Goal: Task Accomplishment & Management: Manage account settings

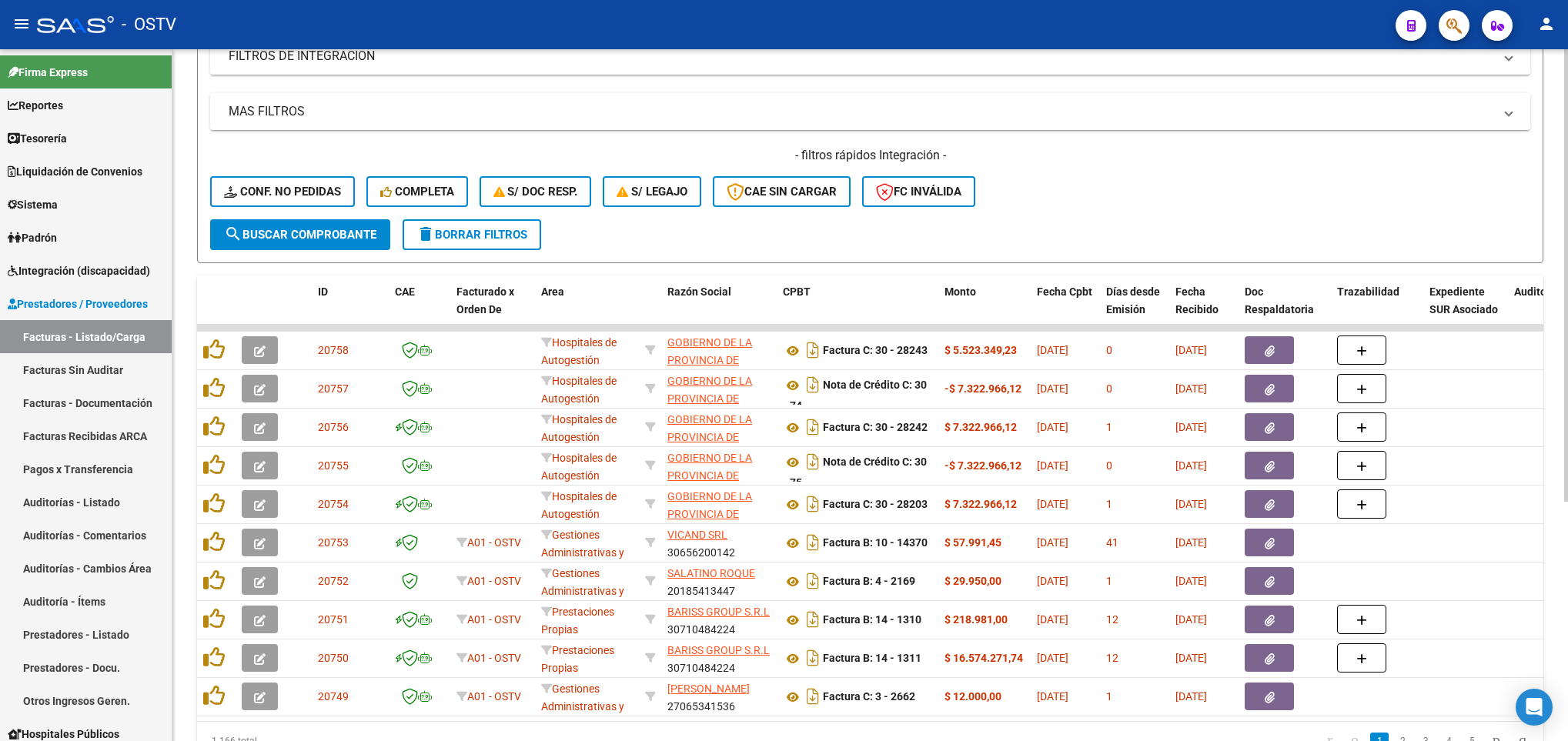
scroll to position [19, 0]
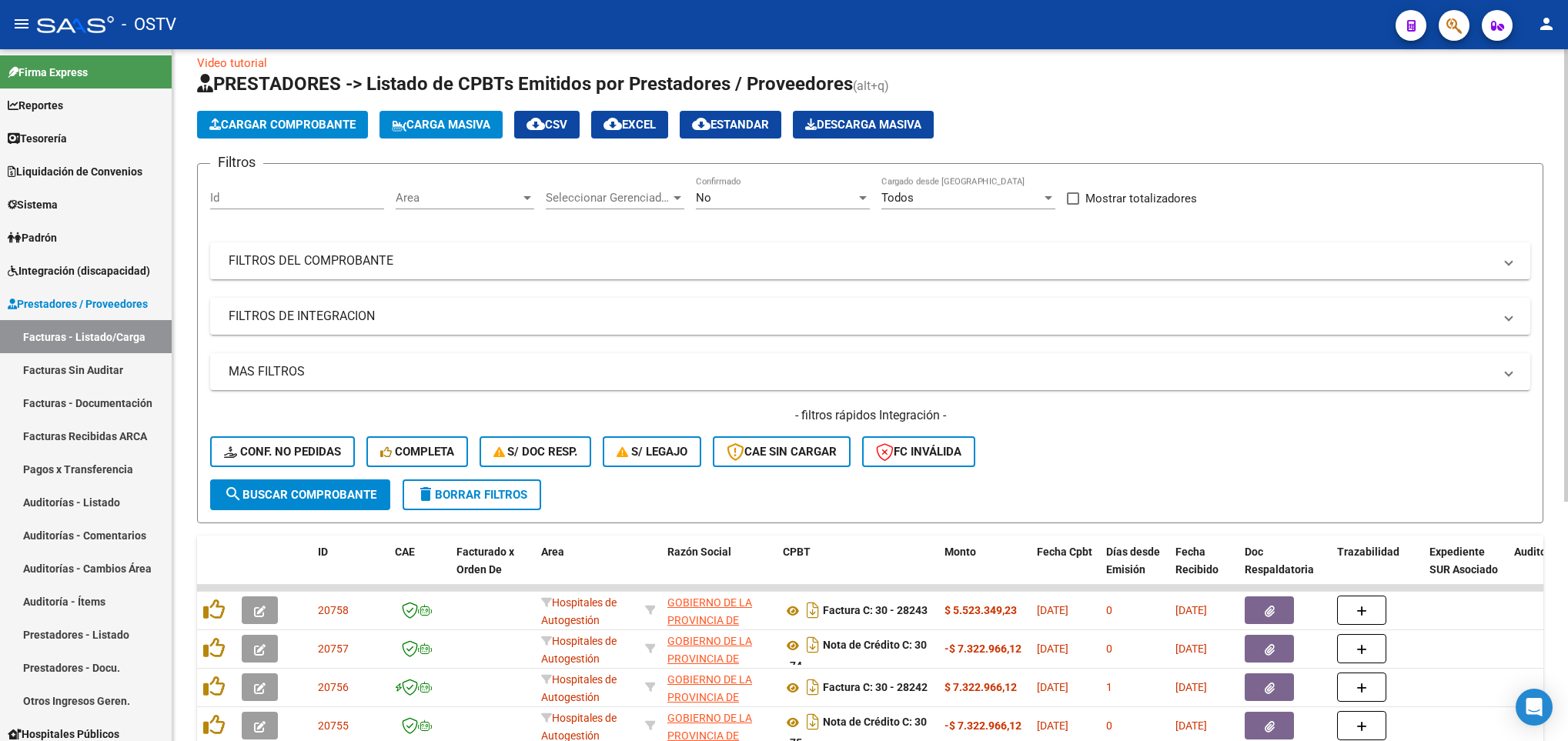
click at [781, 194] on div "No" at bounding box center [776, 197] width 160 height 14
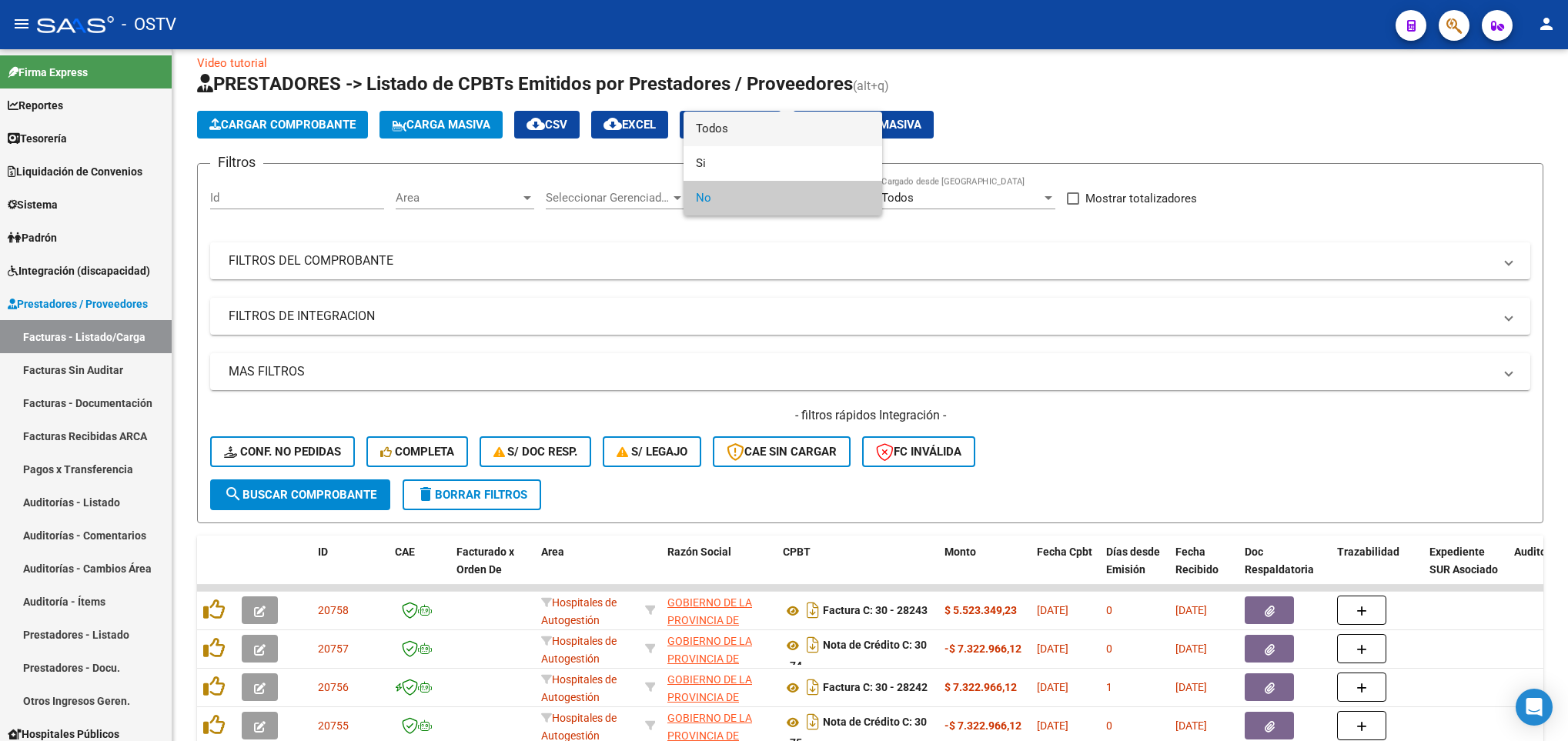
click at [710, 131] on span "Todos" at bounding box center [783, 128] width 174 height 34
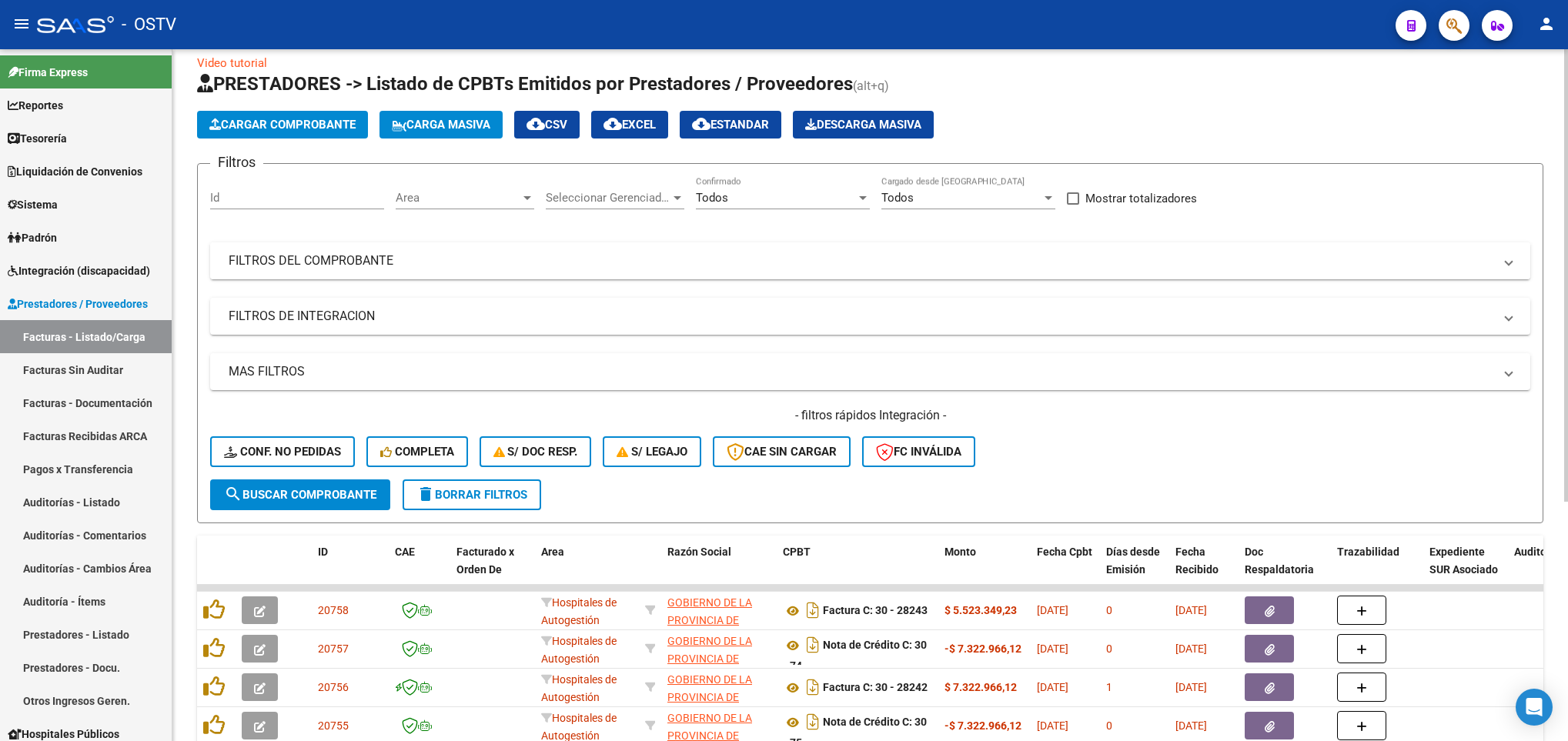
click at [746, 261] on mat-panel-title "FILTROS DEL COMPROBANTE" at bounding box center [861, 261] width 1265 height 17
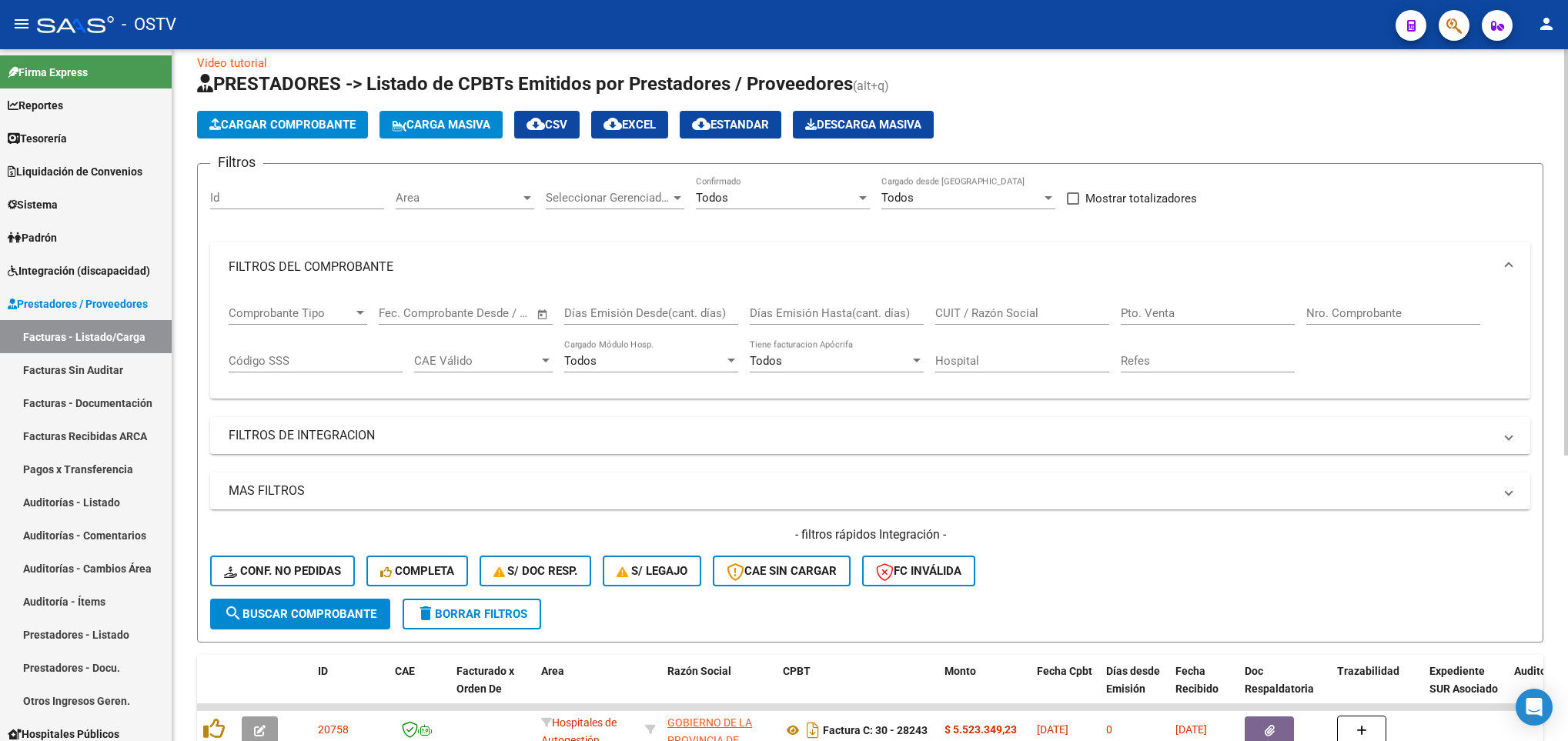
click at [1331, 309] on input "Nro. Comprobante" at bounding box center [1393, 312] width 174 height 14
type input "5855"
click at [321, 607] on span "search Buscar Comprobante" at bounding box center [300, 613] width 152 height 14
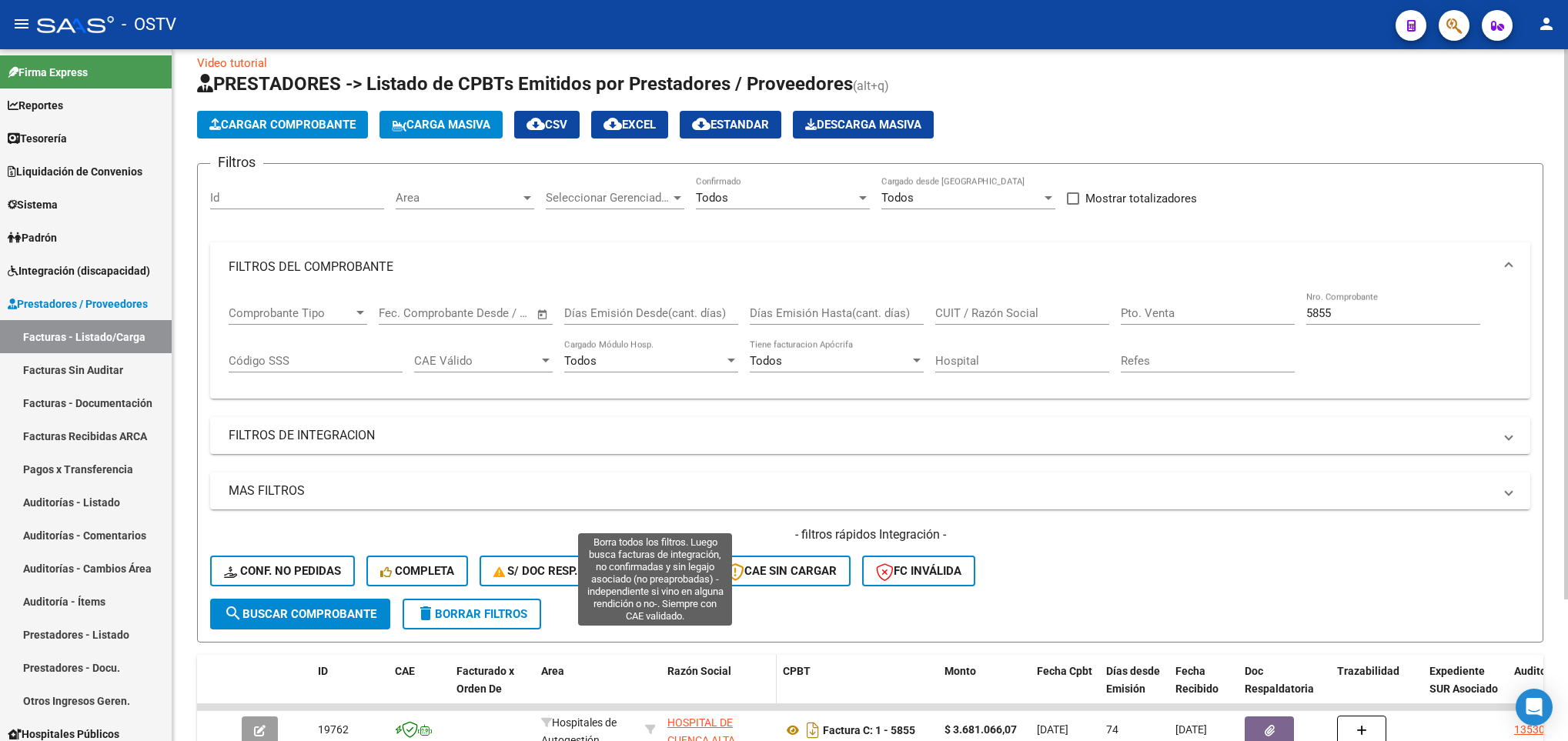
scroll to position [178, 0]
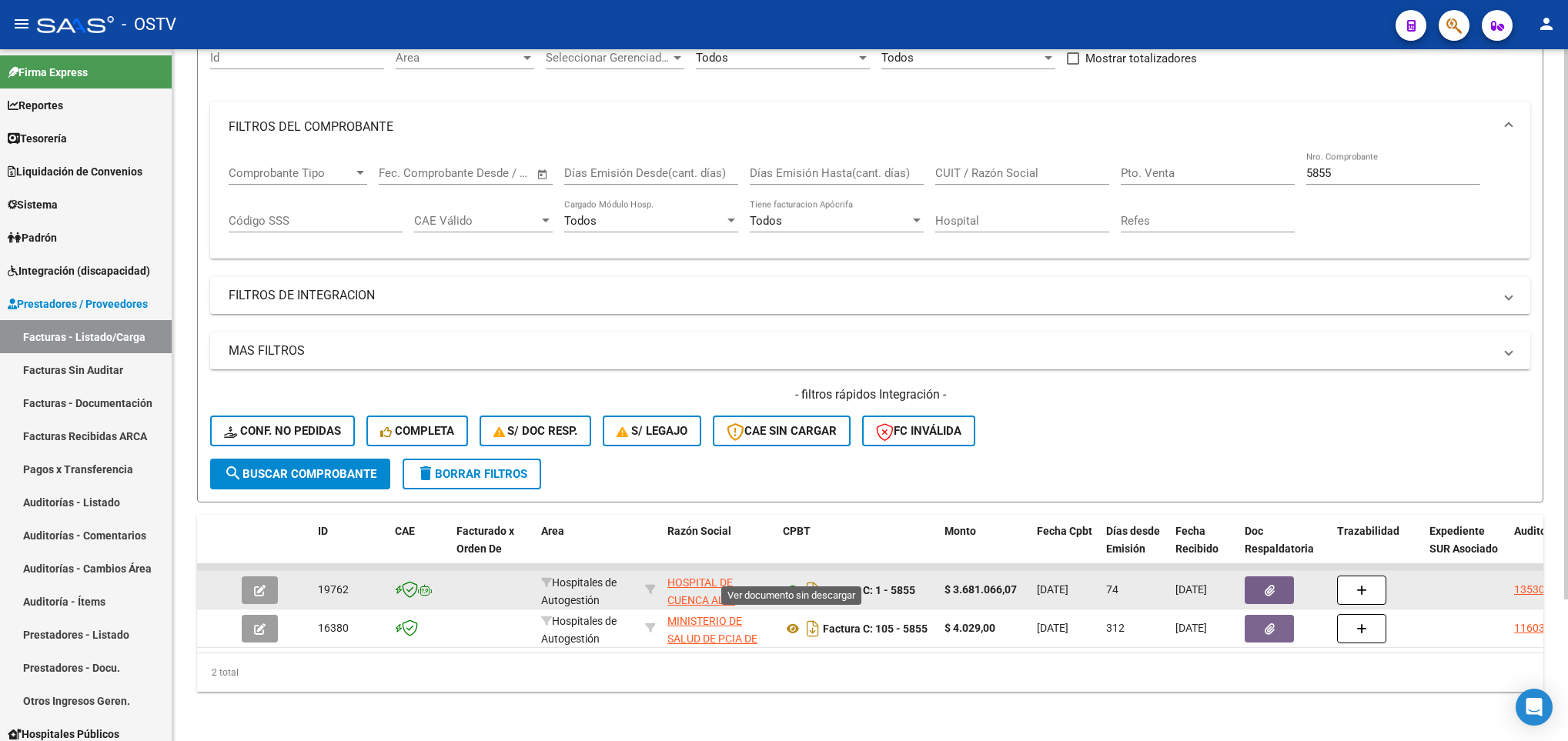
click at [793, 581] on icon at bounding box center [793, 590] width 20 height 18
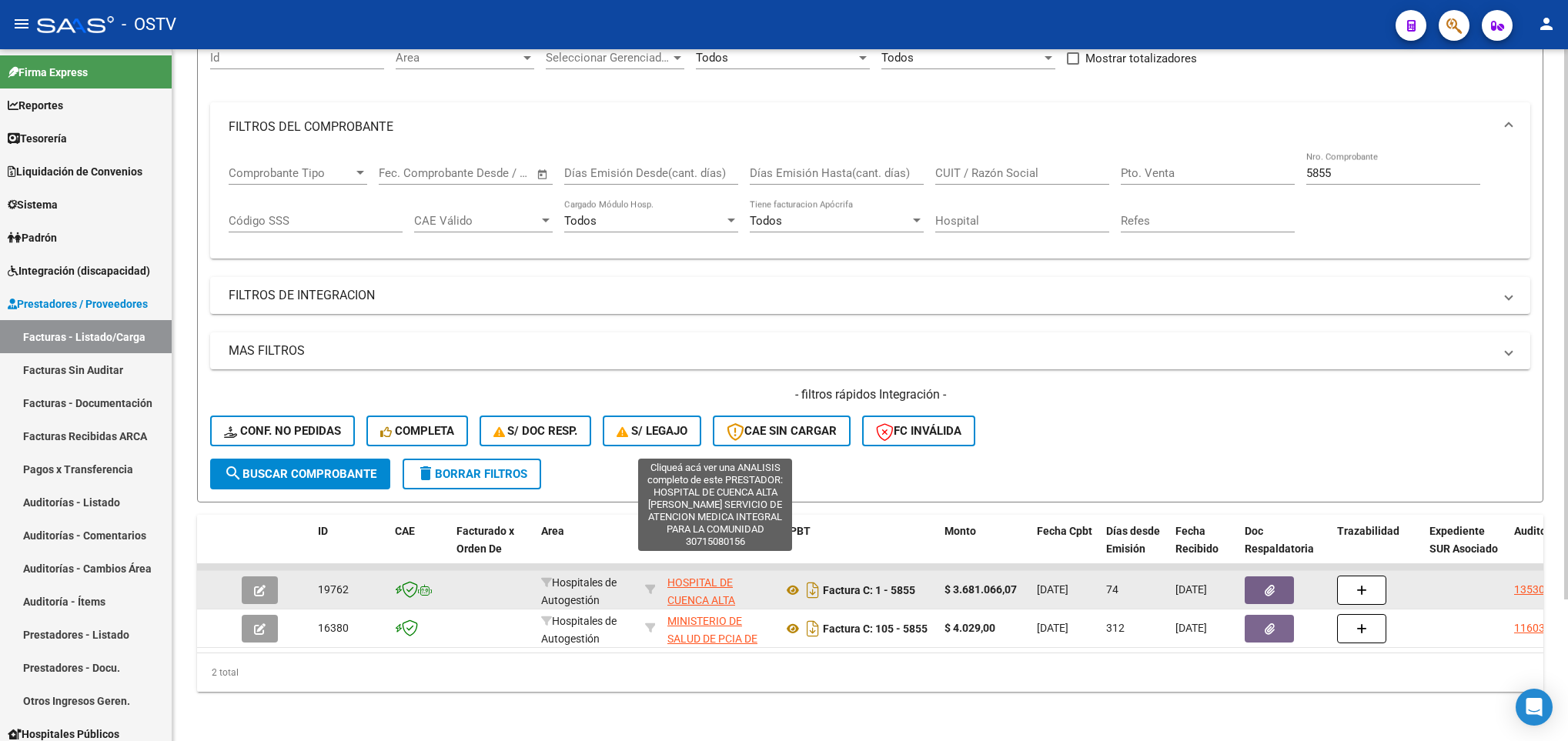
click at [691, 576] on span "HOSPITAL DE CUENCA ALTA [PERSON_NAME] SERVICIO DE ATENCION MEDICA INTEGRAL PARA…" at bounding box center [714, 635] width 95 height 118
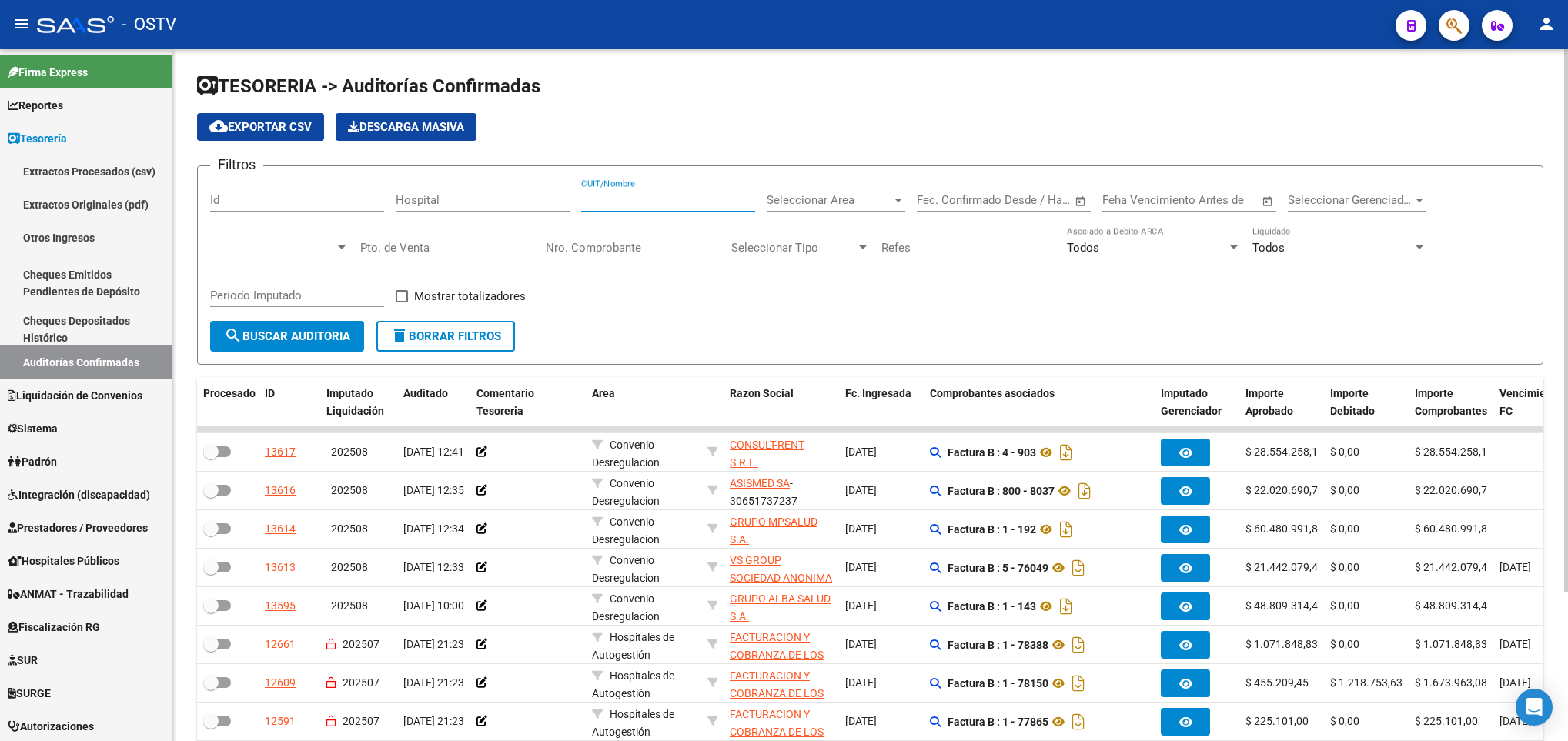
click at [625, 204] on input "CUIT/Nombre" at bounding box center [668, 199] width 174 height 14
paste input "30715080156"
type input "30715080156"
click at [315, 347] on button "search Buscar Auditoria" at bounding box center [287, 337] width 154 height 31
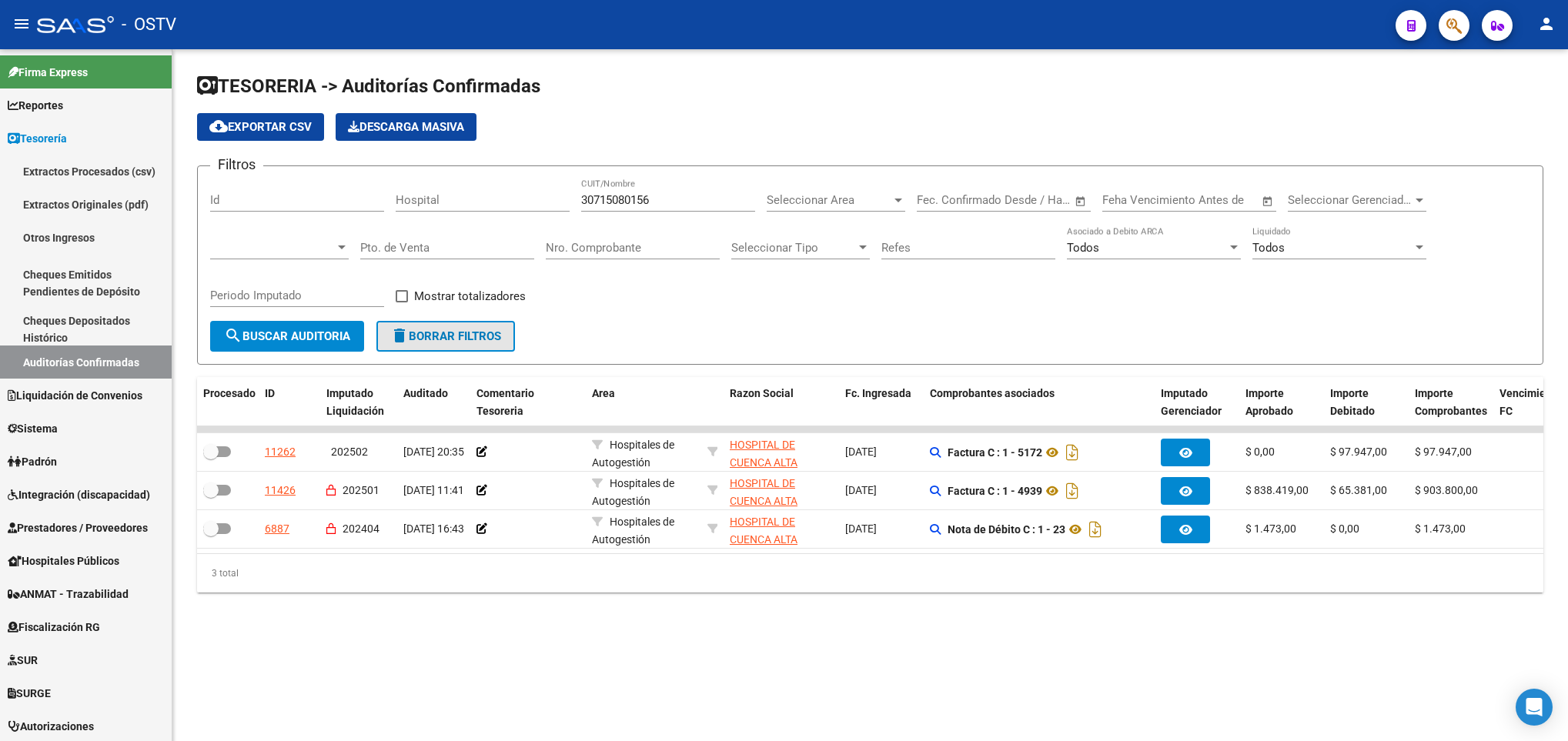
click at [458, 335] on span "delete Borrar Filtros" at bounding box center [445, 336] width 110 height 14
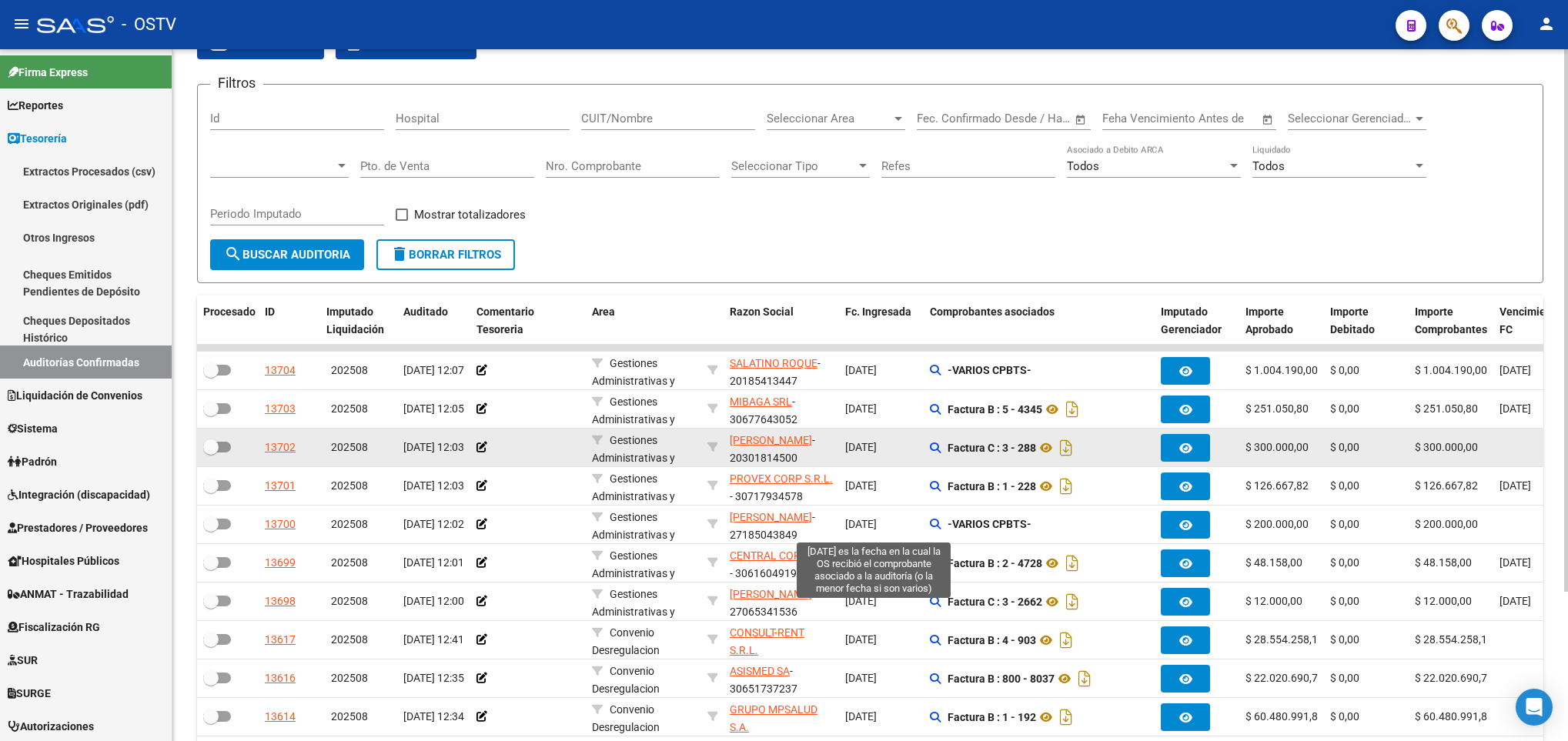
scroll to position [116, 0]
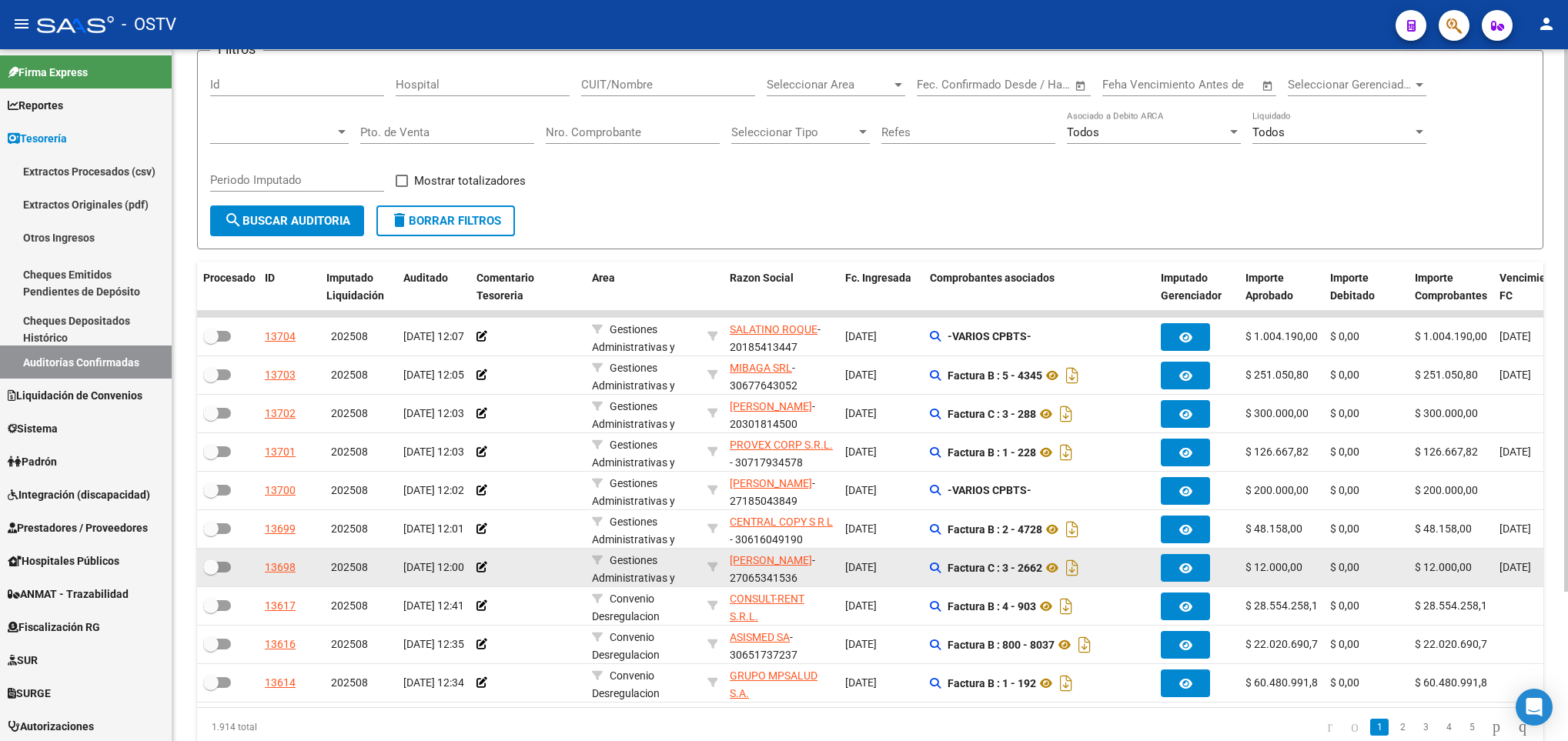
click at [231, 573] on div at bounding box center [228, 568] width 49 height 20
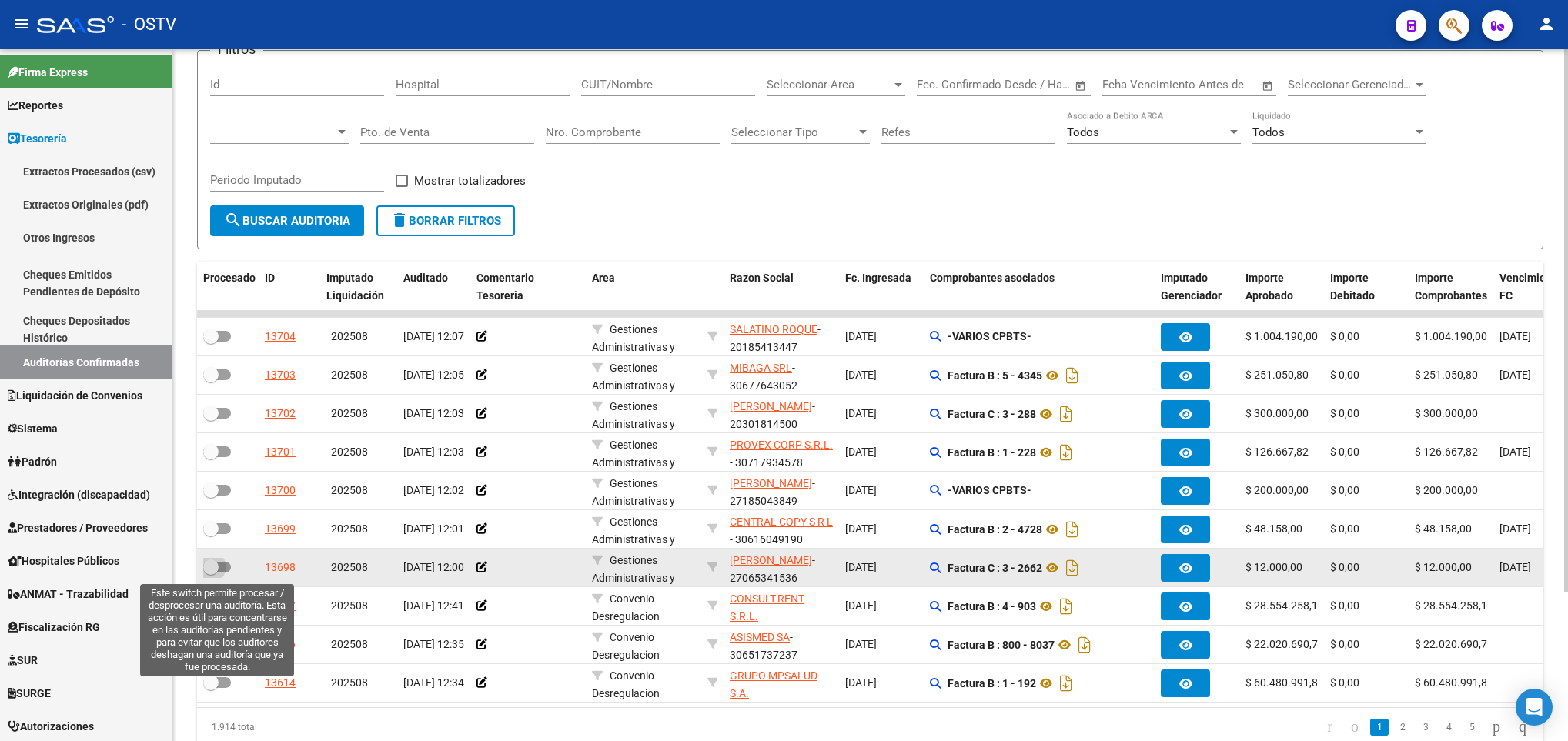
click at [215, 571] on span at bounding box center [211, 566] width 15 height 15
click at [211, 573] on input "checkbox" at bounding box center [210, 573] width 1 height 1
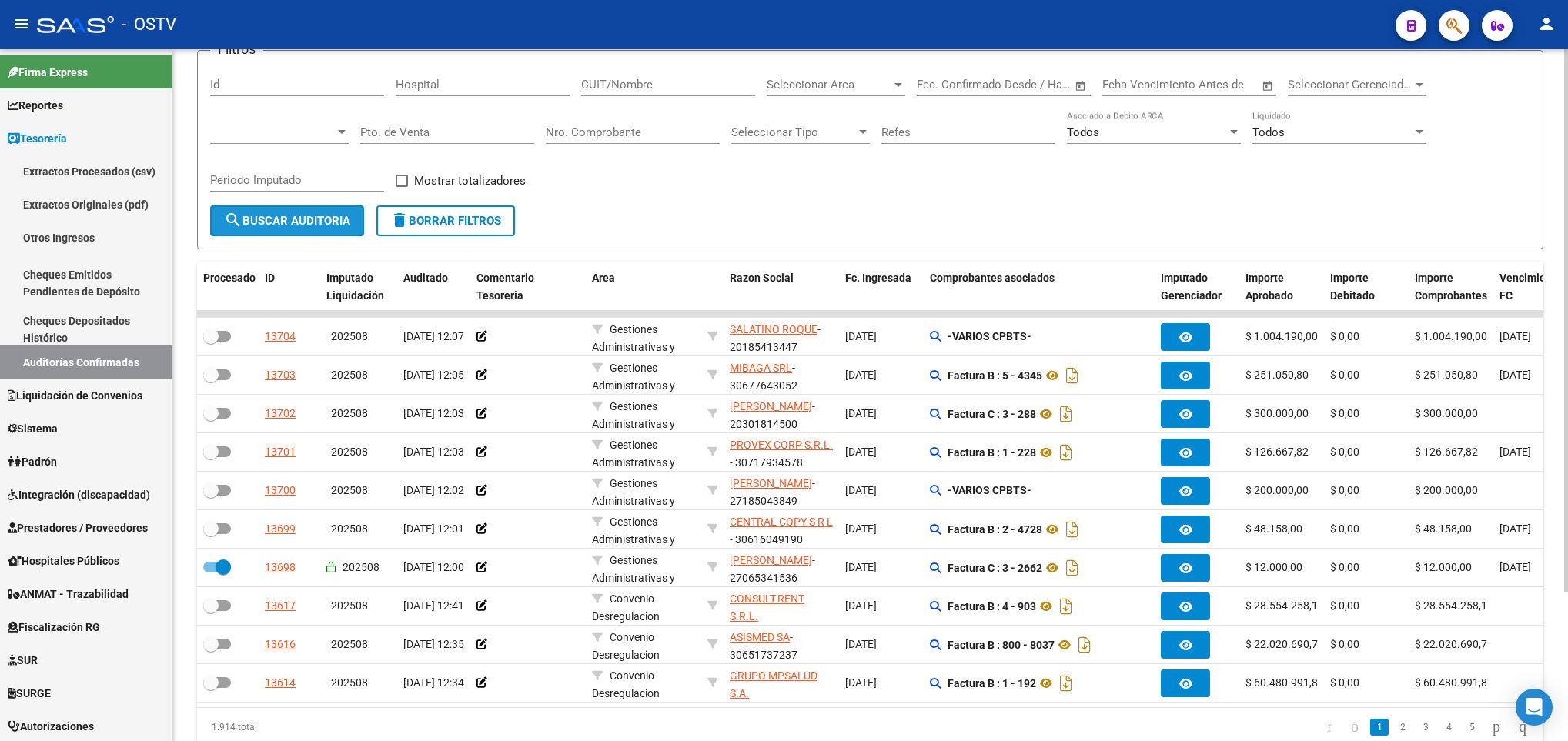
click at [268, 218] on span "search Buscar Auditoria" at bounding box center [286, 220] width 126 height 14
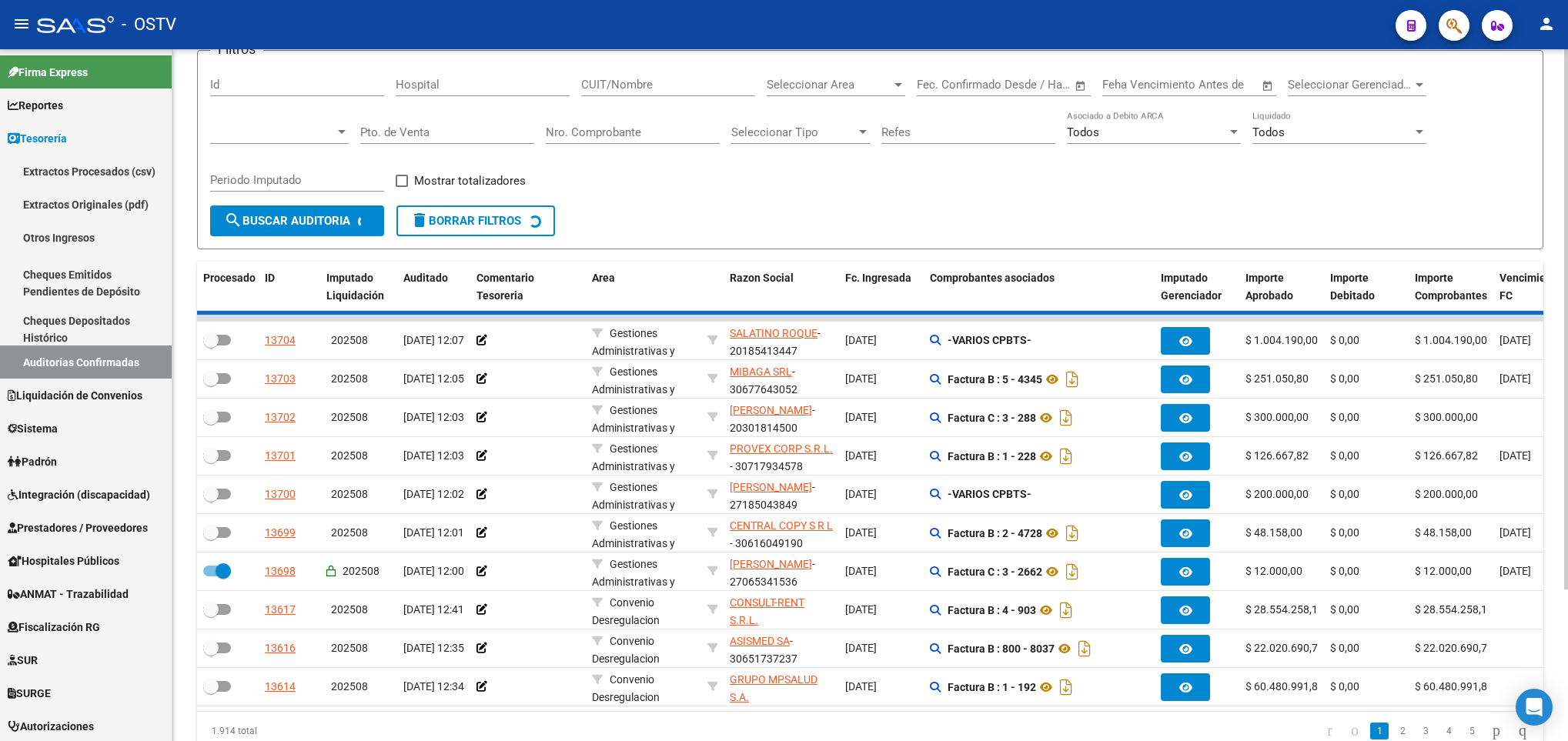
checkbox input "false"
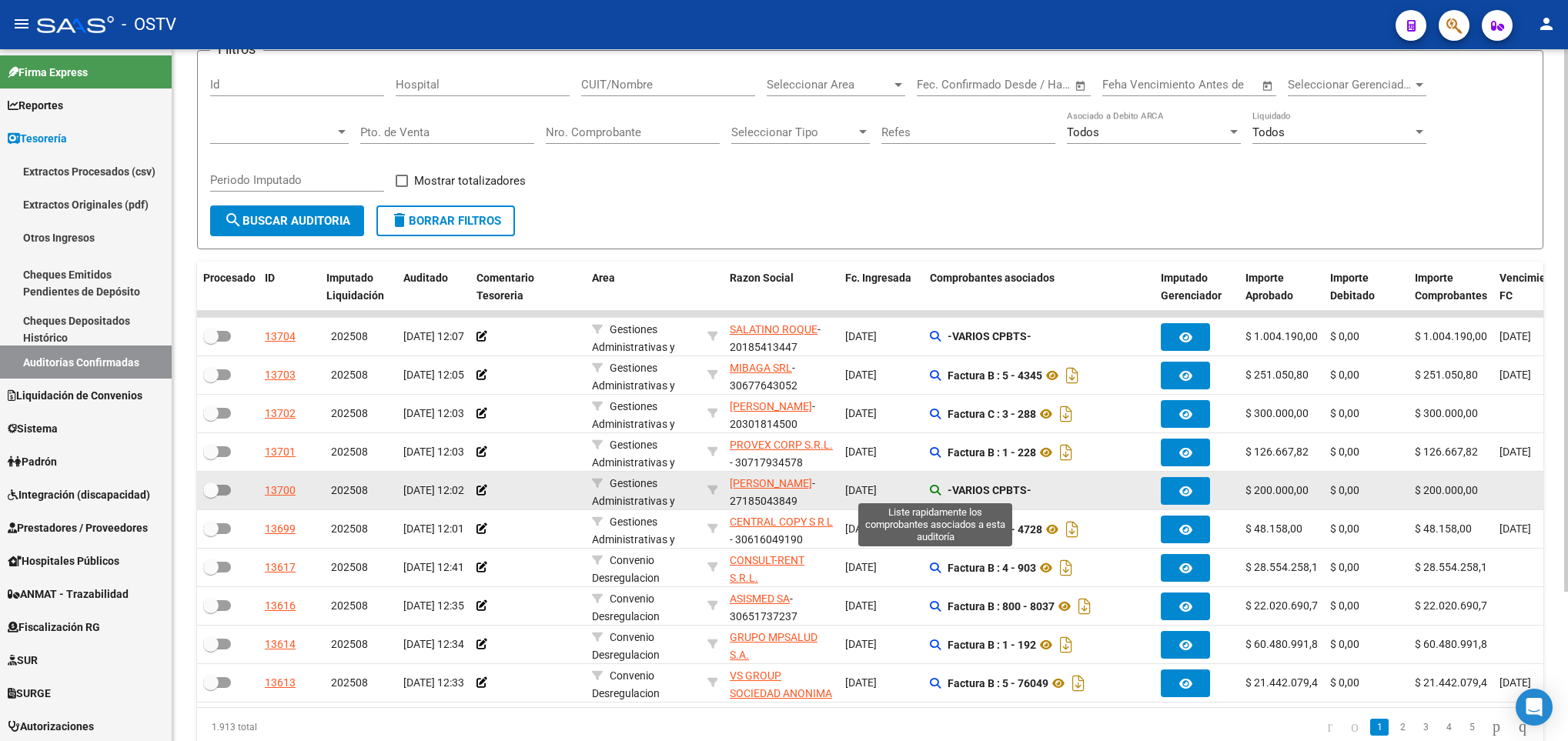
click at [935, 488] on icon at bounding box center [935, 490] width 11 height 11
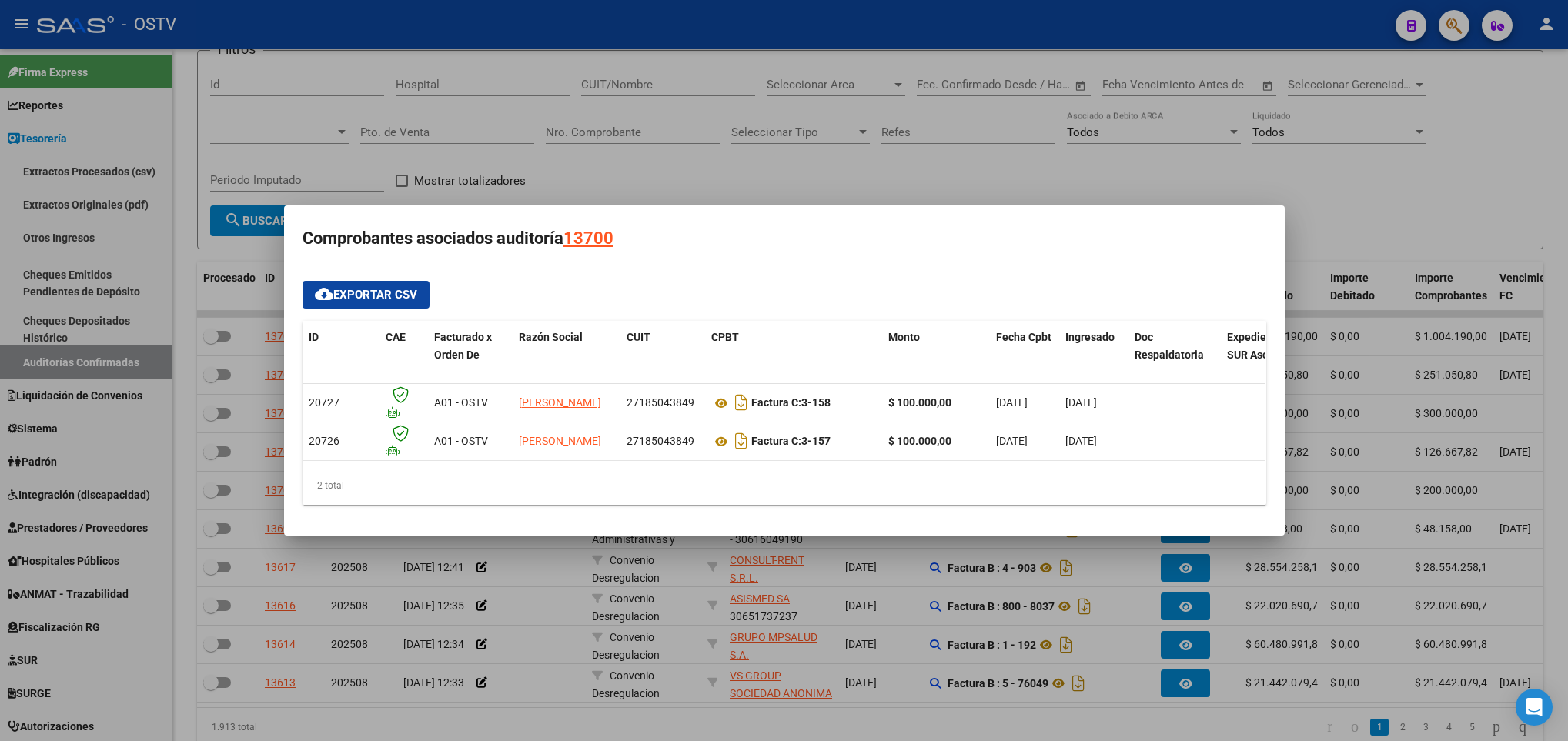
click at [610, 610] on div at bounding box center [784, 370] width 1568 height 741
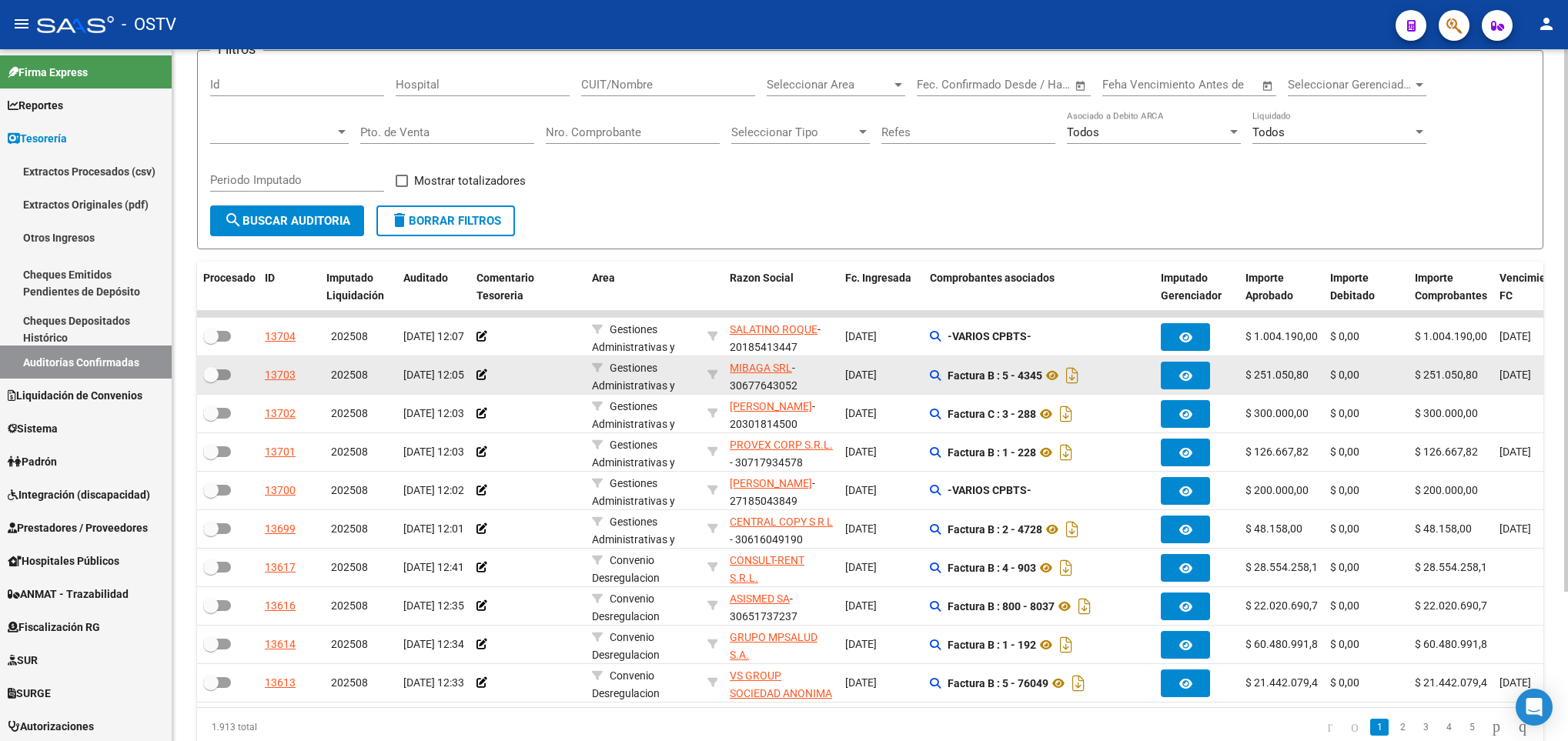
scroll to position [1, 0]
drag, startPoint x: 738, startPoint y: 398, endPoint x: 776, endPoint y: 388, distance: 39.3
click at [776, 388] on datatable-scroller "13704 202508 12/08/2025 12:07 Gestiones Administrativas y Otros SALATINO ROQUE …" at bounding box center [870, 507] width 1346 height 392
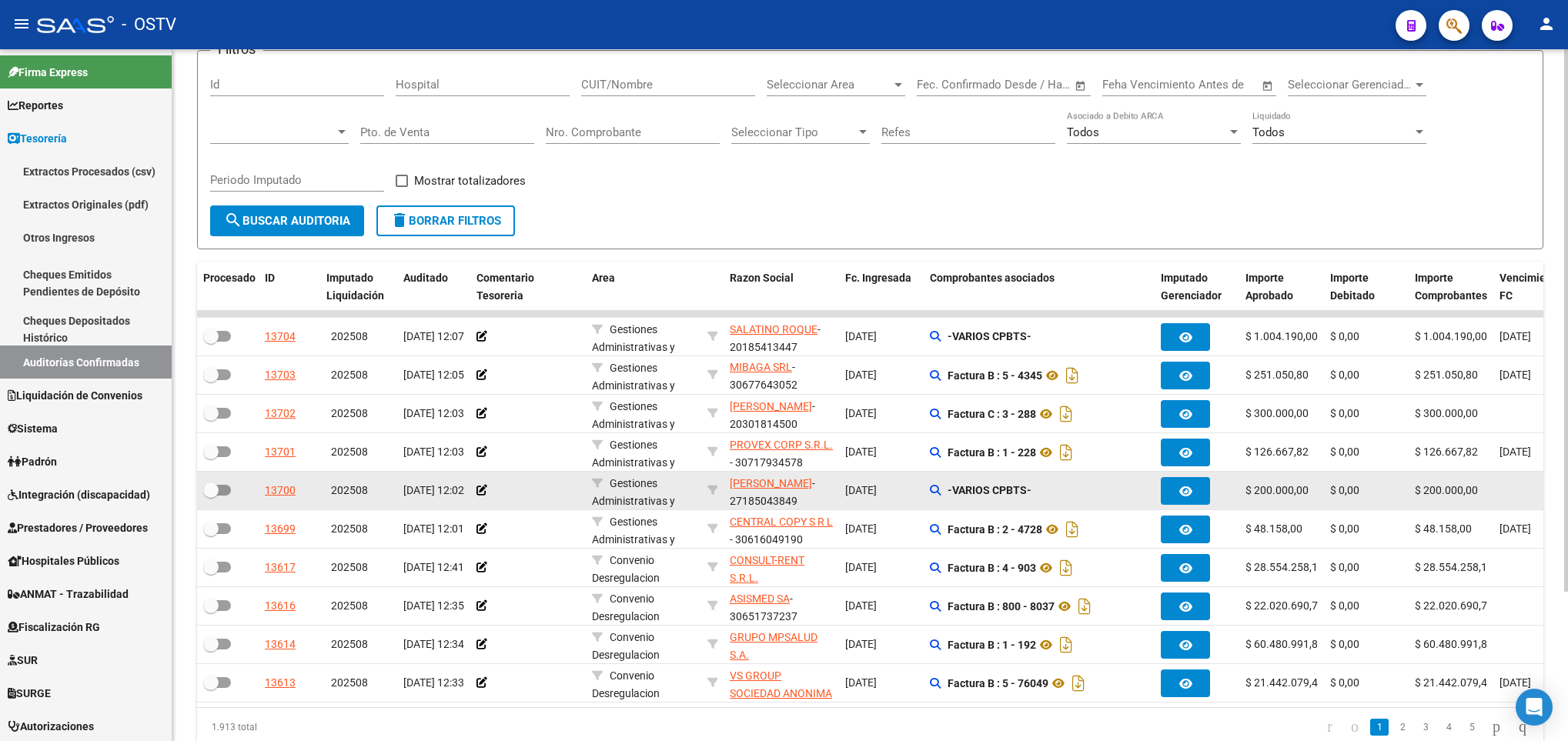
click at [1277, 482] on div "$ 200.000,00" at bounding box center [1282, 490] width 72 height 18
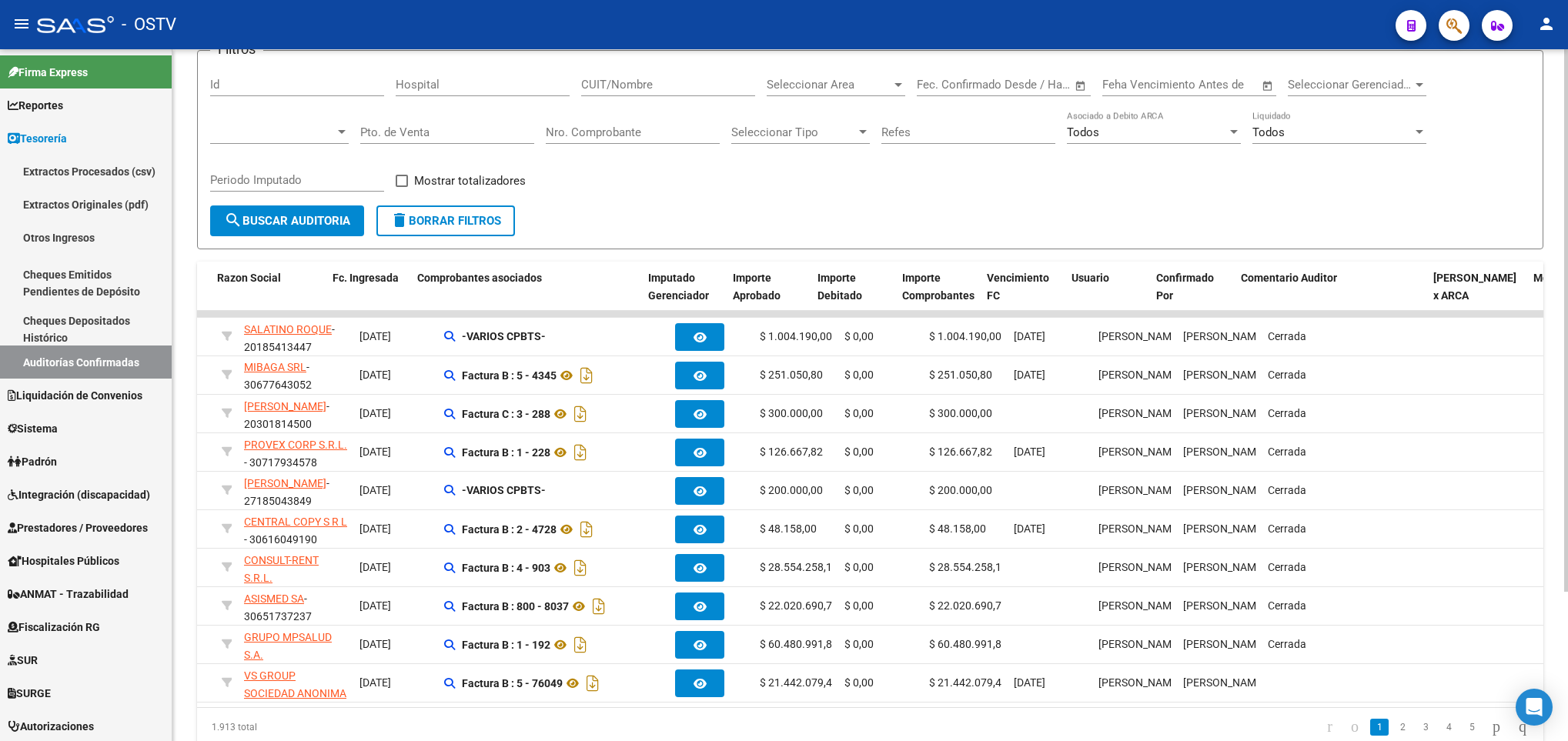
scroll to position [0, 512]
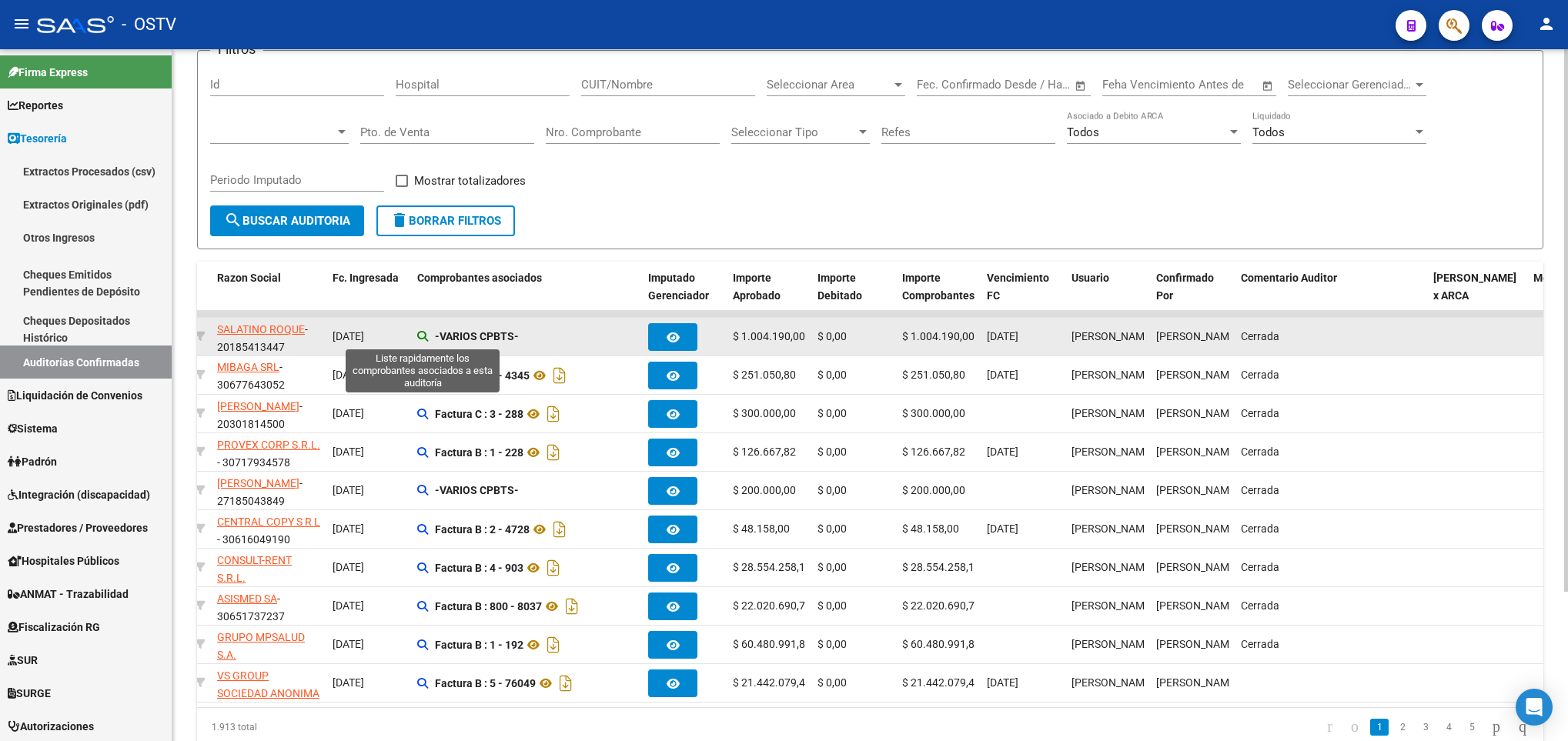
click at [421, 337] on icon at bounding box center [423, 337] width 11 height 11
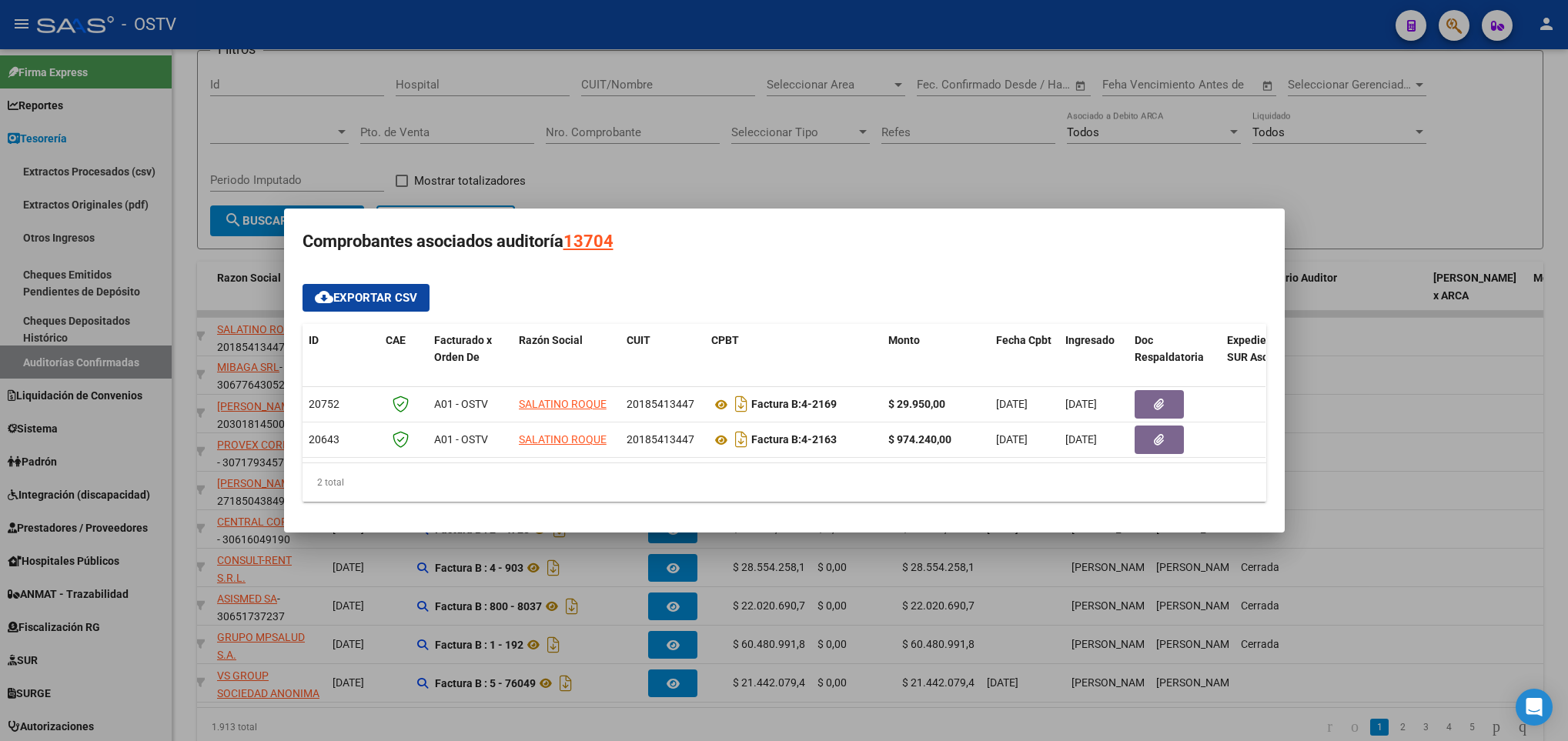
click at [816, 129] on div at bounding box center [784, 370] width 1568 height 741
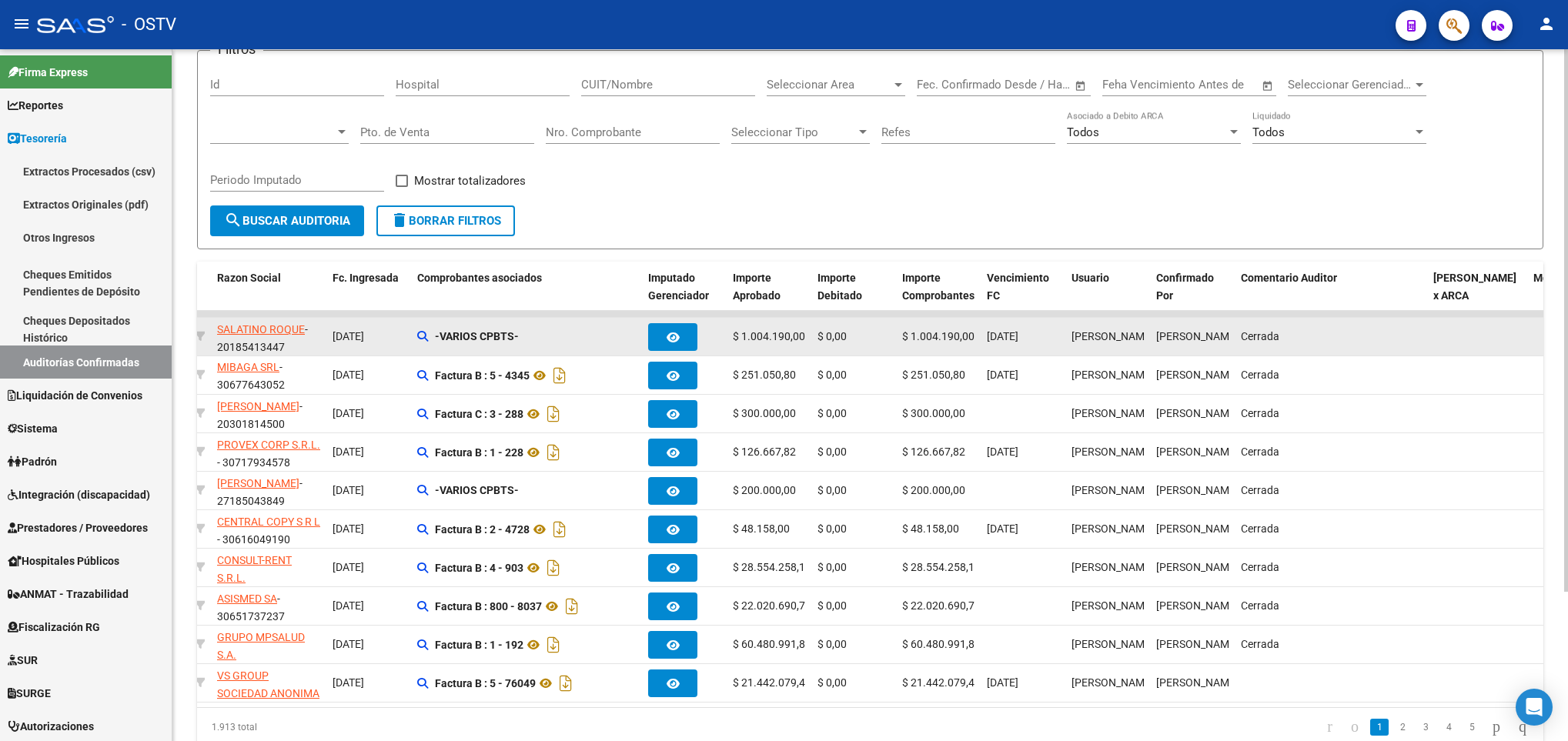
click at [282, 323] on app-link-go-to "SALATINO ROQUE" at bounding box center [261, 330] width 88 height 18
click at [291, 331] on span "SALATINO ROQUE" at bounding box center [261, 329] width 88 height 13
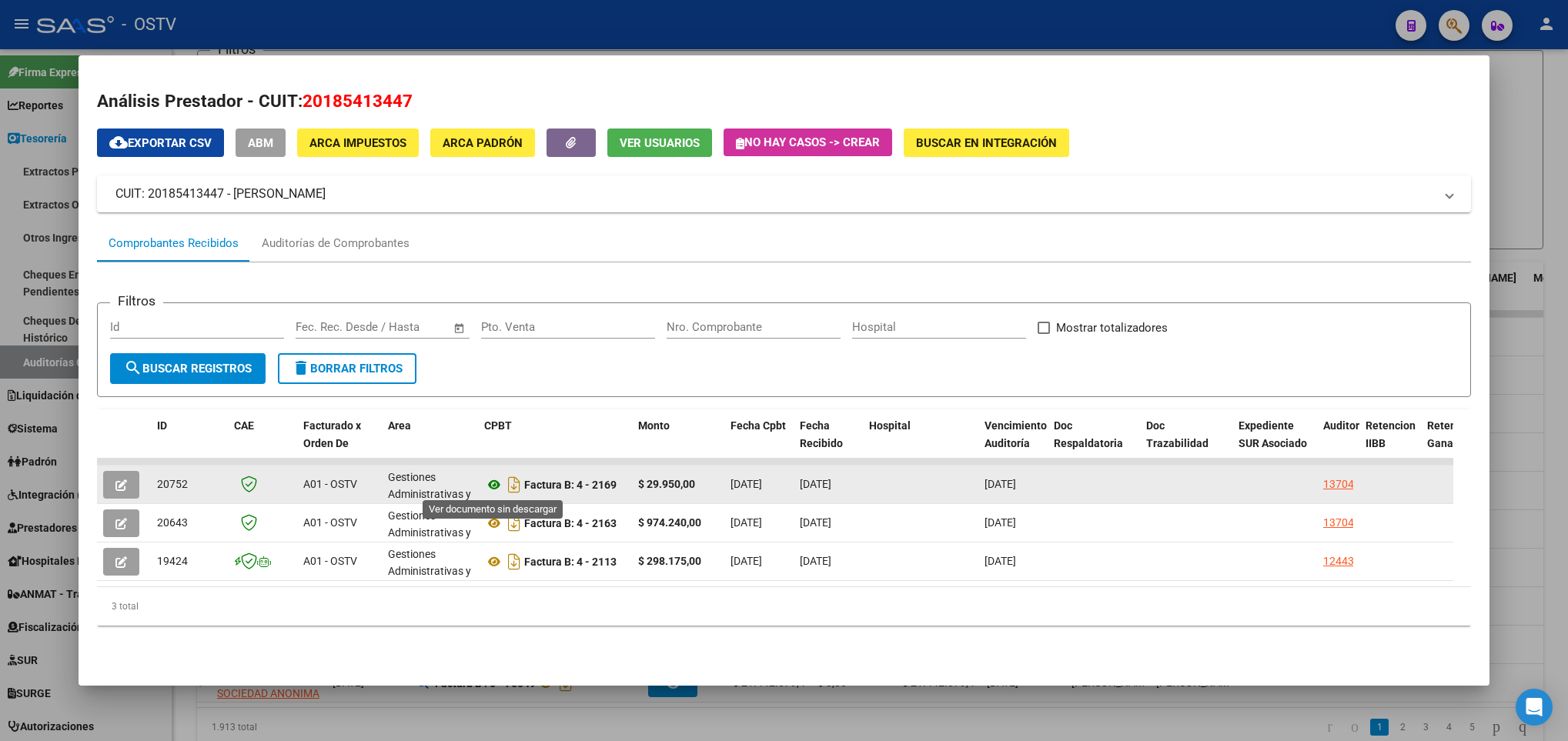
click at [497, 485] on icon at bounding box center [494, 485] width 20 height 18
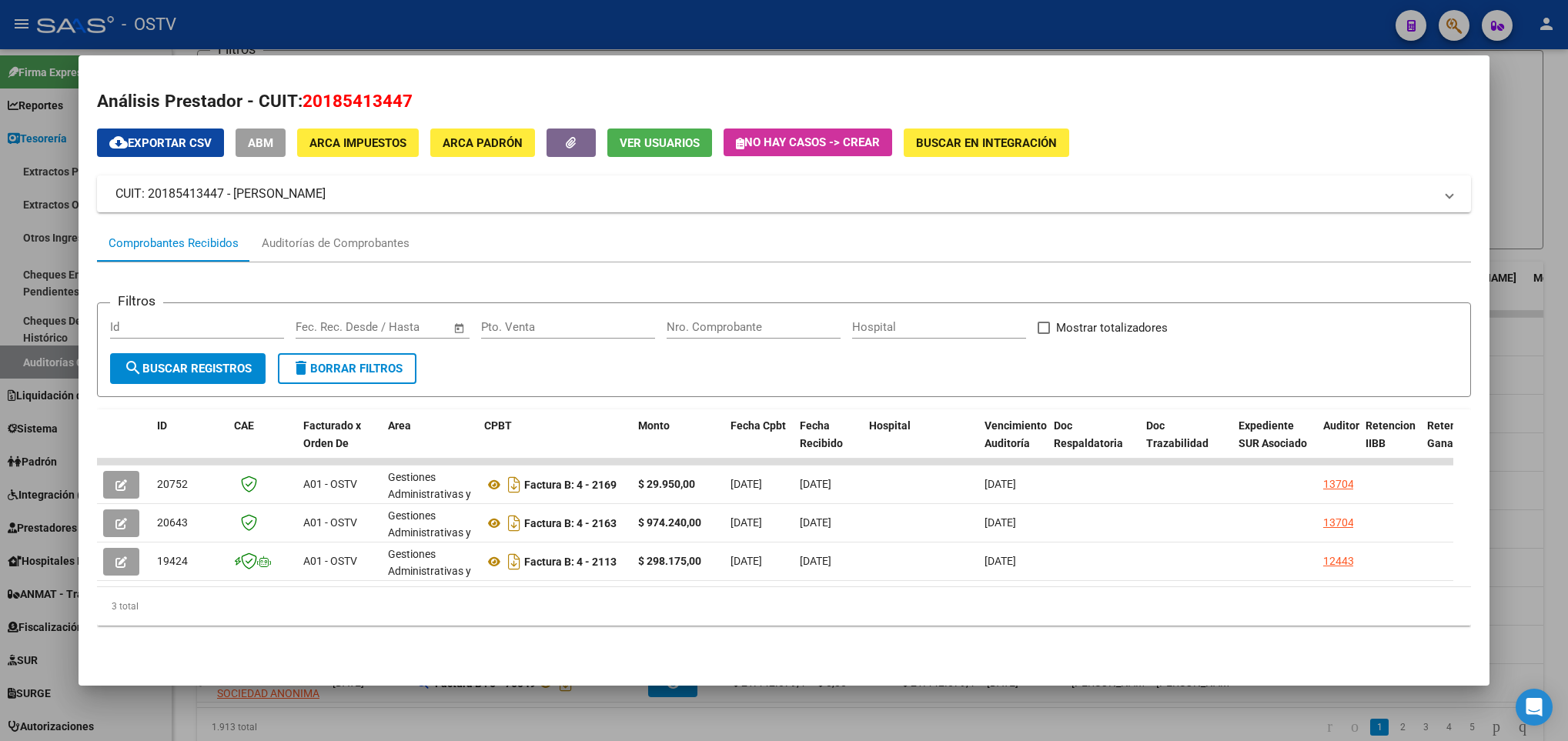
click at [30, 419] on div at bounding box center [784, 370] width 1568 height 741
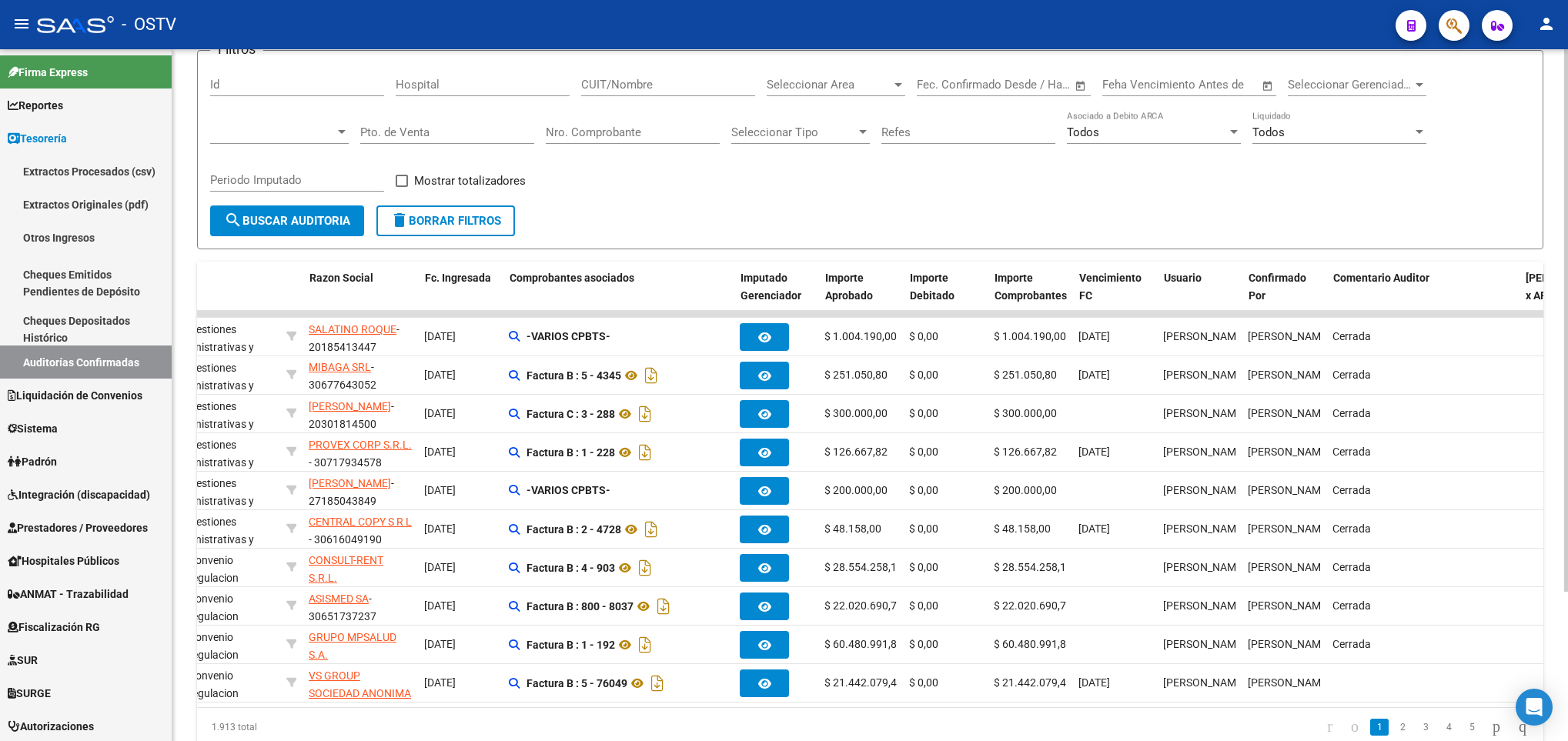
scroll to position [0, 370]
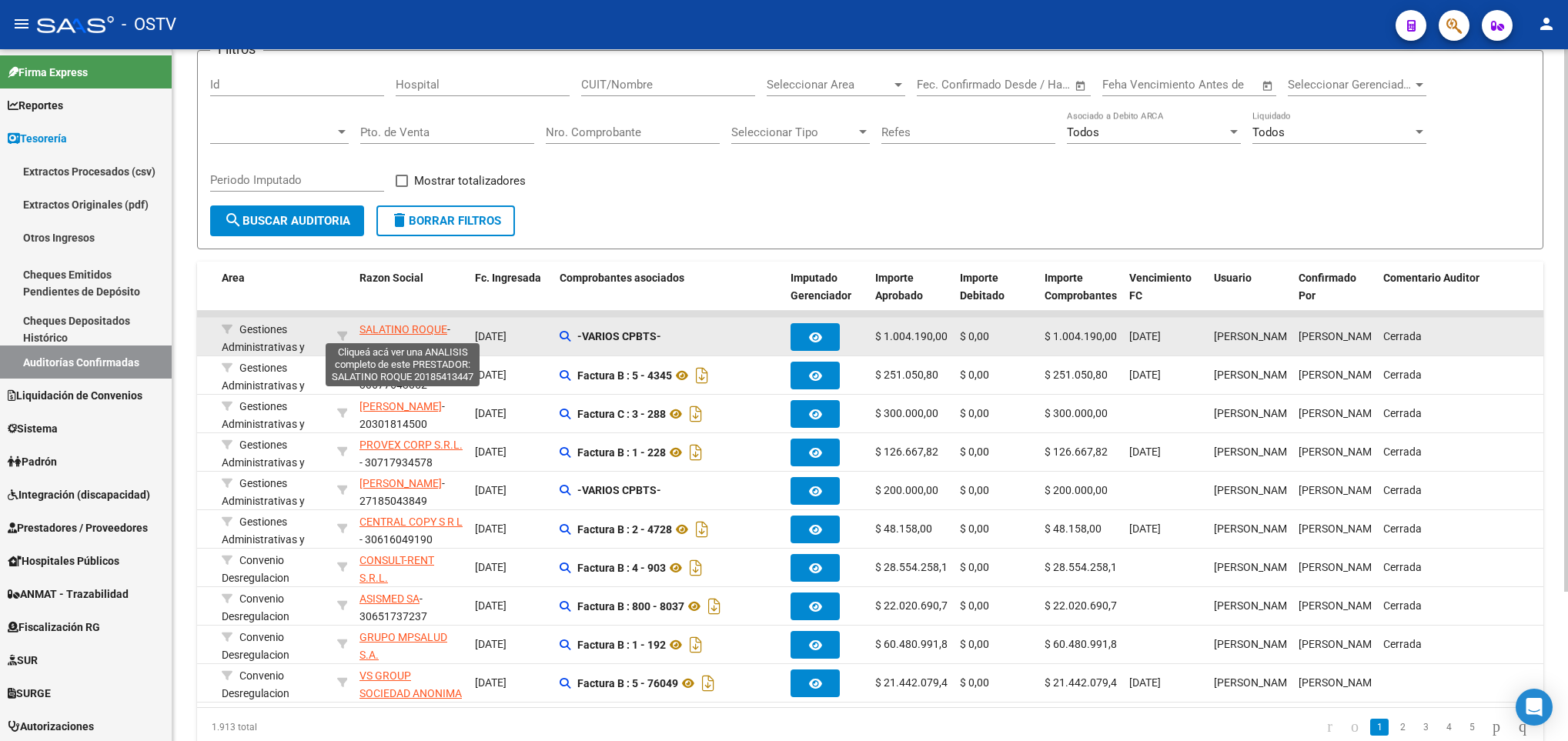
click at [425, 333] on span "SALATINO ROQUE" at bounding box center [403, 329] width 88 height 13
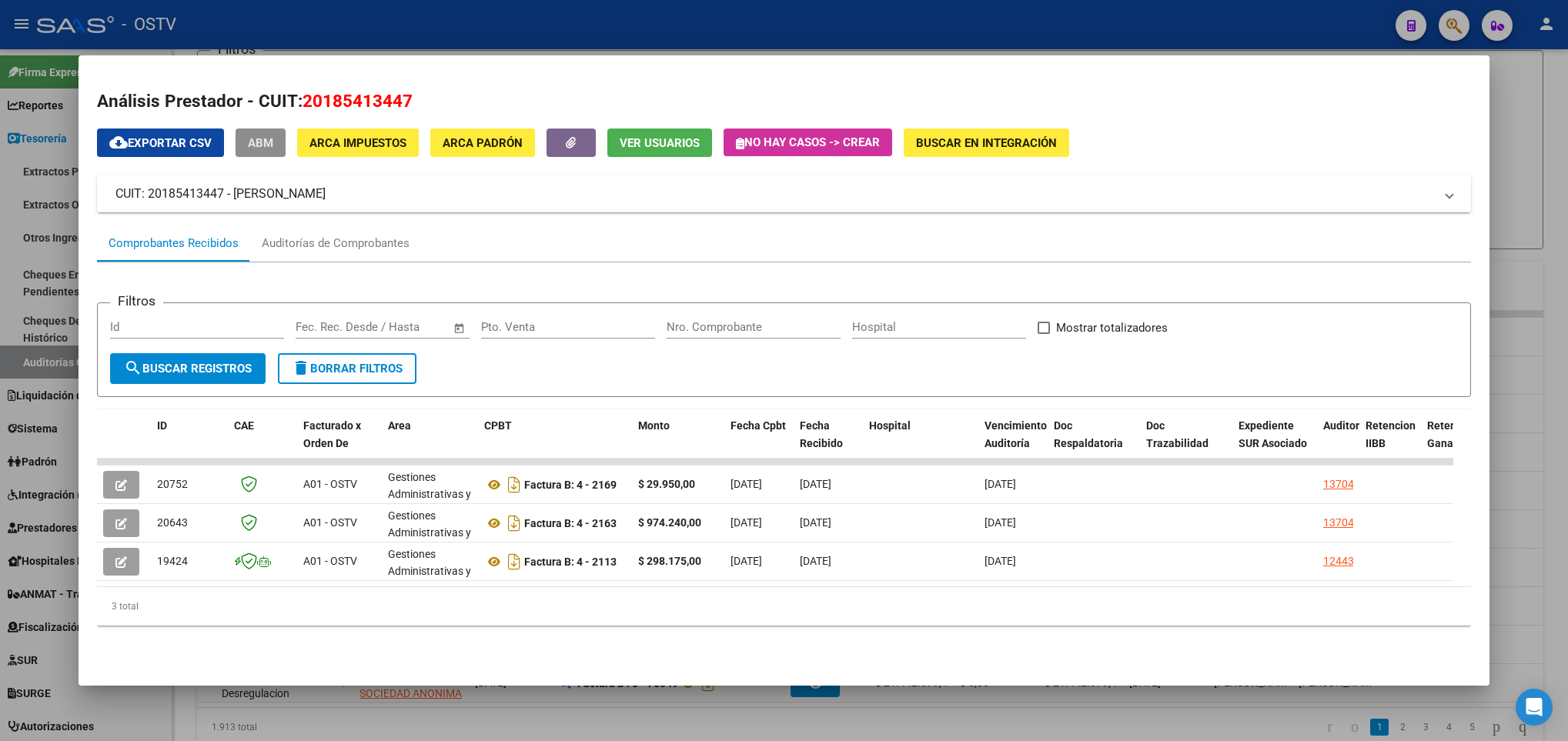
click at [265, 148] on span "ABM" at bounding box center [261, 143] width 25 height 14
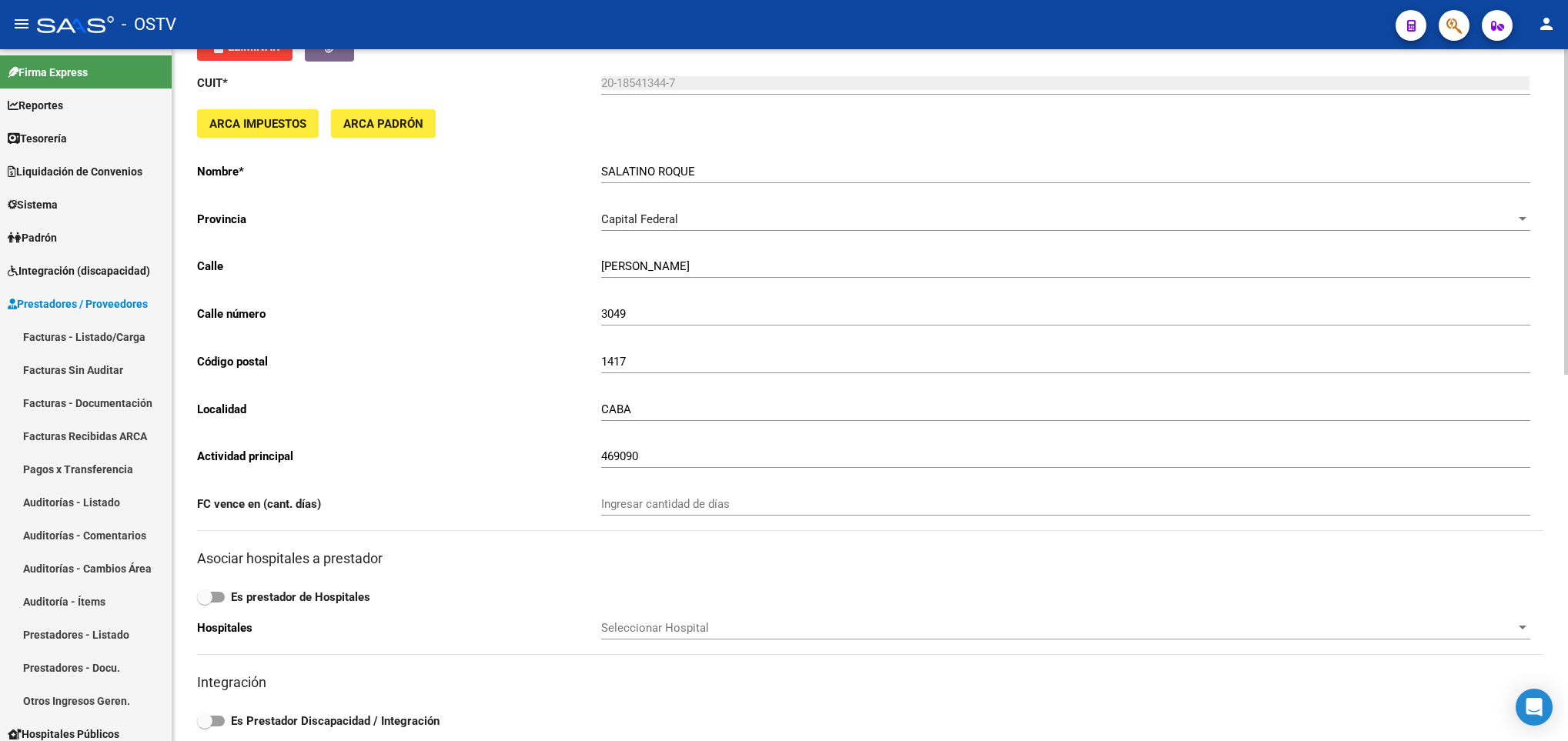
scroll to position [85, 0]
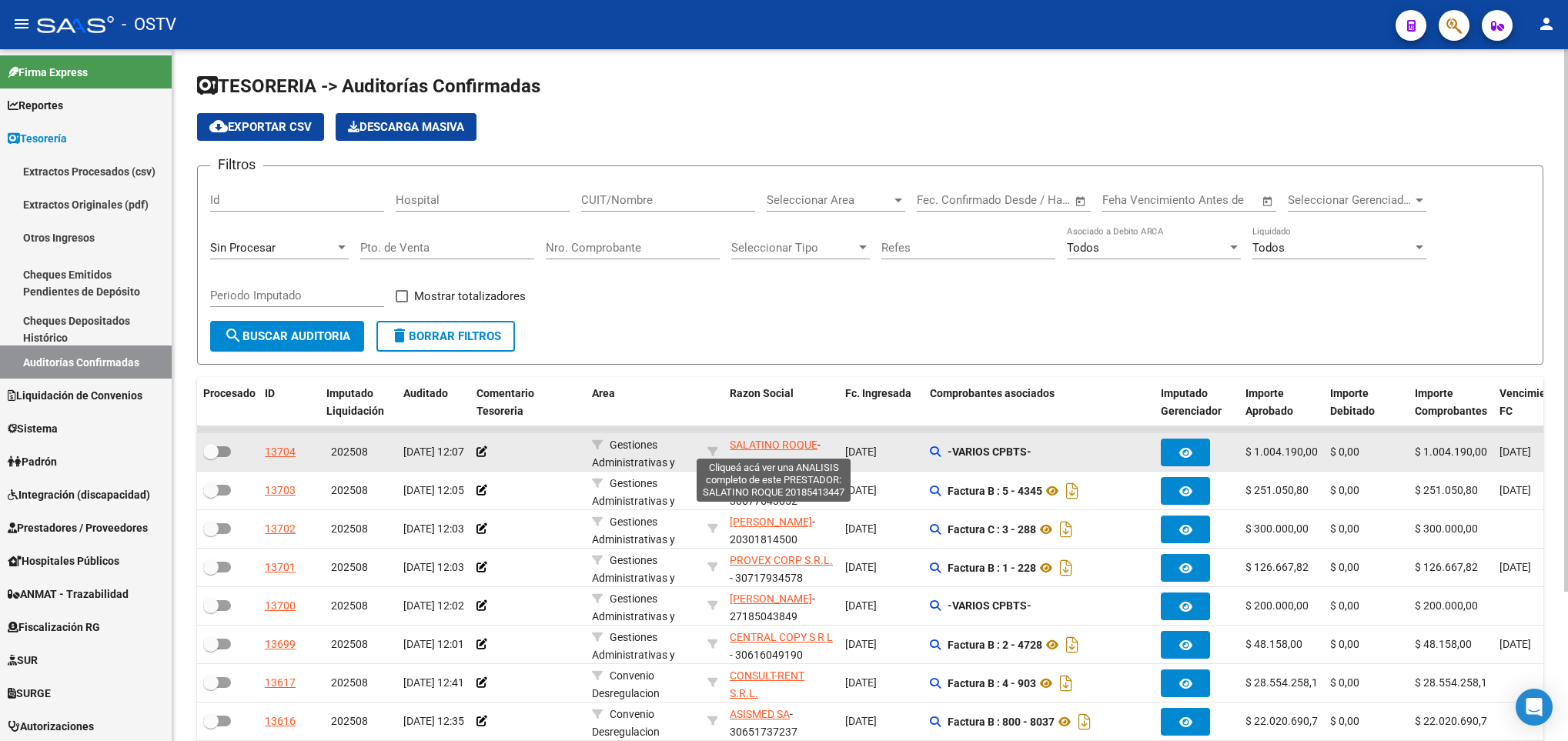
click at [737, 441] on span "SALATINO ROQUE" at bounding box center [773, 445] width 88 height 13
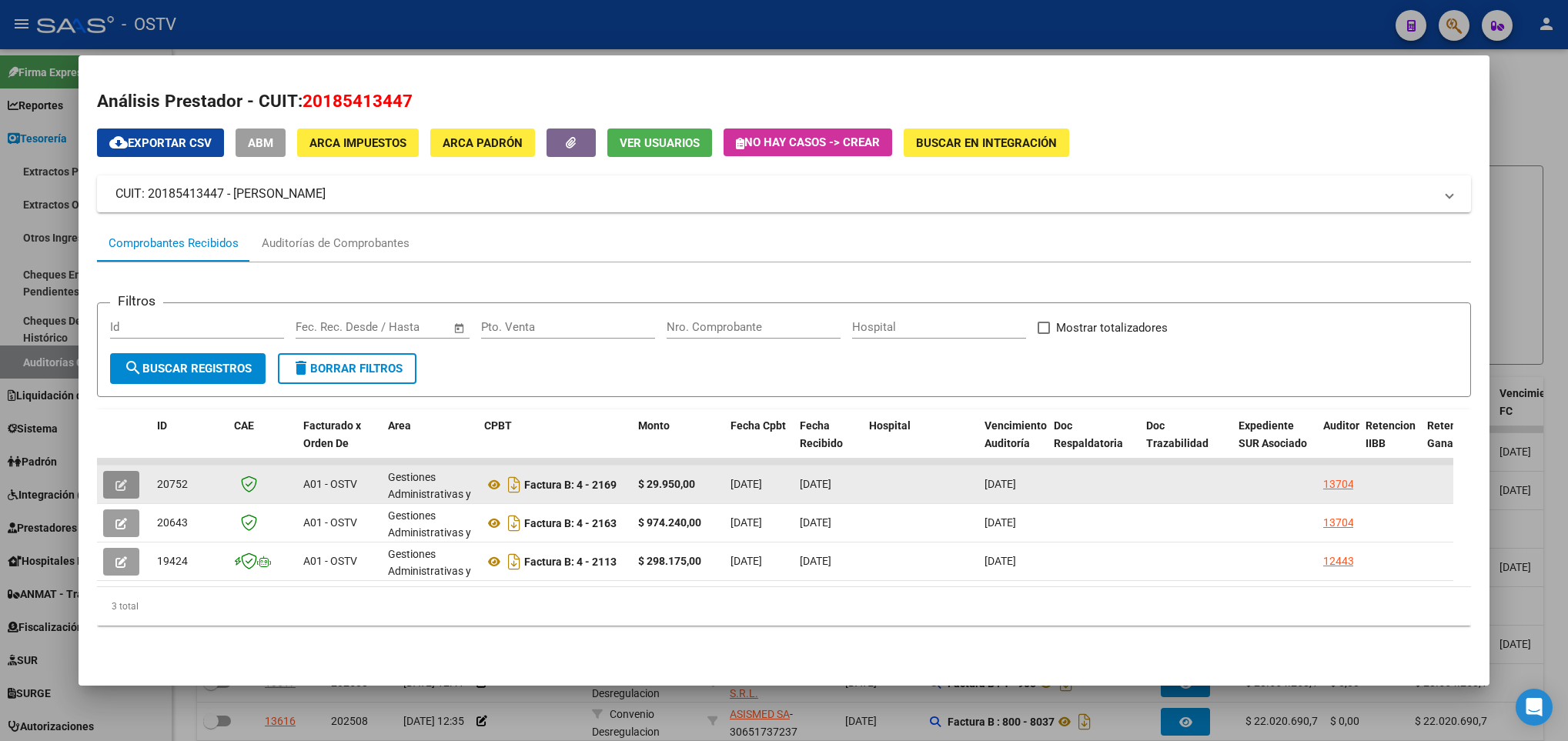
click at [118, 485] on icon "button" at bounding box center [121, 485] width 12 height 12
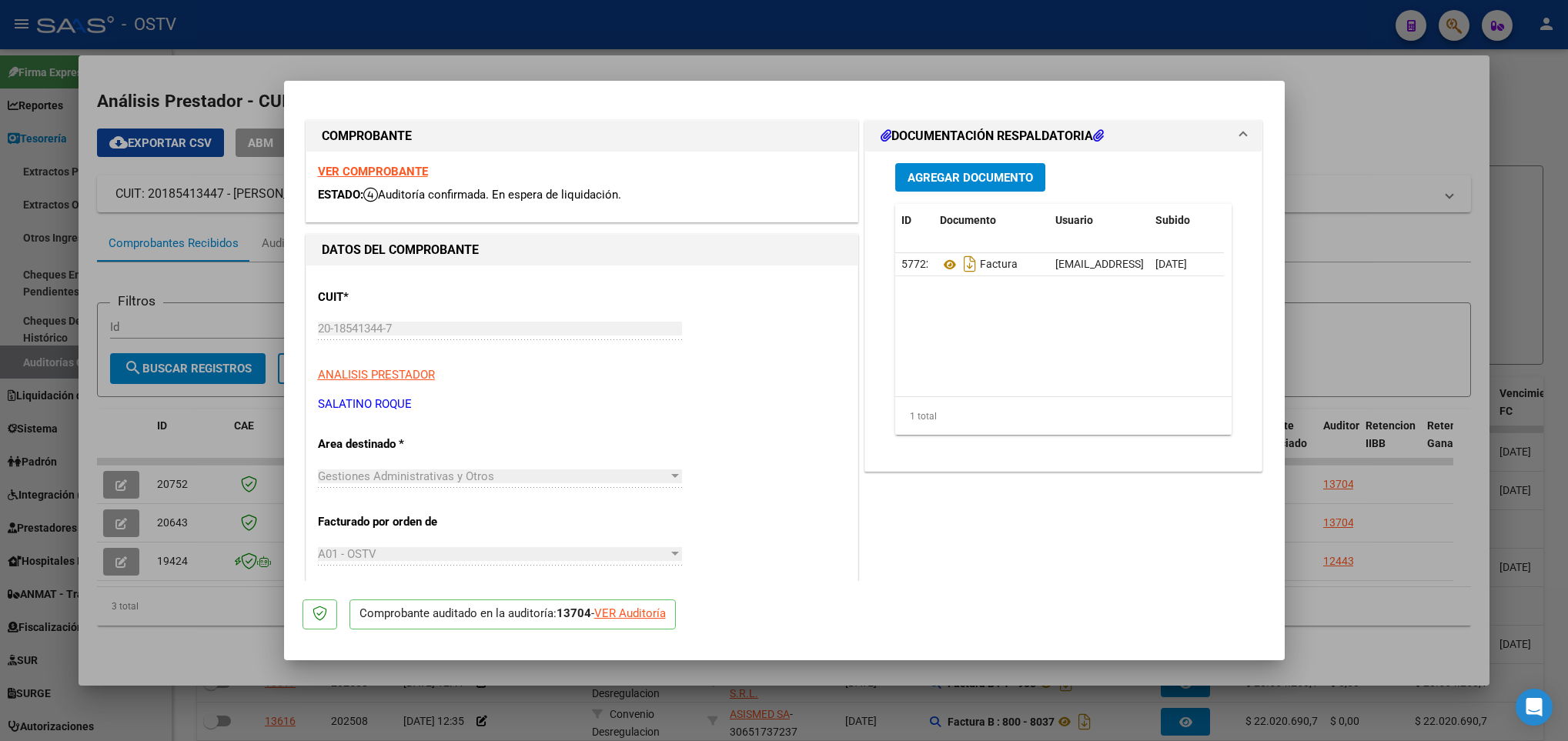
click at [114, 561] on div at bounding box center [784, 370] width 1568 height 741
type input "$ 0,00"
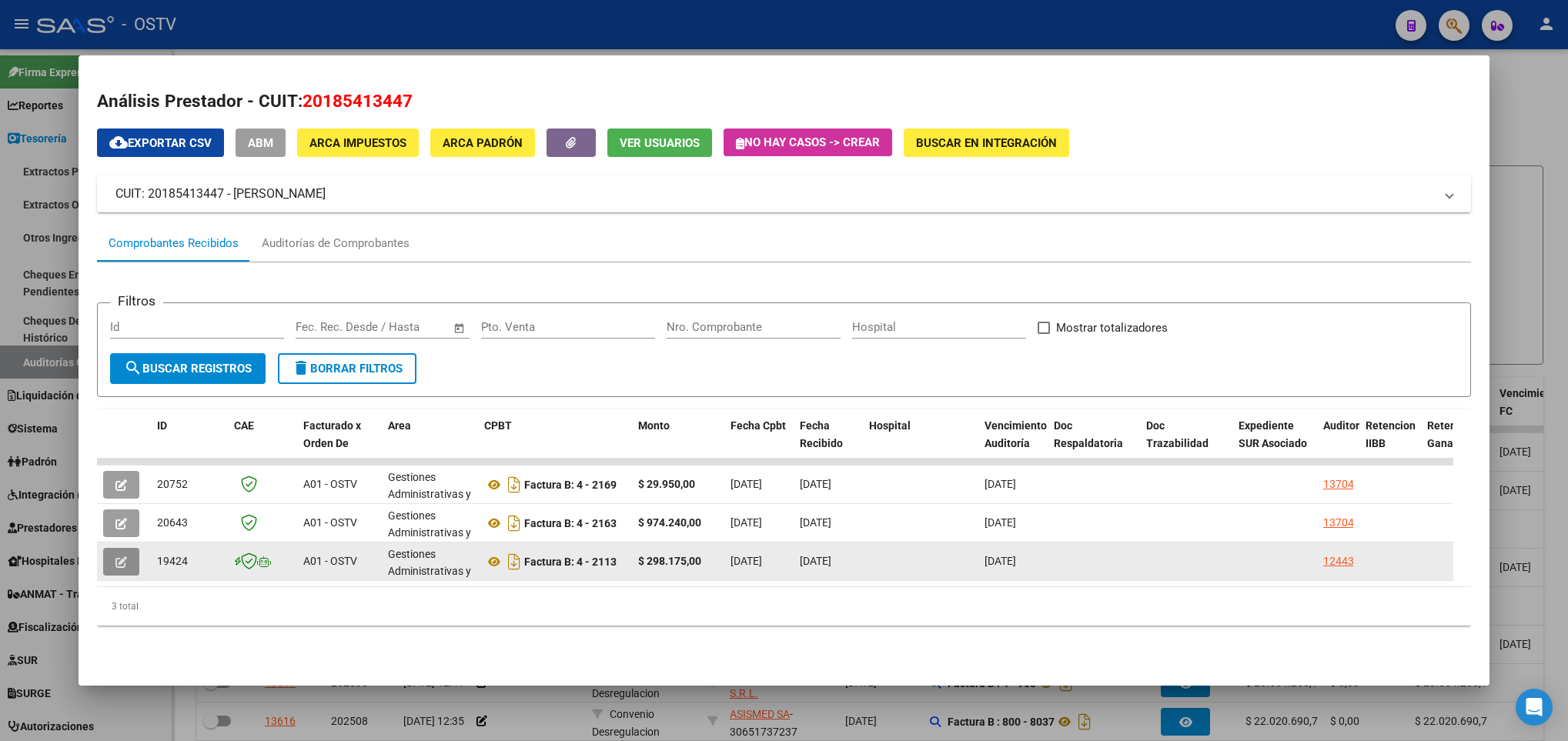
click at [122, 564] on icon "button" at bounding box center [121, 562] width 12 height 12
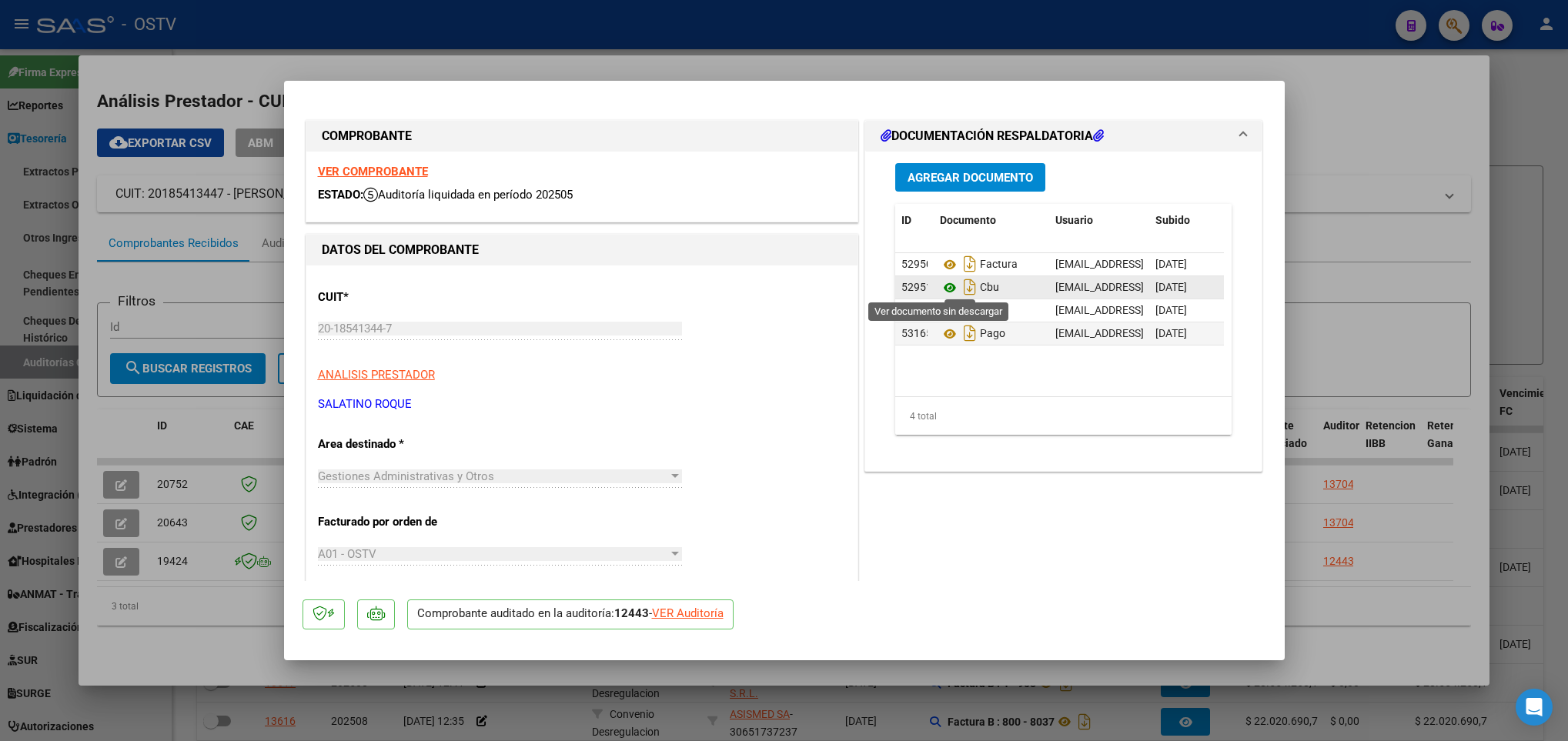
click at [940, 286] on icon at bounding box center [950, 288] width 20 height 18
click at [548, 56] on div at bounding box center [784, 370] width 1568 height 741
type input "$ 0,00"
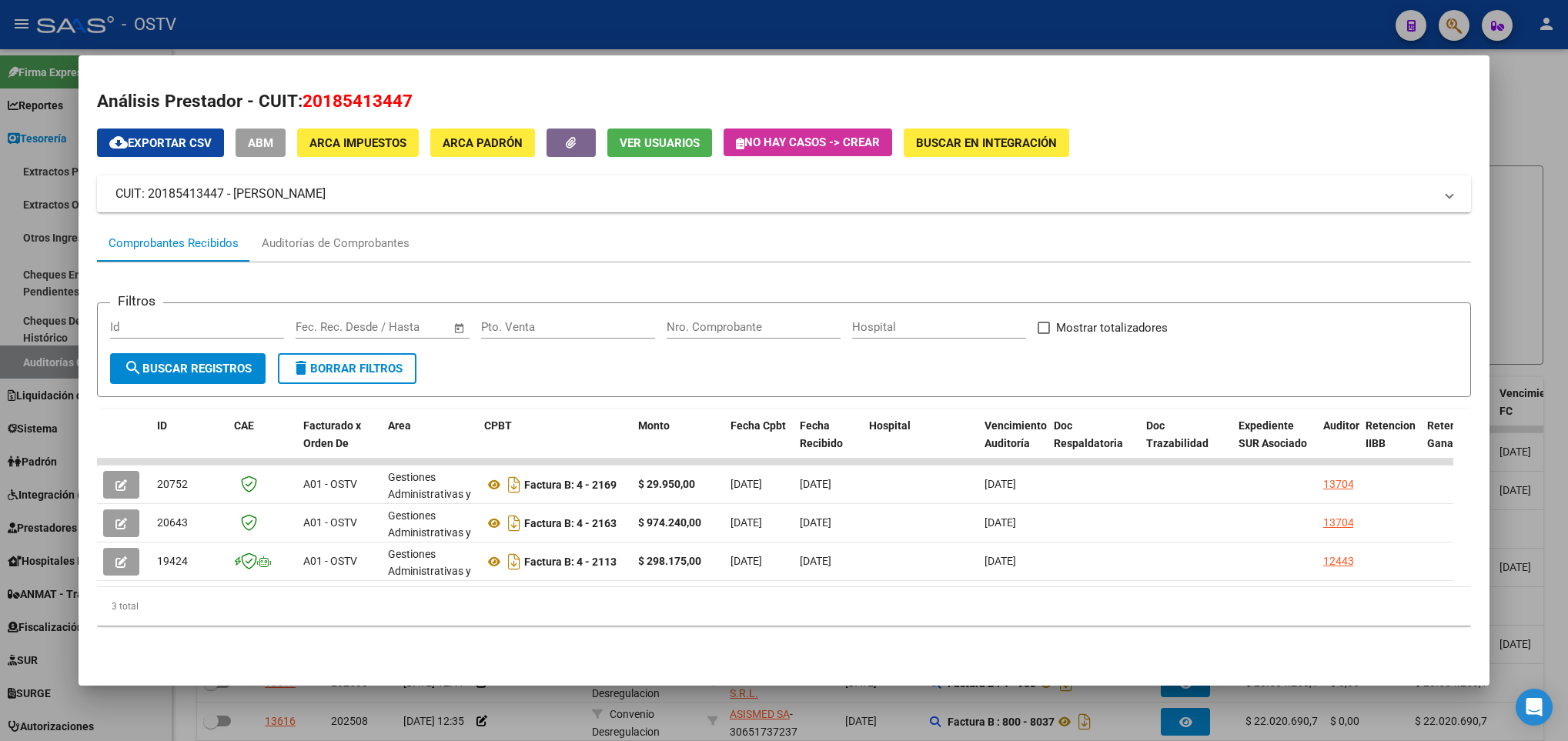
click at [206, 211] on mat-expansion-panel-header "CUIT: 20185413447 - SALATINO ROQUE" at bounding box center [784, 194] width 1374 height 37
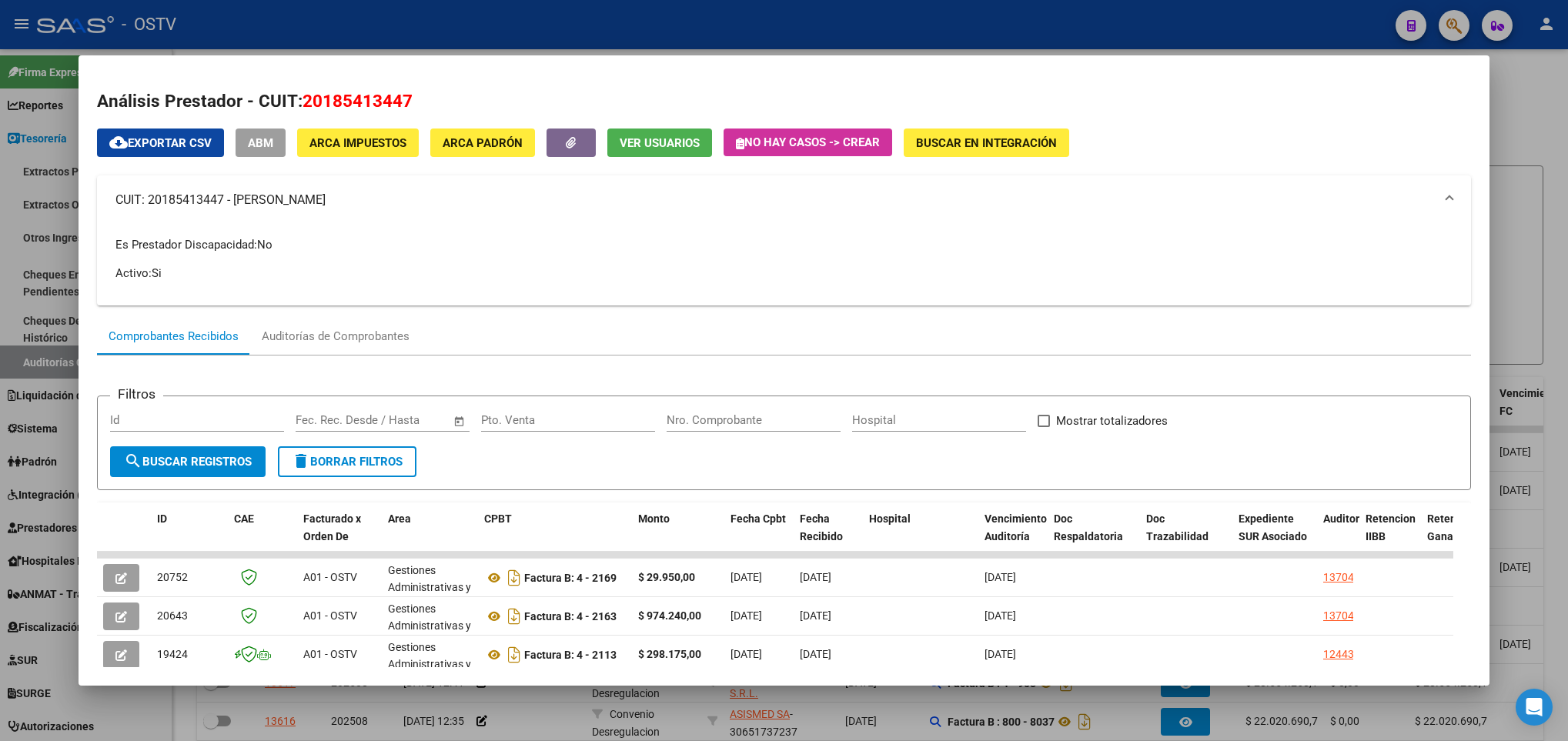
click at [49, 261] on div at bounding box center [784, 370] width 1568 height 741
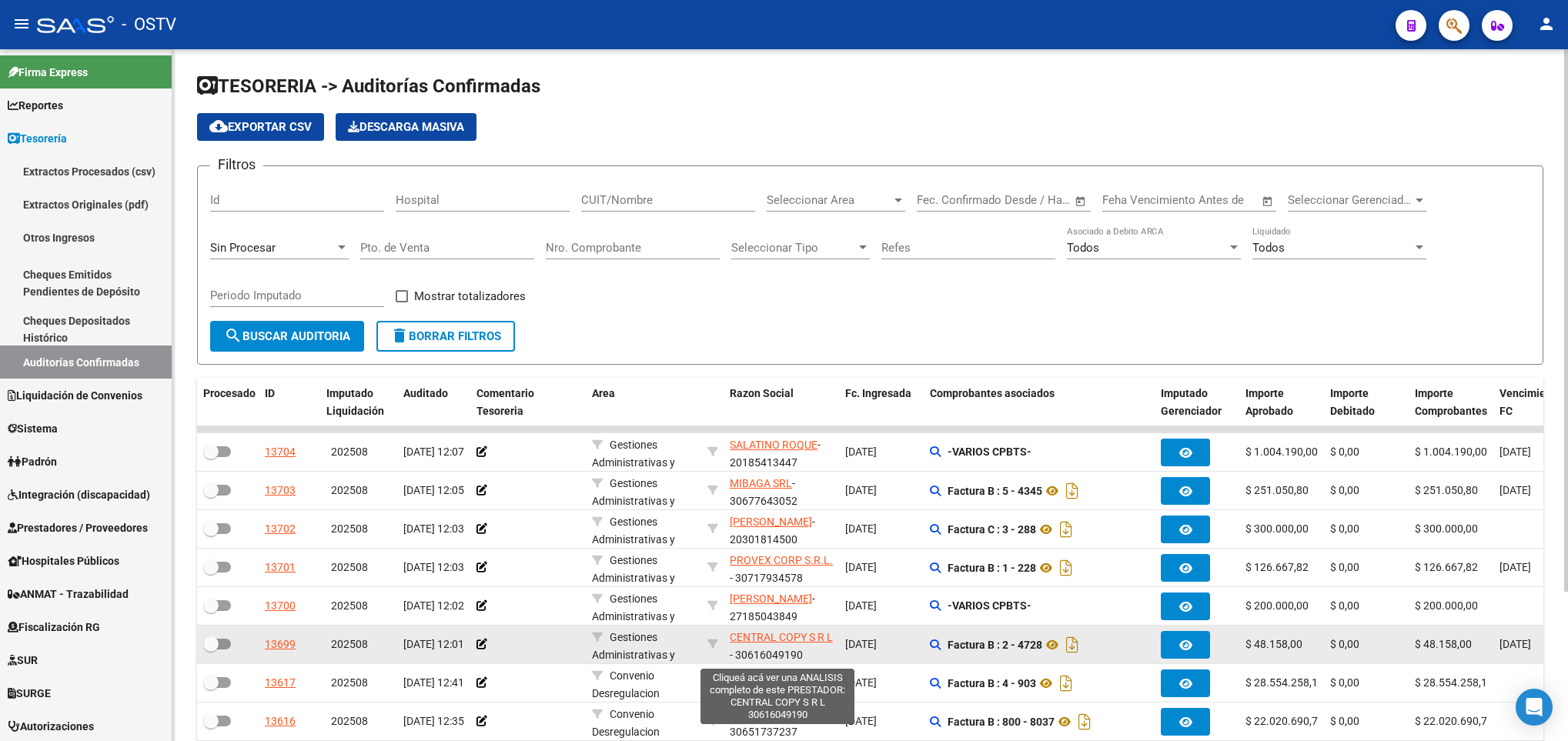
click at [762, 637] on span "CENTRAL COPY S R L" at bounding box center [781, 637] width 103 height 13
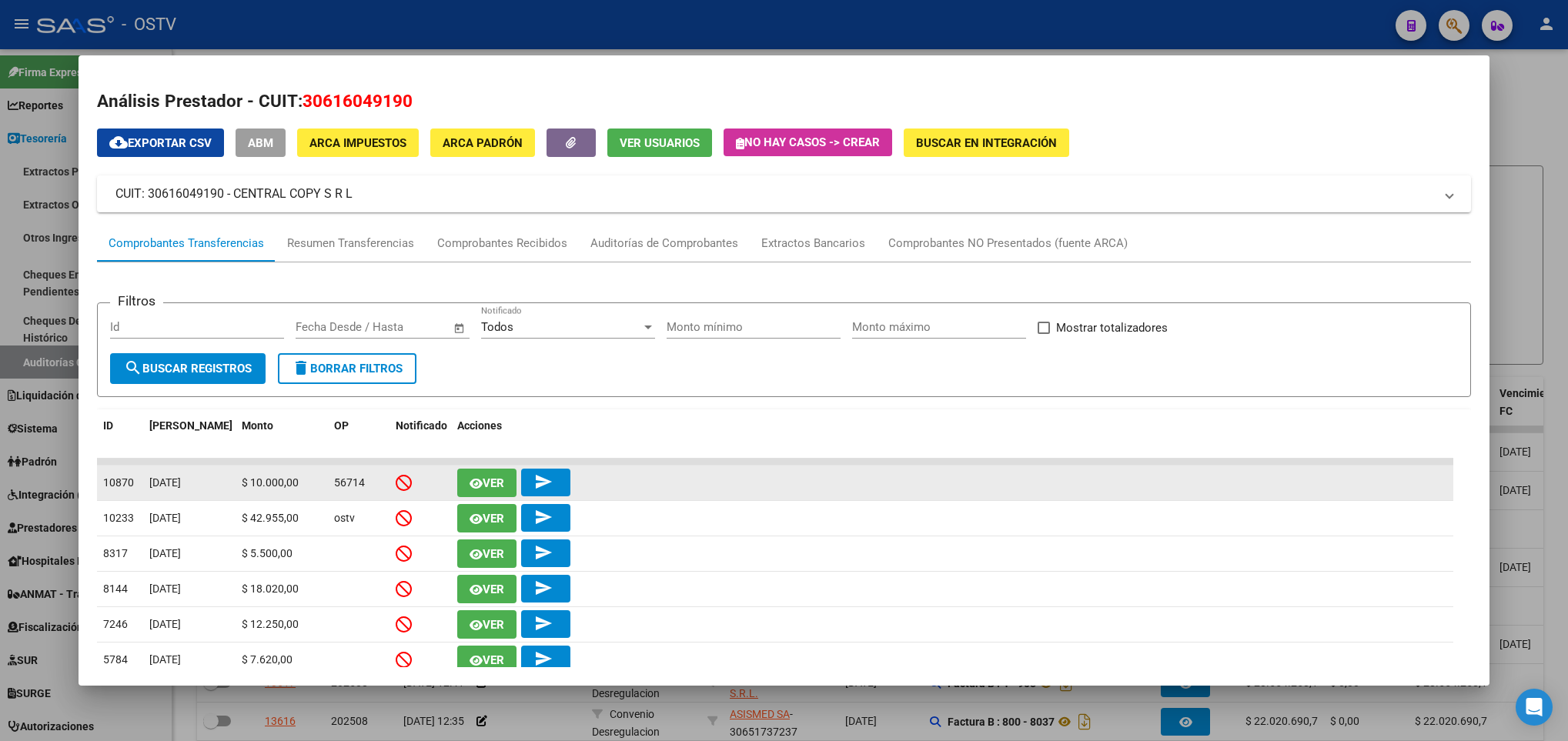
click at [478, 482] on icon "button" at bounding box center [476, 483] width 13 height 12
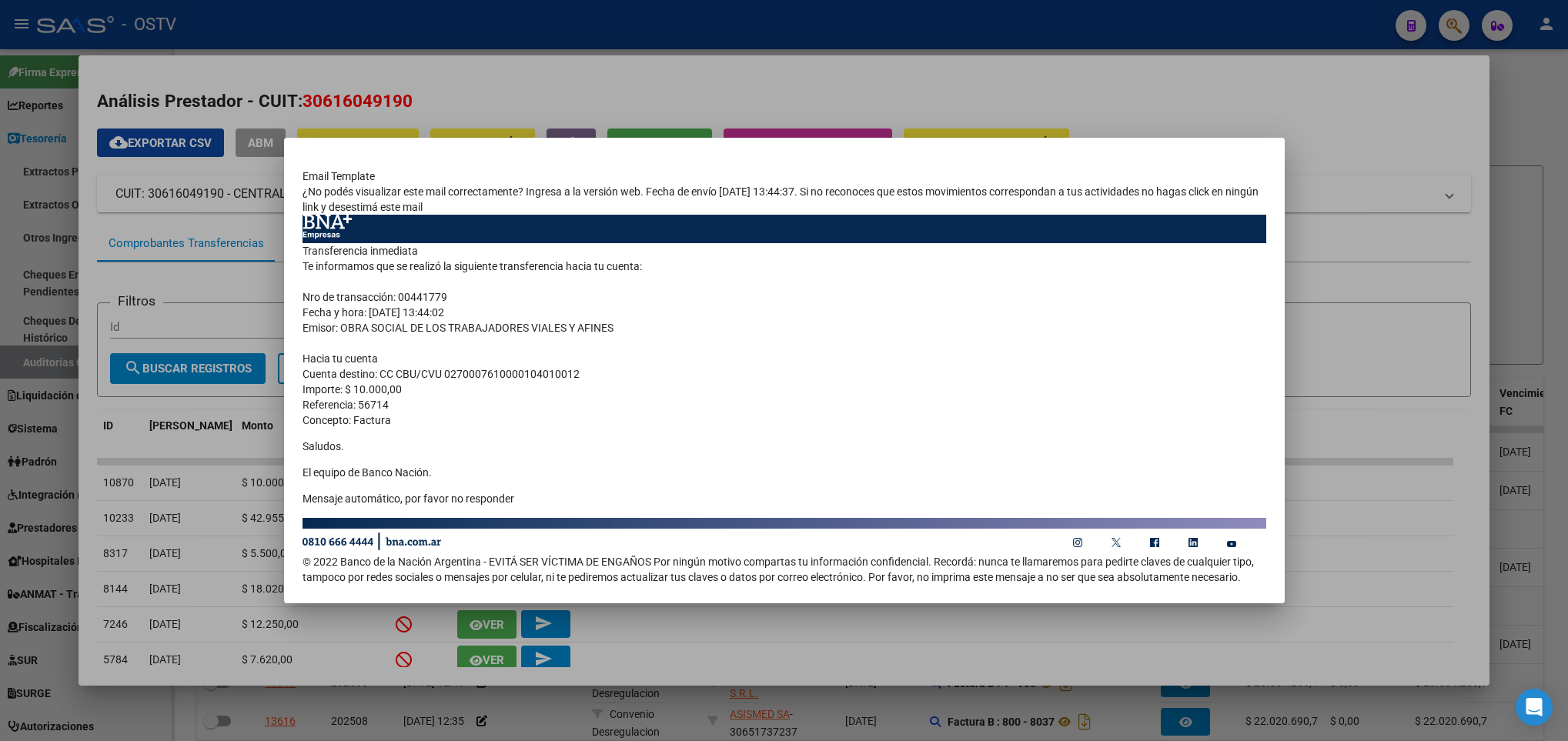
drag, startPoint x: 579, startPoint y: 378, endPoint x: 453, endPoint y: 377, distance: 126.0
click at [453, 377] on td "Transferencia inmediata Te informamos que se realizó la siguiente transferencia…" at bounding box center [784, 380] width 964 height 274
drag, startPoint x: 453, startPoint y: 377, endPoint x: 208, endPoint y: 497, distance: 272.8
click at [208, 497] on div at bounding box center [784, 370] width 1568 height 741
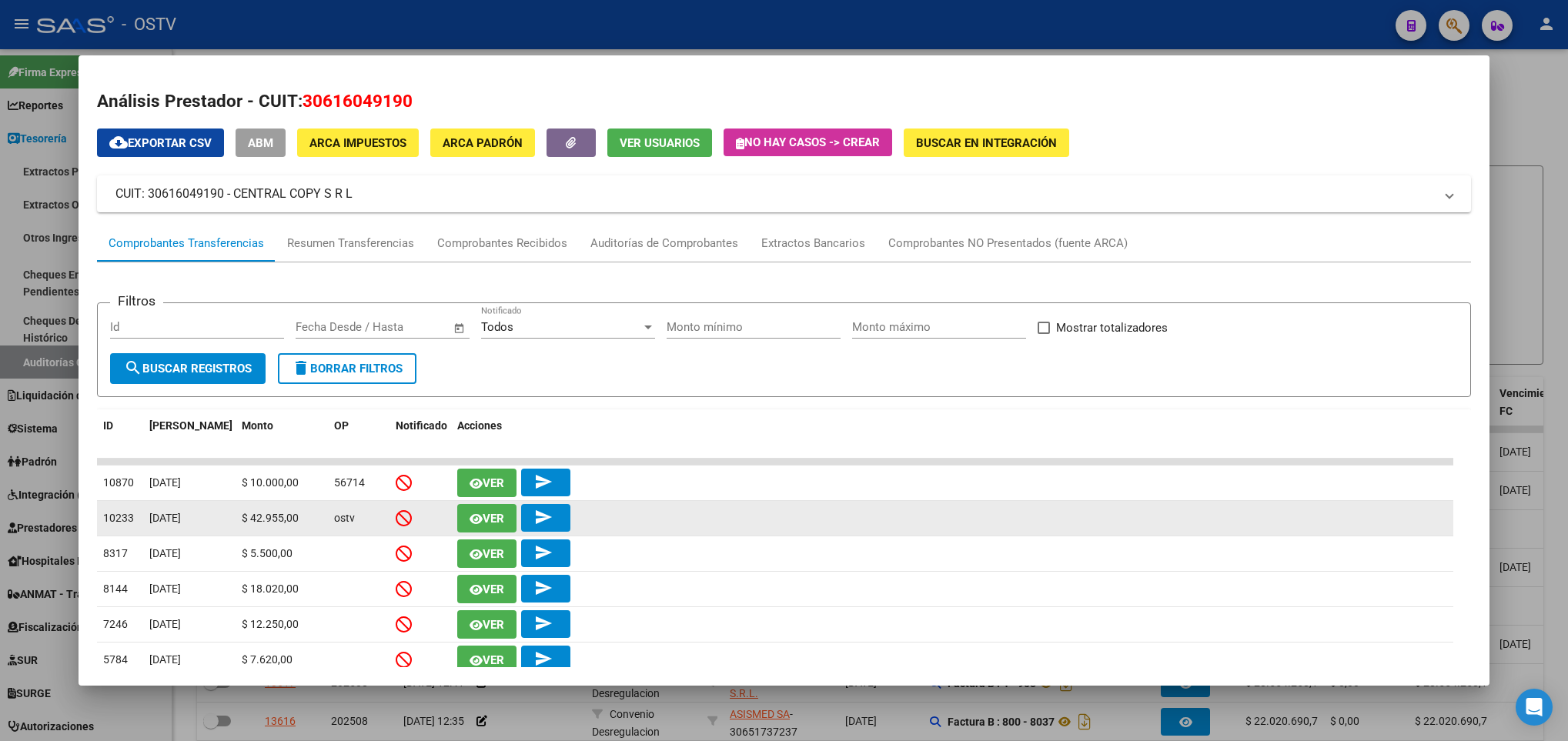
click at [478, 518] on icon "button" at bounding box center [476, 518] width 13 height 12
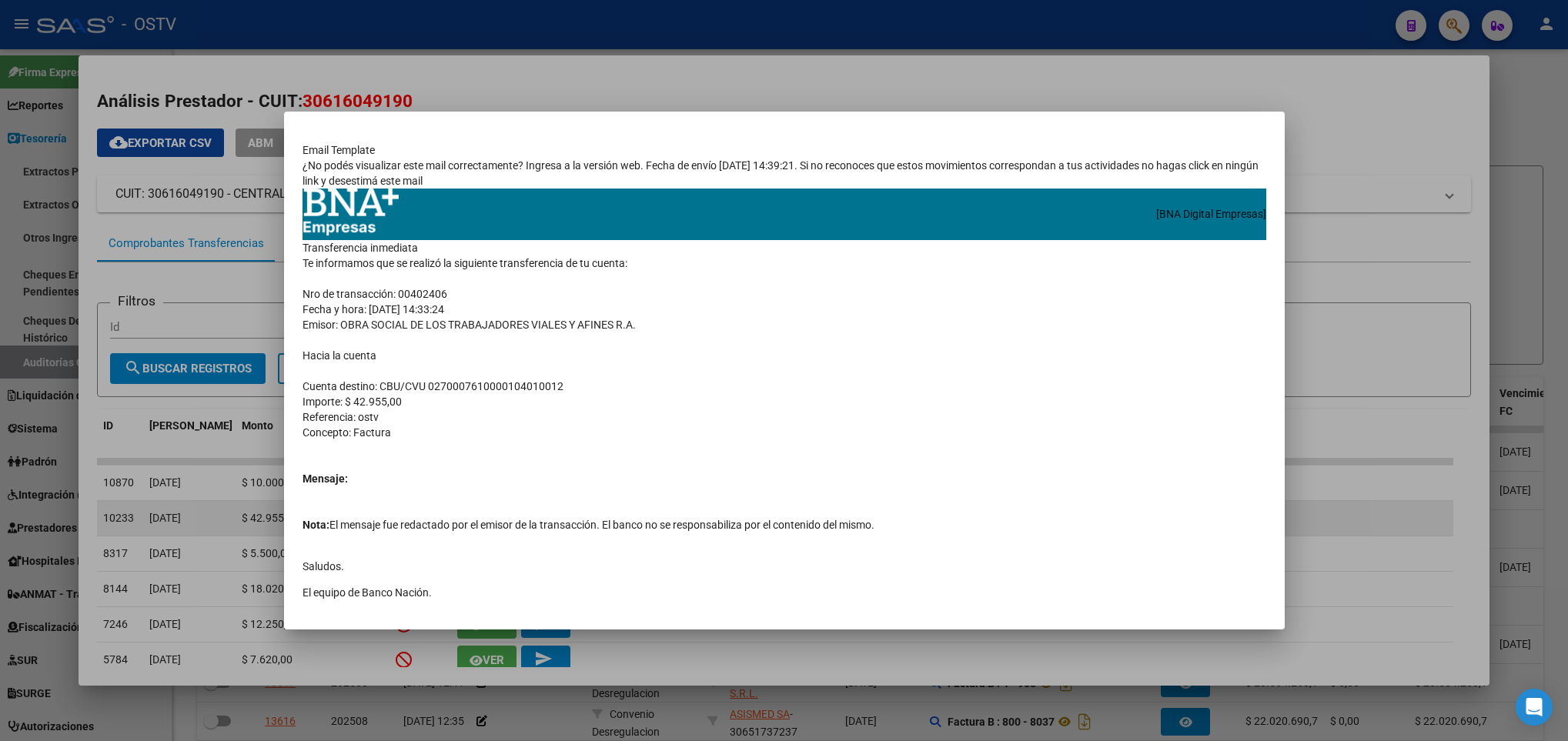
scroll to position [109, 0]
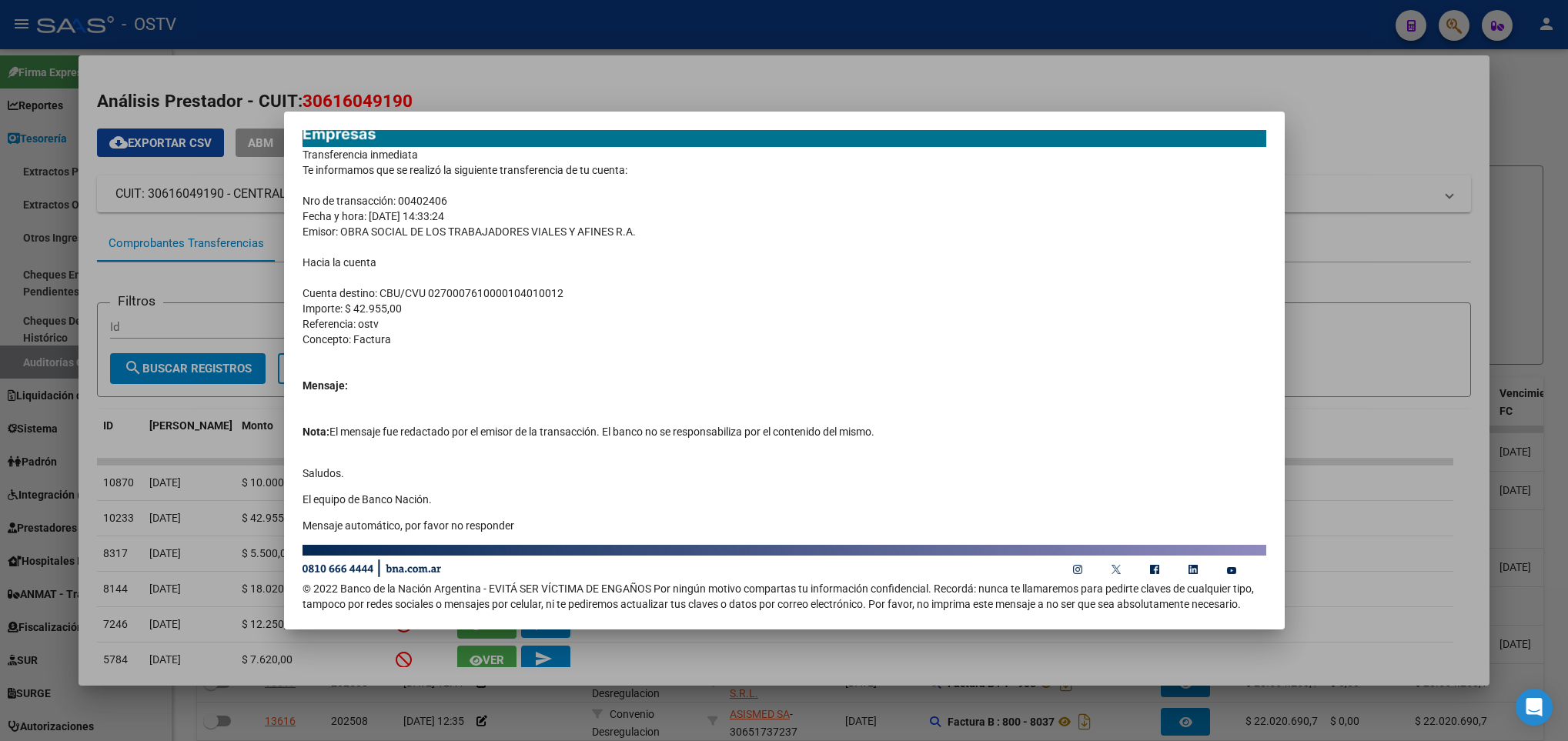
click at [62, 291] on div at bounding box center [784, 370] width 1568 height 741
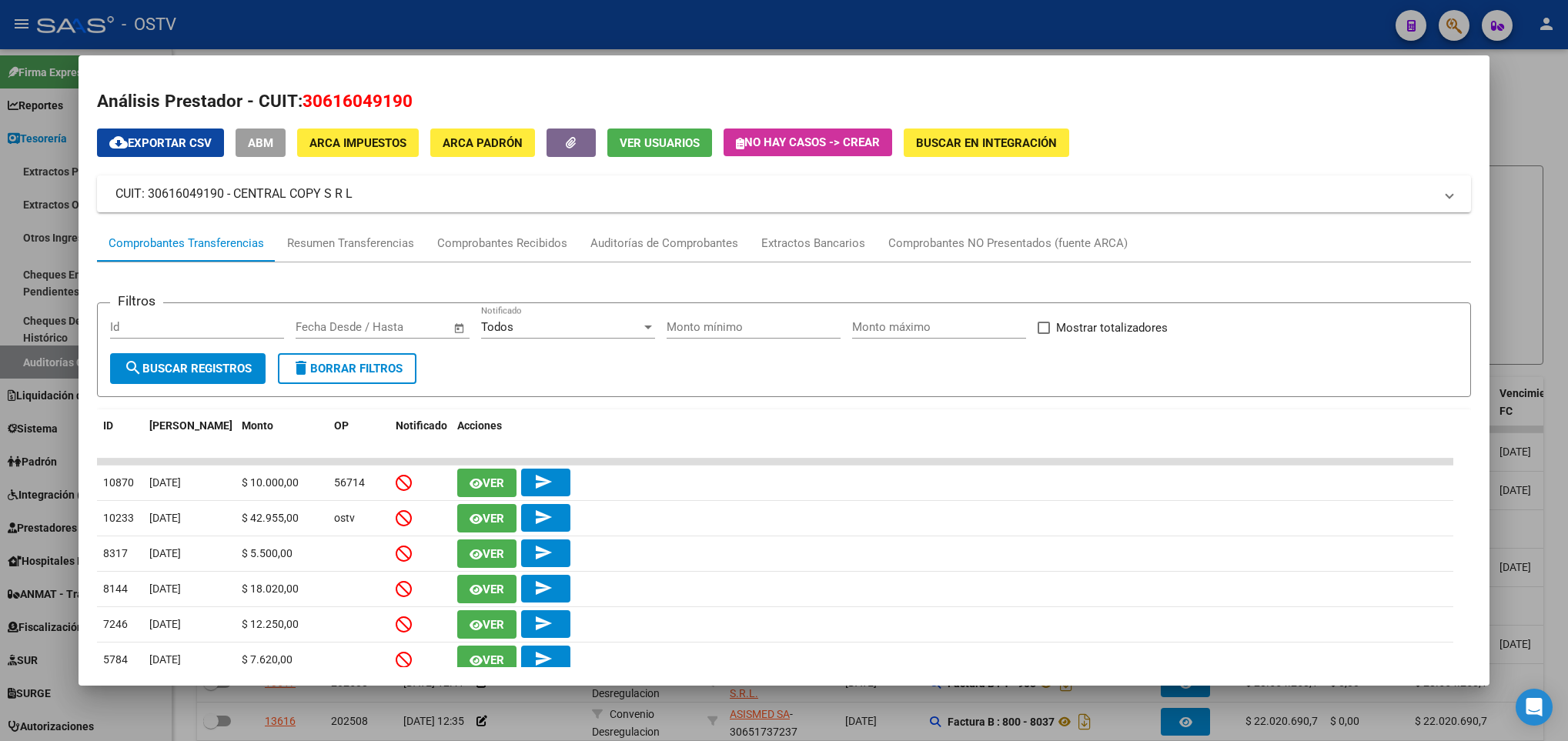
click at [59, 321] on div at bounding box center [784, 370] width 1568 height 741
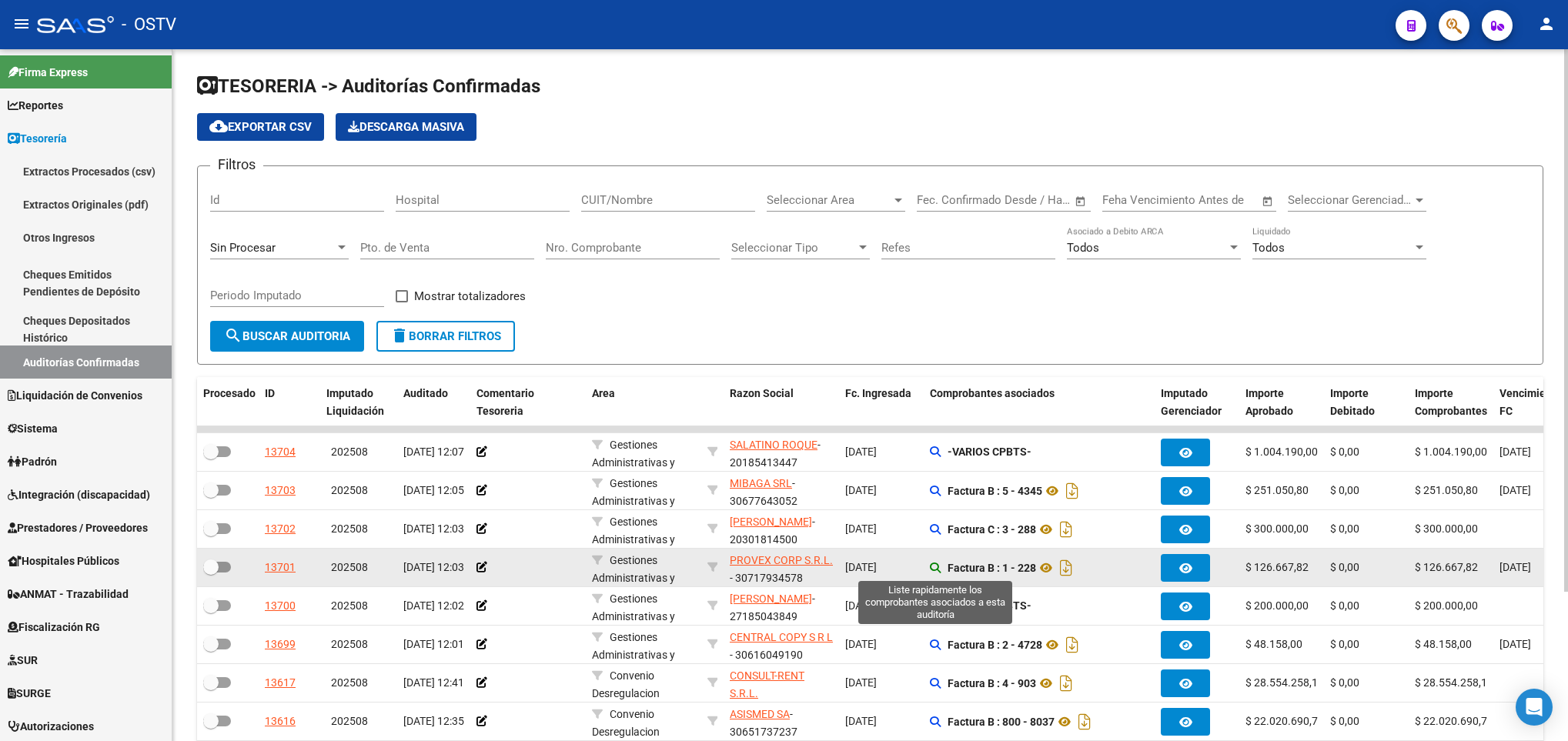
scroll to position [116, 0]
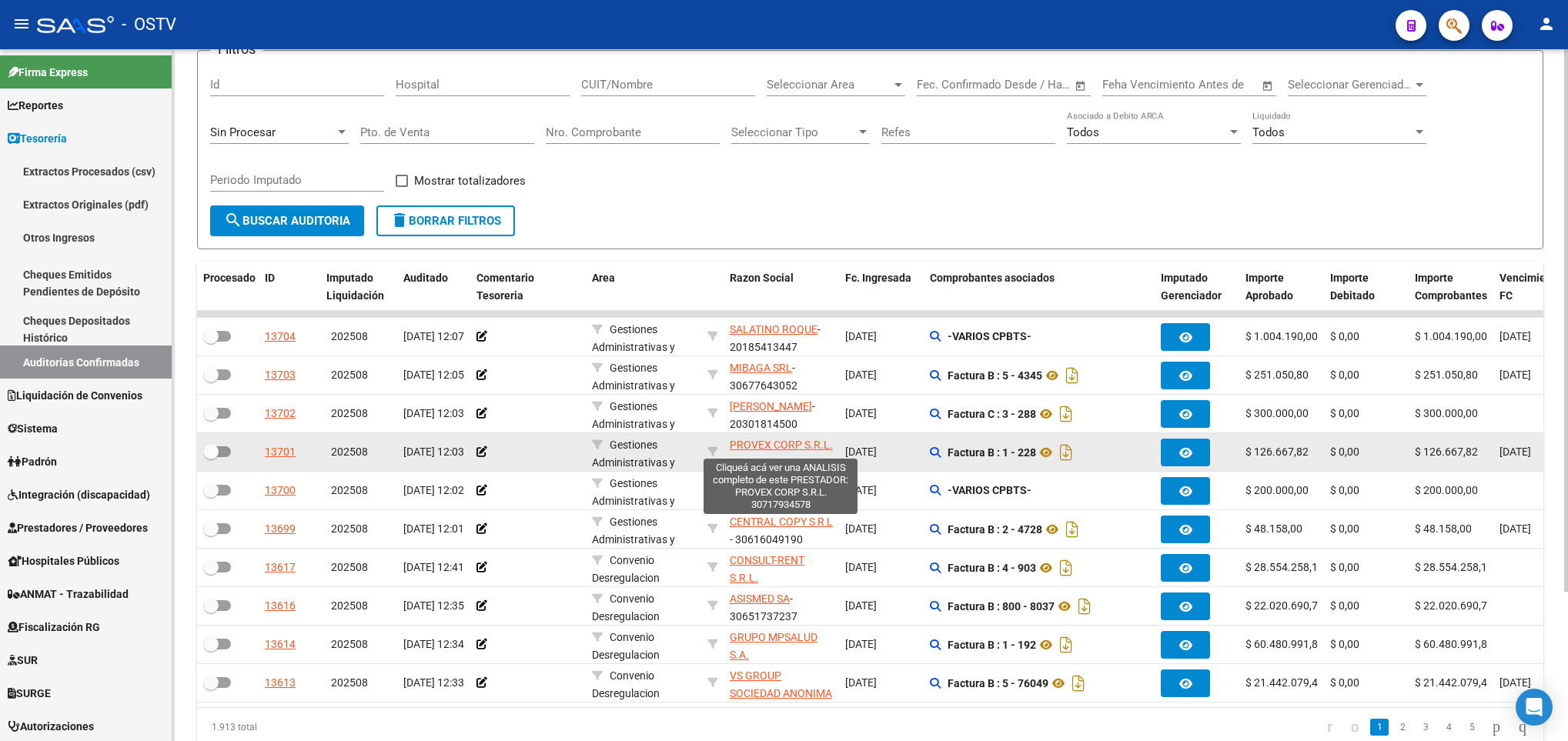
click at [744, 449] on span "PROVEX CORP S.R.L." at bounding box center [781, 445] width 103 height 13
type textarea "30717934578"
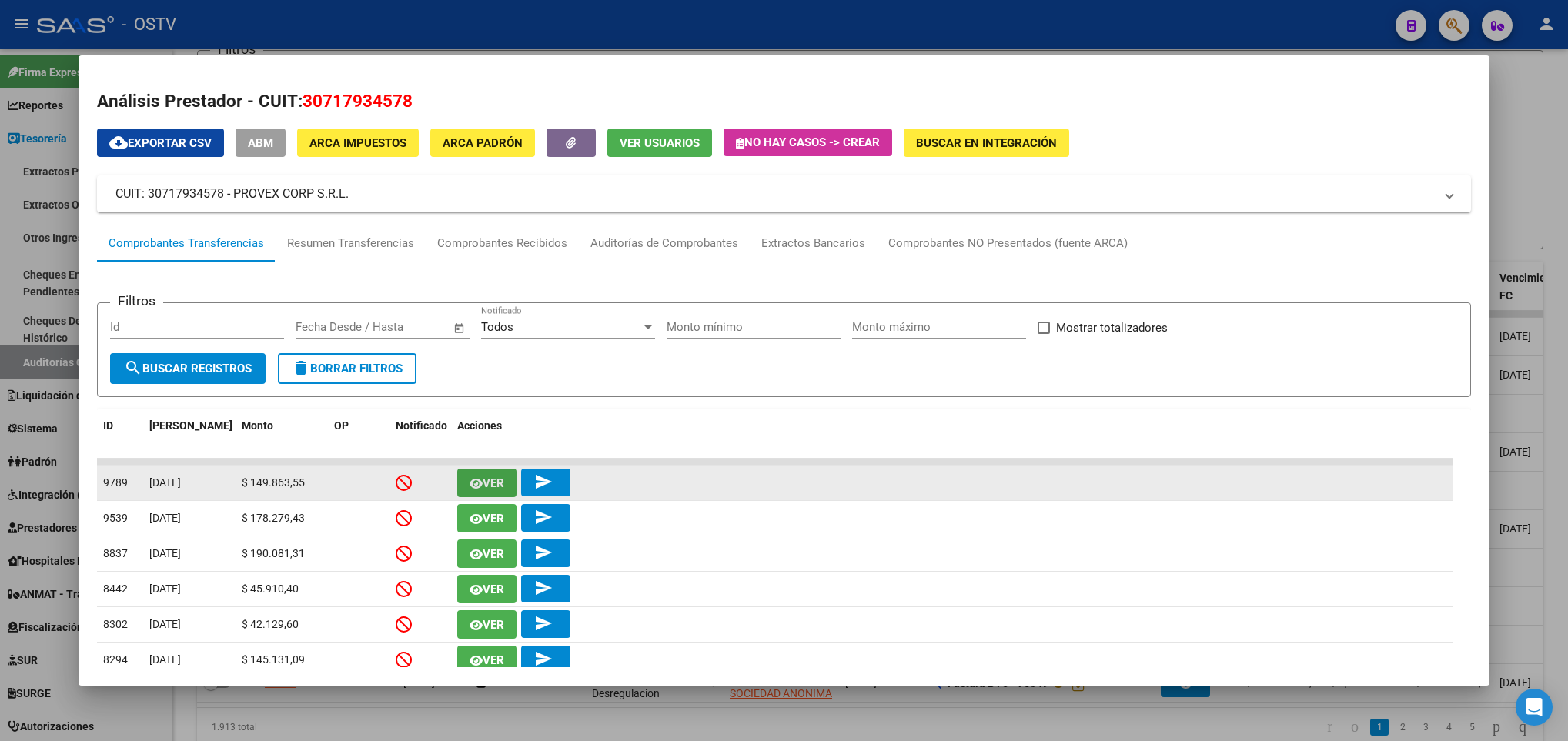
click at [507, 483] on button "Ver" at bounding box center [486, 482] width 59 height 28
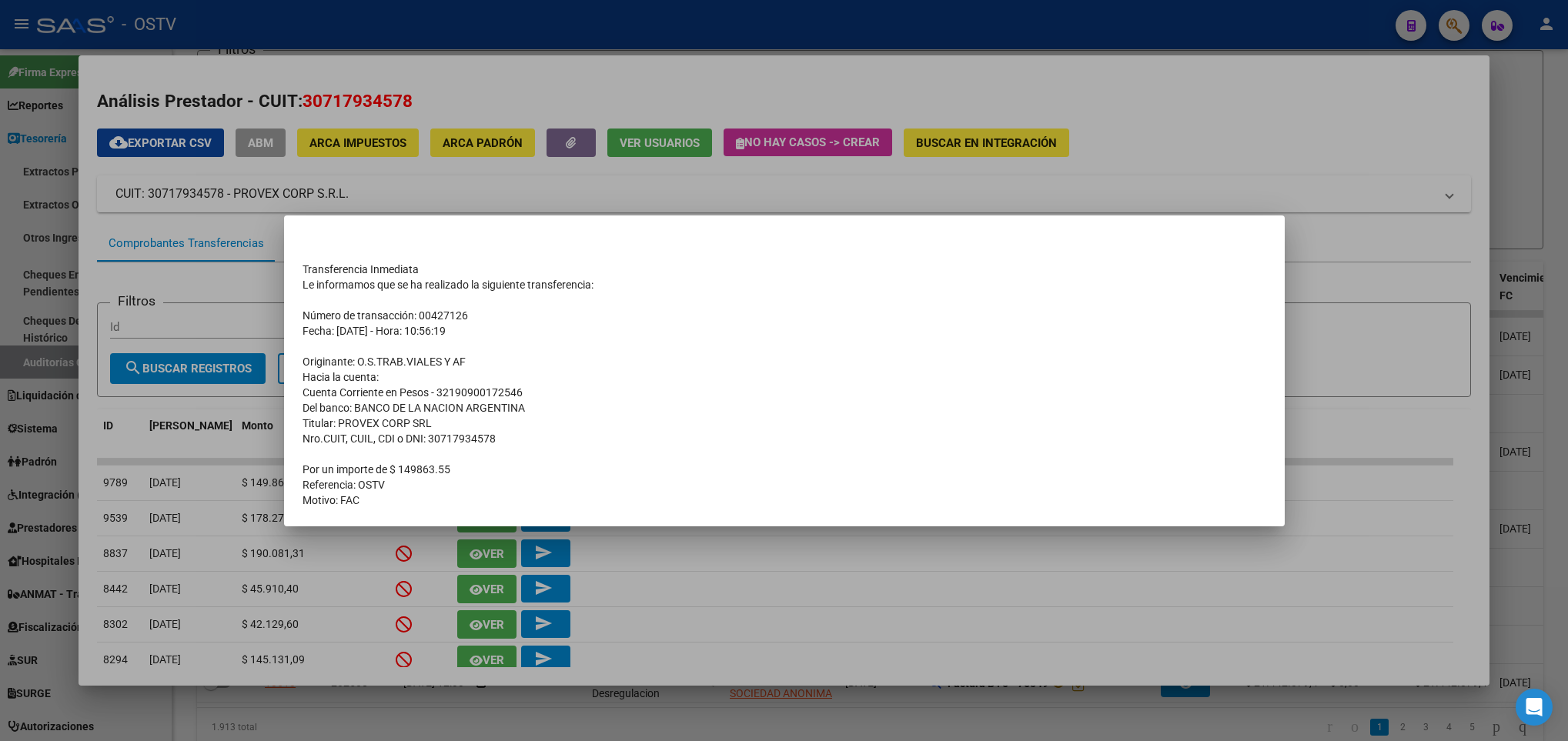
click at [430, 183] on div at bounding box center [784, 370] width 1568 height 741
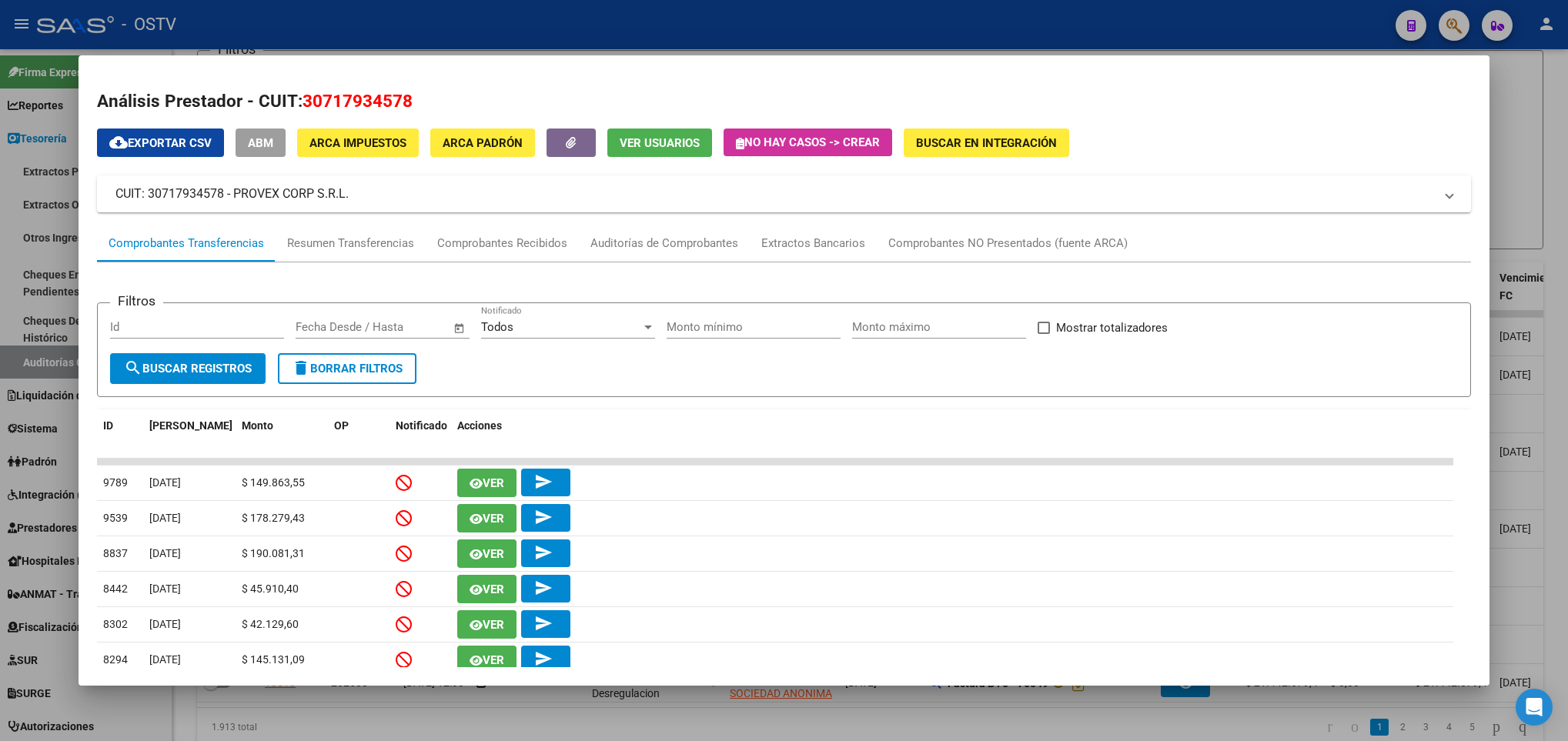
click at [13, 290] on div at bounding box center [784, 370] width 1568 height 741
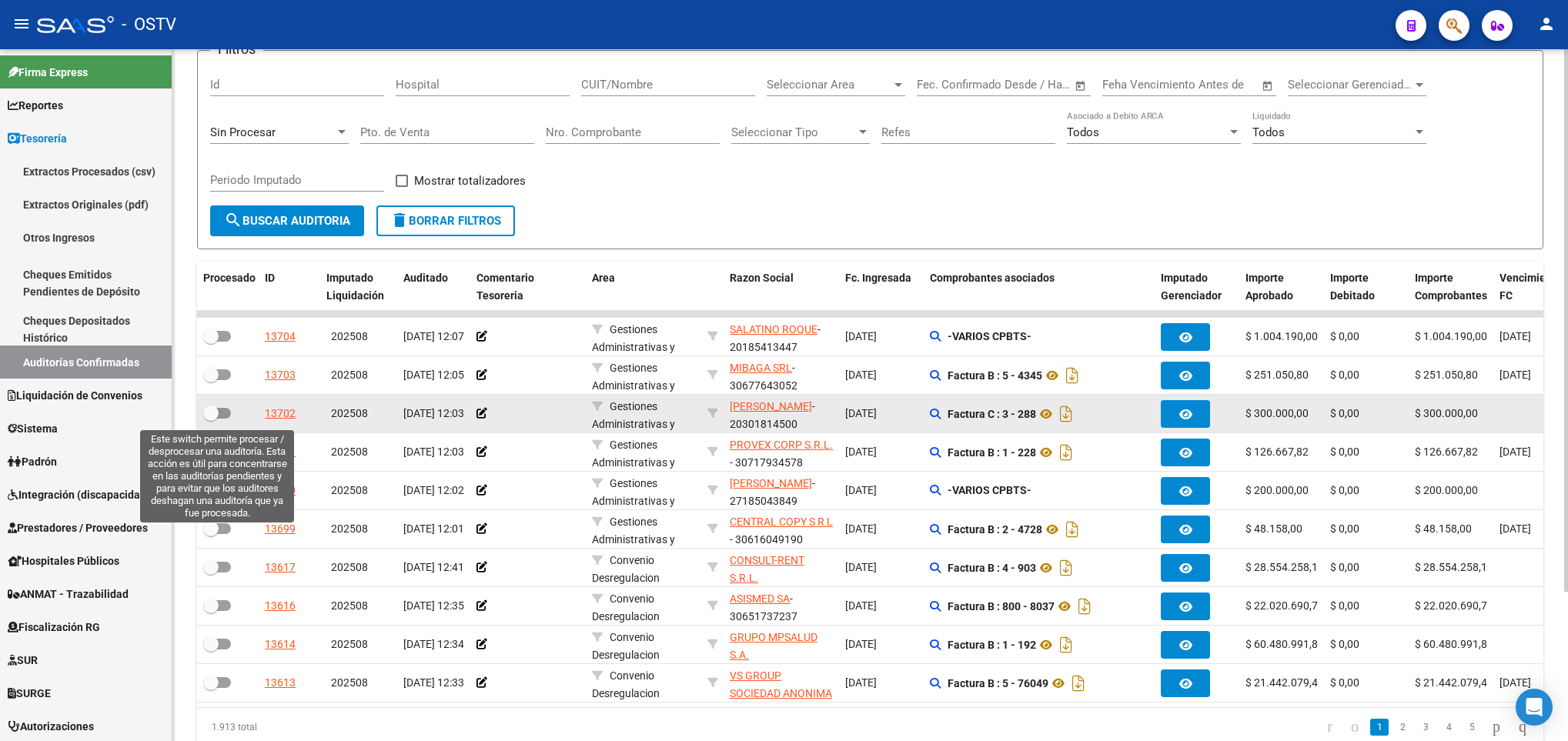
click at [223, 411] on span at bounding box center [217, 413] width 28 height 11
click at [211, 419] on input "checkbox" at bounding box center [210, 419] width 1 height 1
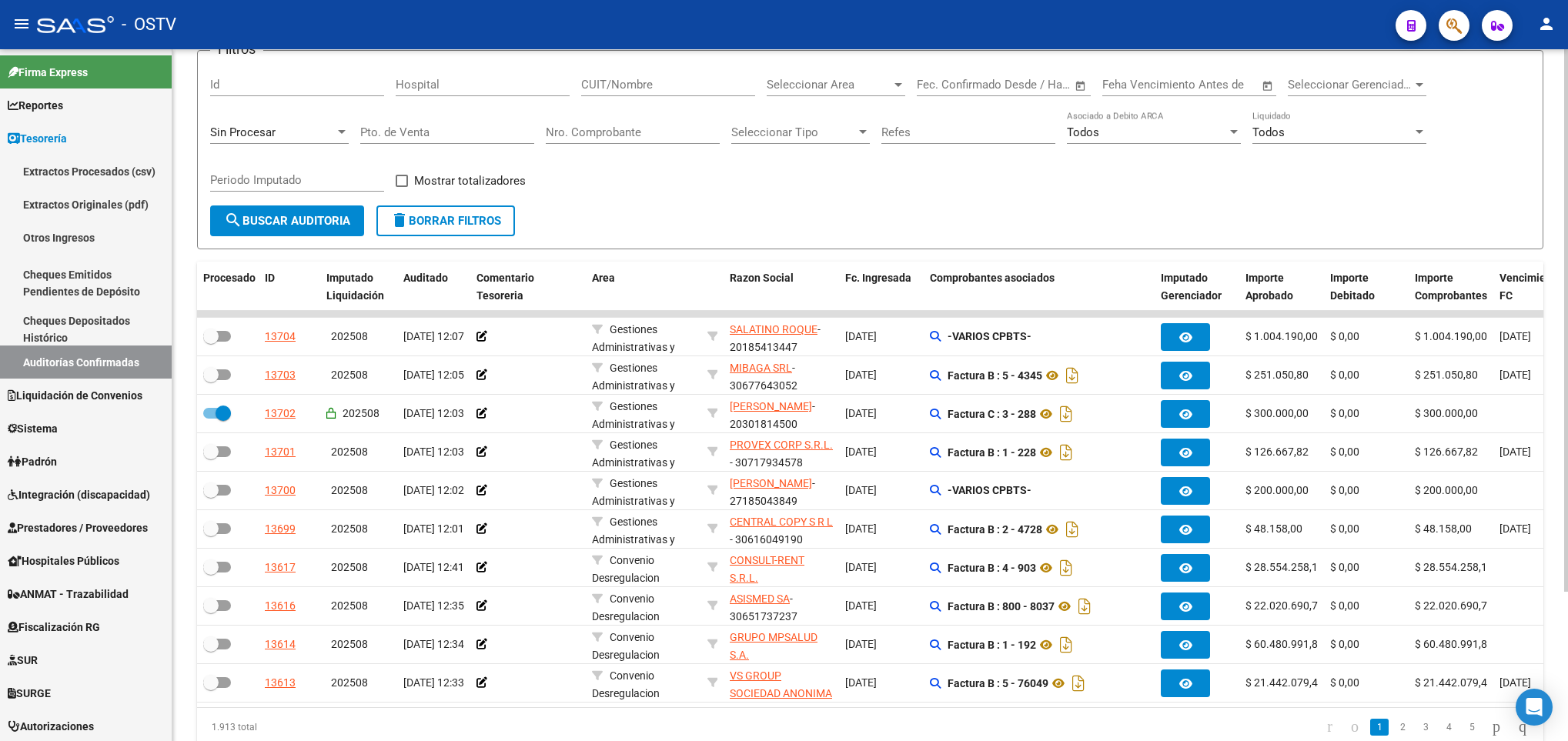
click at [312, 214] on span "search Buscar Auditoria" at bounding box center [286, 220] width 126 height 14
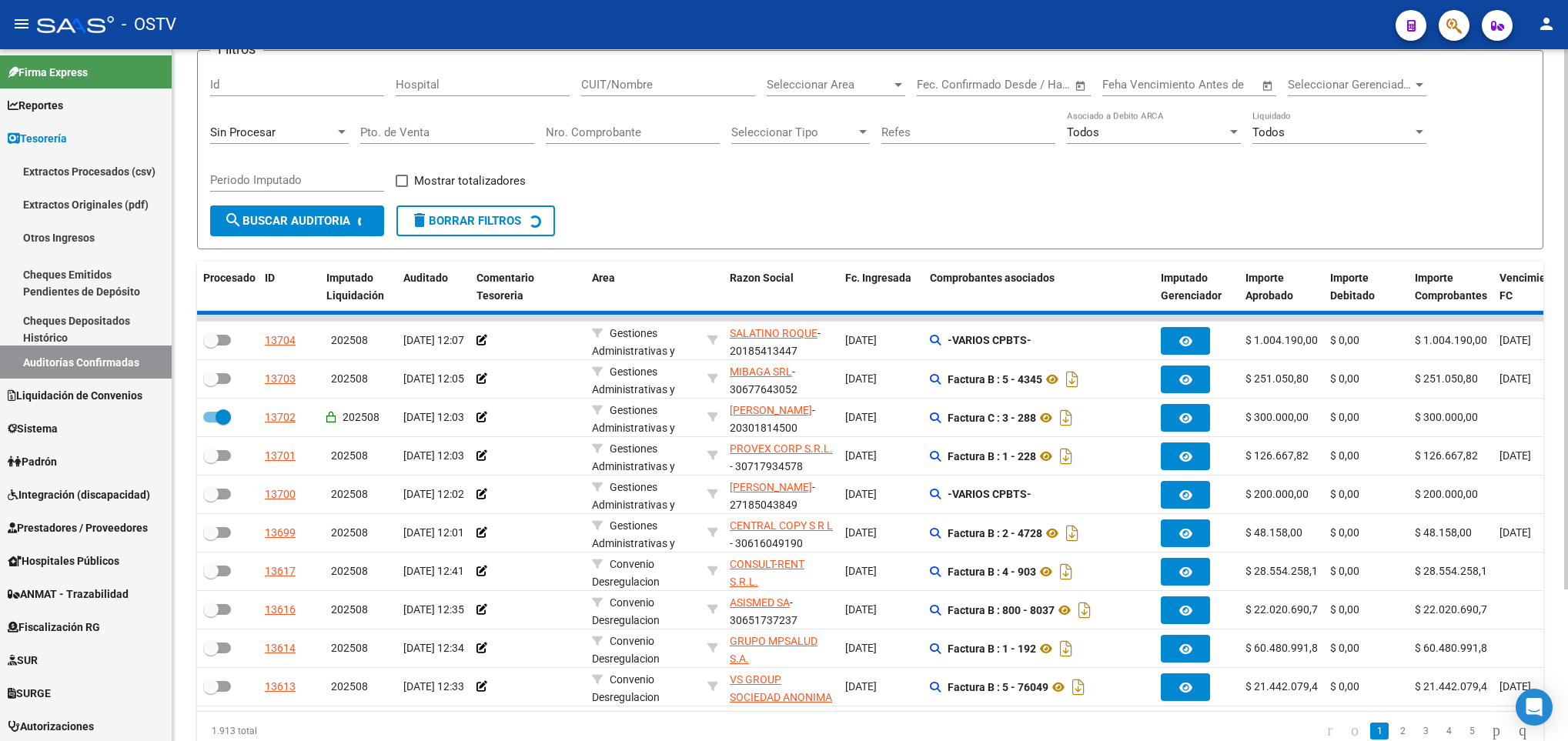
checkbox input "false"
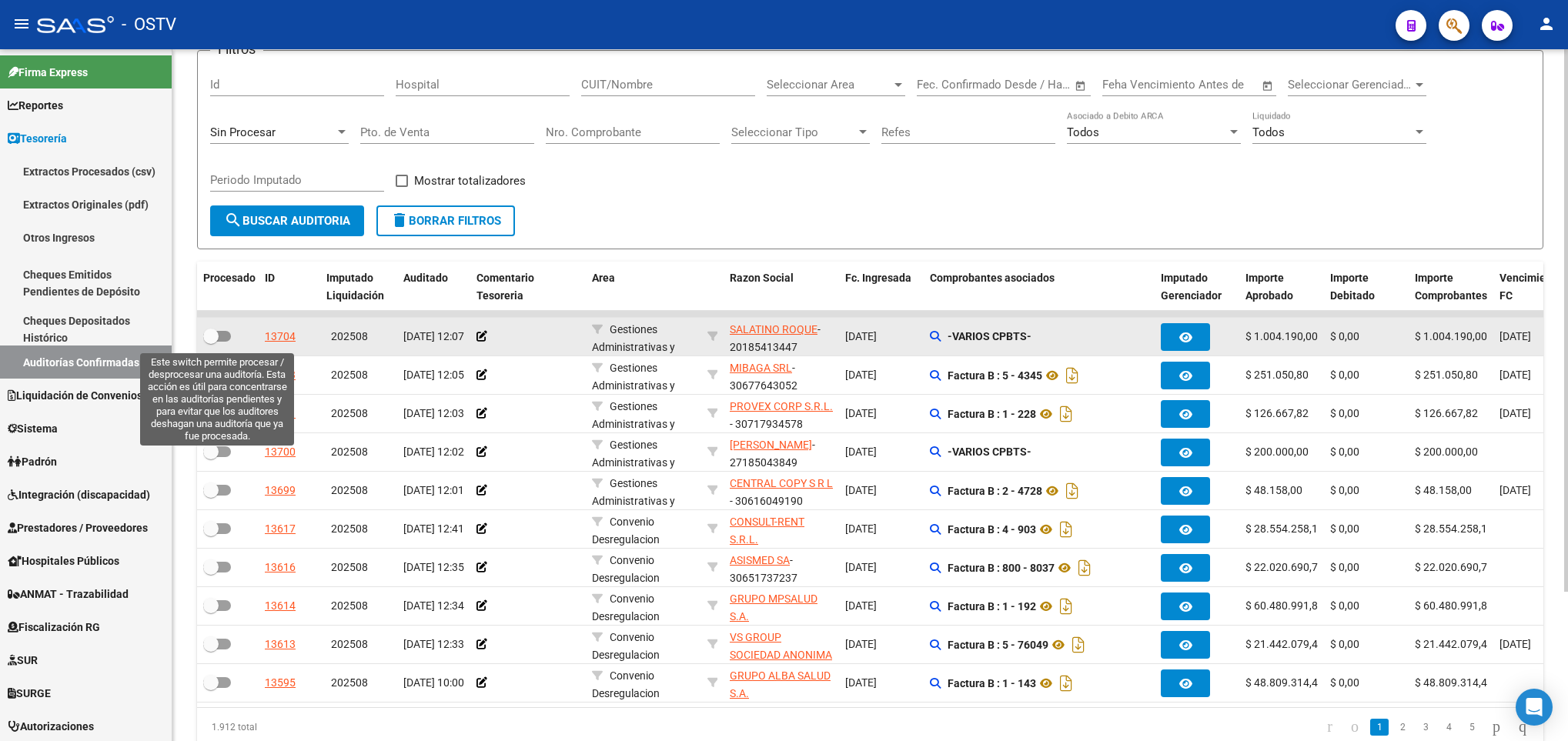
click at [220, 339] on span at bounding box center [217, 337] width 28 height 11
click at [211, 342] on input "checkbox" at bounding box center [210, 342] width 1 height 1
checkbox input "true"
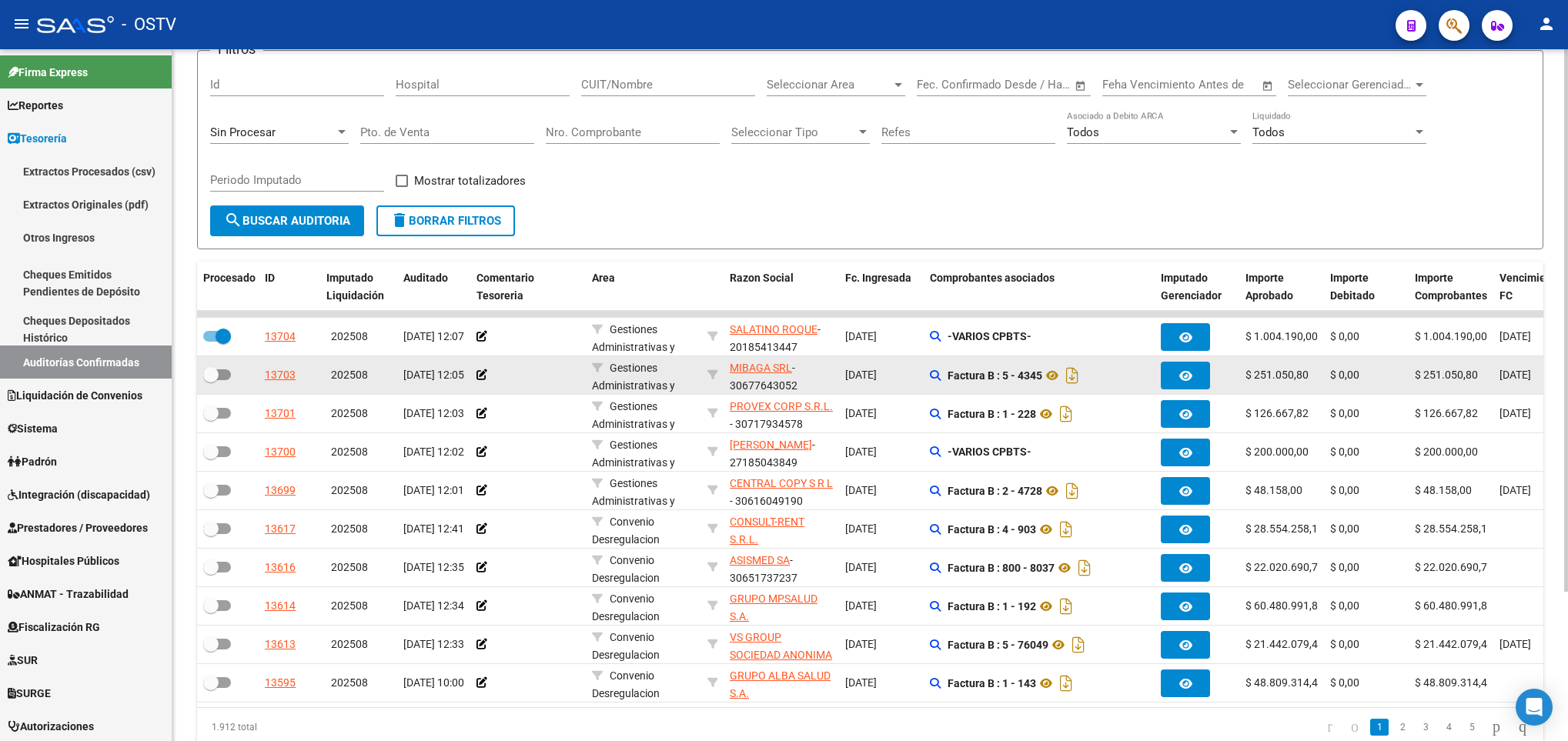
click at [232, 375] on div at bounding box center [228, 375] width 49 height 20
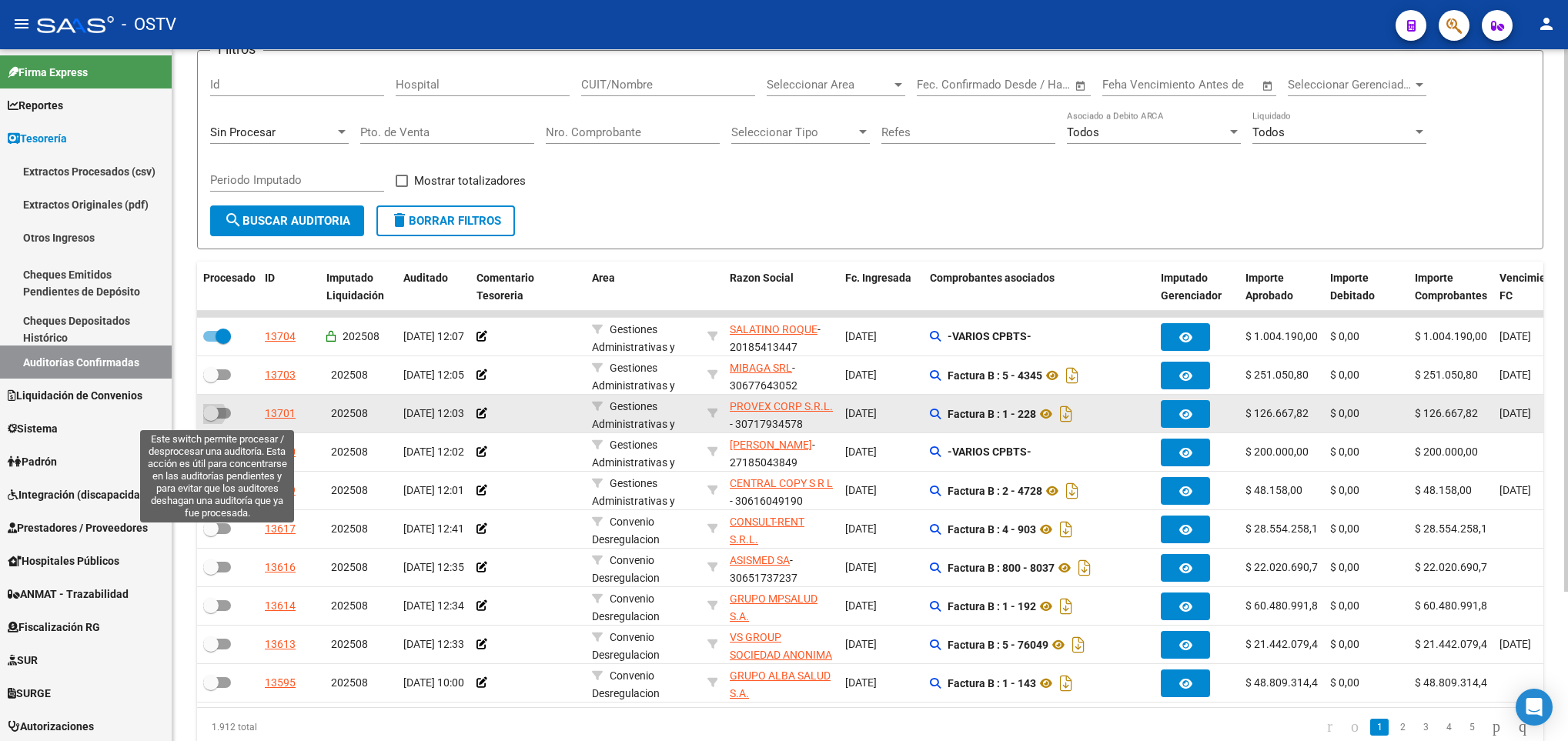
click at [223, 413] on span at bounding box center [217, 413] width 28 height 11
click at [211, 419] on input "checkbox" at bounding box center [210, 419] width 1 height 1
checkbox input "true"
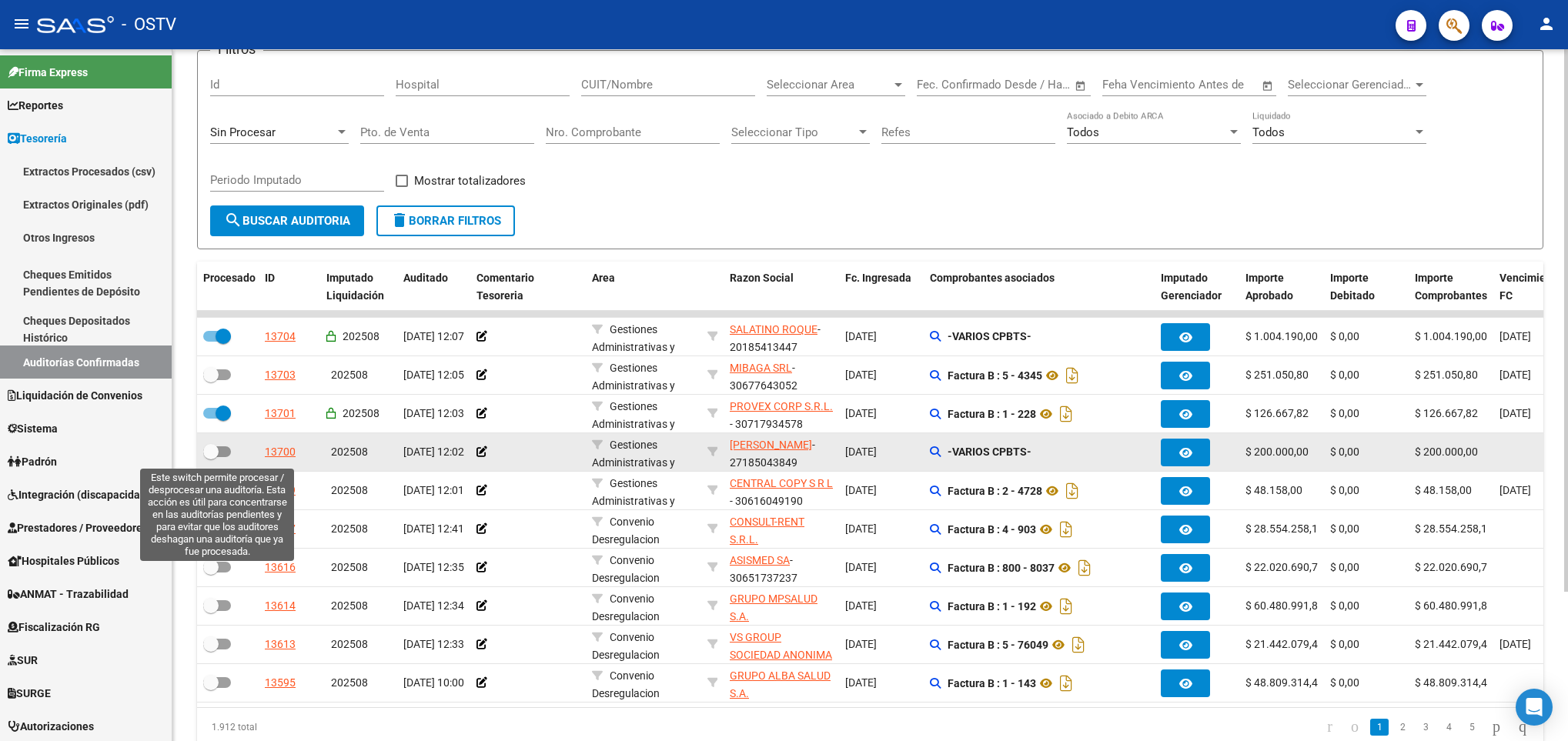
click at [218, 449] on span at bounding box center [217, 451] width 28 height 11
click at [211, 457] on input "checkbox" at bounding box center [210, 457] width 1 height 1
checkbox input "true"
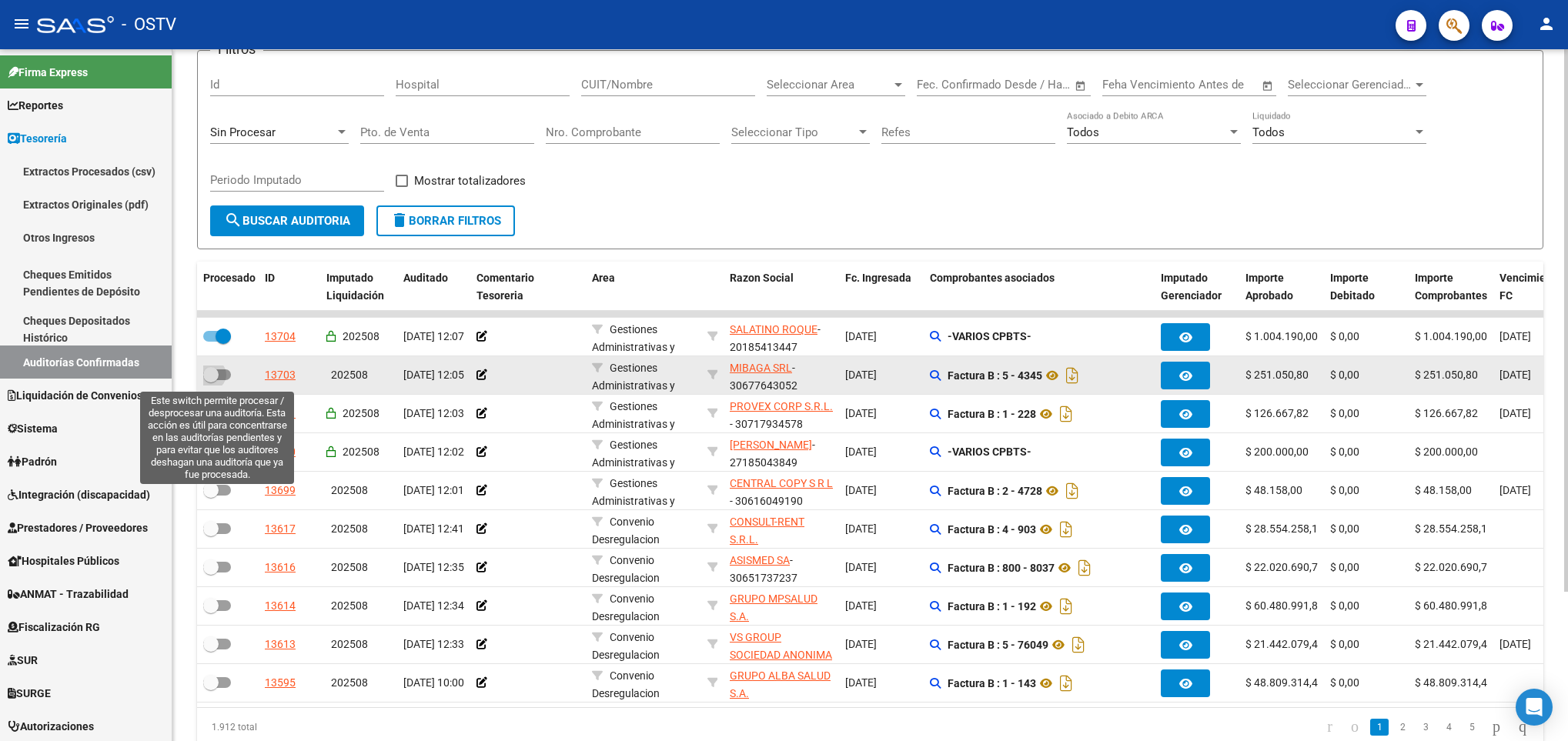
click at [227, 378] on span at bounding box center [217, 375] width 28 height 11
click at [211, 380] on input "checkbox" at bounding box center [210, 380] width 1 height 1
checkbox input "true"
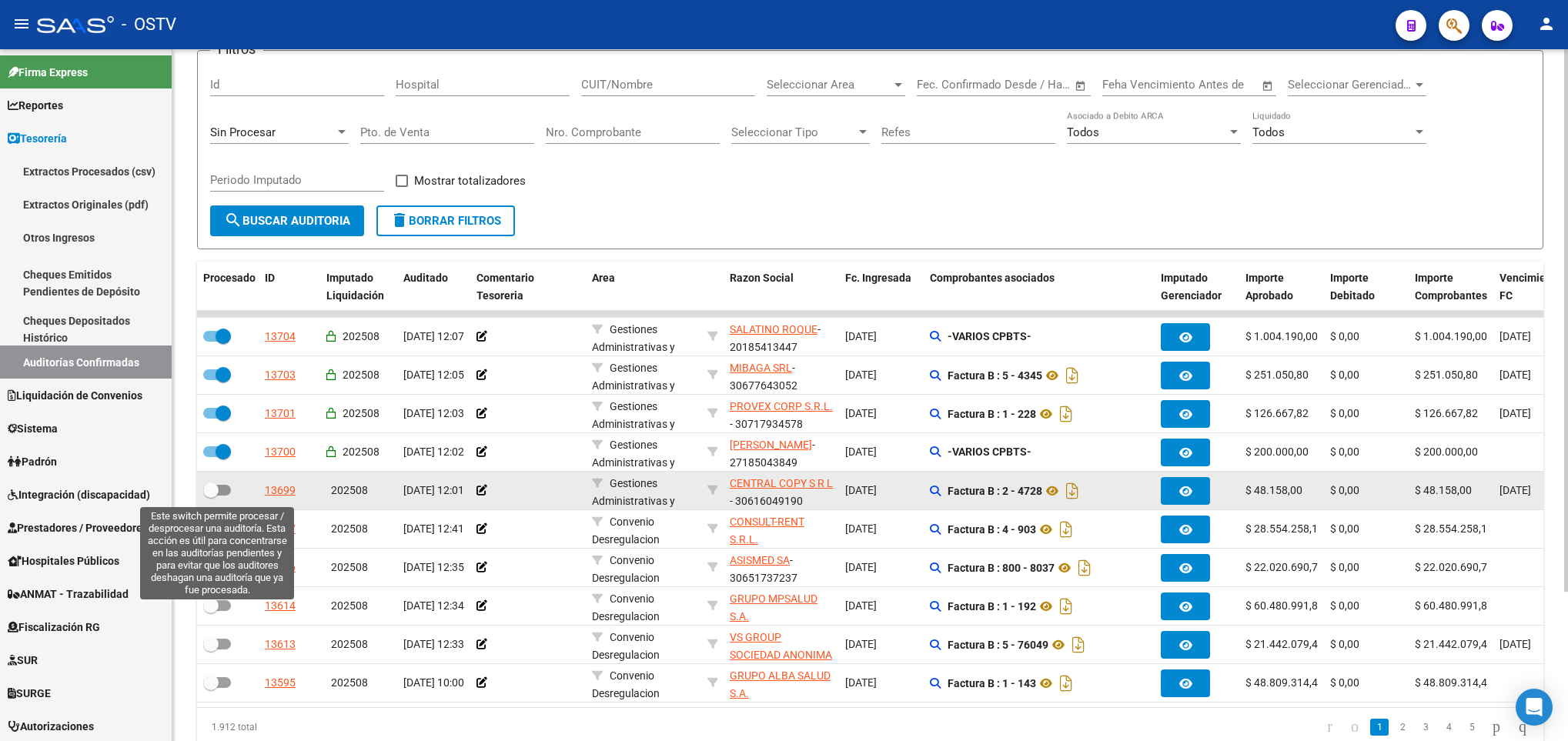
click at [219, 490] on span at bounding box center [217, 490] width 28 height 11
click at [211, 496] on input "checkbox" at bounding box center [210, 496] width 1 height 1
checkbox input "true"
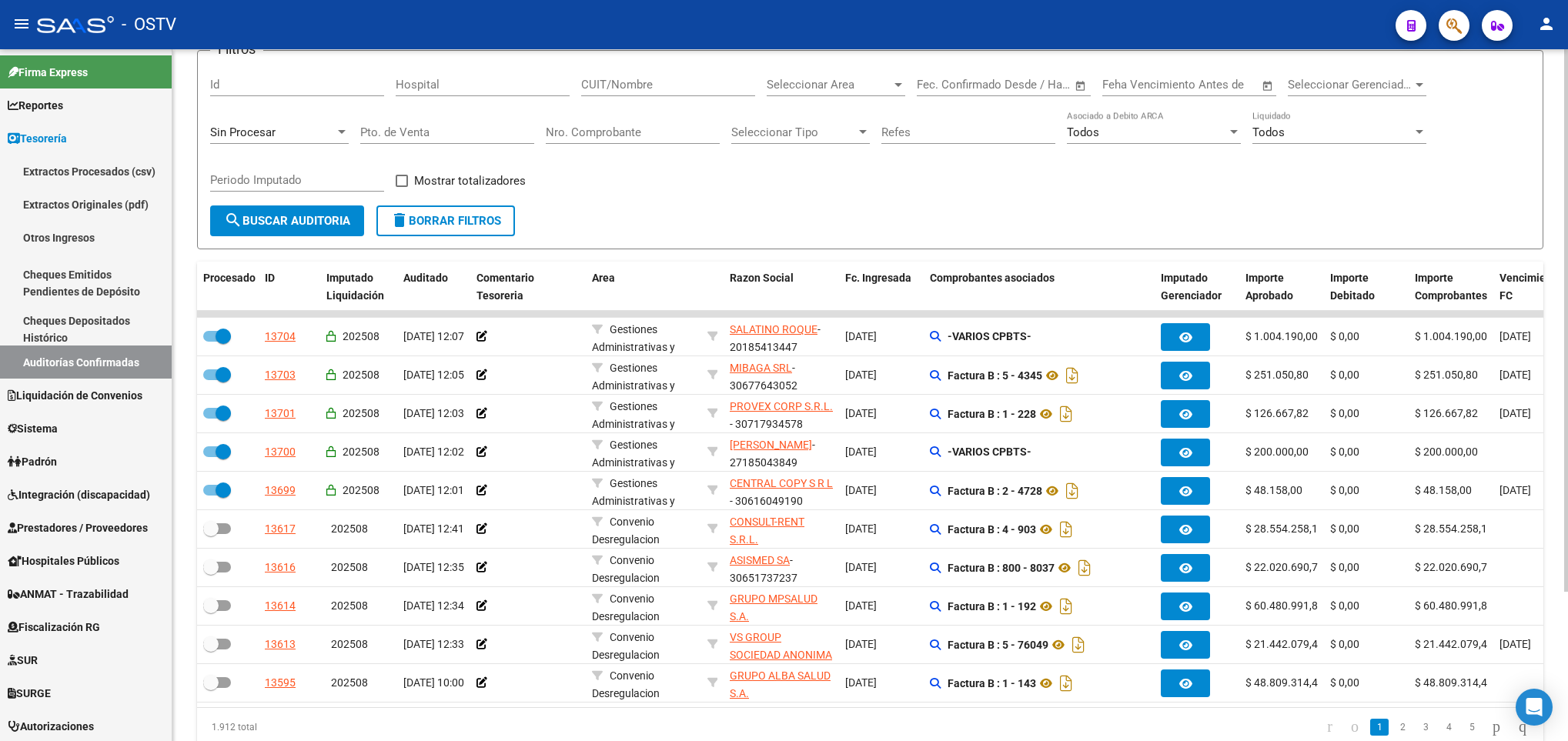
click at [302, 199] on div "Periodo Imputado" at bounding box center [297, 182] width 174 height 48
click at [289, 228] on span "search Buscar Auditoria" at bounding box center [286, 220] width 126 height 14
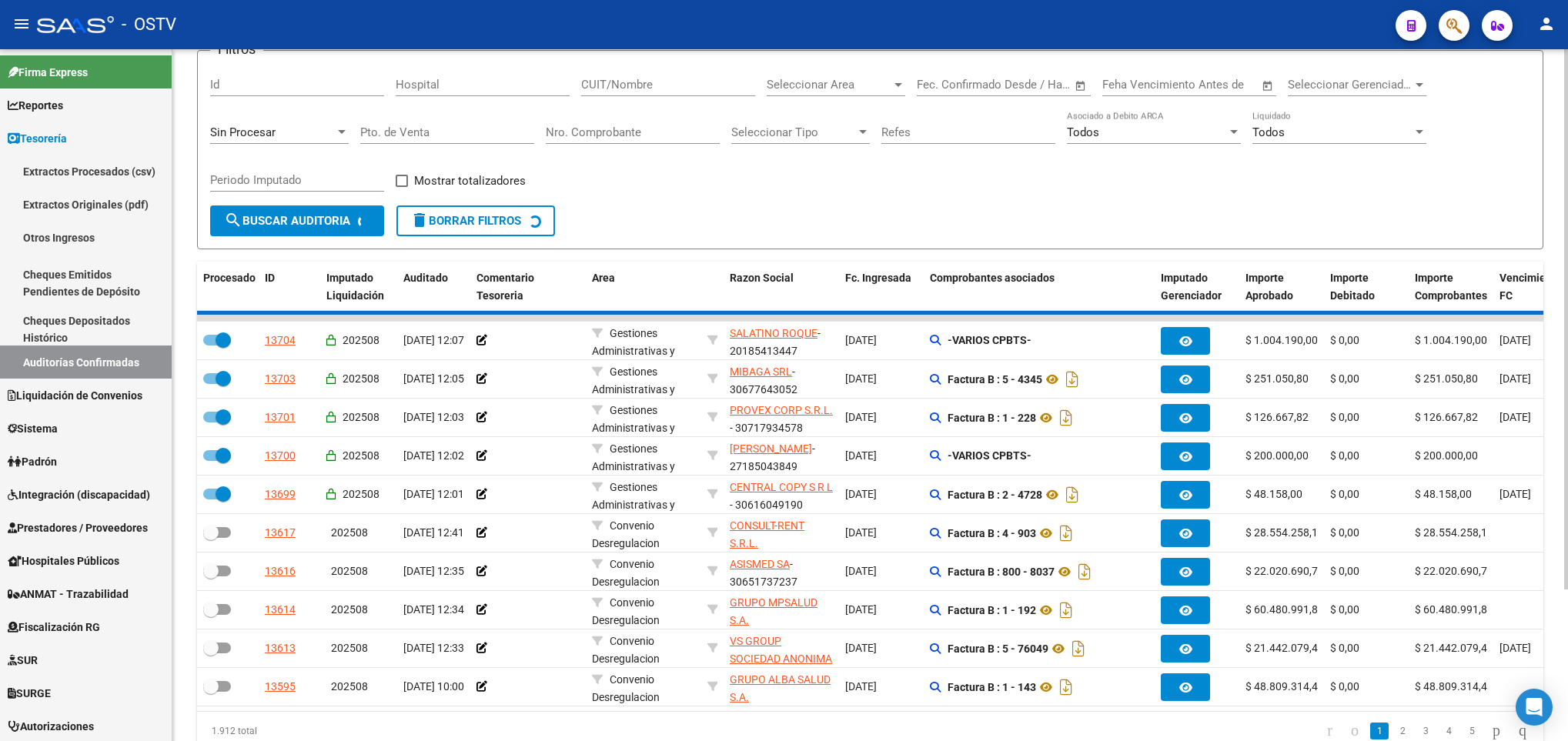
checkbox input "false"
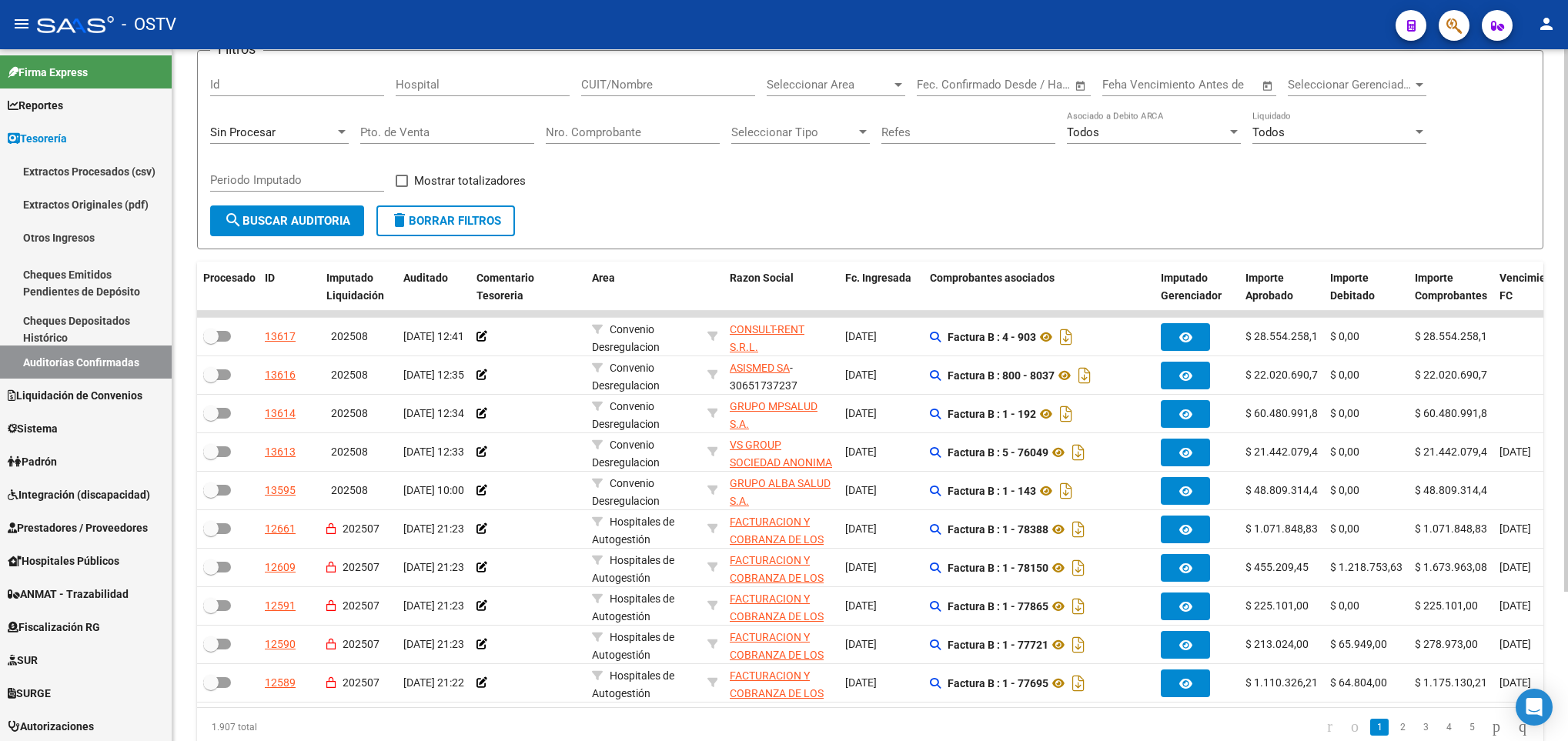
click at [257, 229] on button "search Buscar Auditoria" at bounding box center [287, 221] width 154 height 31
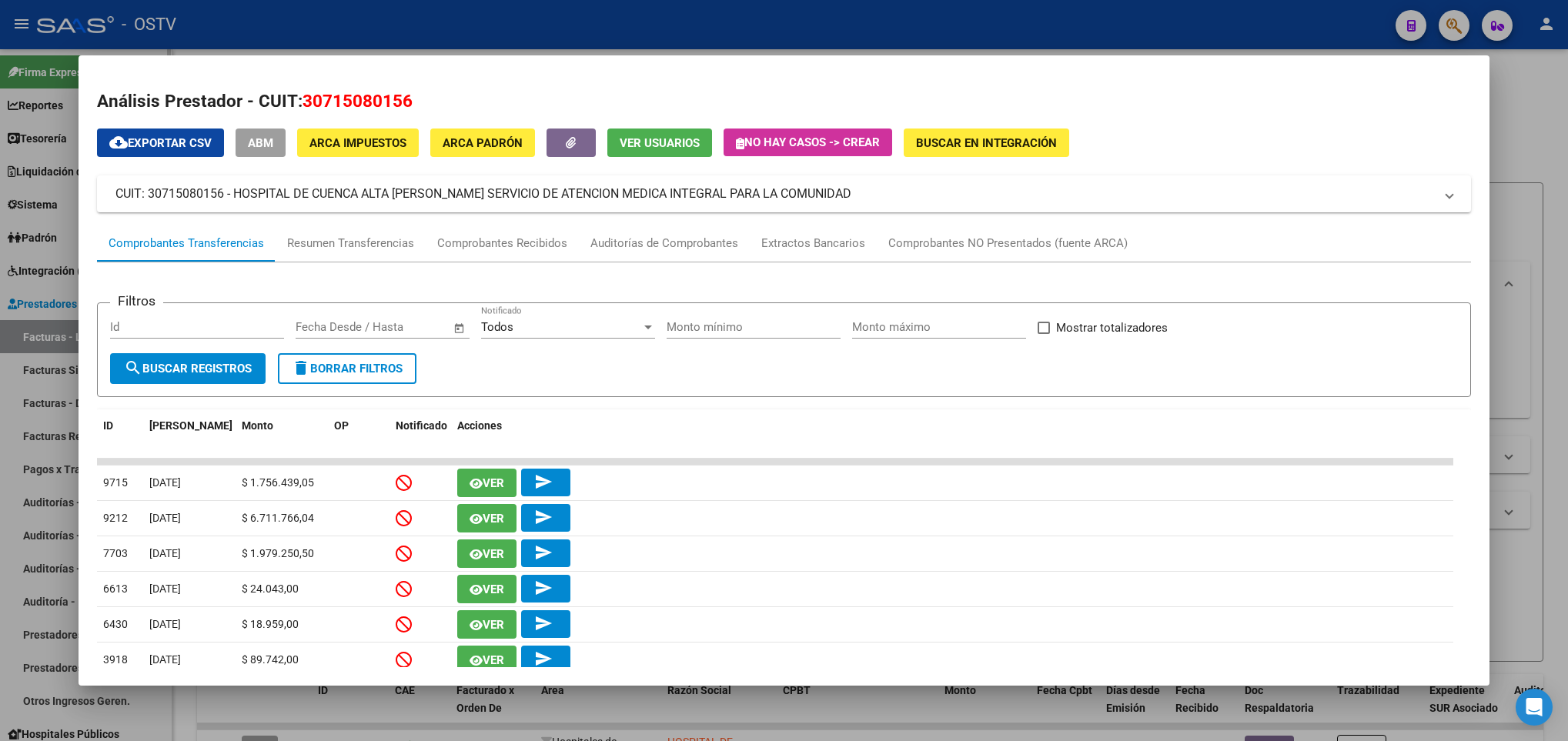
click at [43, 162] on div at bounding box center [784, 370] width 1568 height 741
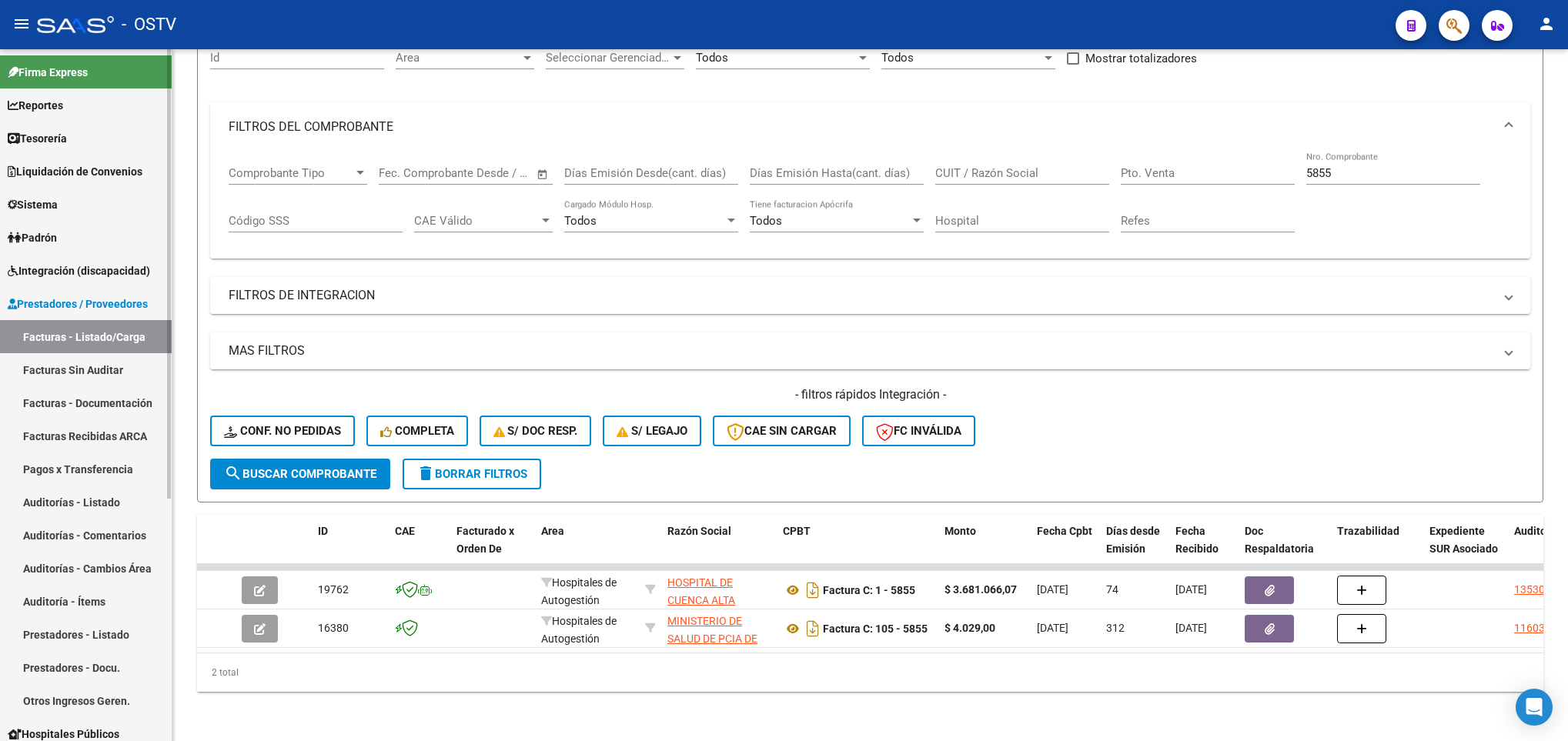
click at [83, 335] on link "Facturas - Listado/Carga" at bounding box center [86, 337] width 172 height 33
click at [308, 467] on span "search Buscar Comprobante" at bounding box center [300, 473] width 152 height 14
click at [478, 467] on span "delete Borrar Filtros" at bounding box center [472, 473] width 110 height 14
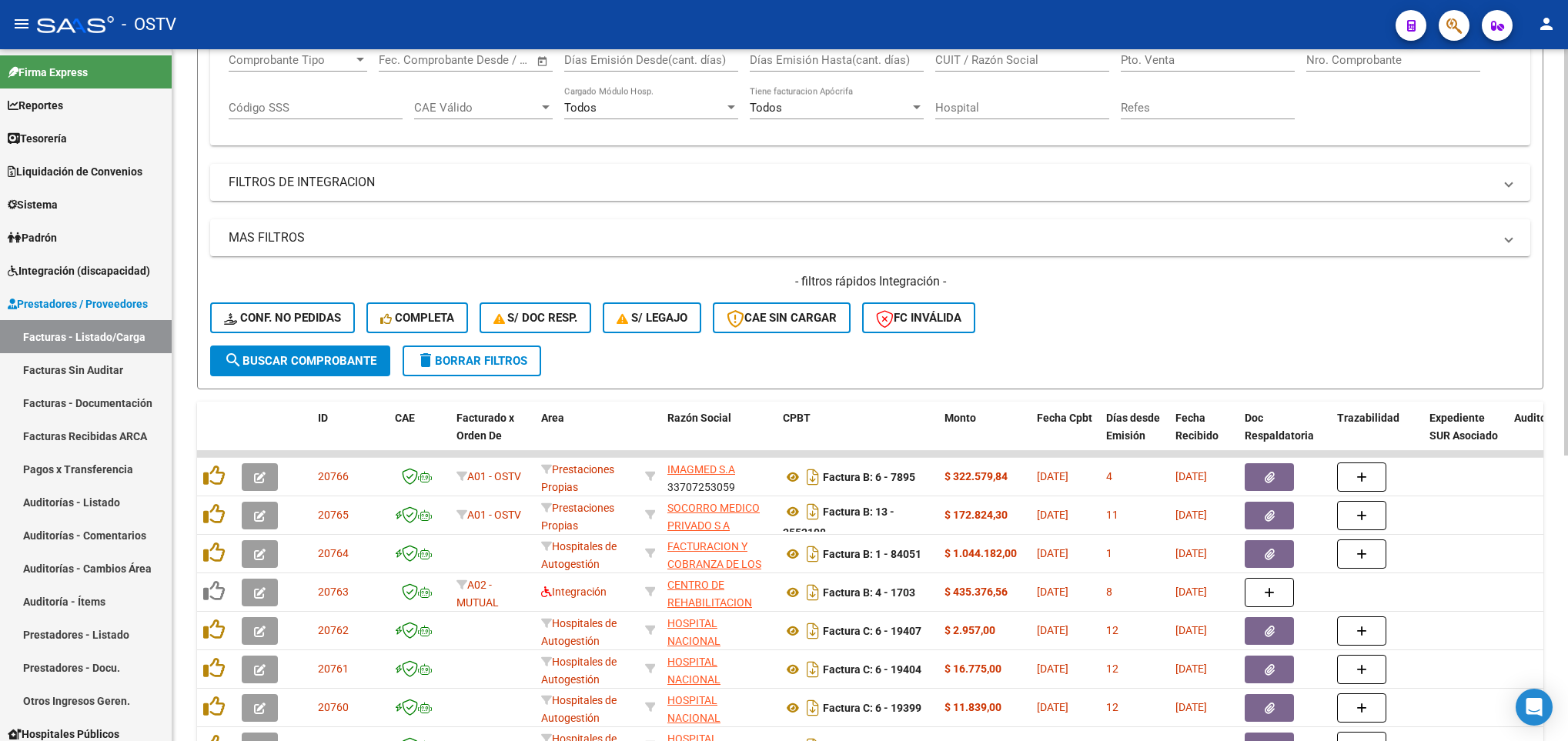
scroll to position [409, 0]
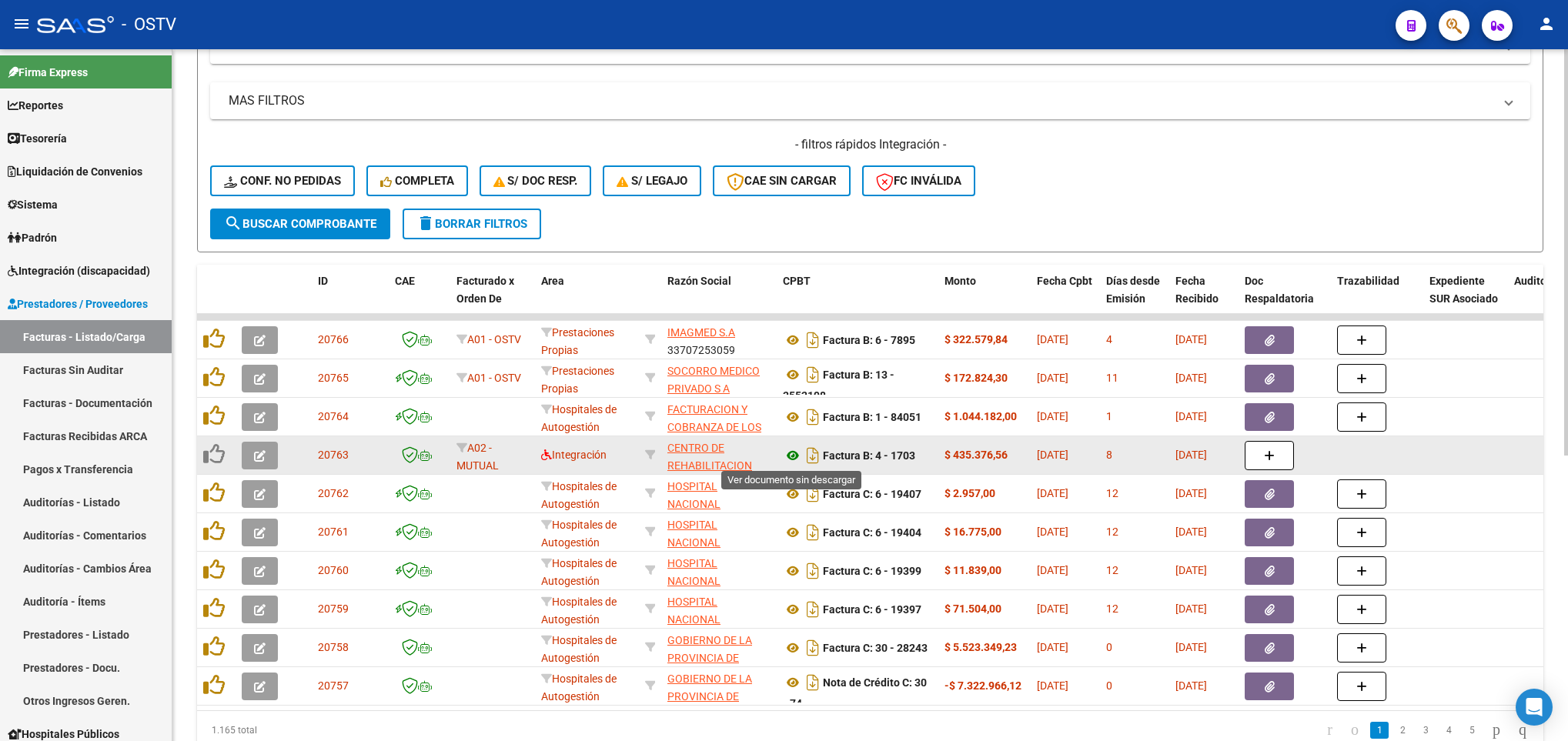
click at [788, 457] on icon at bounding box center [793, 455] width 20 height 18
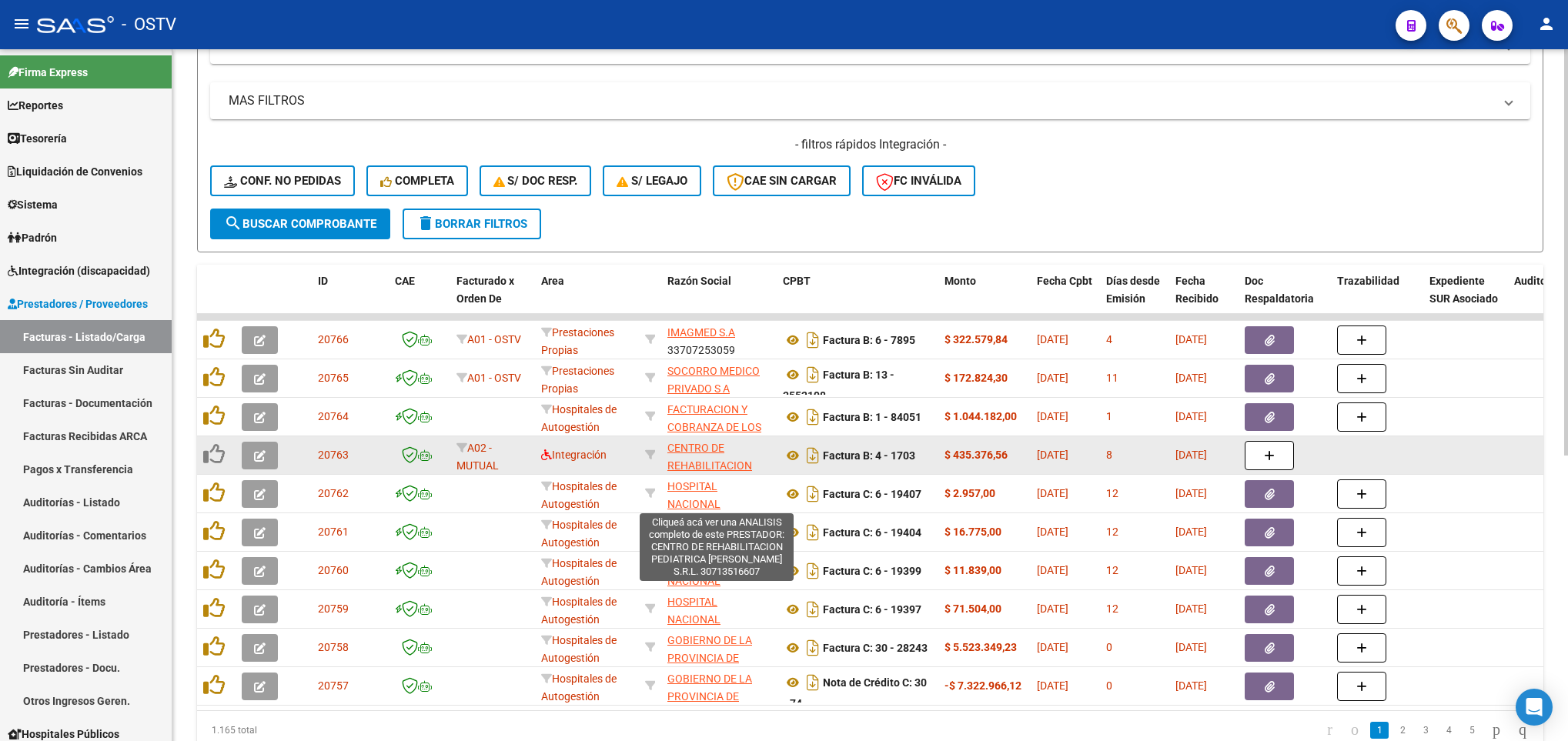
click at [704, 465] on span "CENTRO DE REHABILITACION PEDIATRICA RAMOS MEJIA S.R.L." at bounding box center [710, 482] width 85 height 82
type textarea "30713516607"
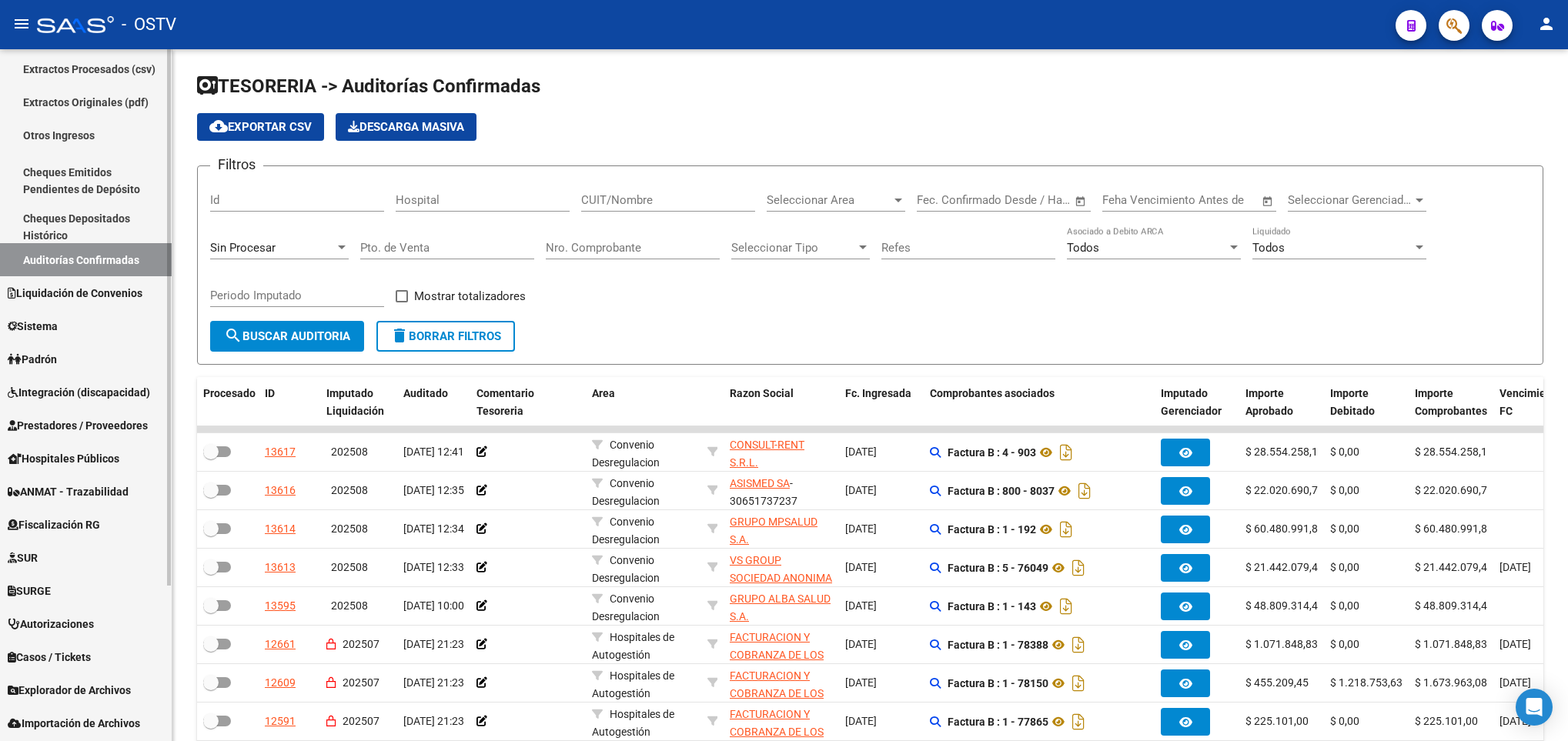
scroll to position [116, 0]
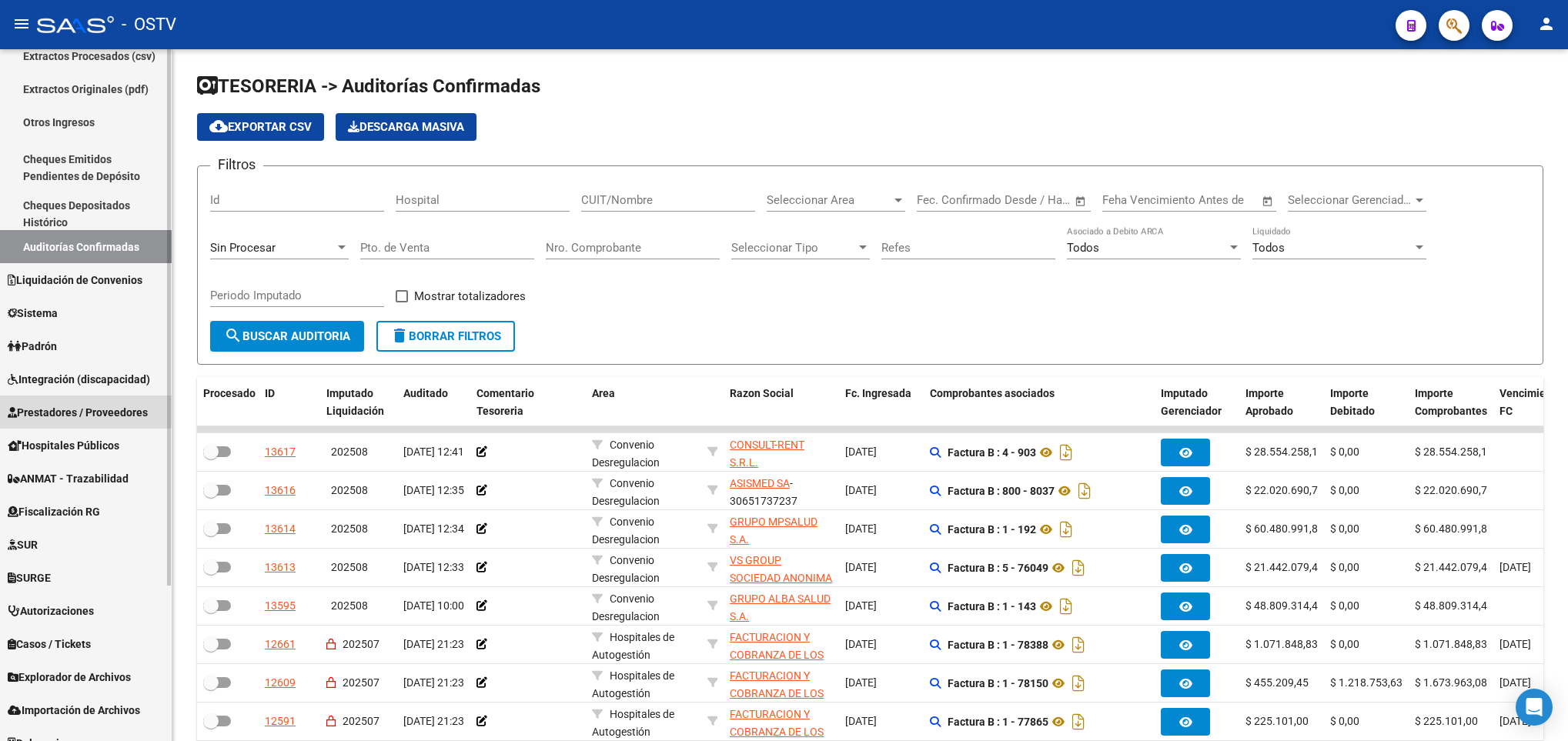
click at [65, 409] on span "Prestadores / Proveedores" at bounding box center [78, 412] width 140 height 17
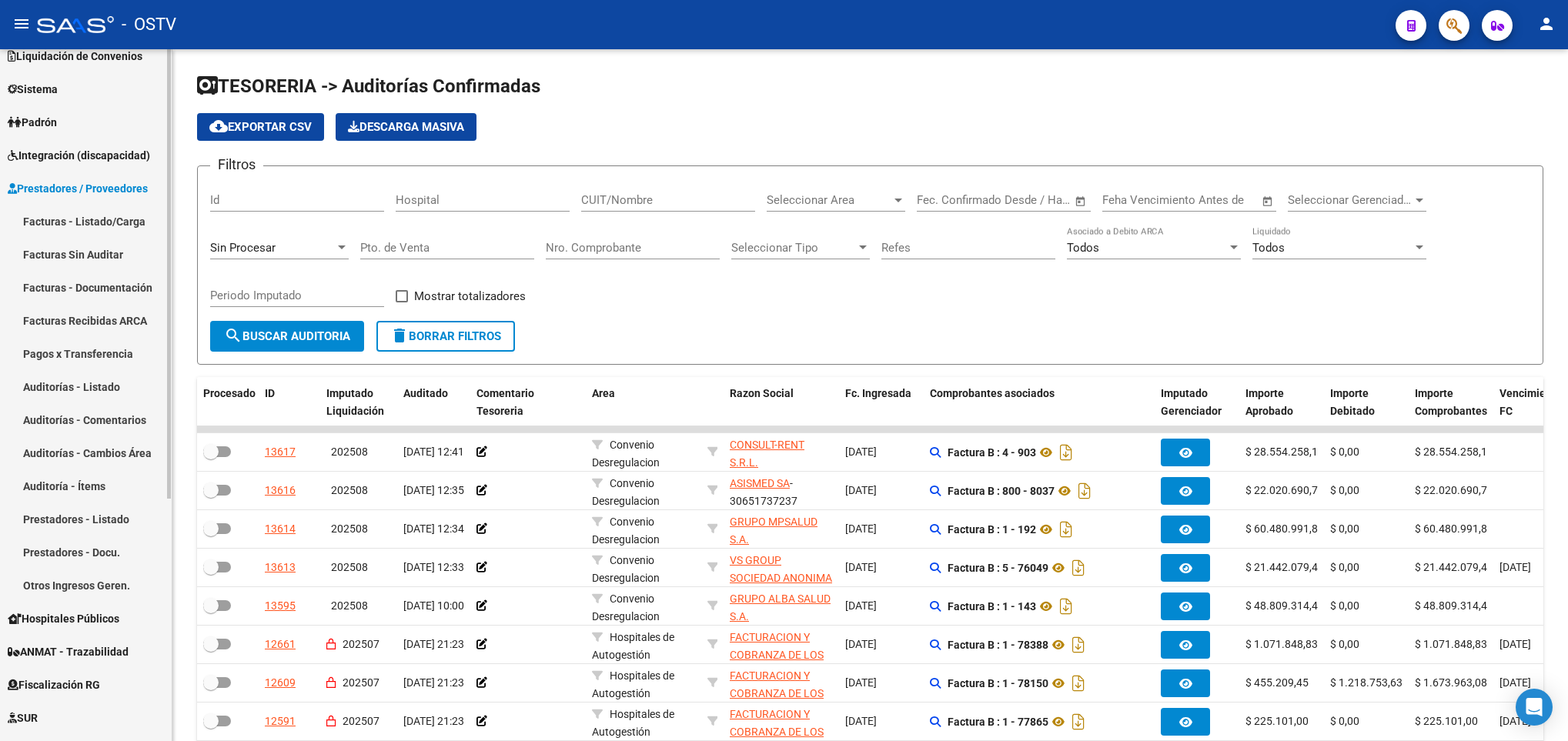
click at [74, 347] on link "Pagos x Transferencia" at bounding box center [86, 353] width 172 height 33
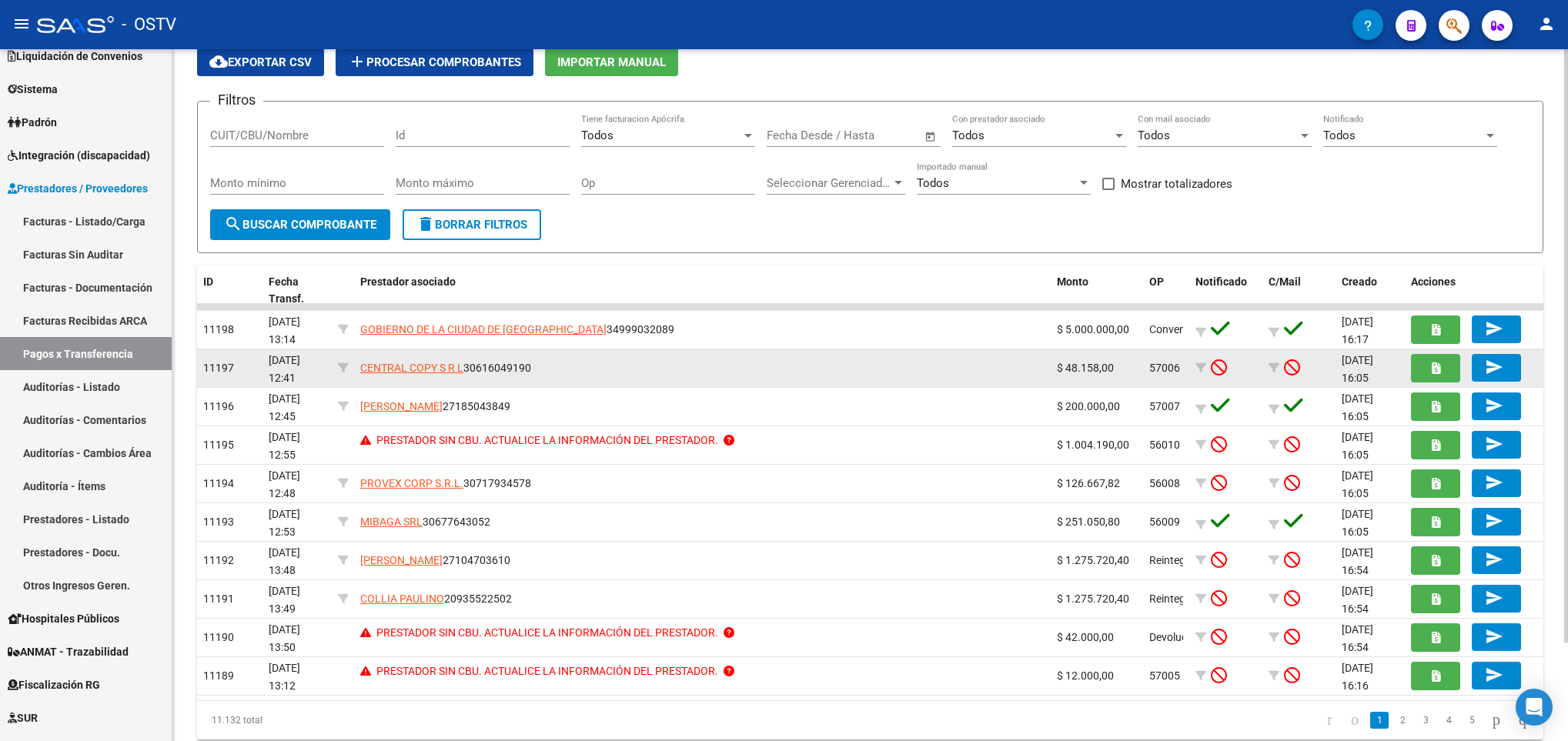
scroll to position [114, 0]
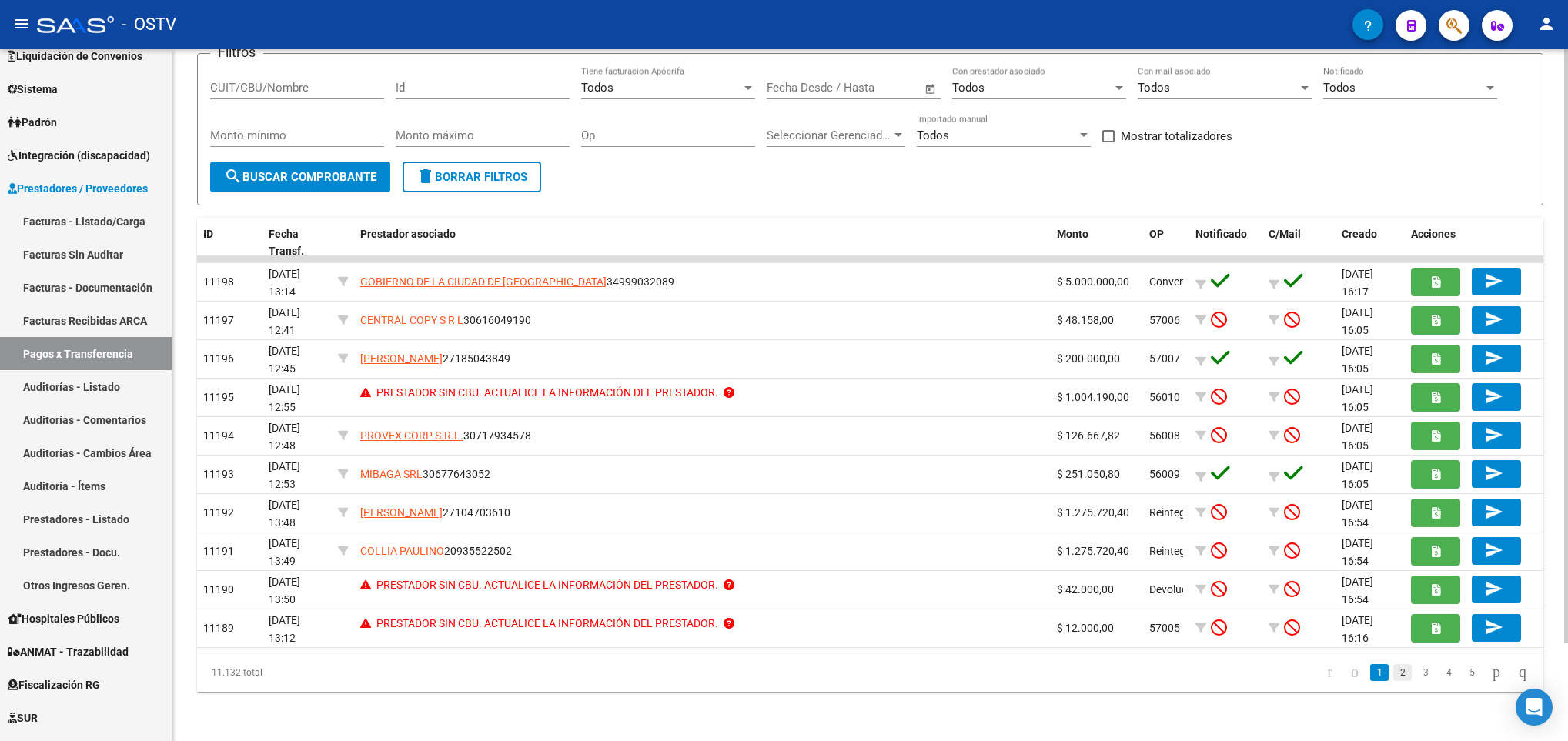
click at [1393, 677] on link "2" at bounding box center [1402, 672] width 18 height 17
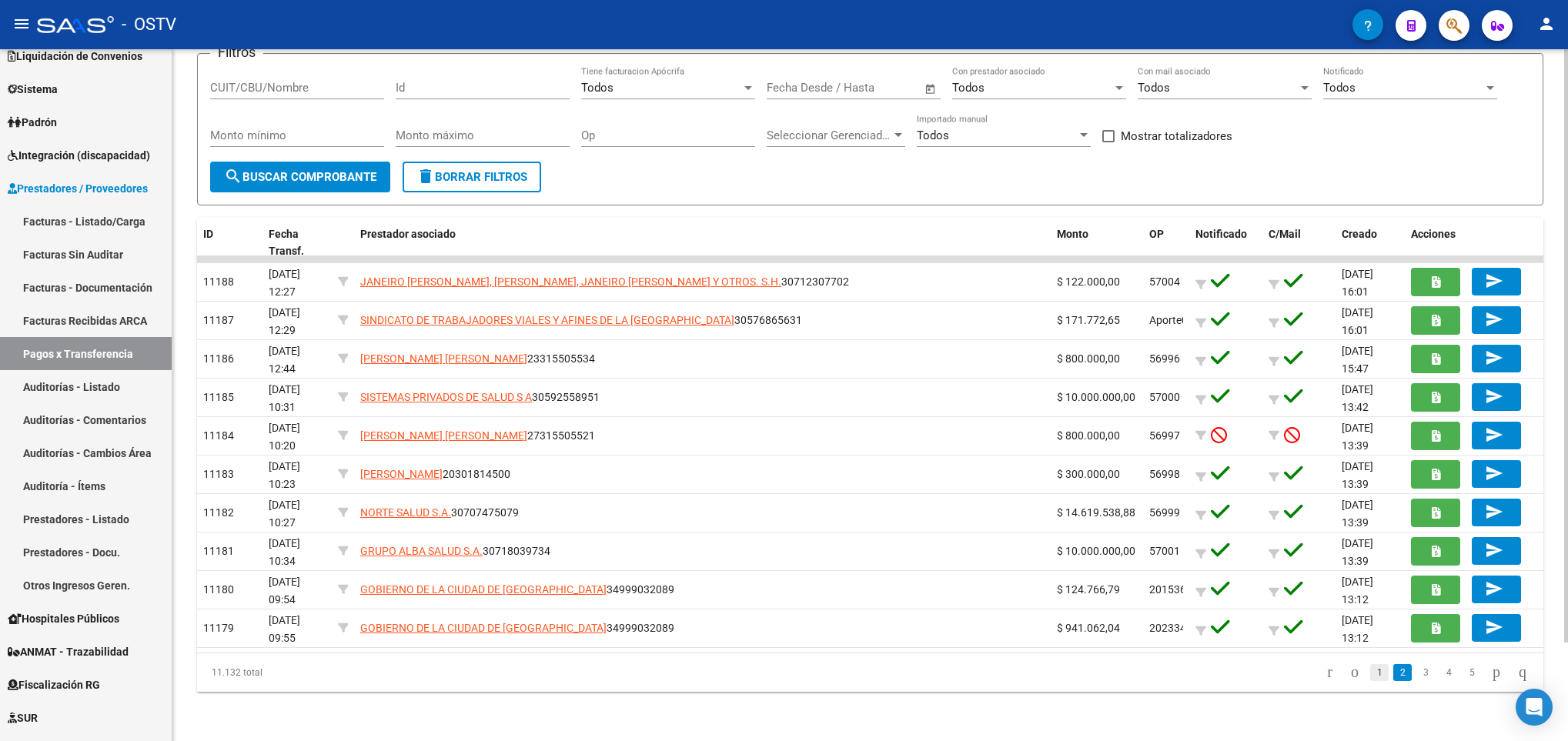
click at [1371, 679] on link "1" at bounding box center [1380, 672] width 18 height 17
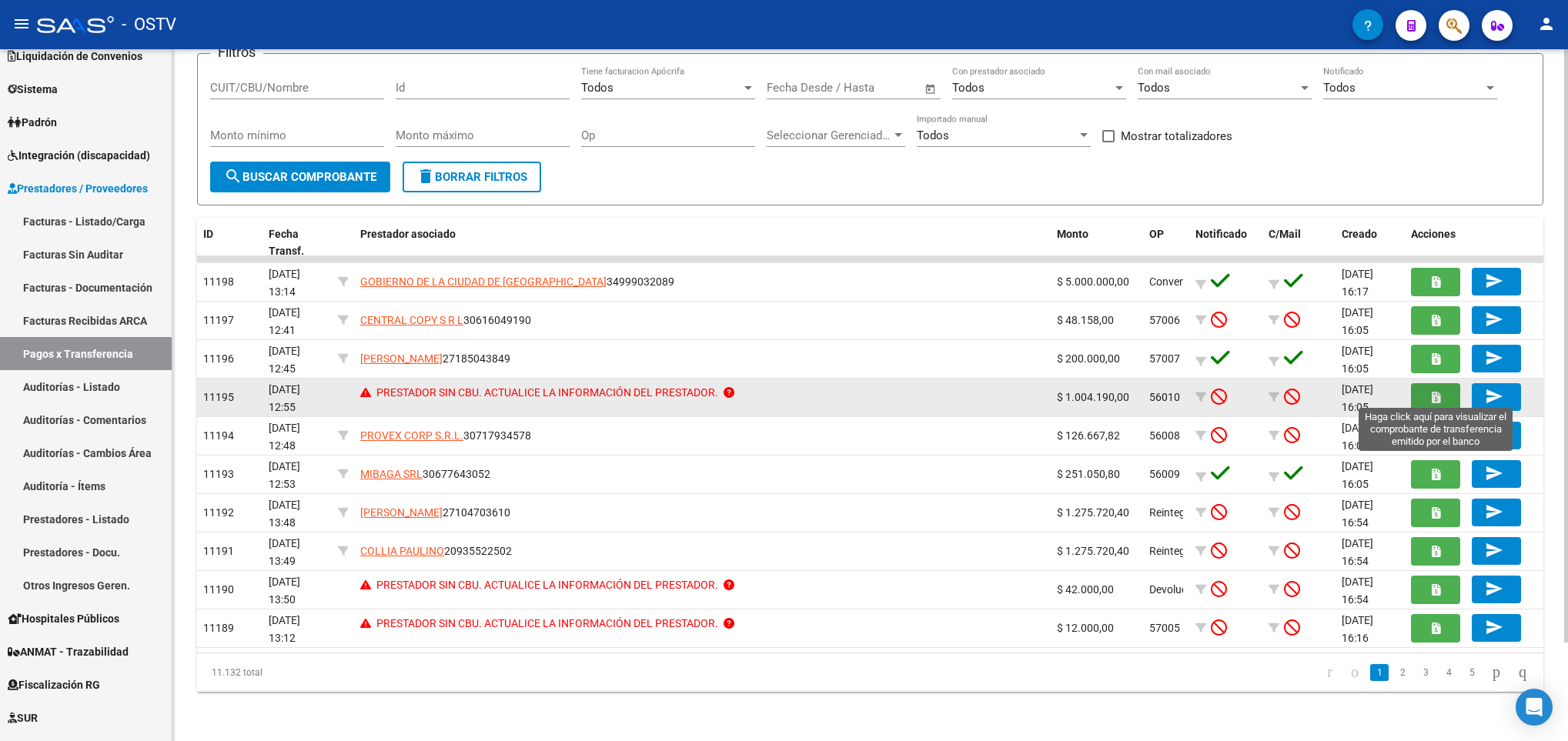
click at [1426, 403] on button "button" at bounding box center [1436, 397] width 49 height 28
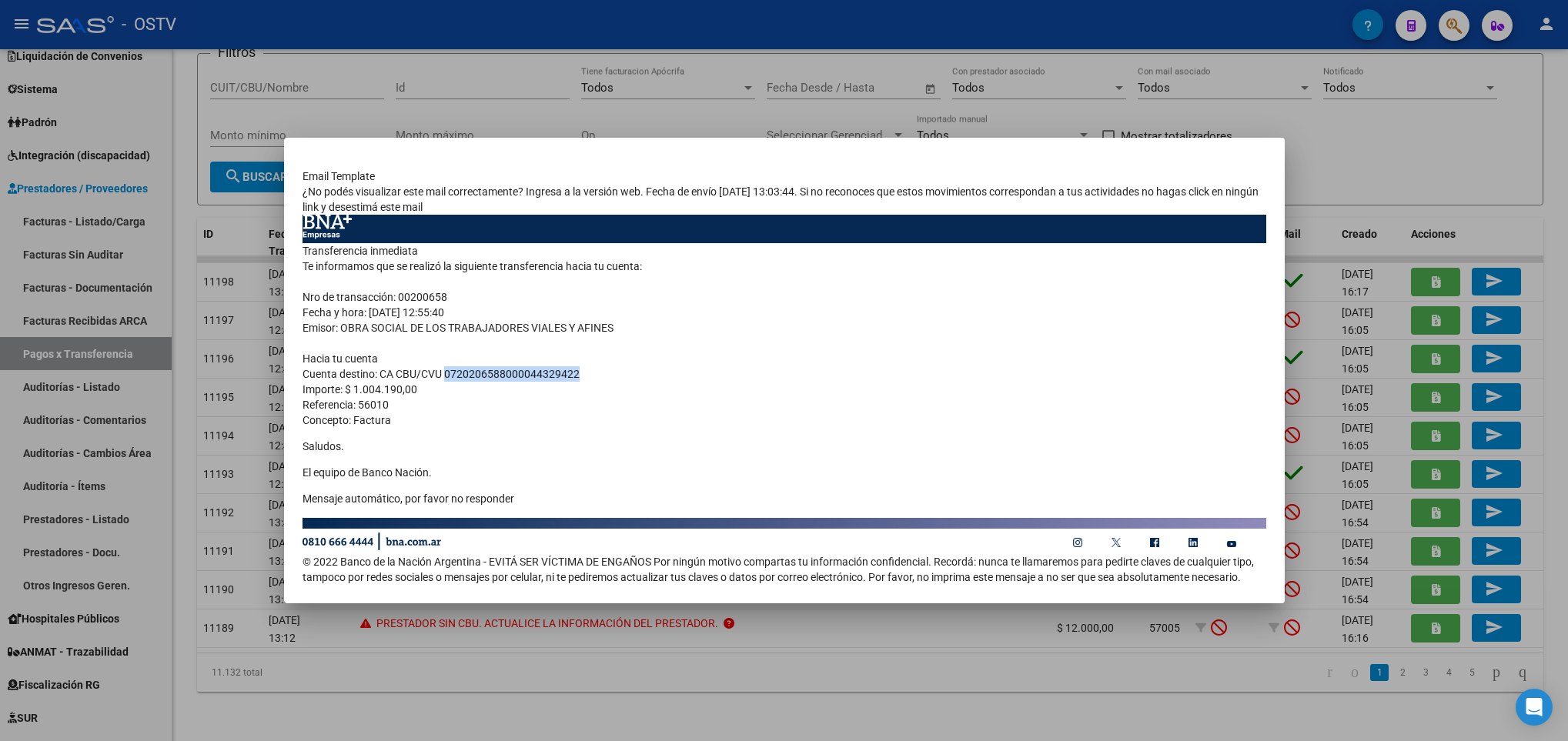
drag, startPoint x: 578, startPoint y: 374, endPoint x: 446, endPoint y: 377, distance: 132.0
click at [446, 377] on td "Transferencia inmediata Te informamos que se realizó la siguiente transferencia…" at bounding box center [784, 380] width 964 height 274
drag, startPoint x: 446, startPoint y: 377, endPoint x: 463, endPoint y: 369, distance: 18.8
copy td "0720206588000044329422"
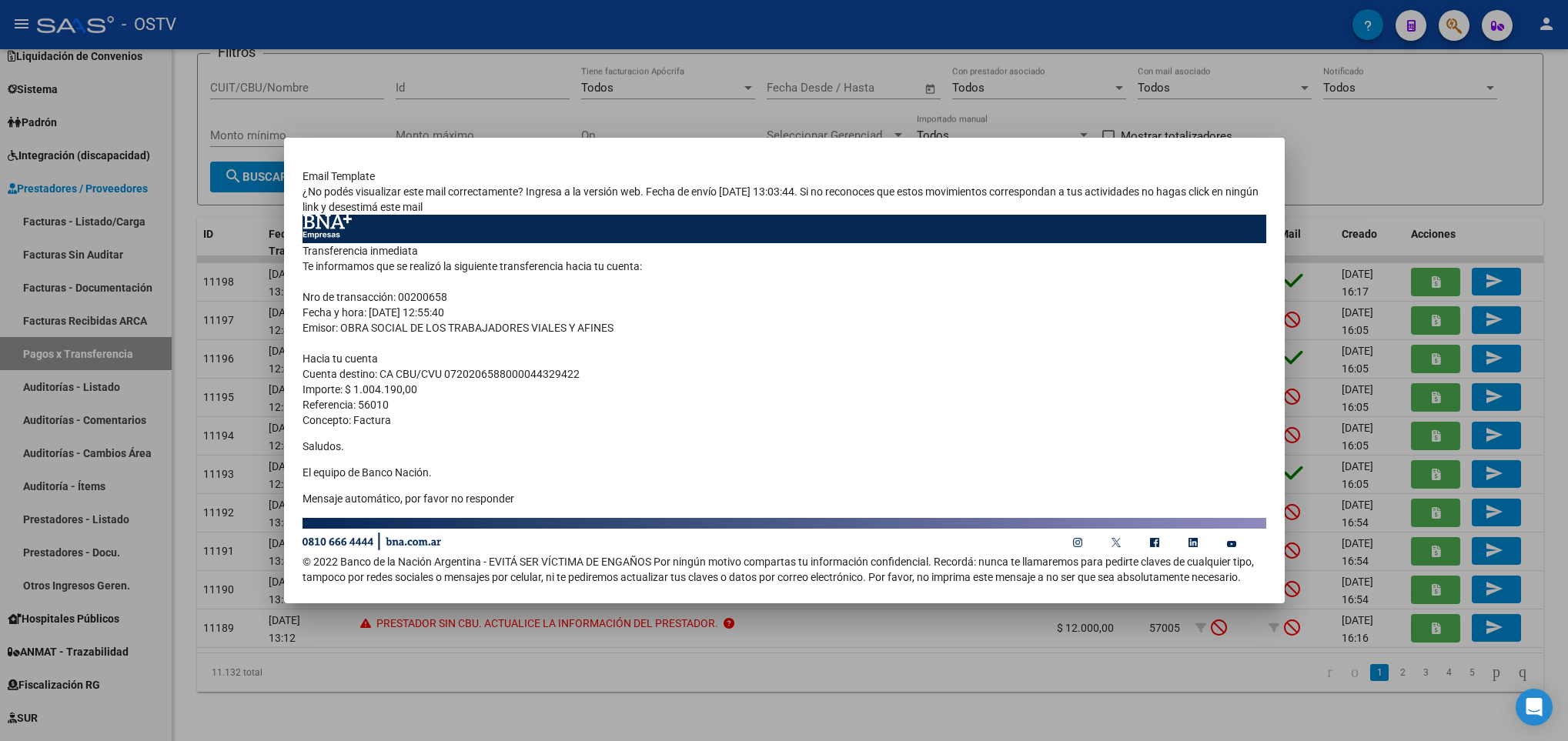
click at [827, 76] on div at bounding box center [784, 370] width 1568 height 741
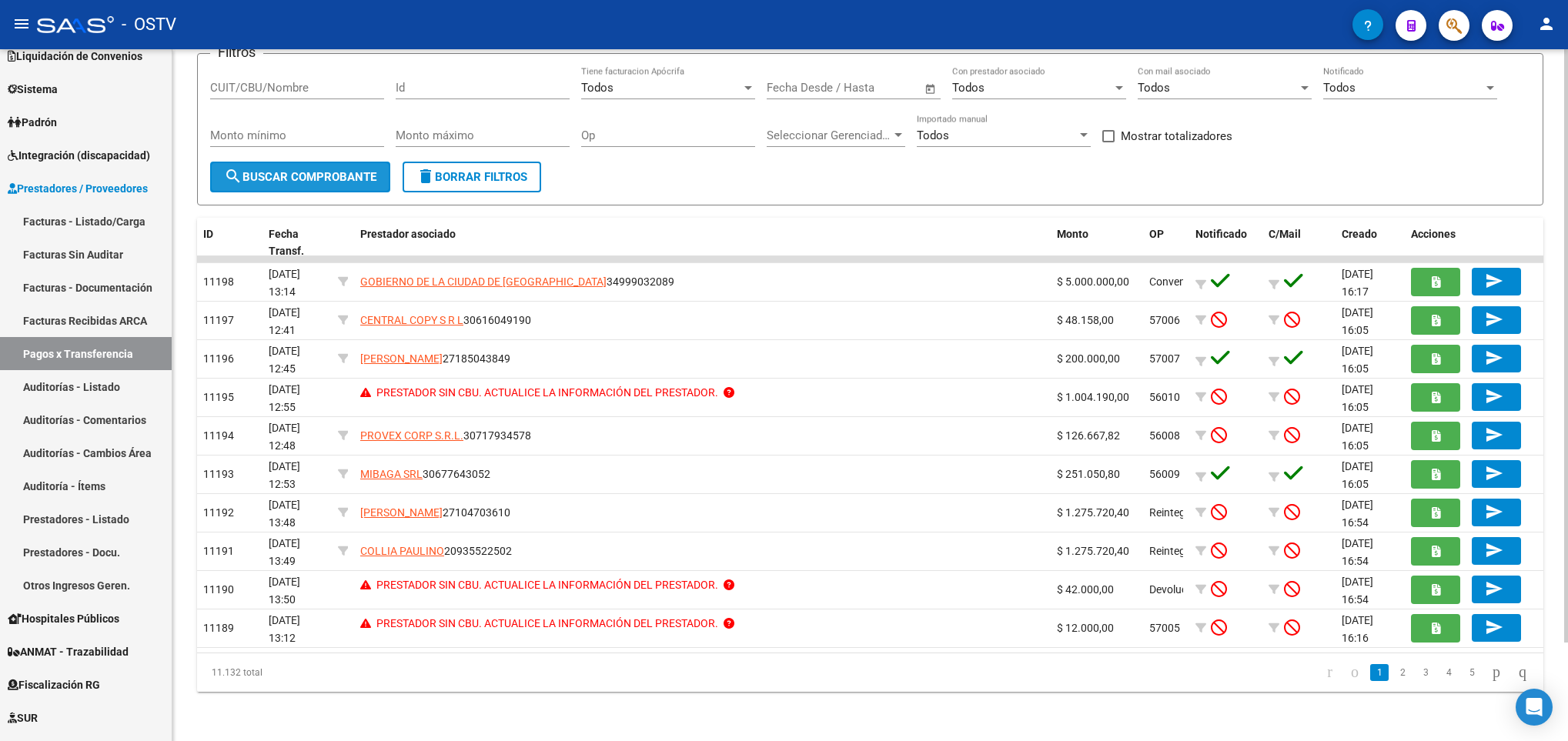
click at [285, 172] on span "search Buscar Comprobante" at bounding box center [300, 176] width 152 height 14
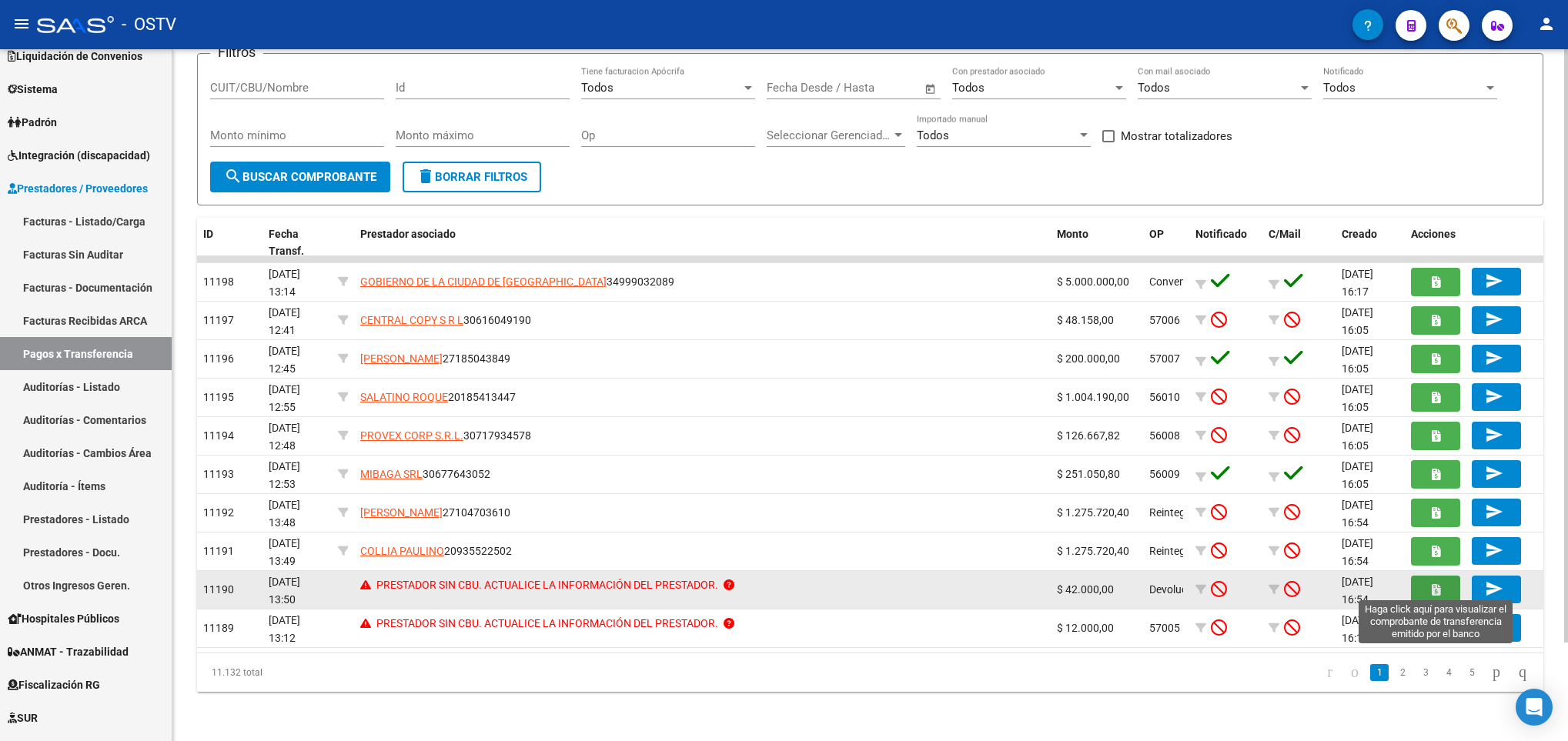
click at [1428, 592] on button "button" at bounding box center [1436, 589] width 49 height 28
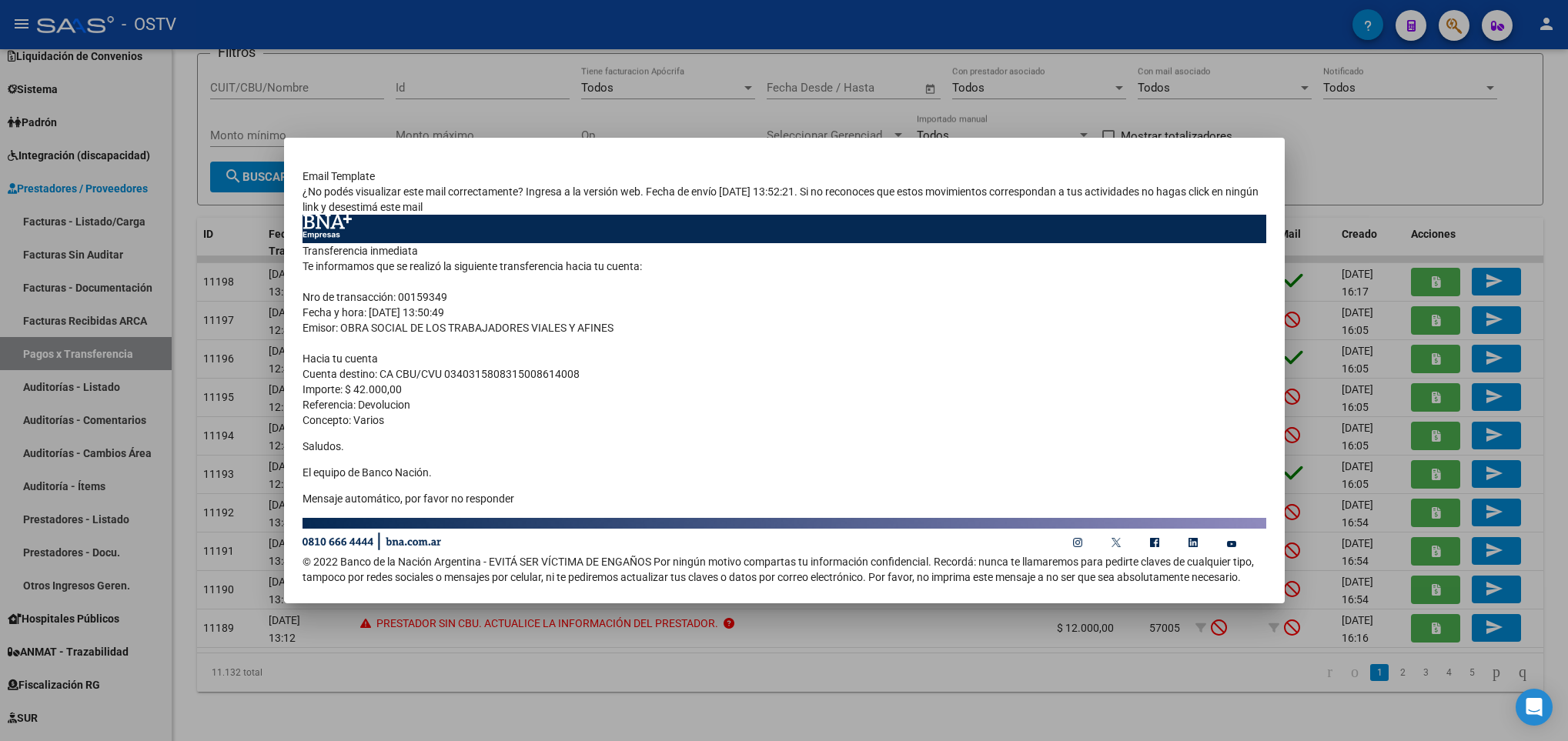
drag, startPoint x: 576, startPoint y: 374, endPoint x: 445, endPoint y: 379, distance: 131.1
click at [445, 379] on td "Transferencia inmediata Te informamos que se realizó la siguiente transferencia…" at bounding box center [784, 380] width 964 height 274
drag, startPoint x: 445, startPoint y: 379, endPoint x: 511, endPoint y: 374, distance: 66.2
copy td "0340315808315008614008"
click at [259, 497] on div at bounding box center [784, 370] width 1568 height 741
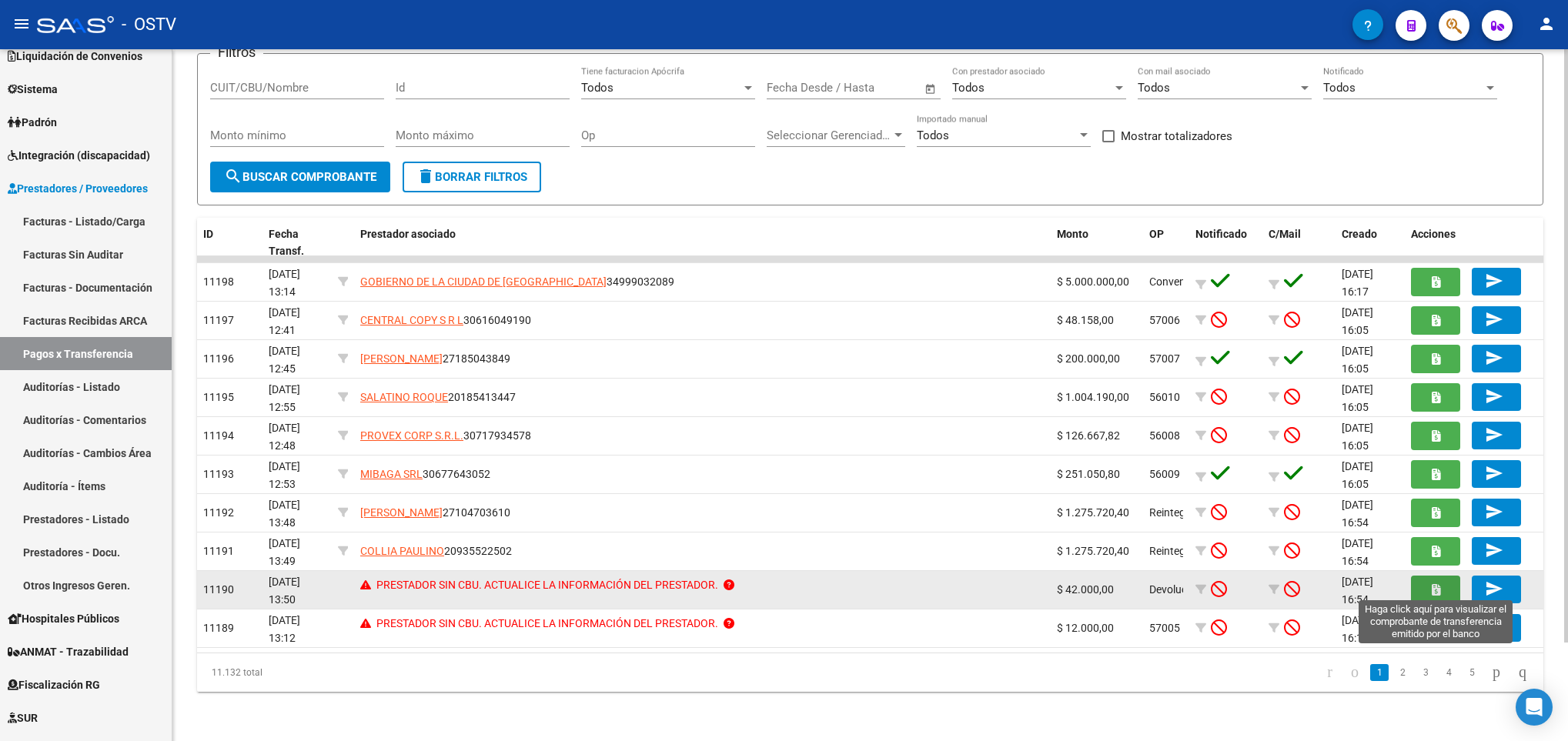
click at [1420, 596] on button "button" at bounding box center [1436, 589] width 49 height 28
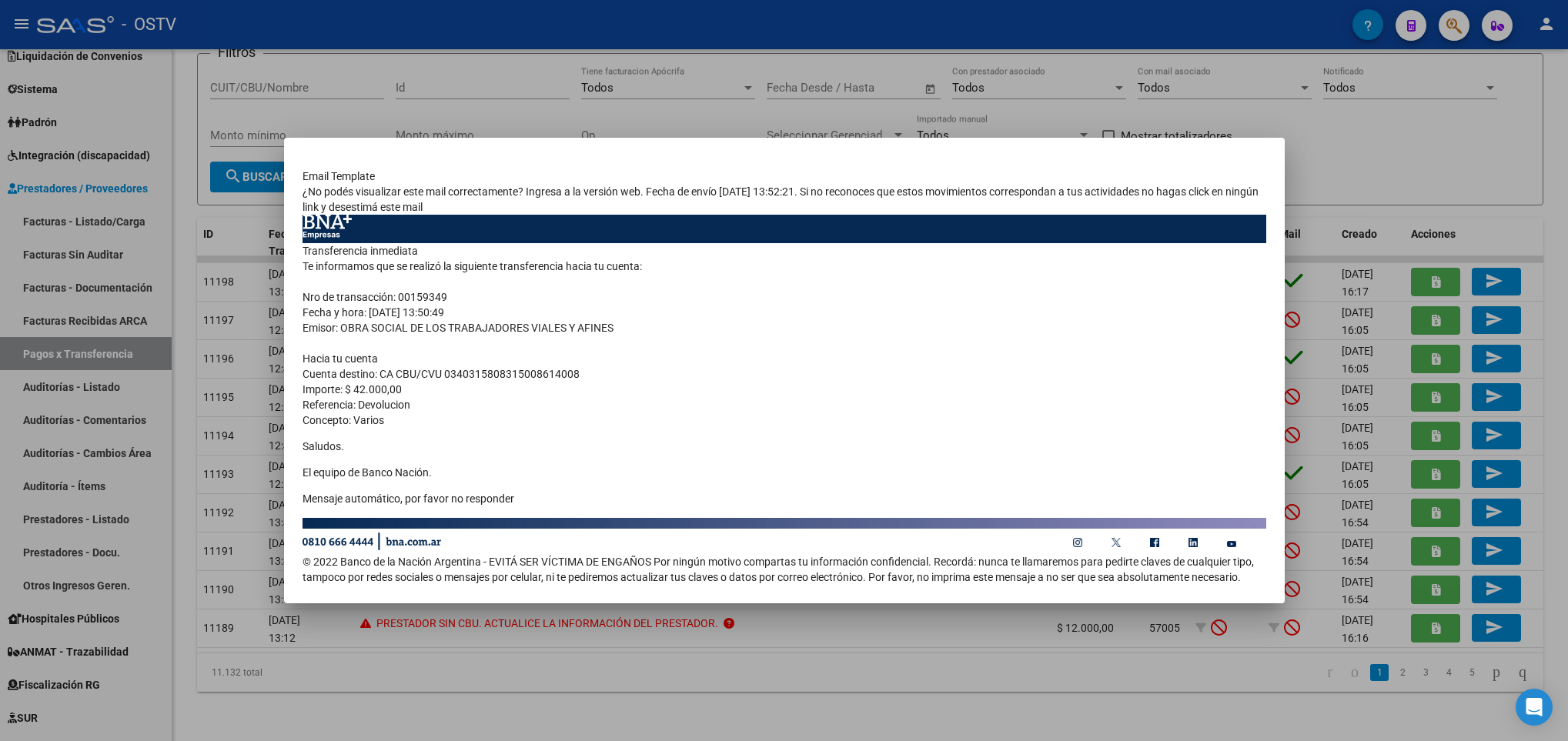
drag, startPoint x: 575, startPoint y: 378, endPoint x: 430, endPoint y: 381, distance: 145.0
click at [430, 381] on td "Transferencia inmediata Te informamos que se realizó la siguiente transferencia…" at bounding box center [784, 380] width 964 height 274
drag, startPoint x: 430, startPoint y: 381, endPoint x: 446, endPoint y: 378, distance: 16.3
click at [446, 378] on td "Transferencia inmediata Te informamos que se realizó la siguiente transferencia…" at bounding box center [784, 380] width 964 height 274
drag, startPoint x: 446, startPoint y: 378, endPoint x: 455, endPoint y: 369, distance: 12.7
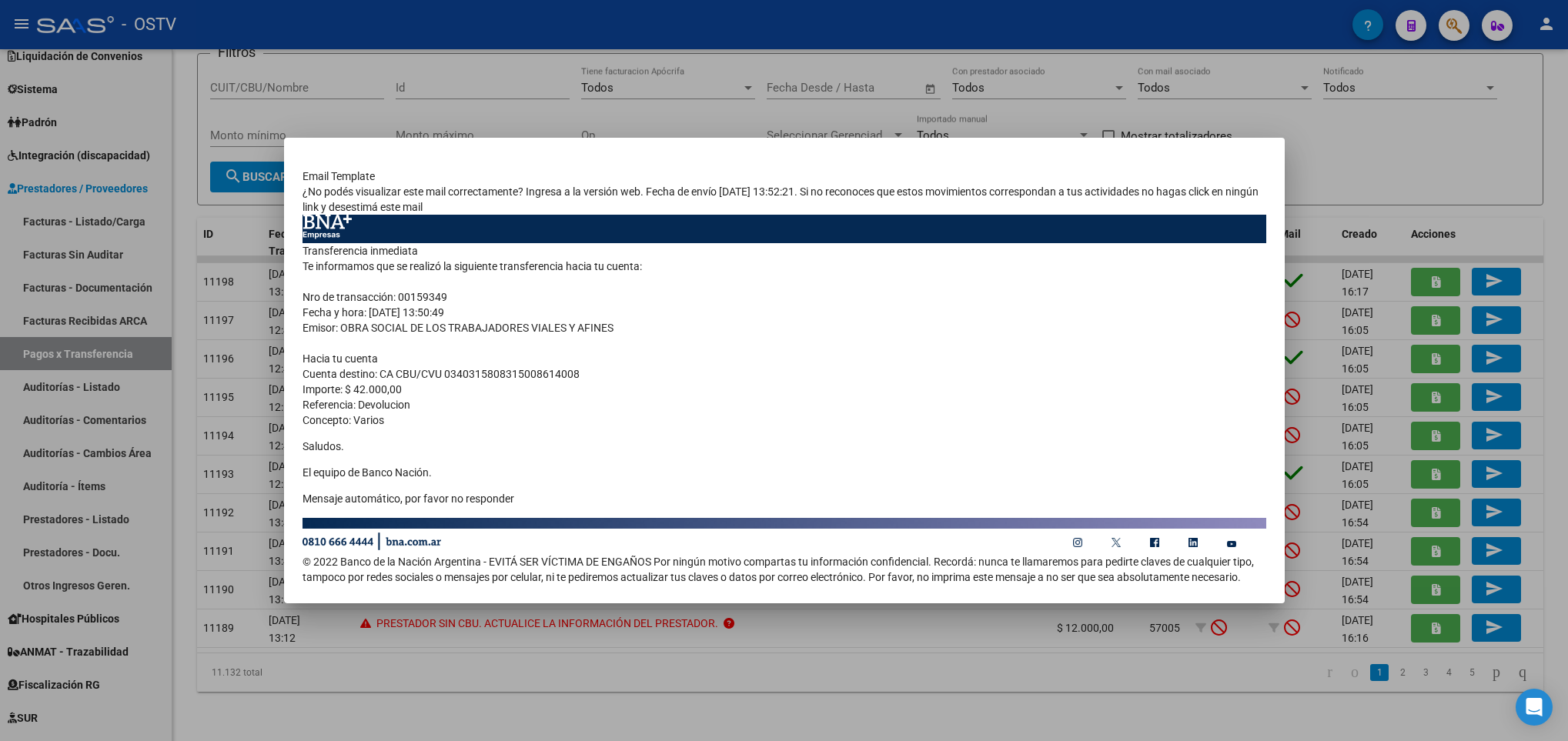
copy td "0340315808315008614008"
click at [1017, 118] on div at bounding box center [784, 370] width 1568 height 741
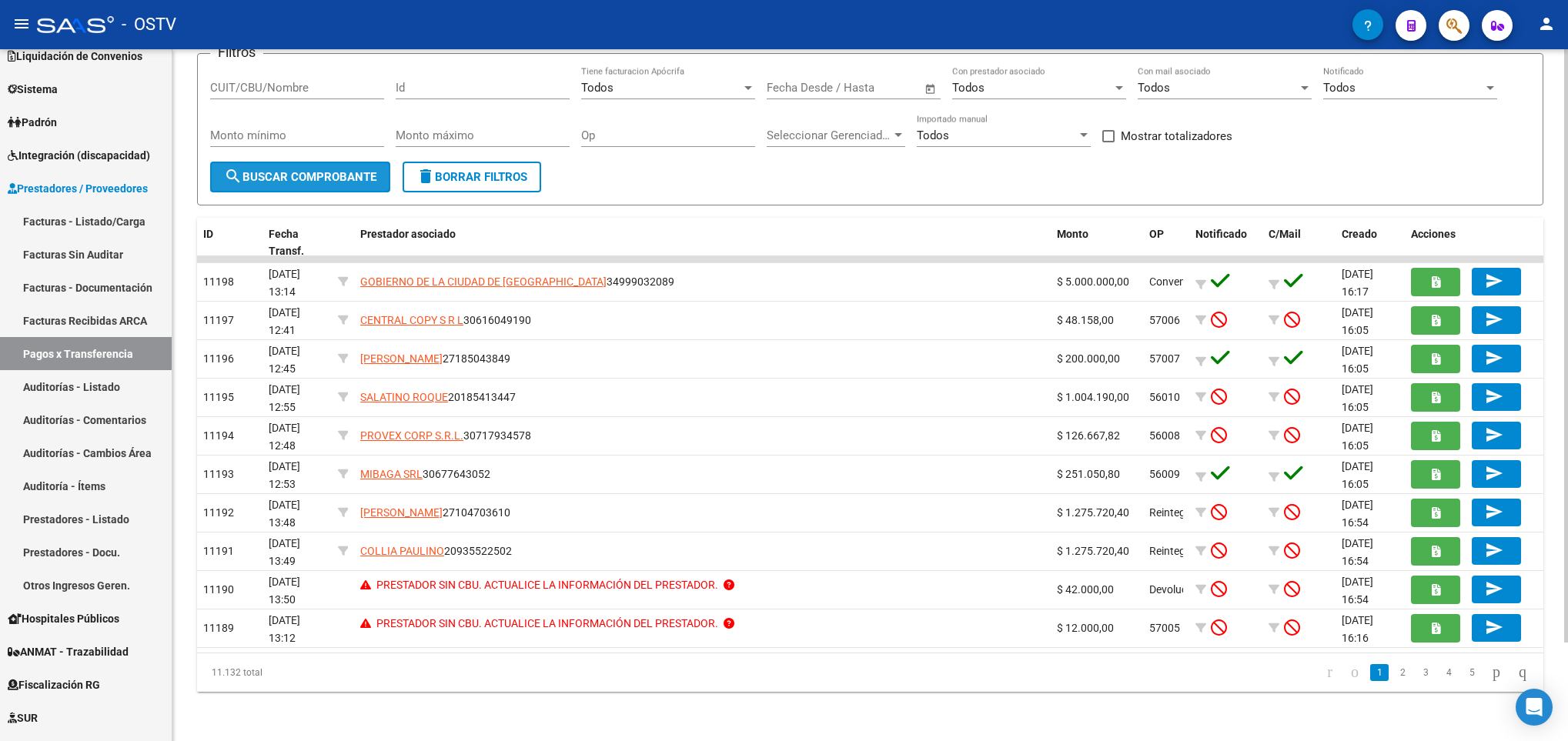
click at [280, 165] on button "search Buscar Comprobante" at bounding box center [300, 177] width 180 height 31
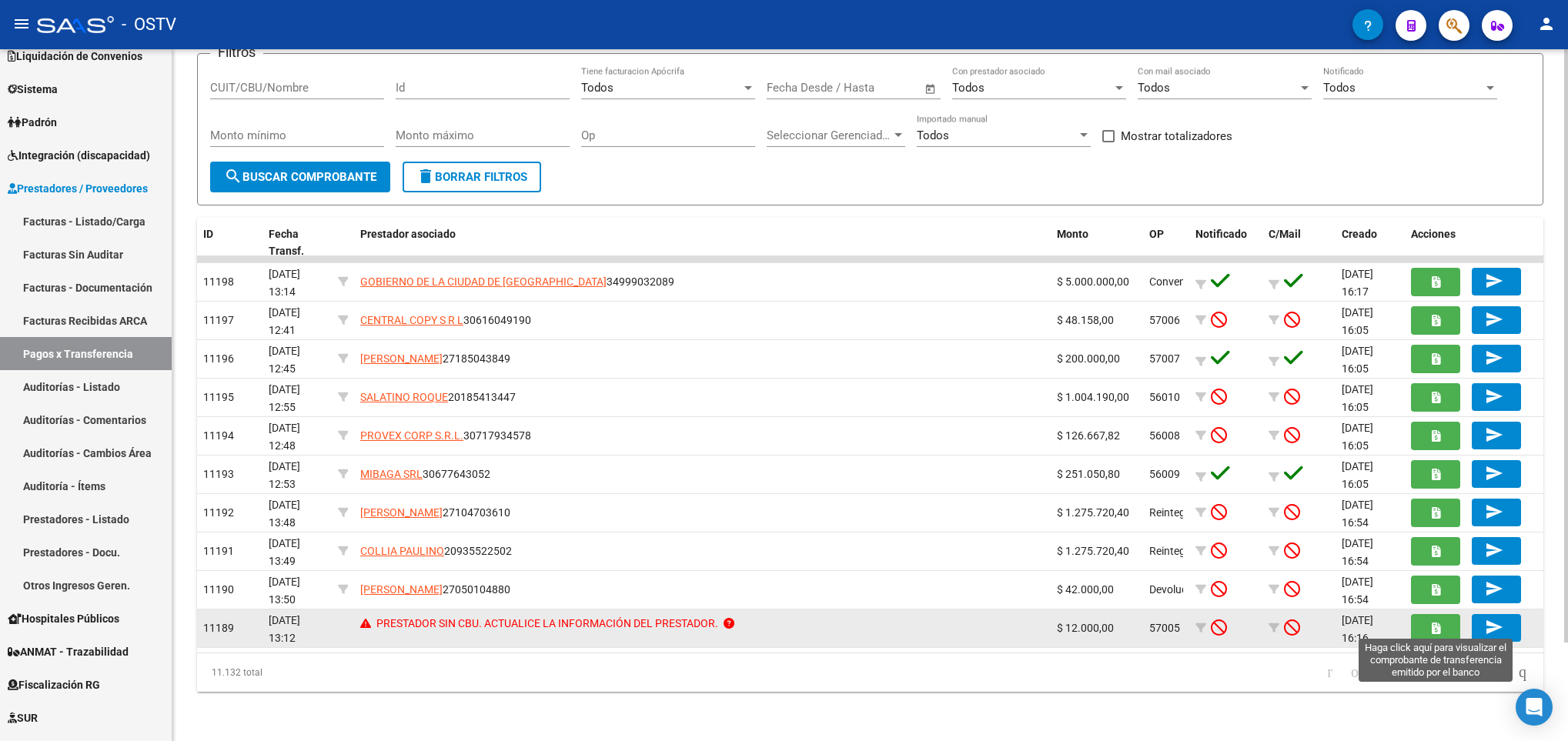
click at [1435, 635] on button "button" at bounding box center [1436, 628] width 49 height 28
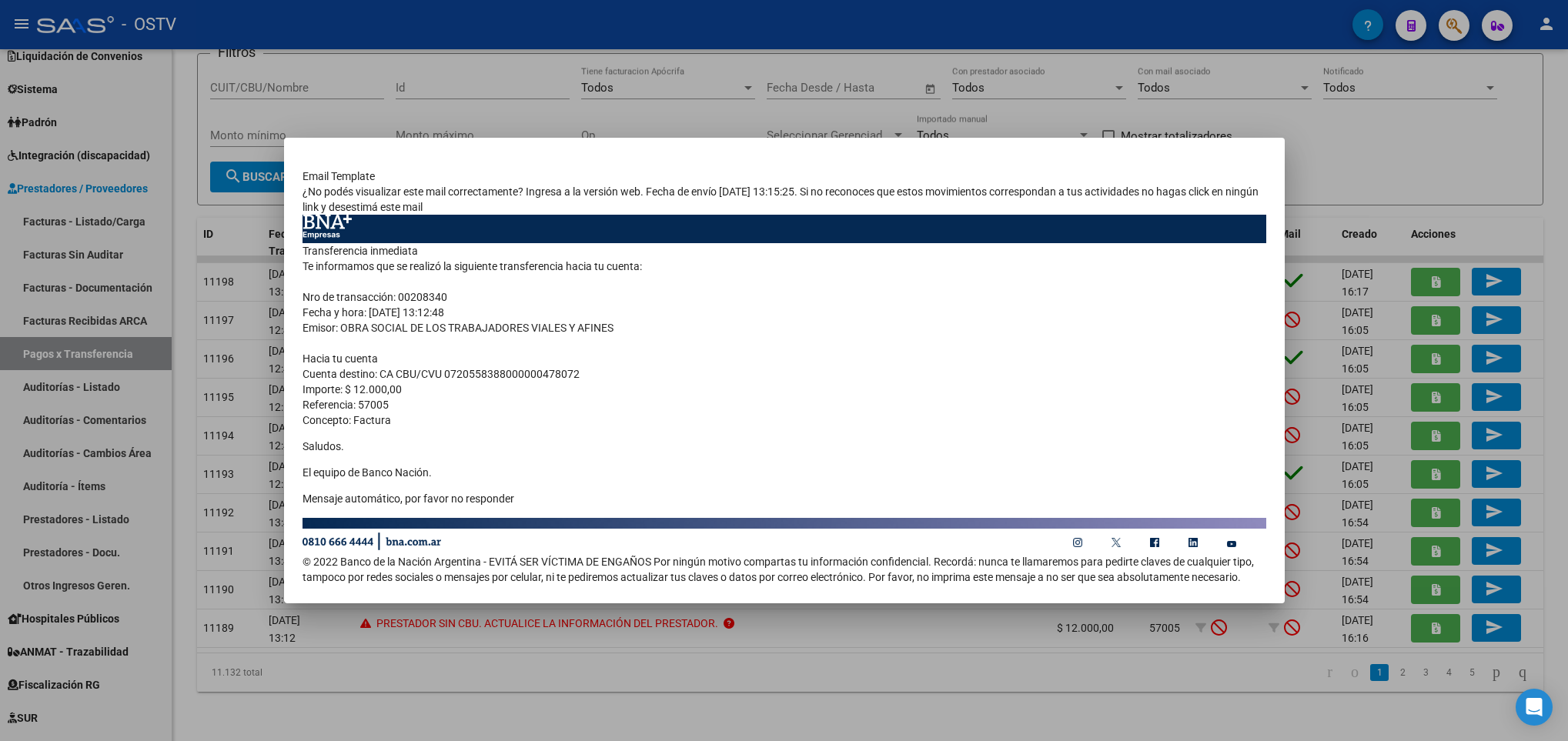
drag, startPoint x: 578, startPoint y: 377, endPoint x: 445, endPoint y: 372, distance: 133.1
click at [445, 372] on td "Transferencia inmediata Te informamos que se realizó la siguiente transferencia…" at bounding box center [784, 380] width 964 height 274
copy td "0720558388000000478072"
click at [1227, 121] on div at bounding box center [784, 370] width 1568 height 741
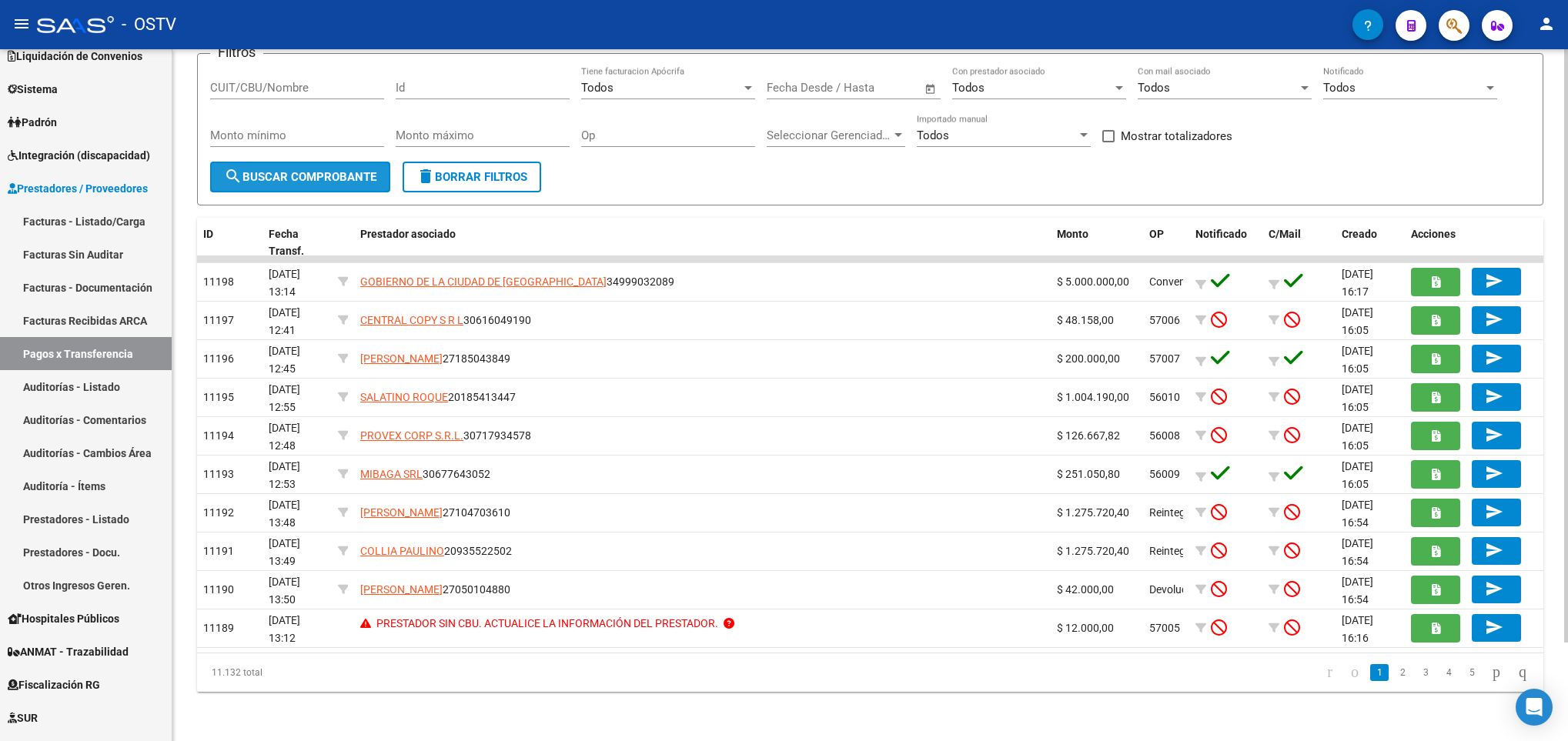
click at [312, 174] on span "search Buscar Comprobante" at bounding box center [300, 176] width 152 height 14
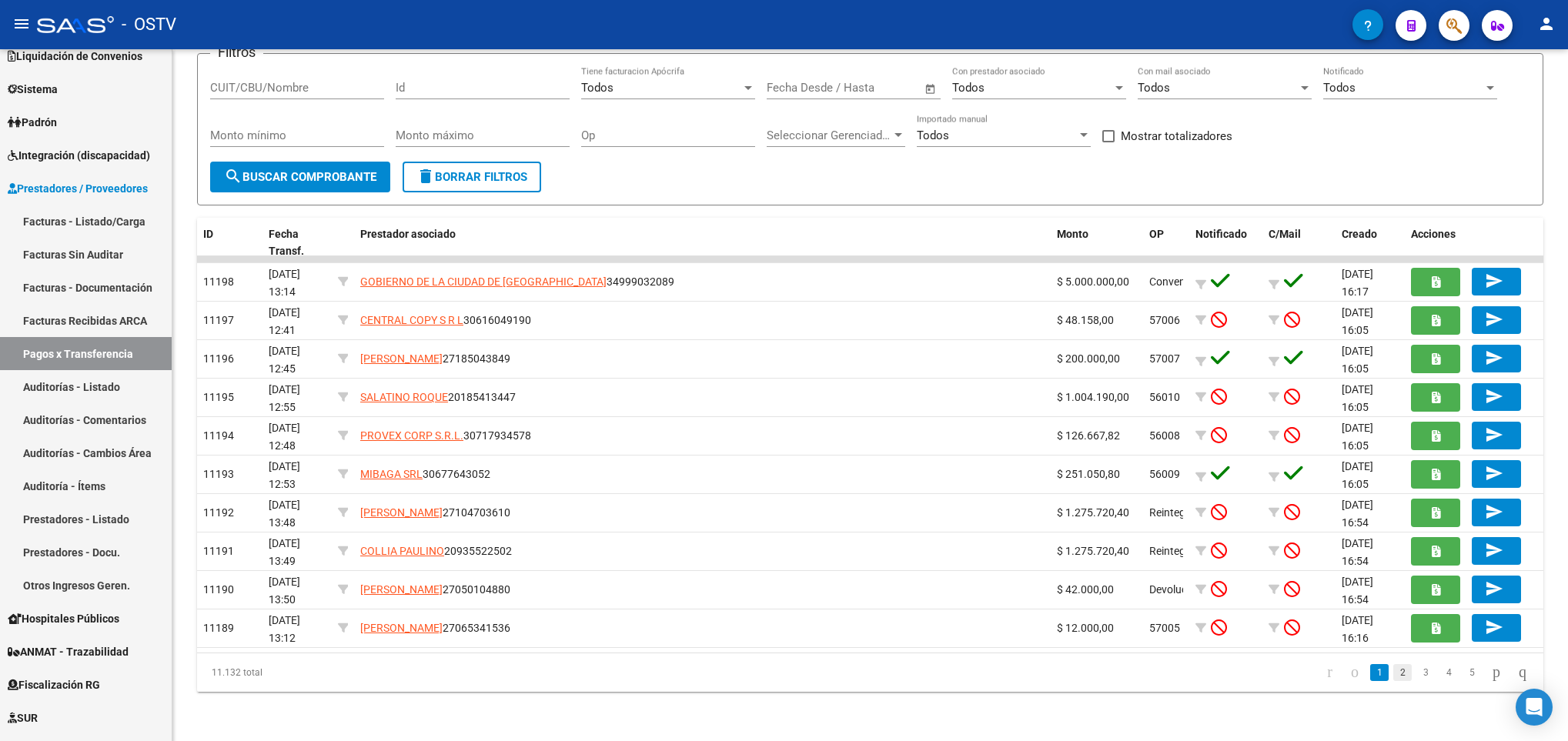
click at [1393, 679] on link "2" at bounding box center [1402, 672] width 18 height 17
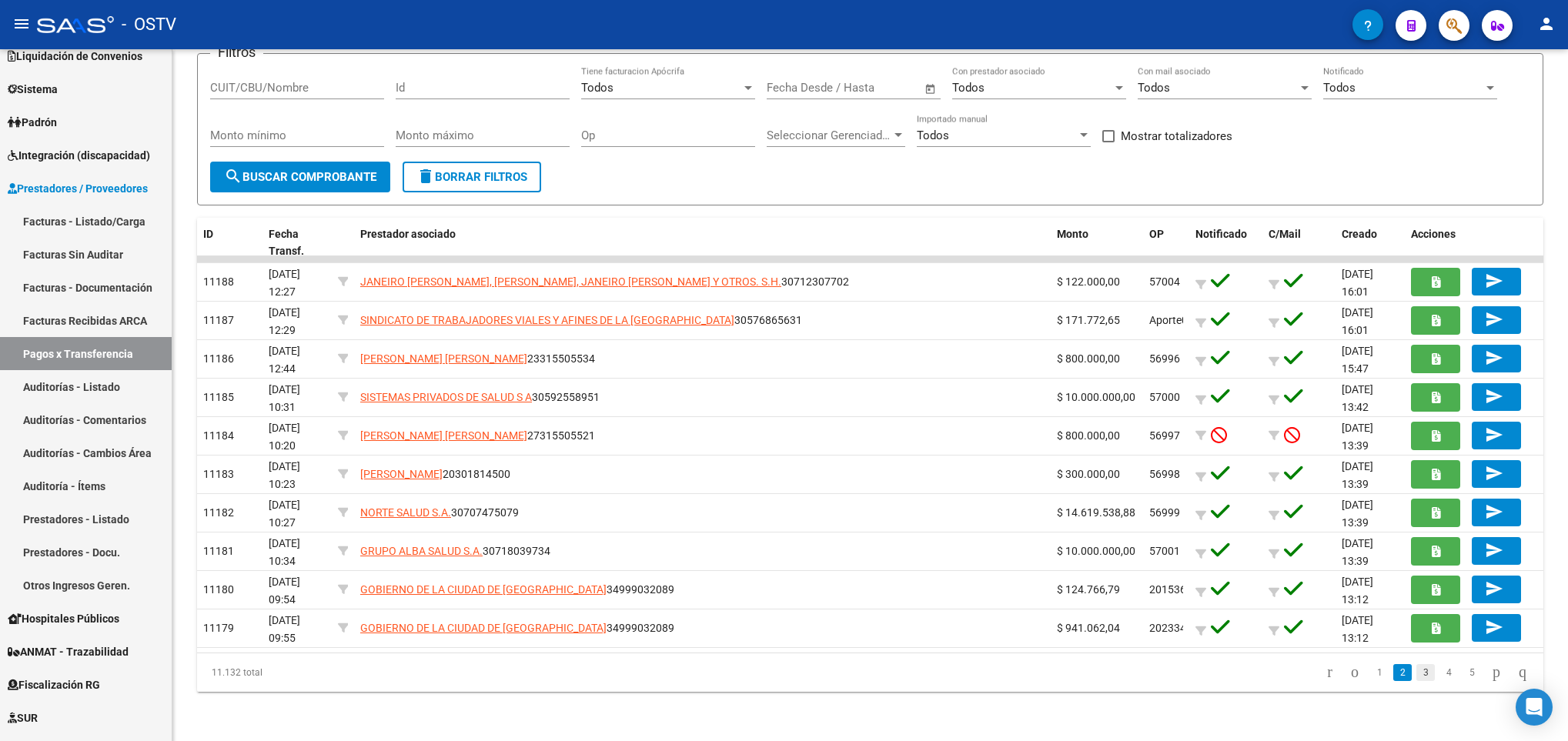
click at [1417, 679] on link "3" at bounding box center [1426, 672] width 18 height 17
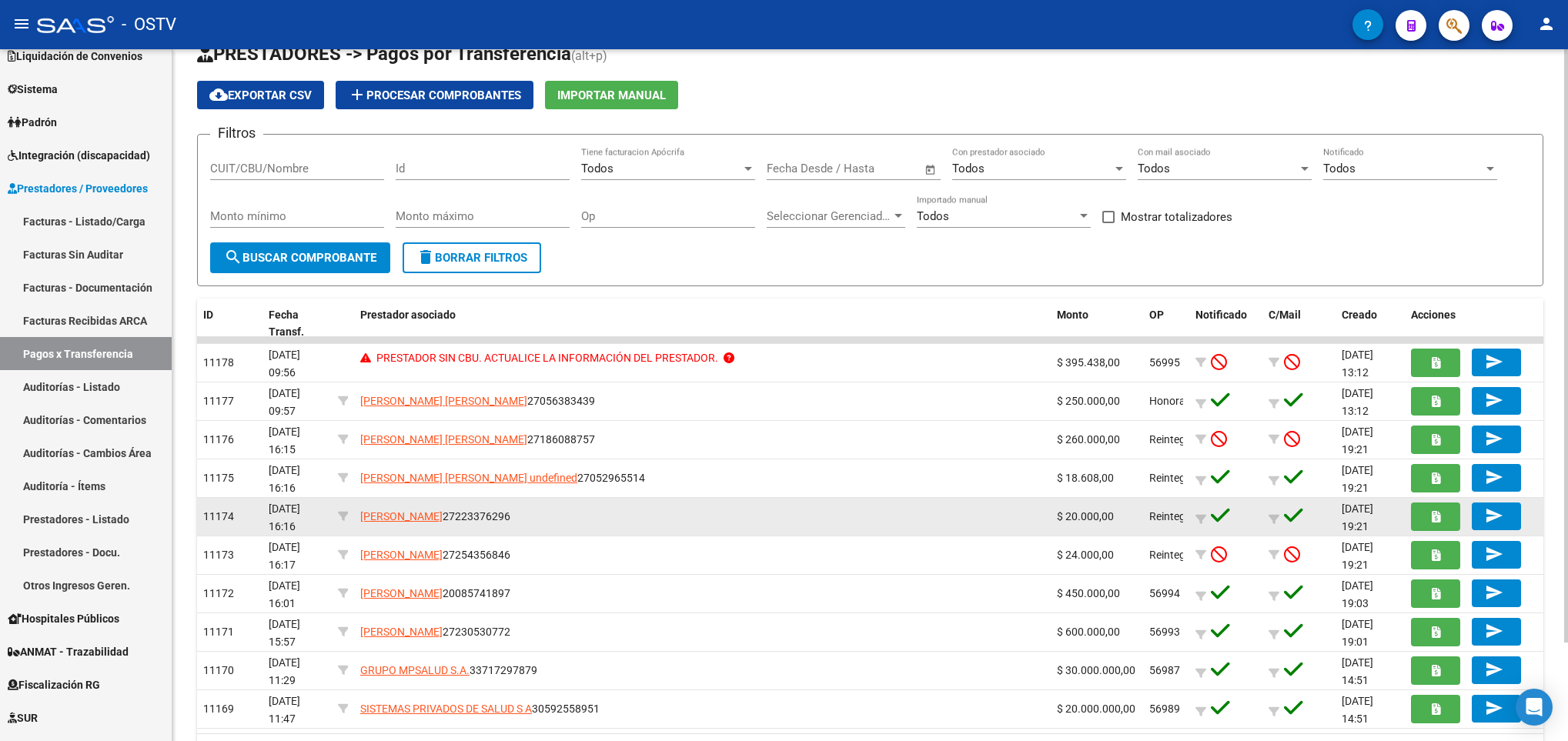
scroll to position [0, 0]
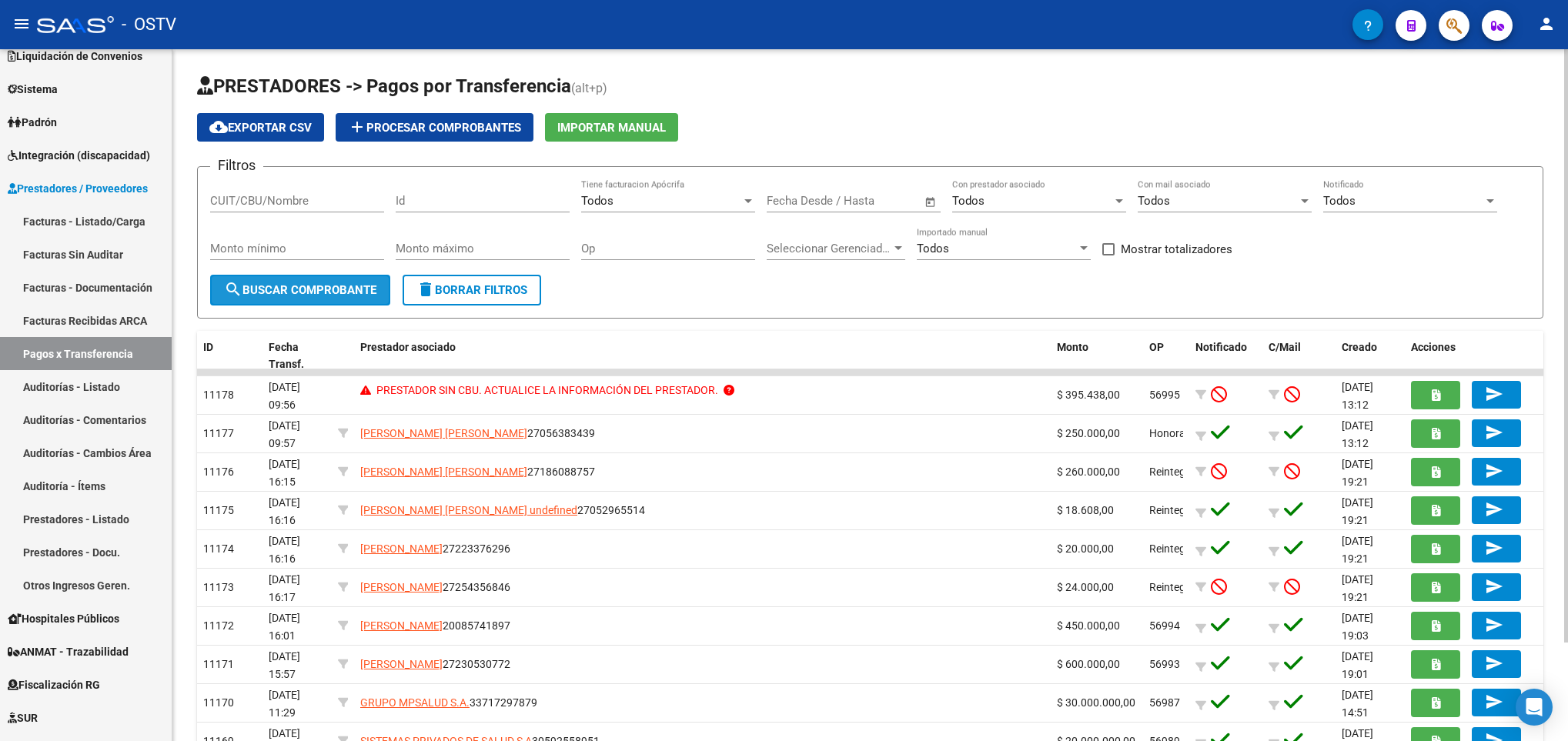
click at [293, 280] on button "search Buscar Comprobante" at bounding box center [300, 290] width 180 height 31
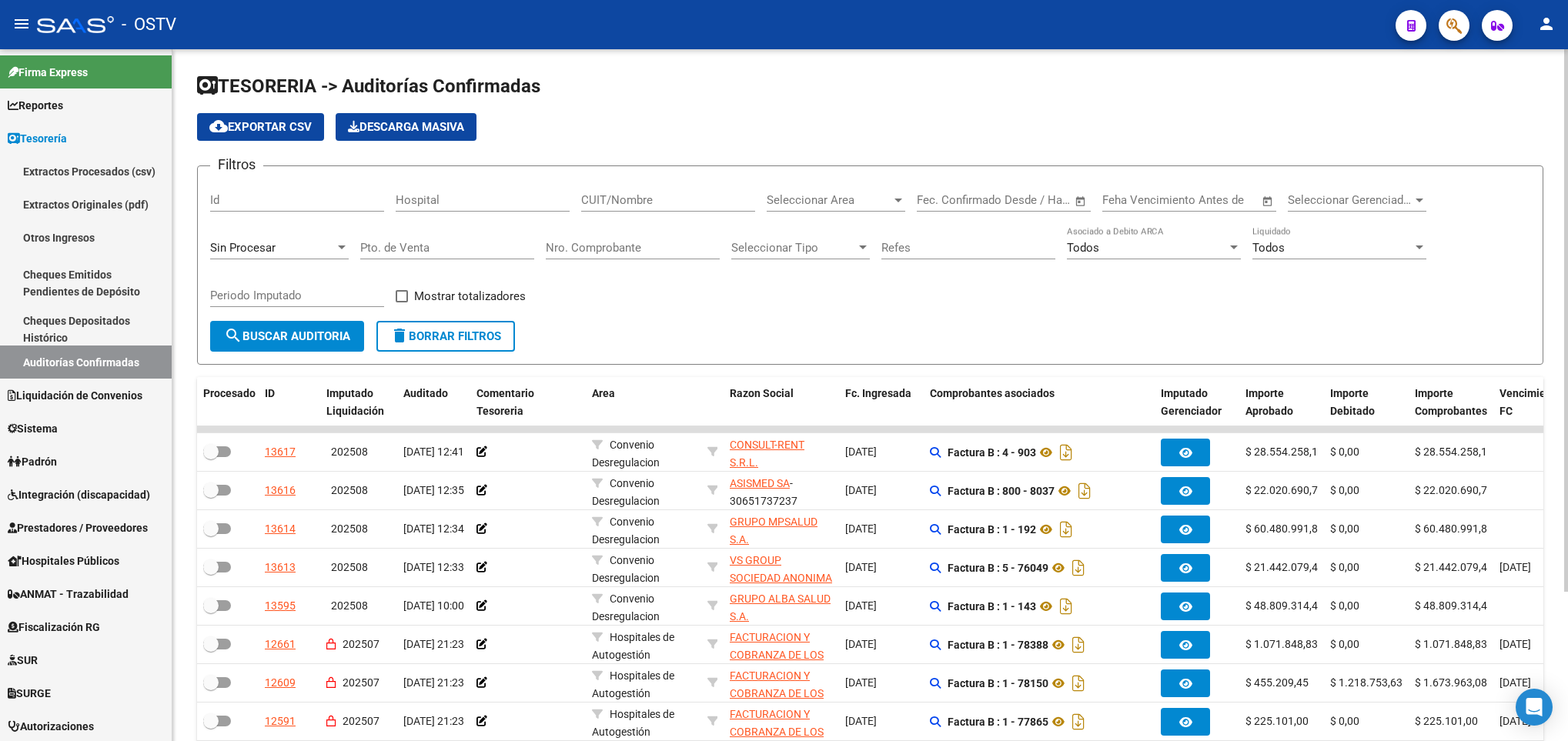
scroll to position [116, 0]
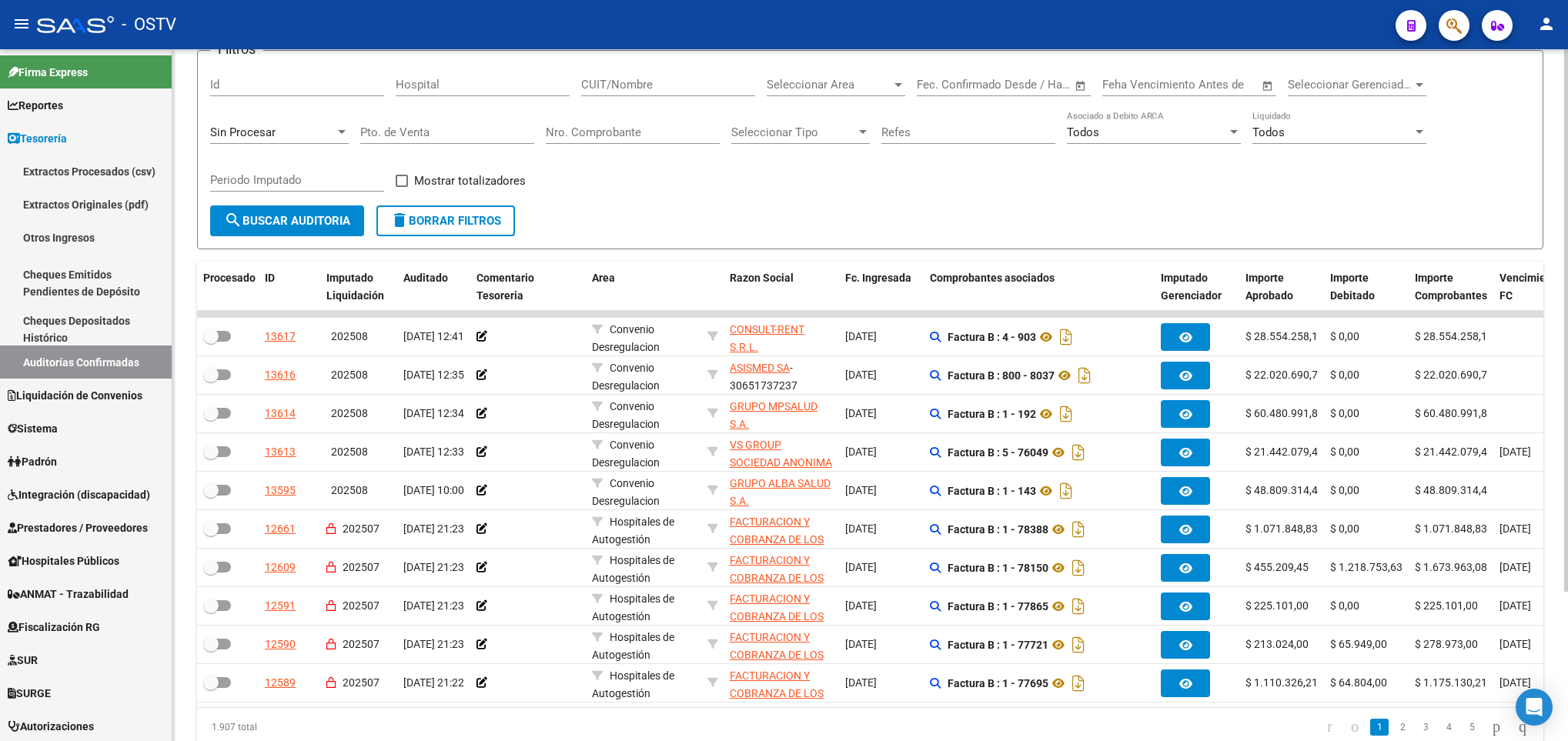
click at [330, 137] on div "Sin Procesar" at bounding box center [272, 132] width 125 height 14
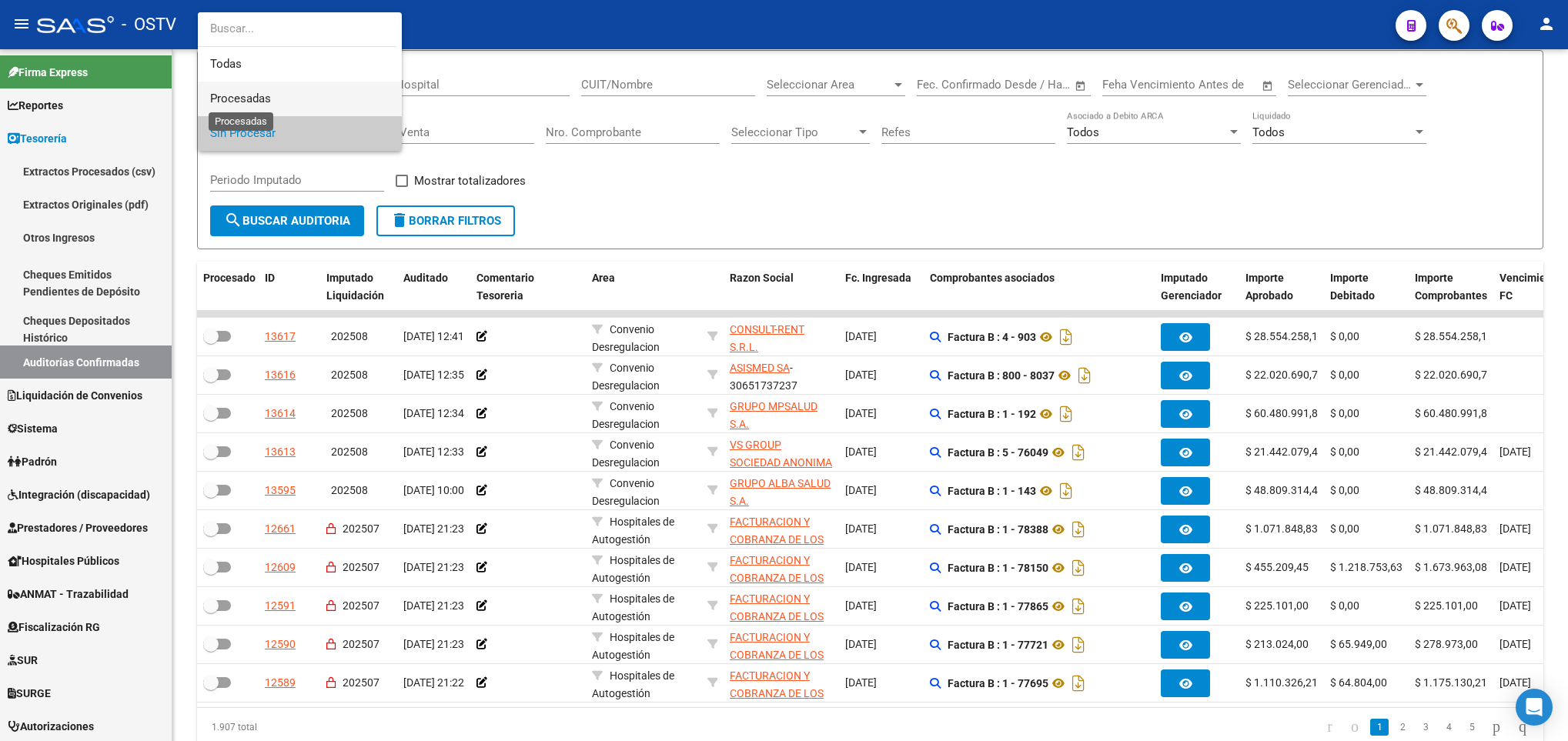
click at [269, 98] on span "Procesadas" at bounding box center [240, 98] width 61 height 14
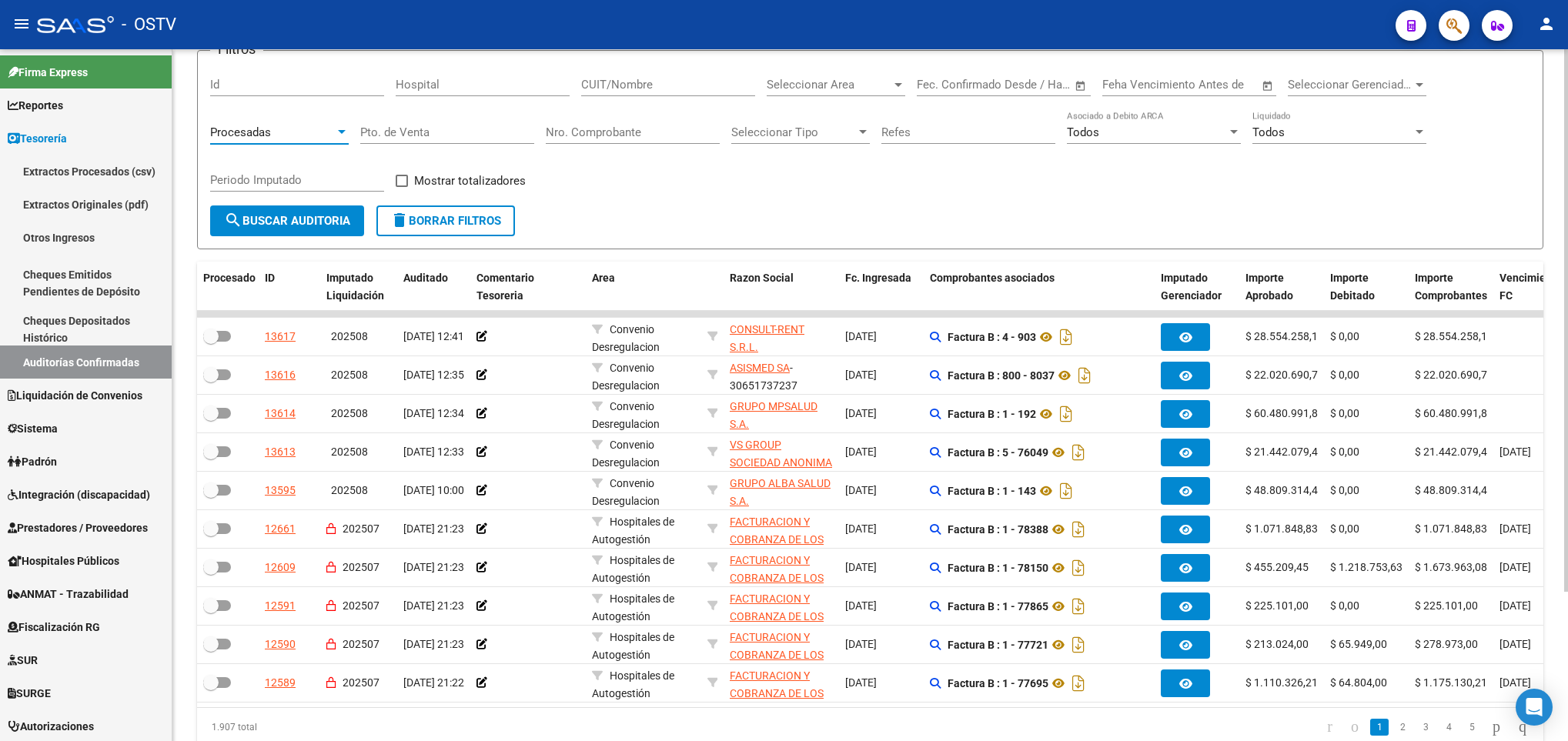
click at [284, 229] on button "search Buscar Auditoria" at bounding box center [287, 221] width 154 height 31
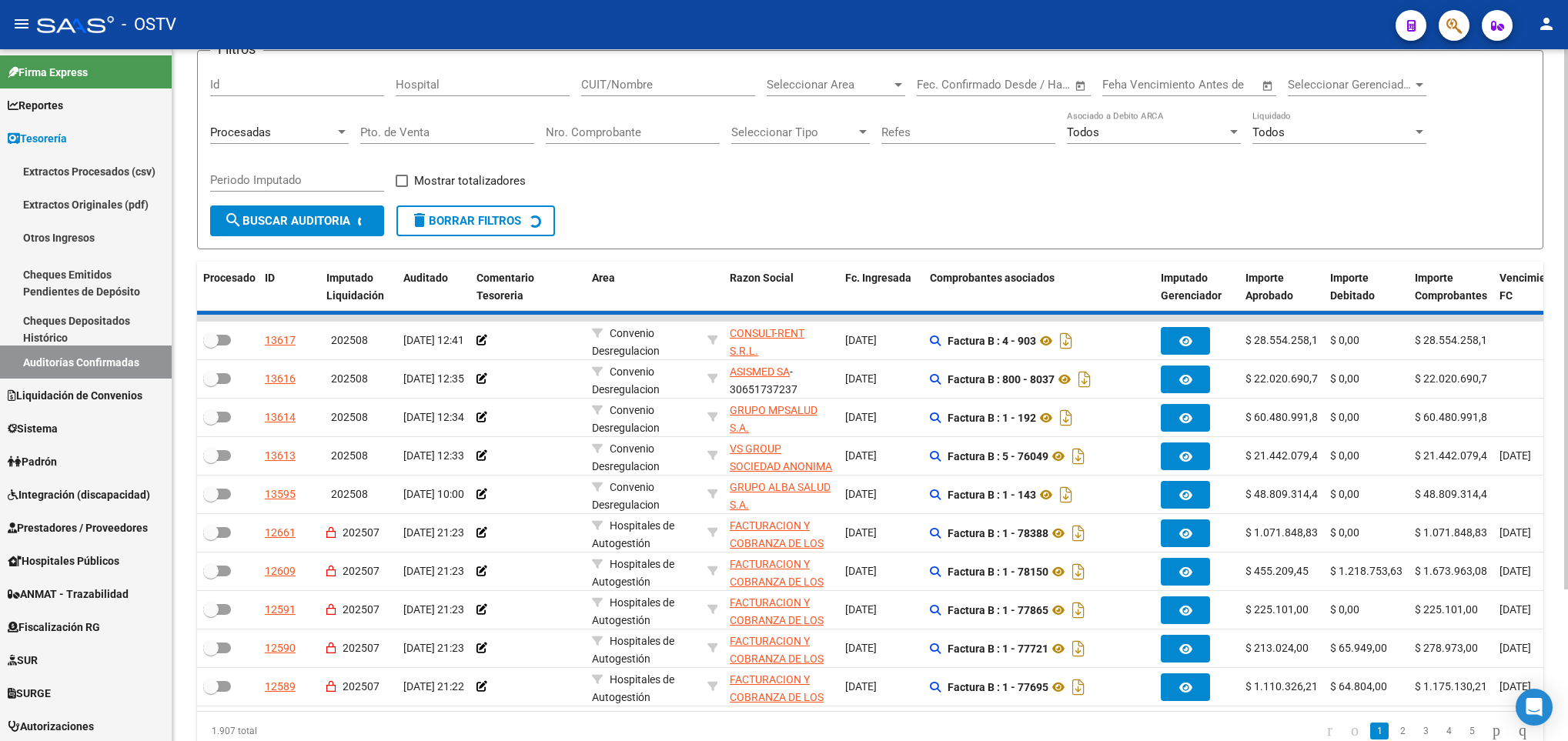
checkbox input "true"
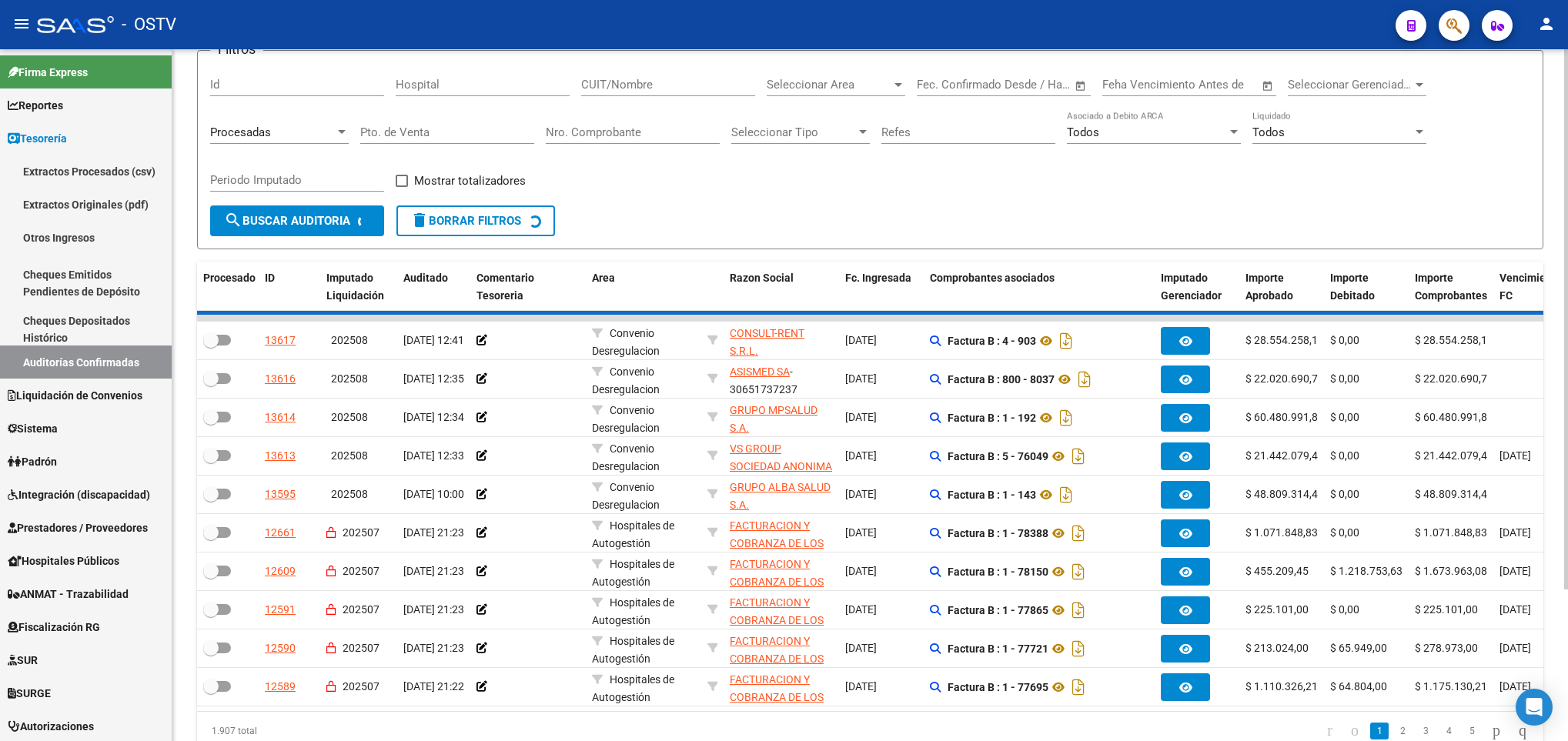
checkbox input "true"
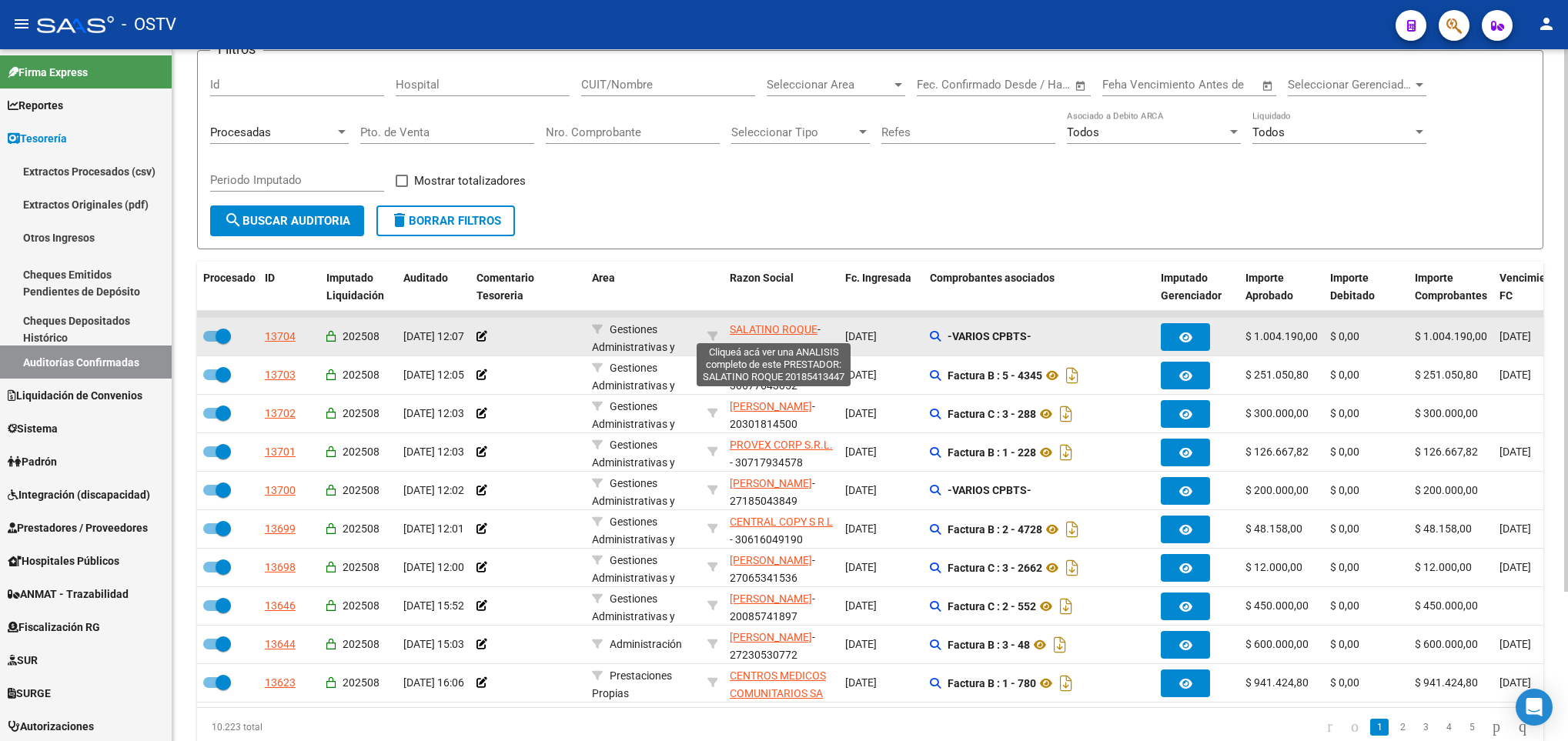
click at [744, 332] on span "SALATINO ROQUE" at bounding box center [773, 329] width 88 height 13
type textarea "20185413447"
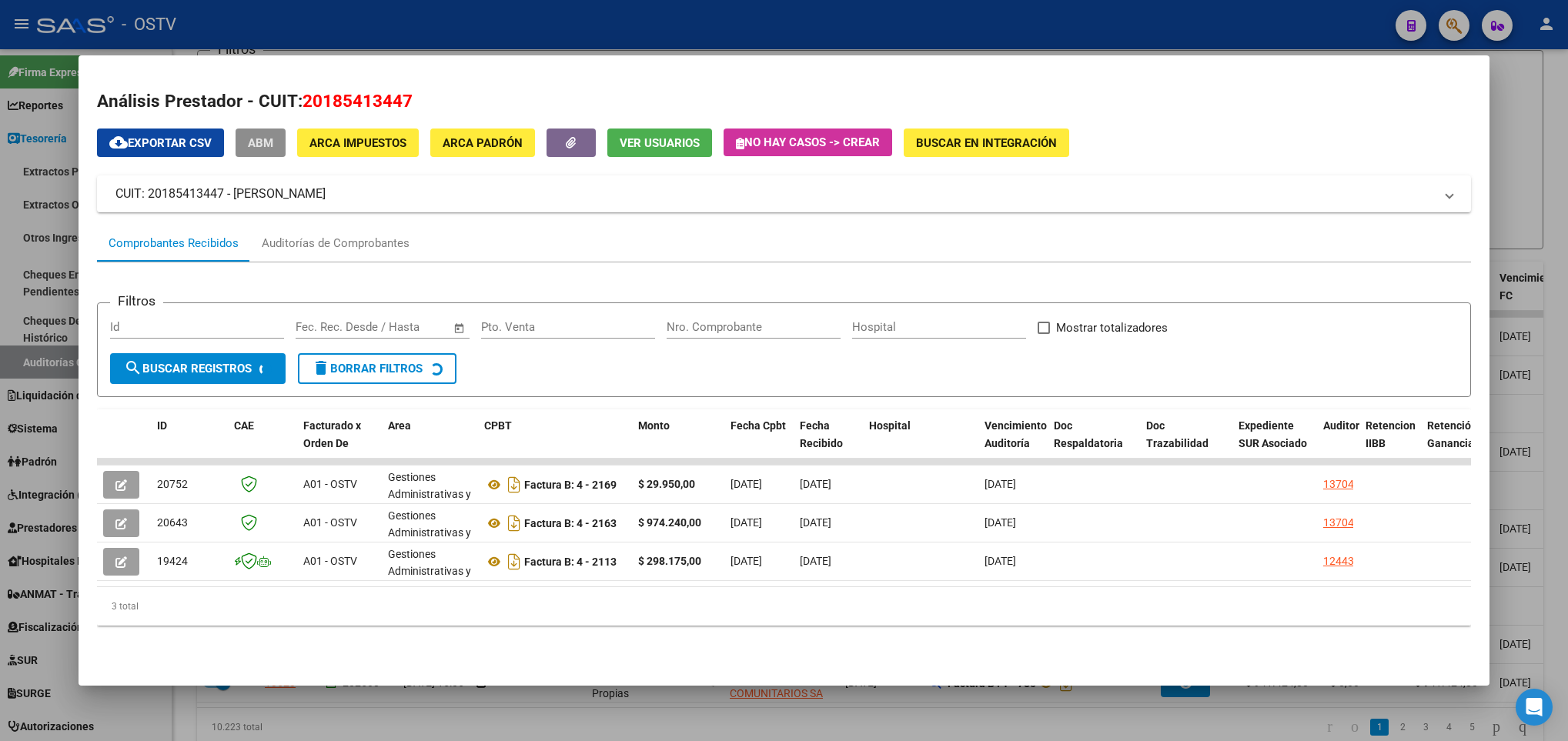
click at [256, 141] on span "ABM" at bounding box center [261, 143] width 25 height 14
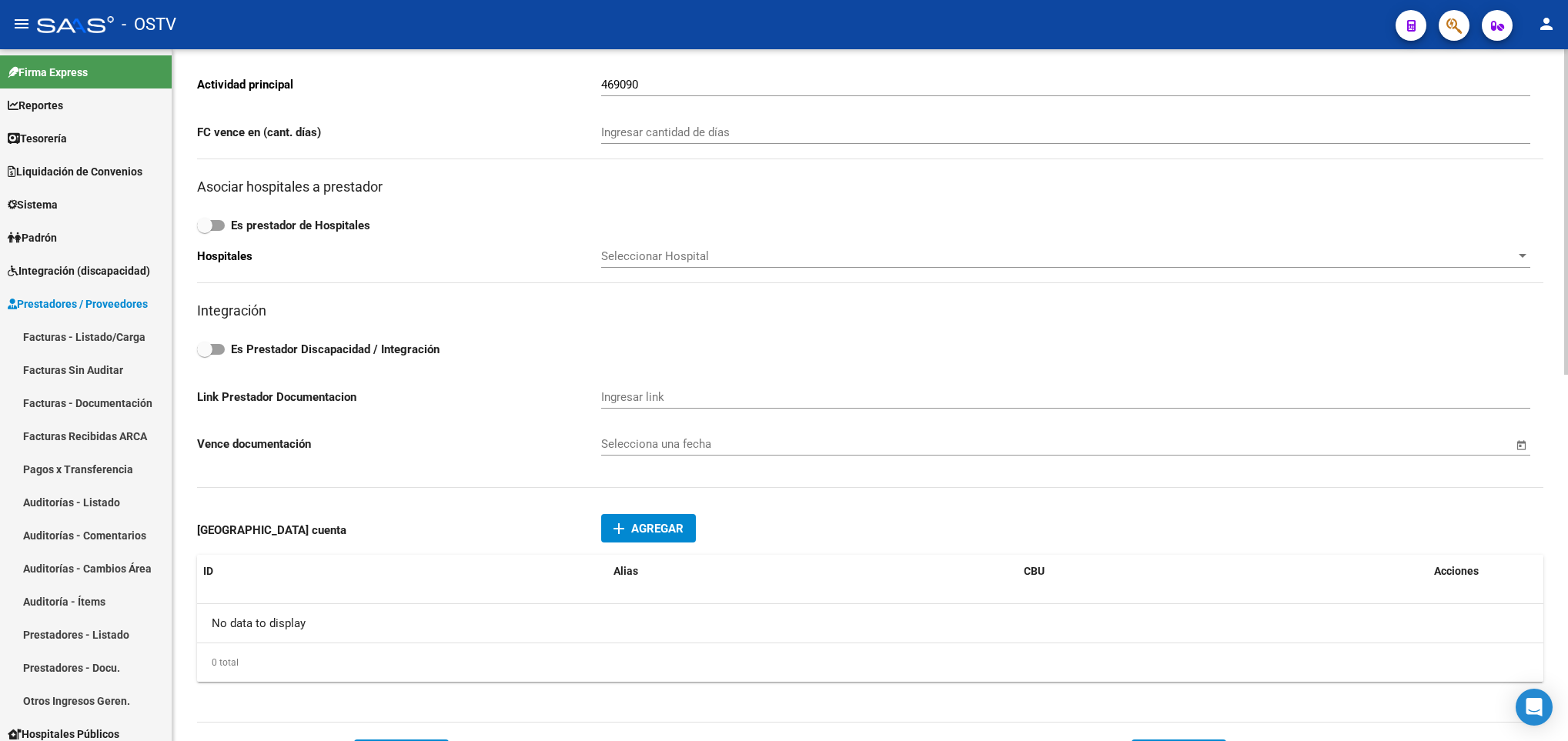
scroll to position [577, 0]
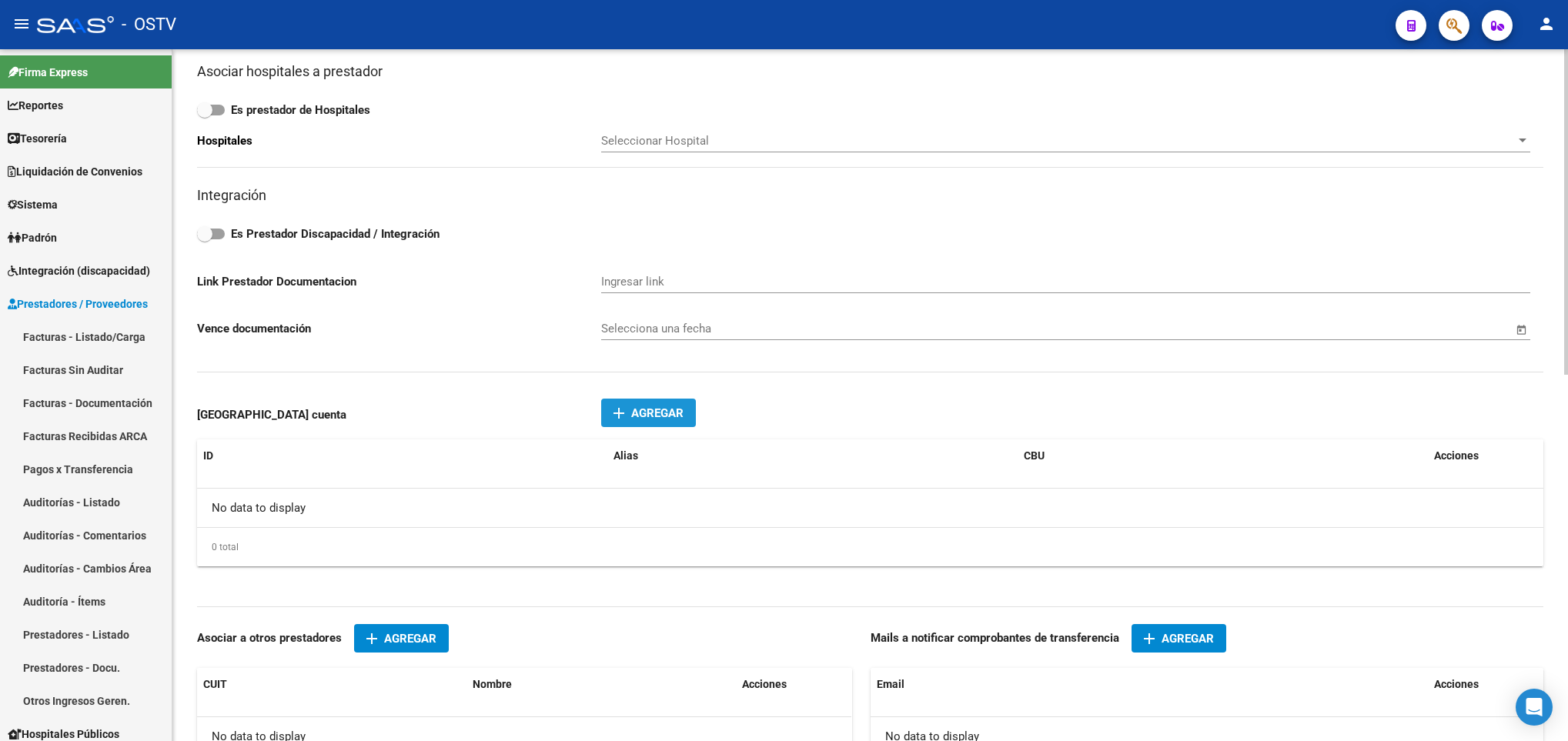
click at [659, 420] on span "Agregar" at bounding box center [657, 413] width 53 height 14
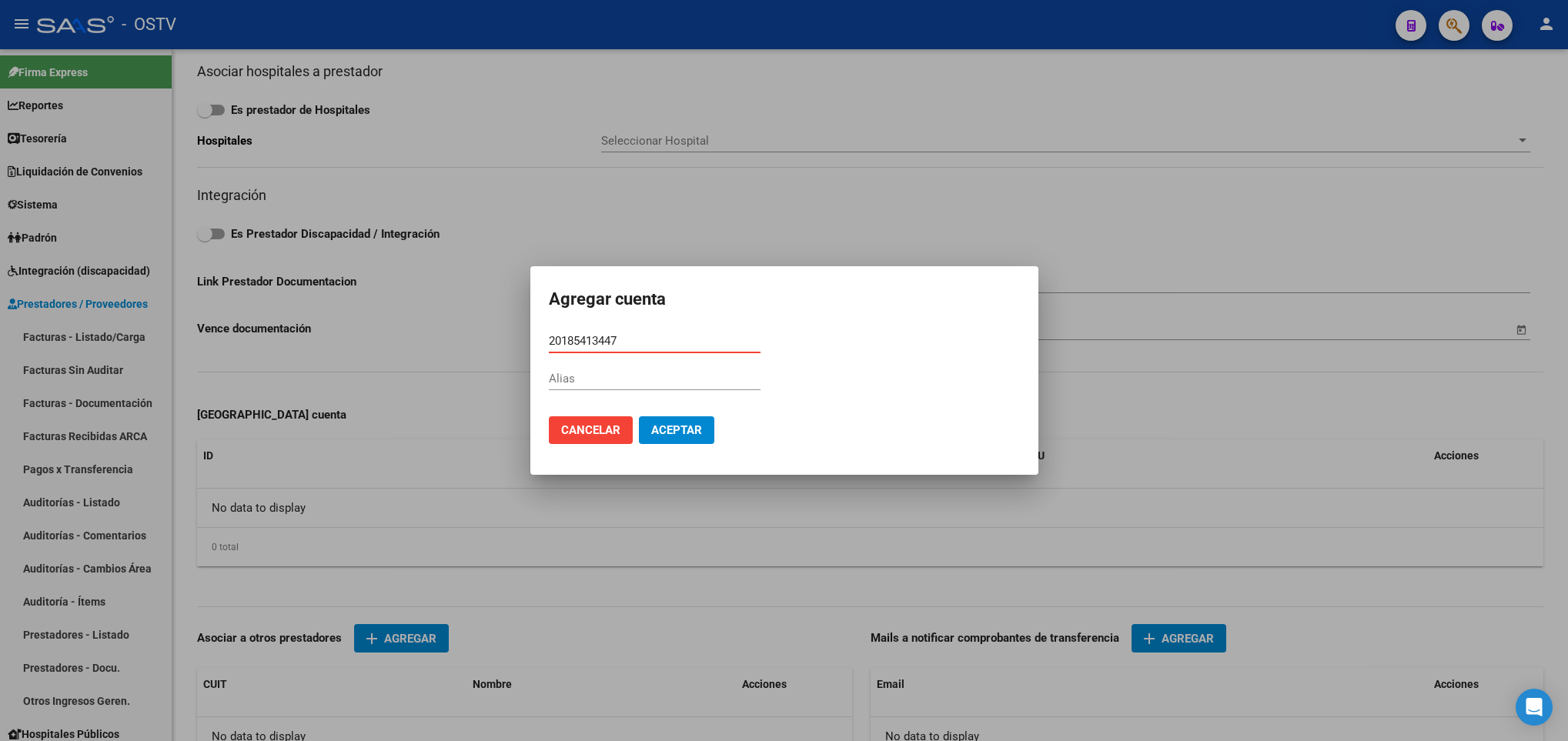
drag, startPoint x: 659, startPoint y: 336, endPoint x: 522, endPoint y: 352, distance: 137.9
click at [522, 352] on div "Agregar cuenta 20185413447 CBU * Alias Cancelar Aceptar" at bounding box center [784, 370] width 1568 height 741
paste input "0720206588000044329422"
type input "0720206588000044329422"
click at [667, 423] on span "Aceptar" at bounding box center [676, 430] width 51 height 14
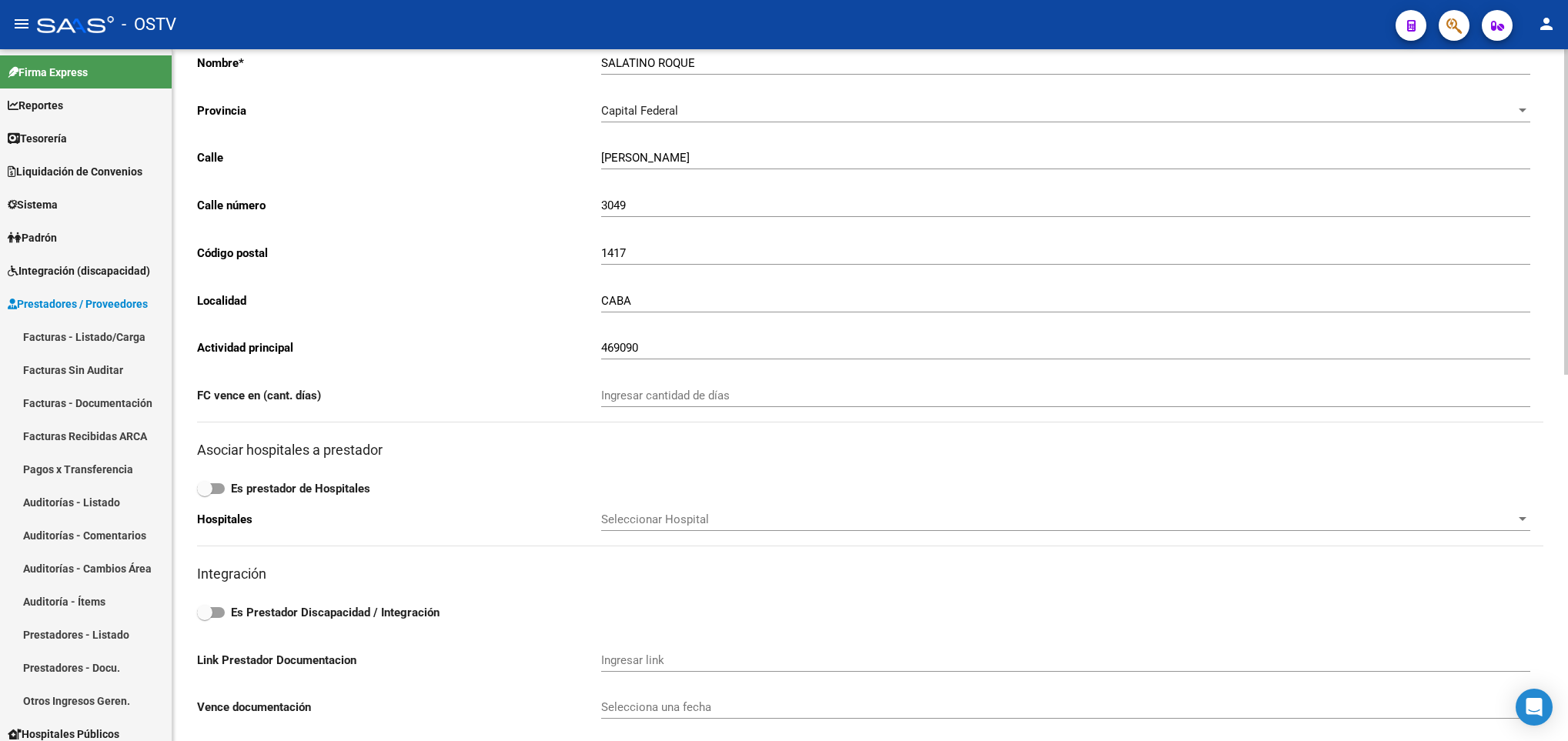
scroll to position [0, 0]
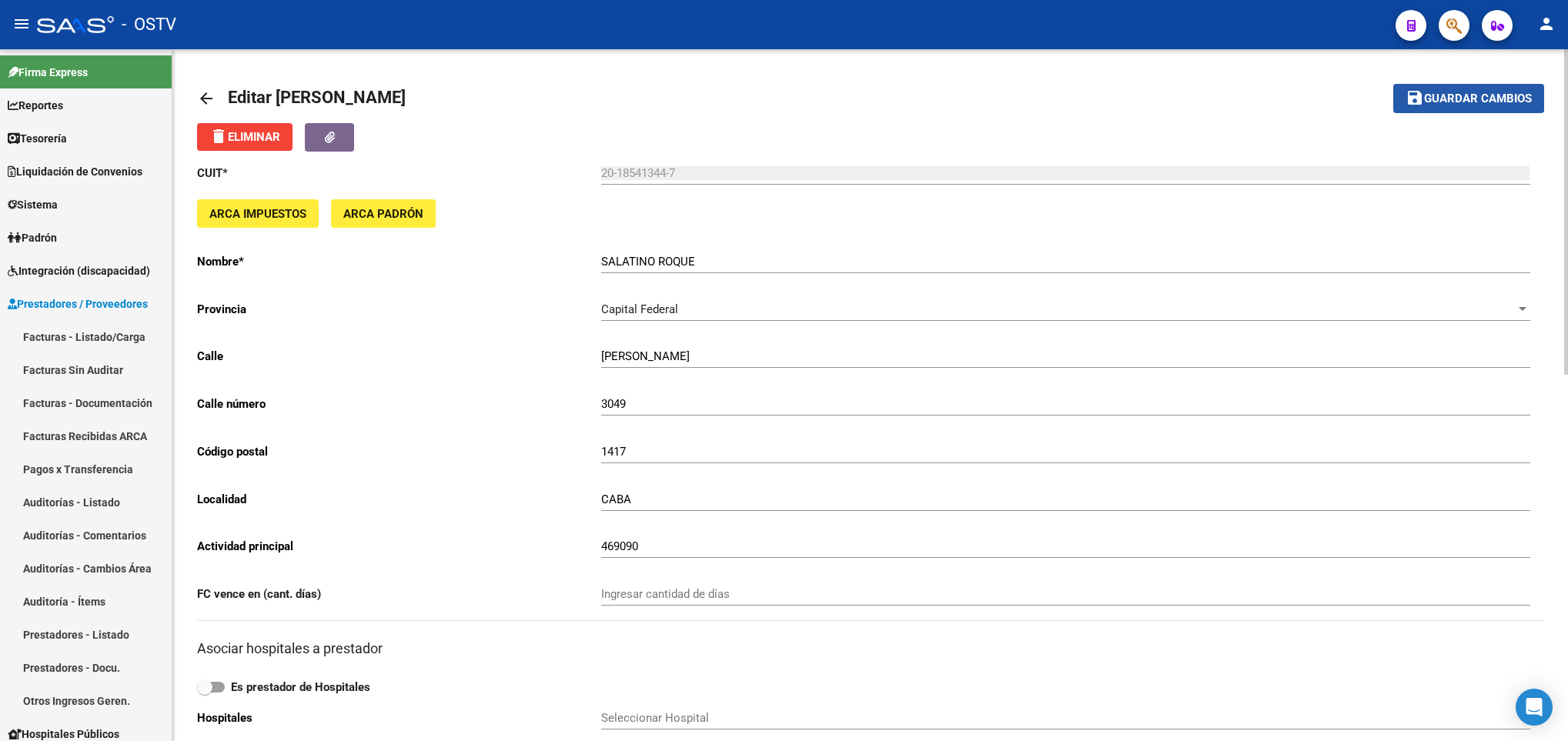
click at [1465, 88] on button "save Guardar cambios" at bounding box center [1468, 98] width 151 height 28
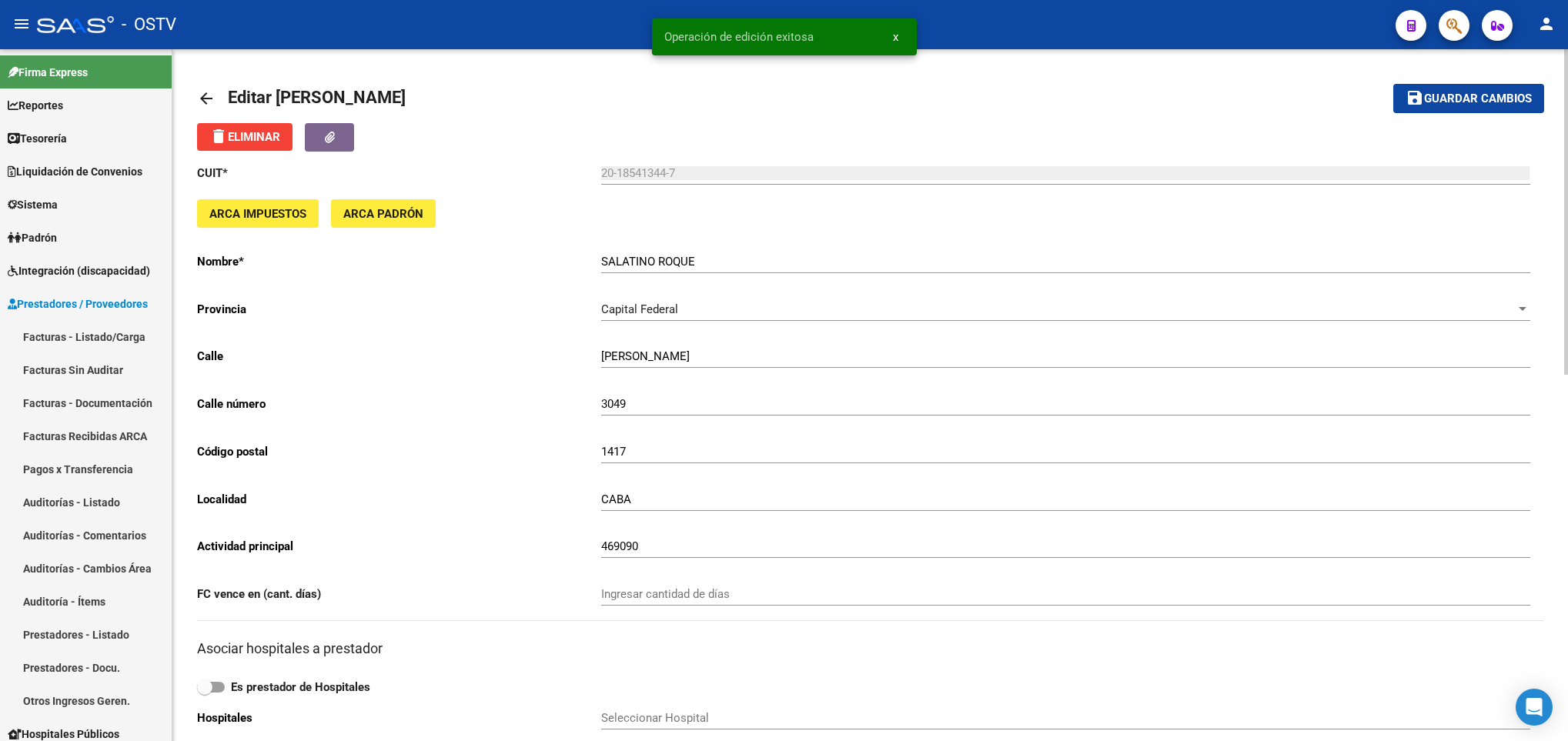
click at [202, 100] on mat-icon "arrow_back" at bounding box center [206, 99] width 18 height 18
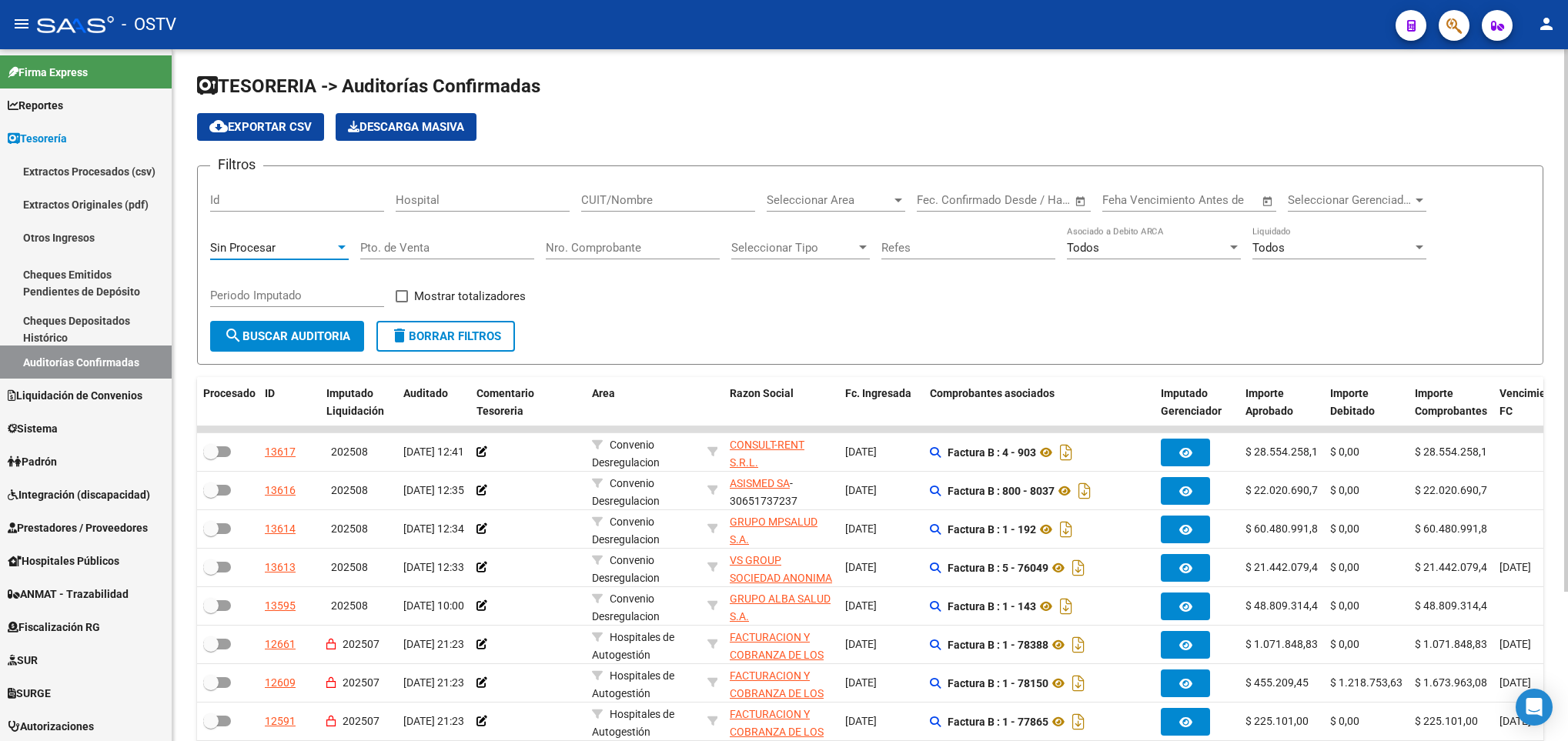
click at [281, 243] on div "Sin Procesar" at bounding box center [272, 247] width 125 height 14
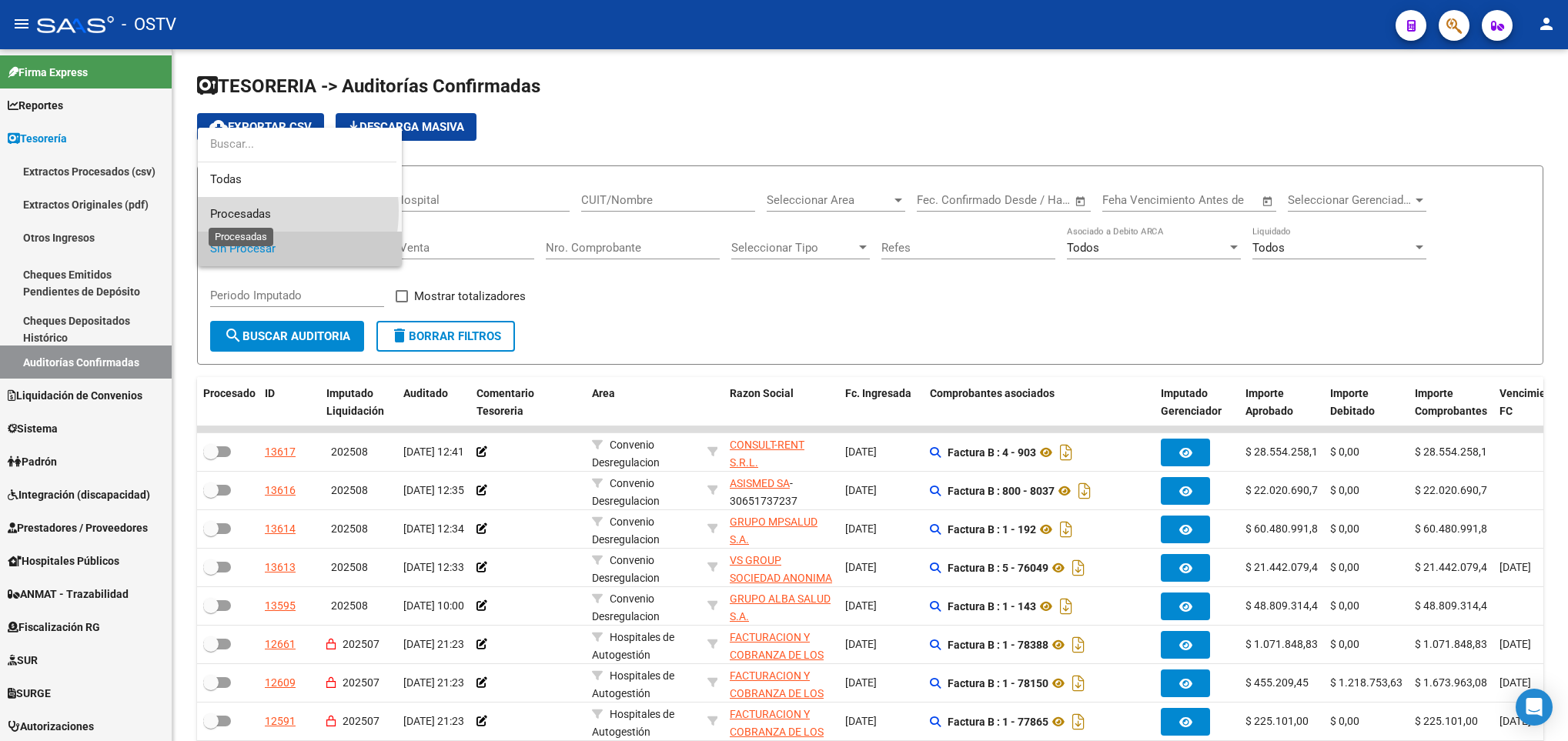
click at [245, 211] on span "Procesadas" at bounding box center [240, 214] width 61 height 14
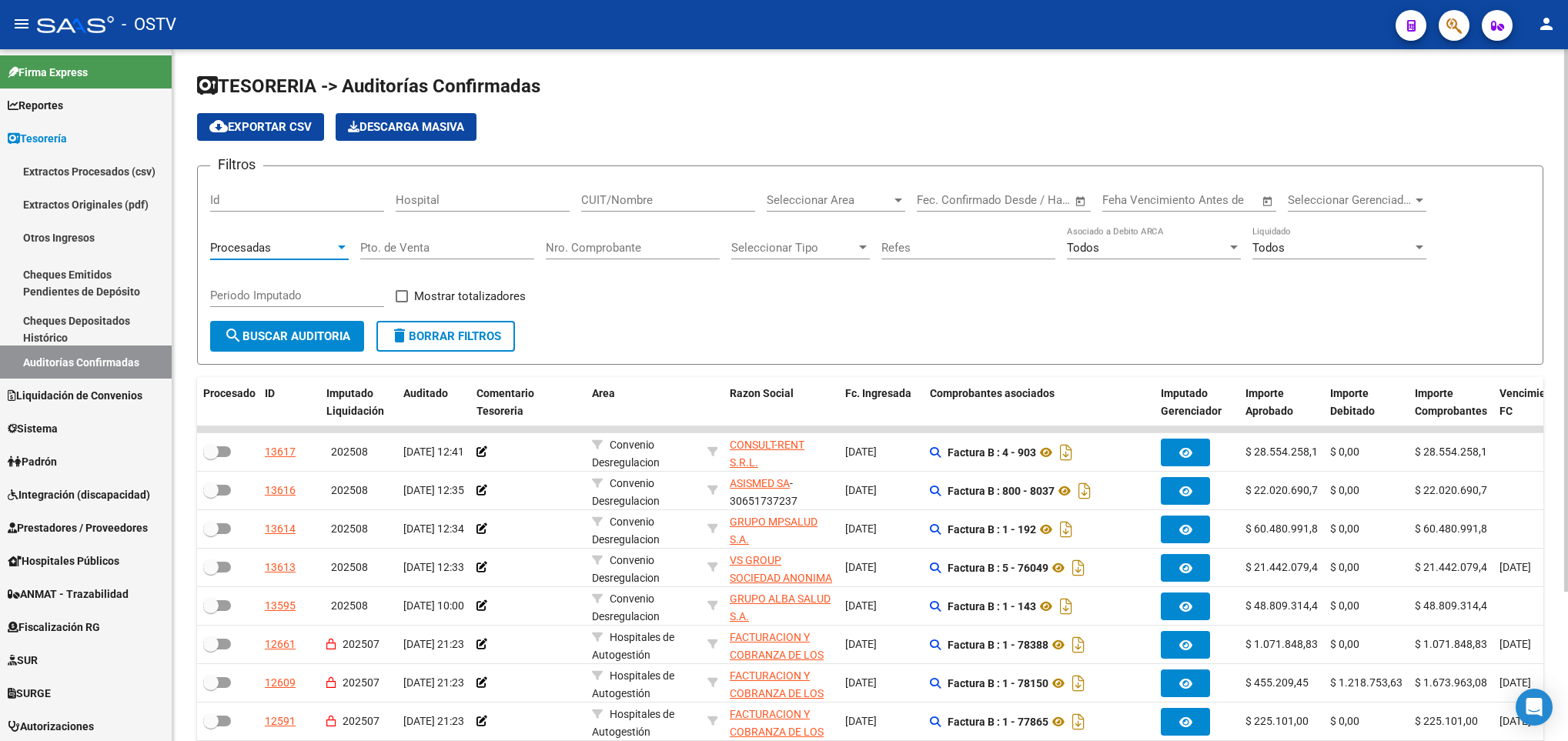
click at [301, 335] on span "search Buscar Auditoria" at bounding box center [286, 336] width 126 height 14
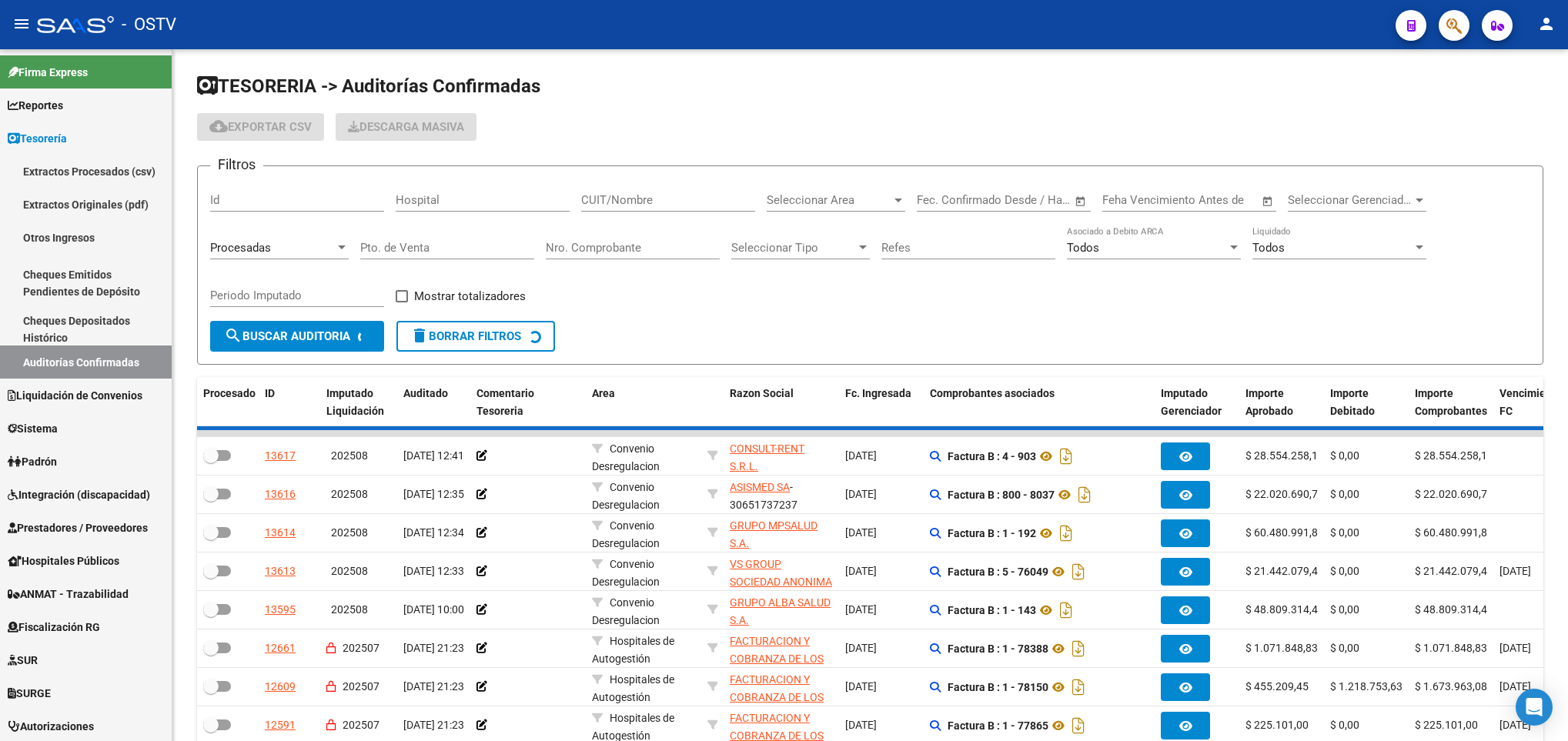
checkbox input "true"
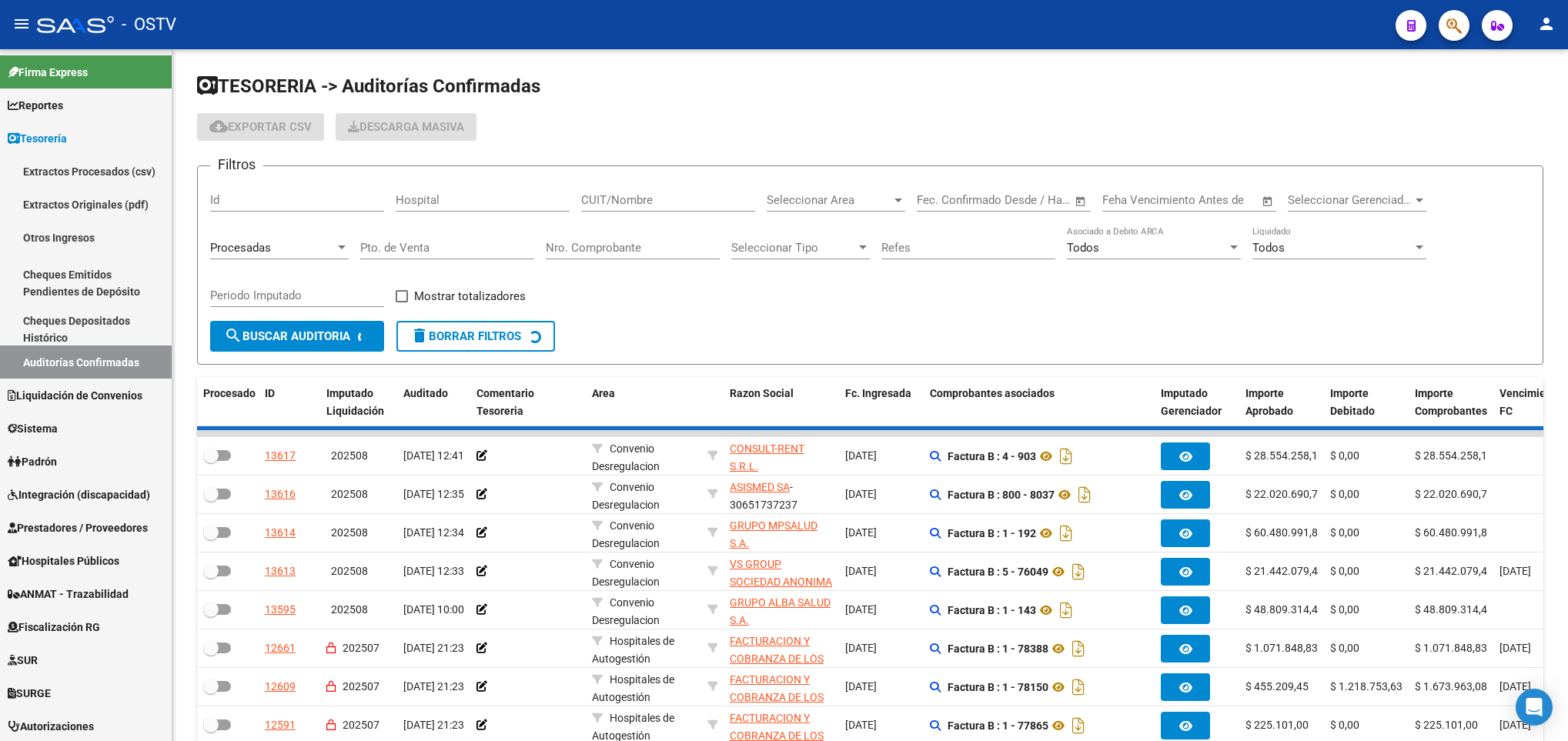
checkbox input "true"
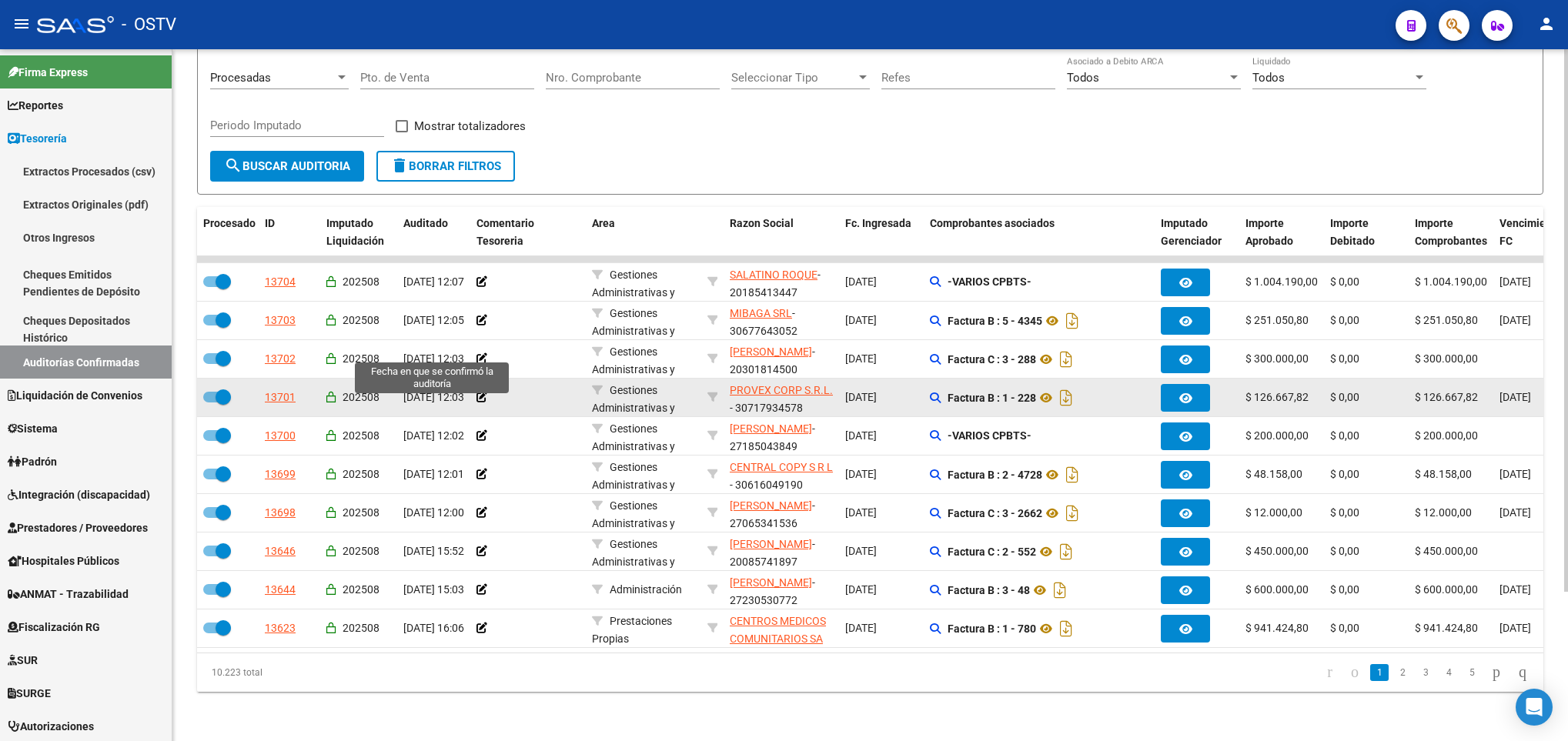
scroll to position [190, 0]
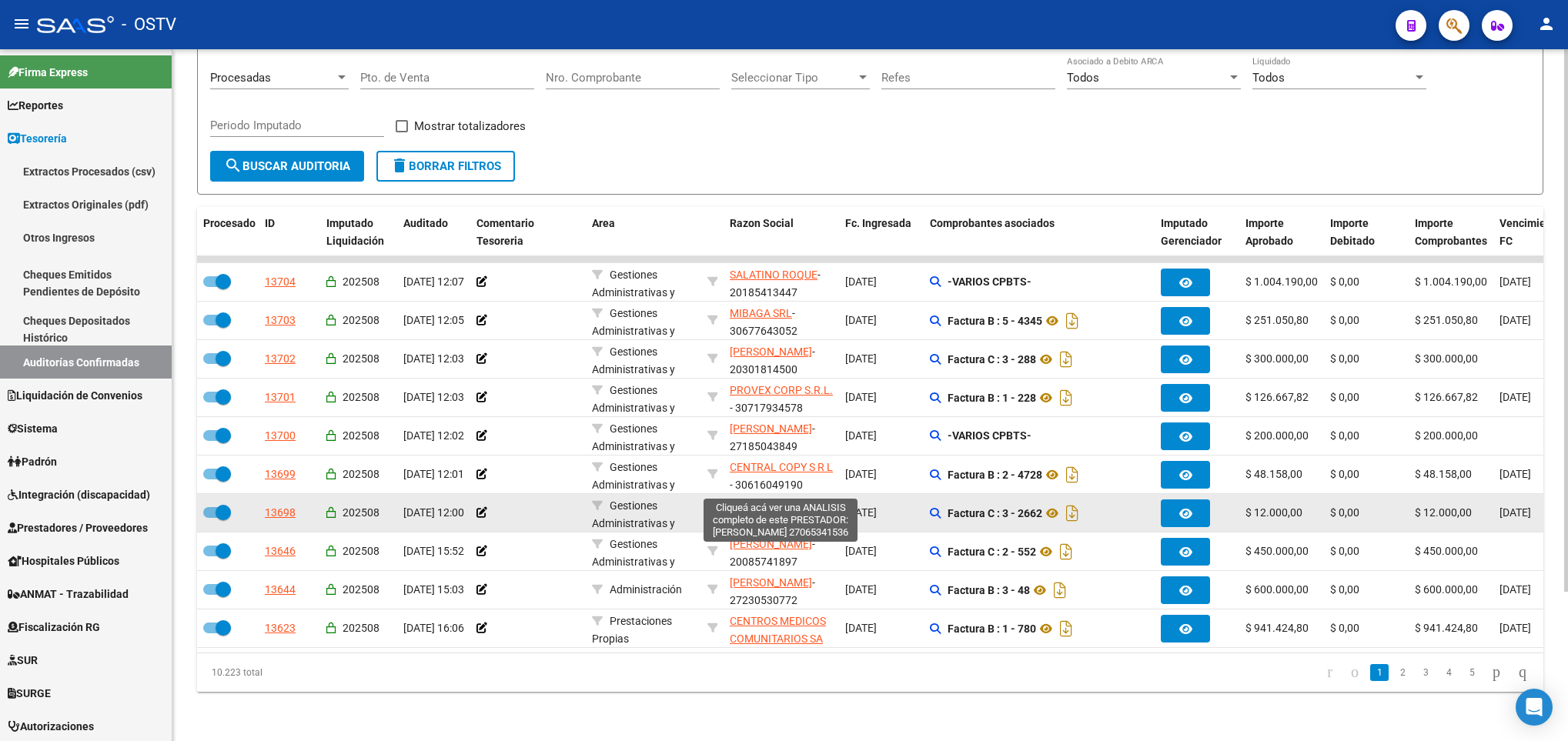
click at [790, 499] on span "MONTI ELSA NELIDA" at bounding box center [770, 506] width 82 height 13
type textarea "27065341536"
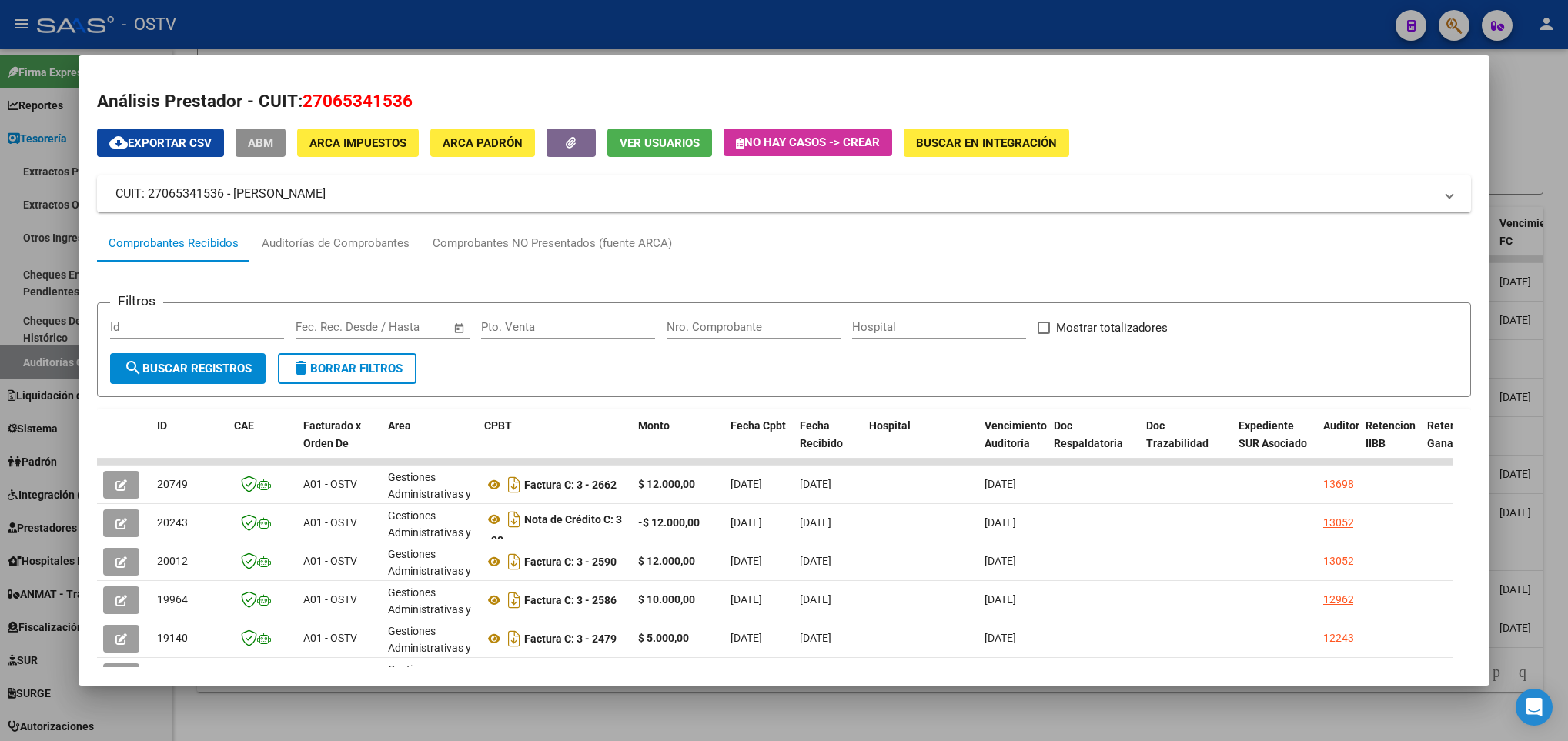
click at [264, 143] on span "ABM" at bounding box center [261, 143] width 25 height 14
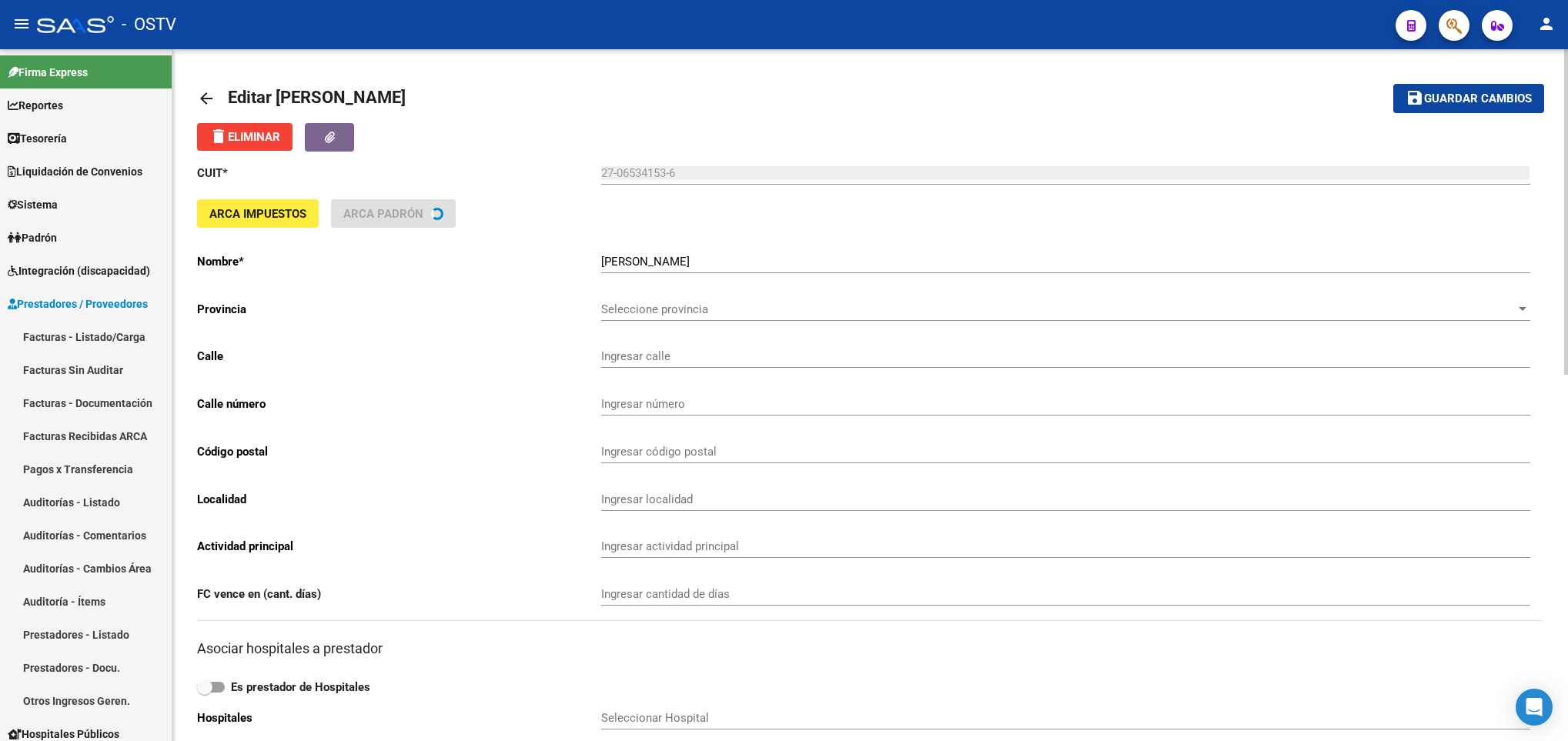
type input "LA PLATA AV."
type input "536"
type input "1235"
type input "CABA"
type input "181200"
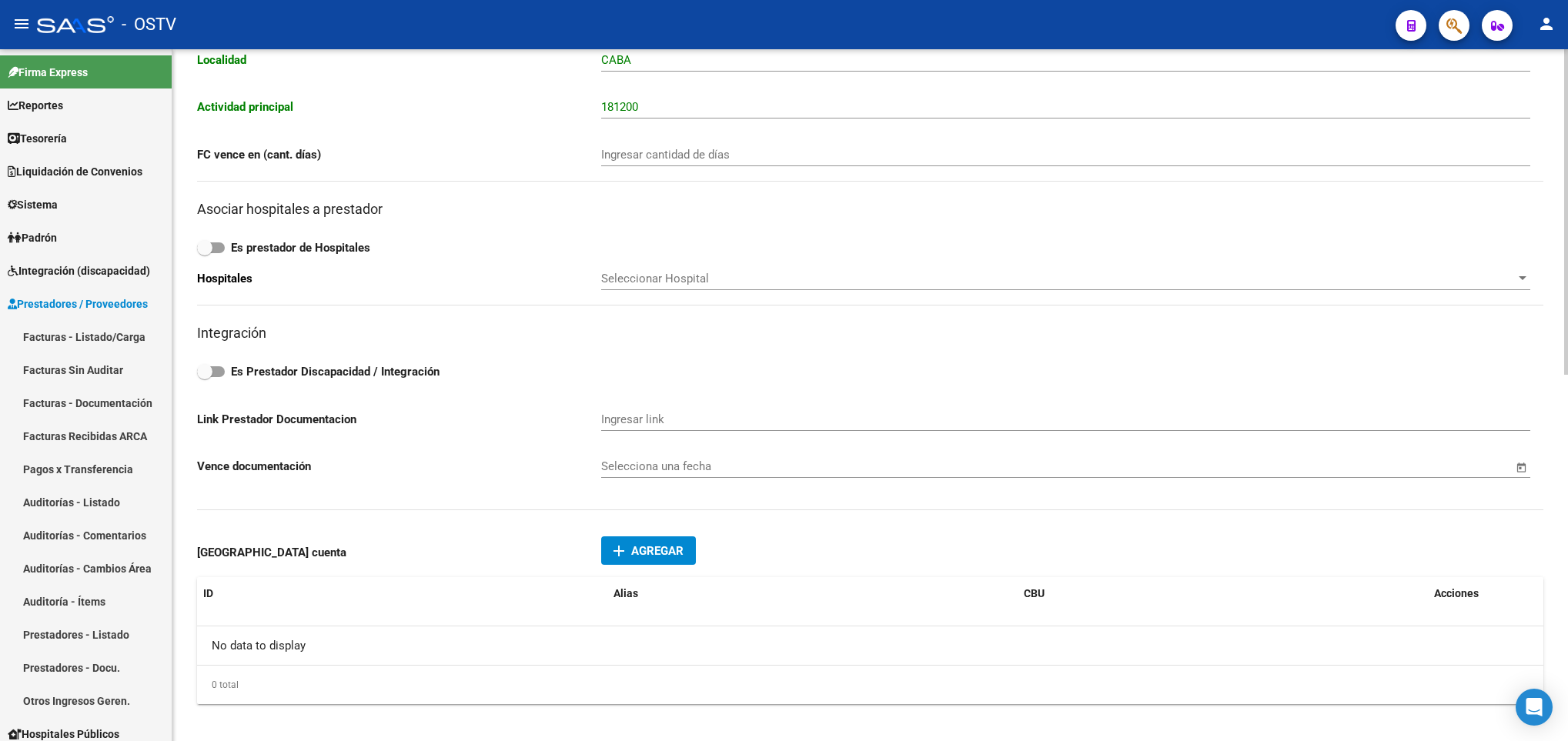
scroll to position [461, 0]
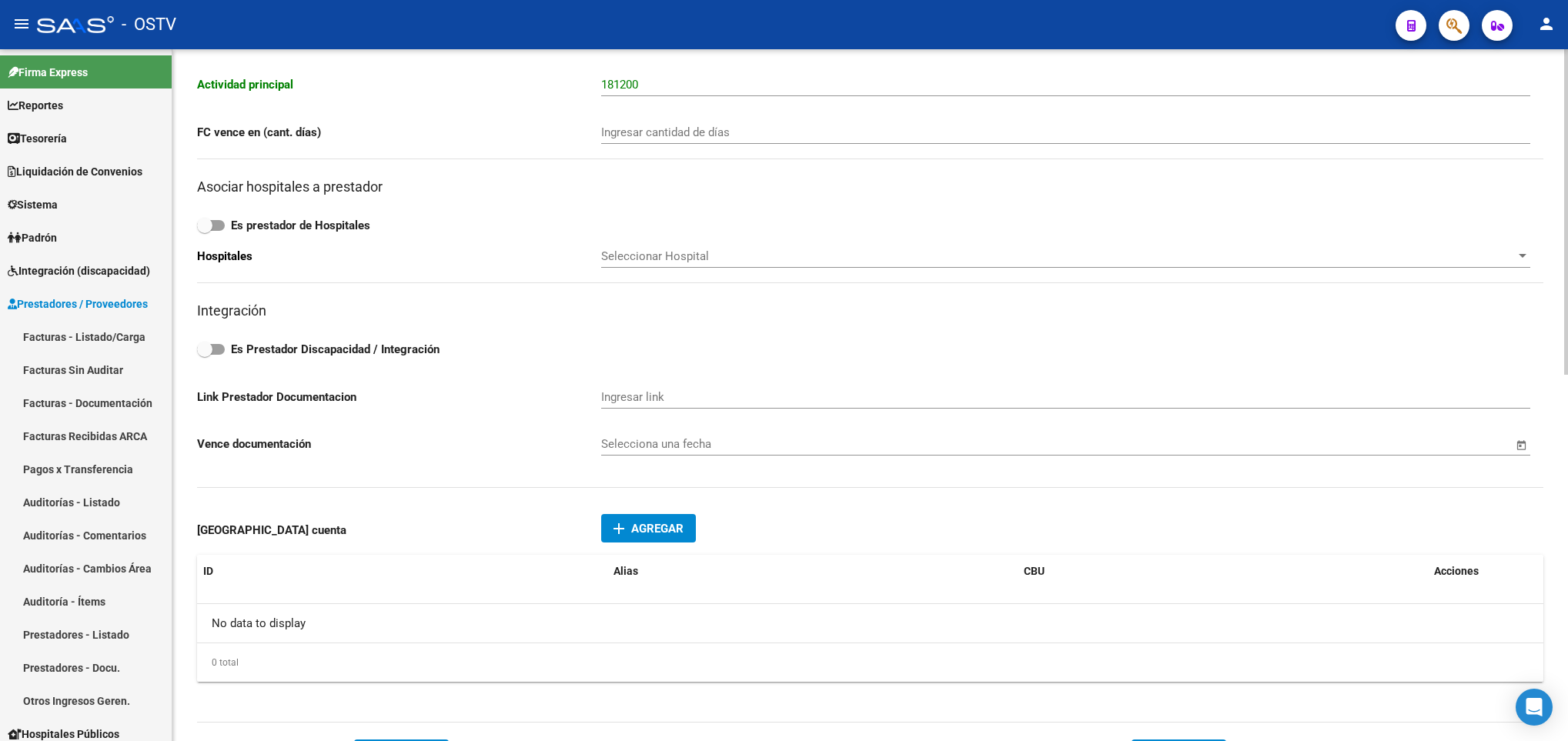
click at [634, 518] on div "add Agregar Prestador cuenta ID Alias CBU Acciones No data to display 0 total 1" at bounding box center [870, 604] width 1346 height 200
click at [655, 528] on span "Agregar" at bounding box center [657, 528] width 53 height 14
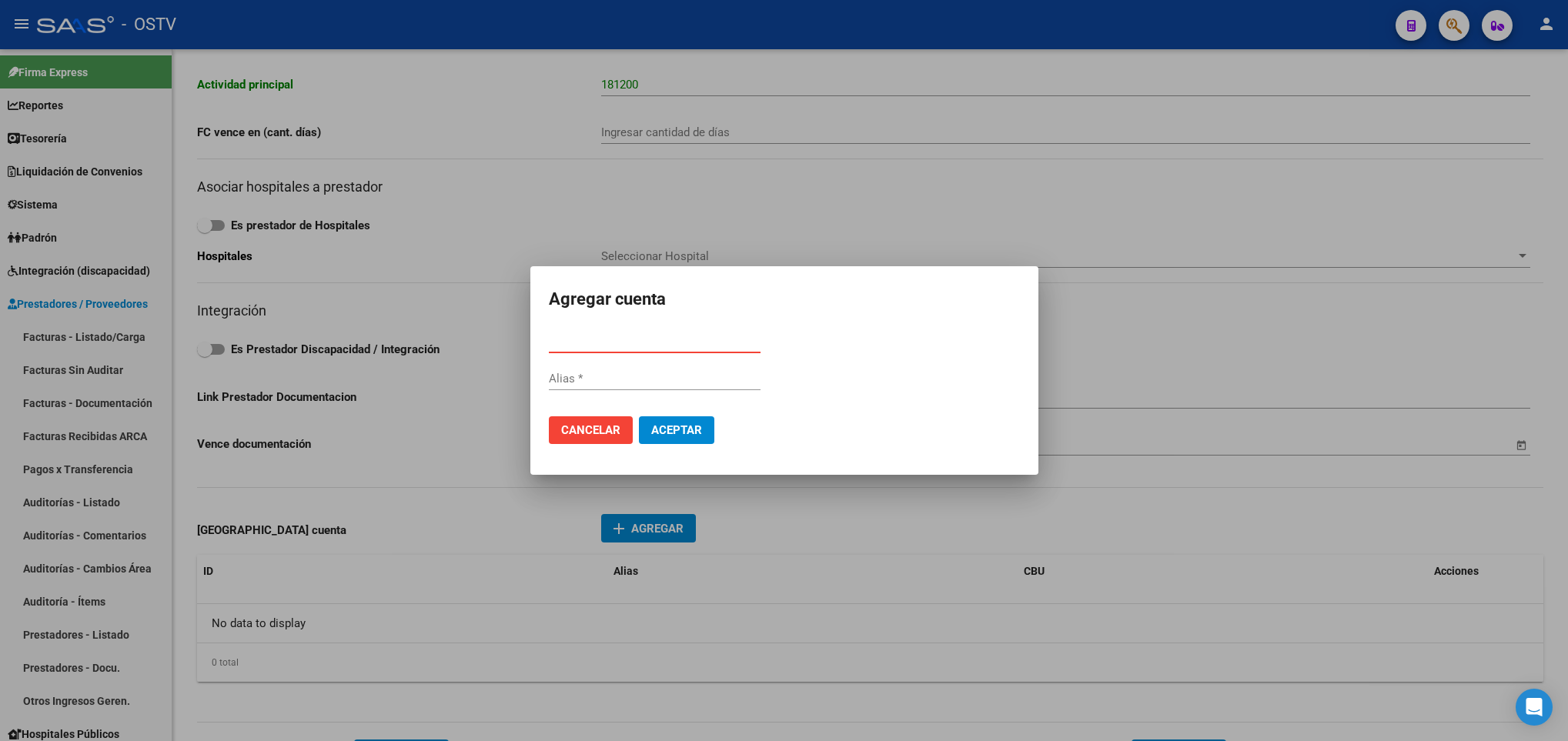
paste input "0720558388000000478072"
type input "0720558388000000478072"
click at [665, 420] on button "Aceptar" at bounding box center [676, 430] width 75 height 28
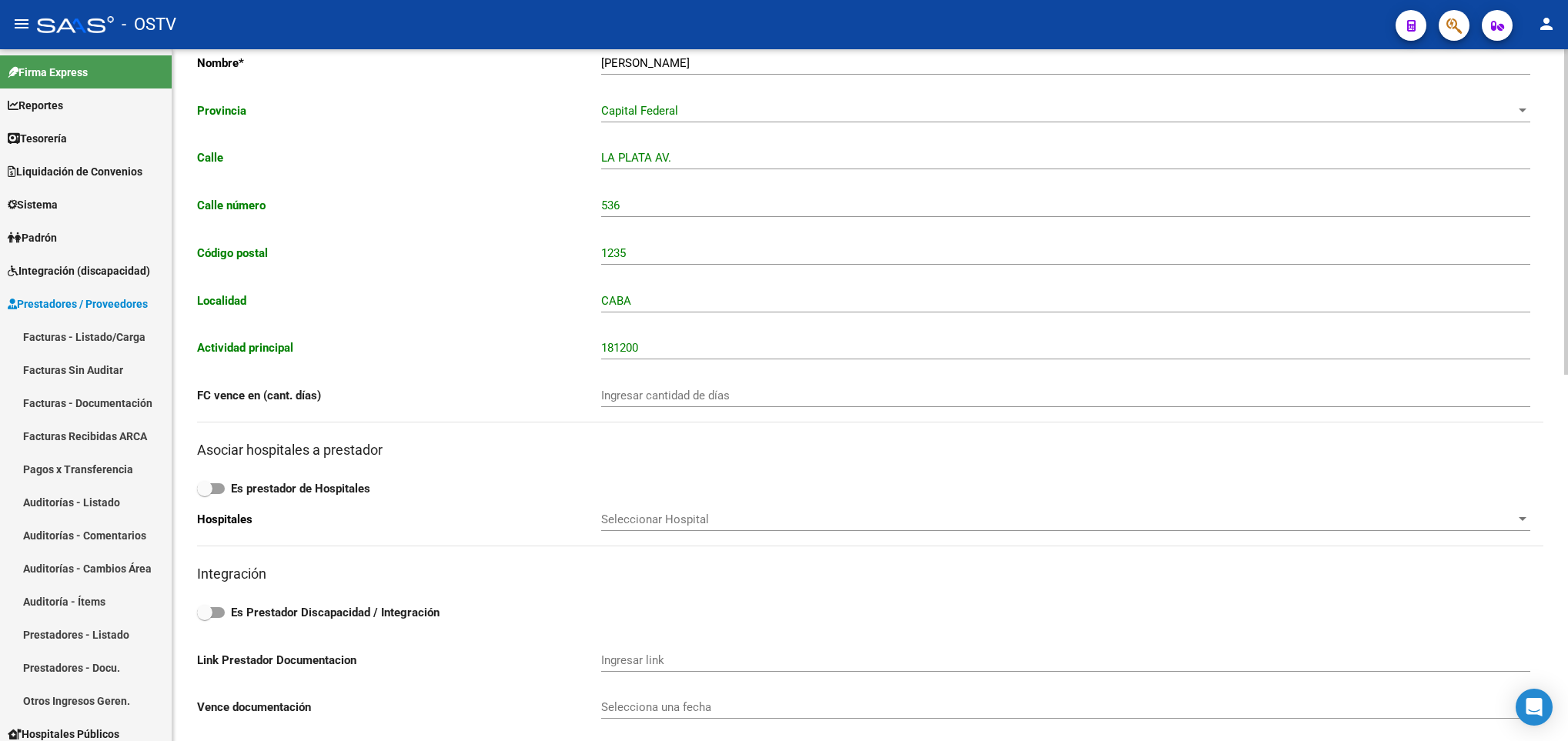
scroll to position [0, 0]
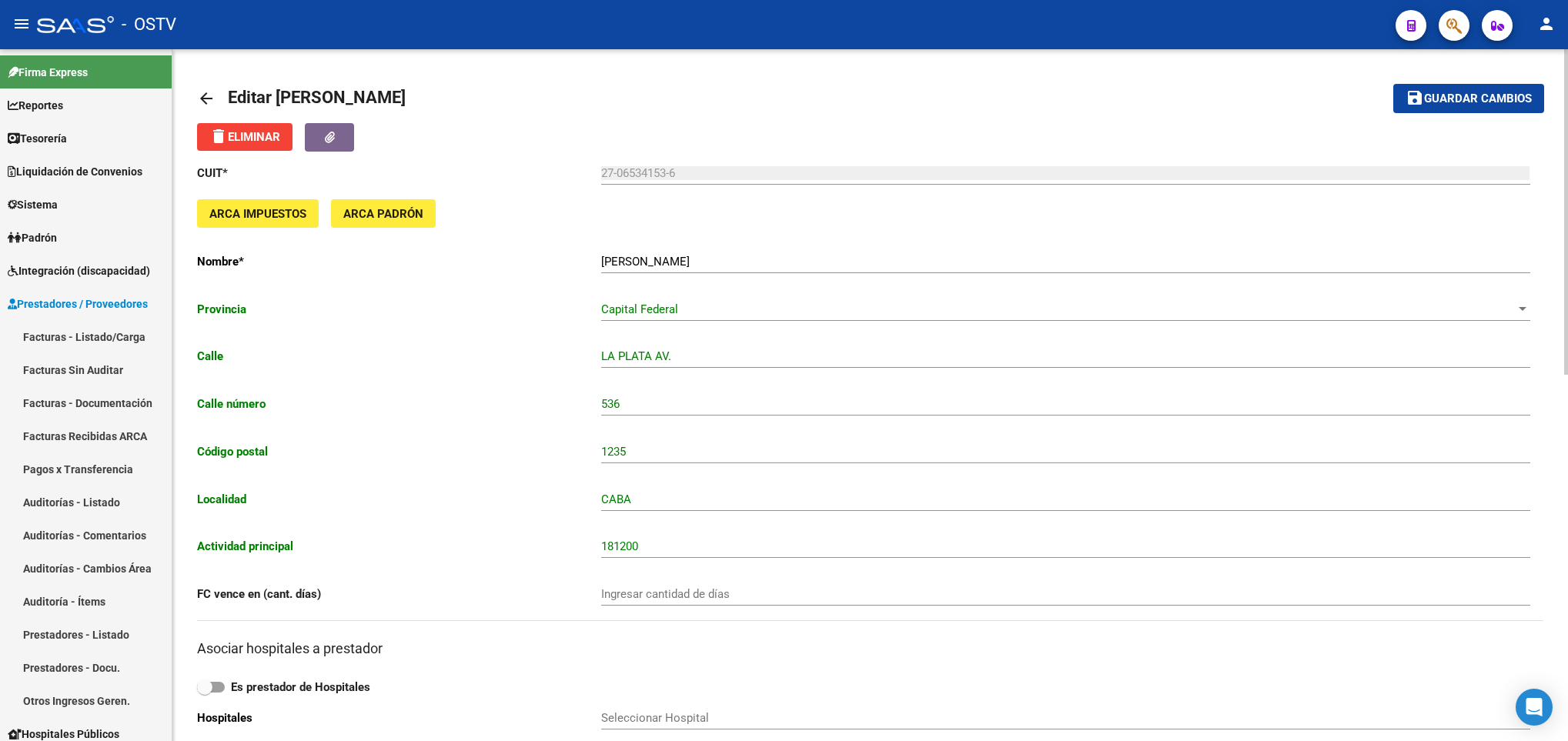
click at [1474, 79] on mat-toolbar-row "save Guardar cambios" at bounding box center [1404, 99] width 281 height 49
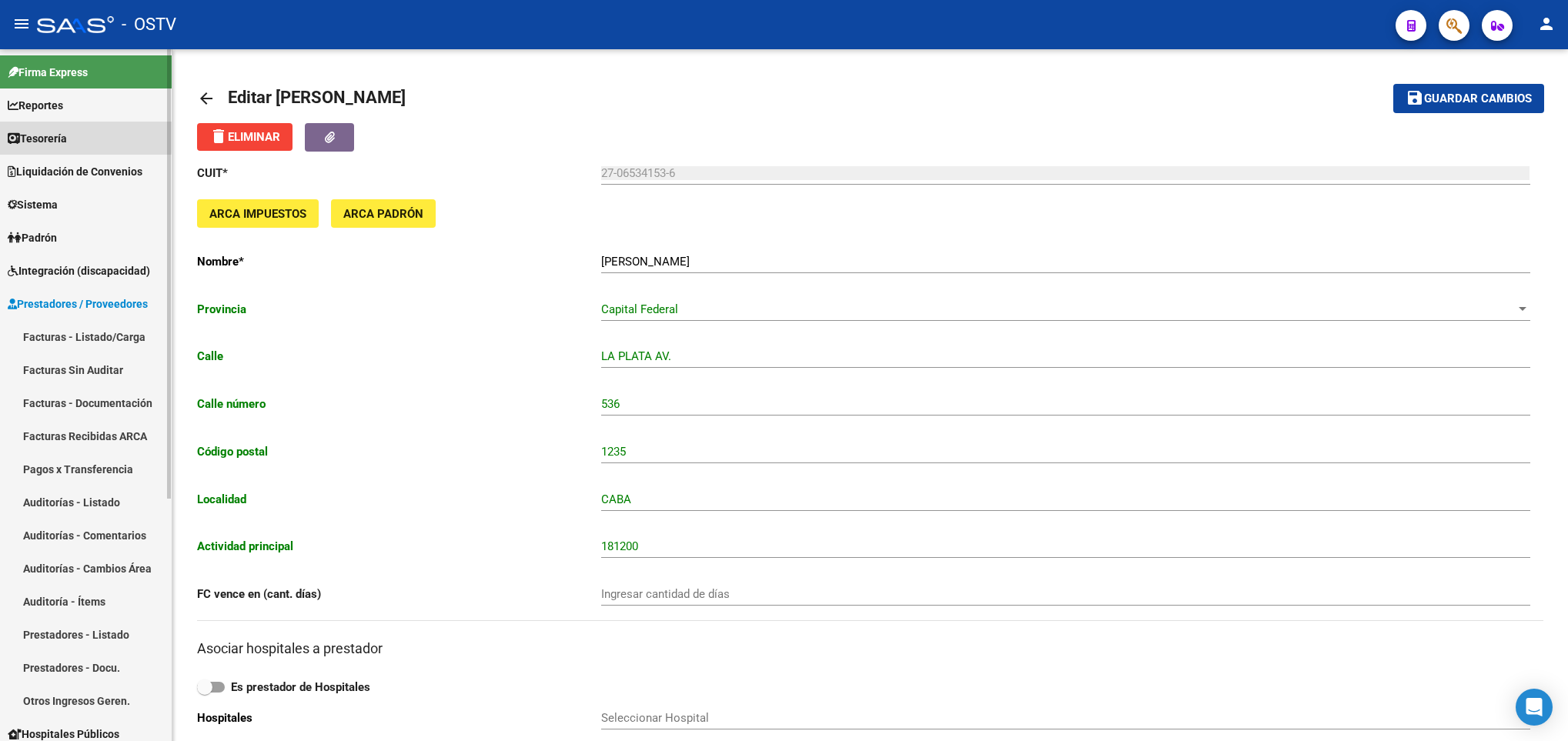
click at [59, 135] on span "Tesorería" at bounding box center [37, 138] width 59 height 17
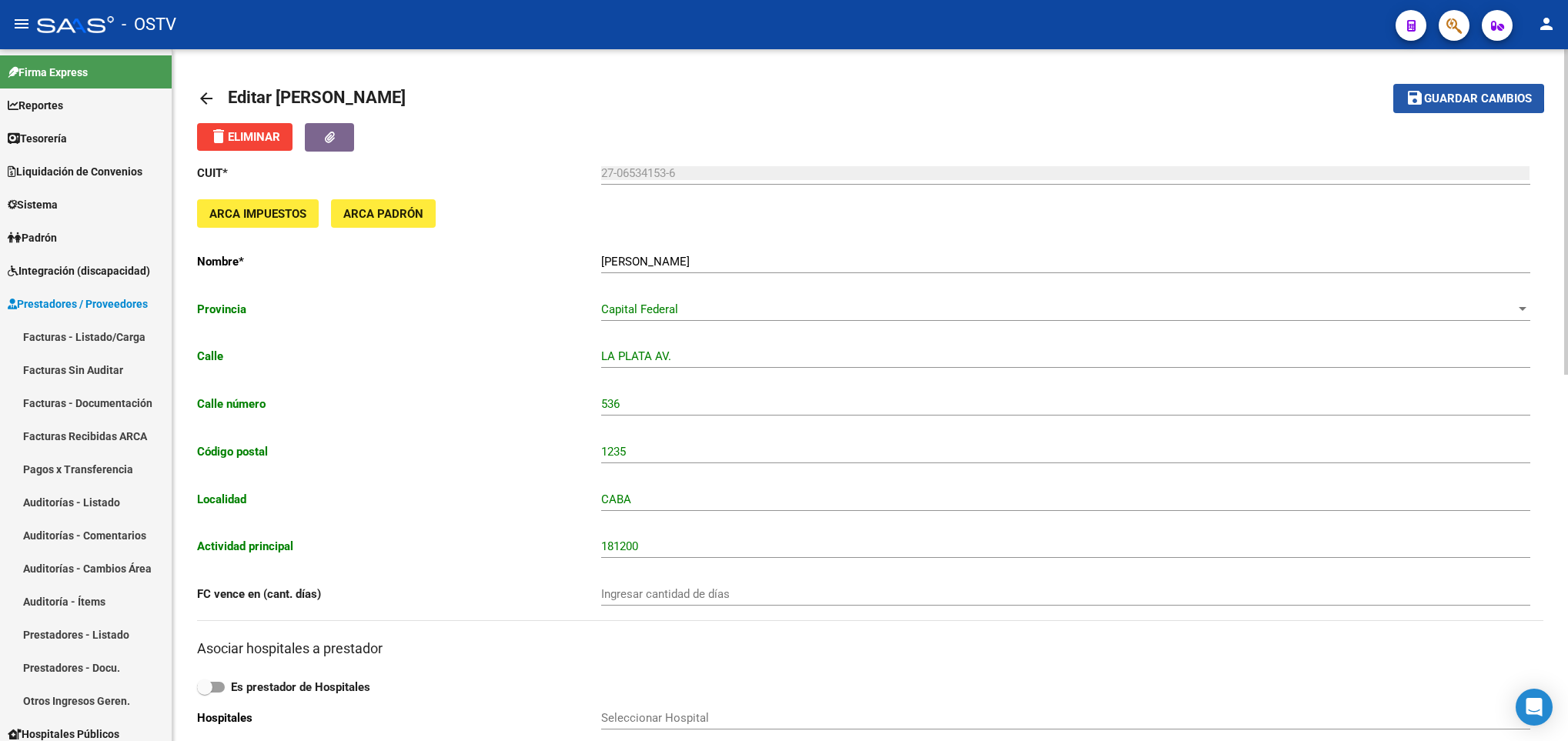
click at [1433, 98] on span "Guardar cambios" at bounding box center [1477, 99] width 108 height 14
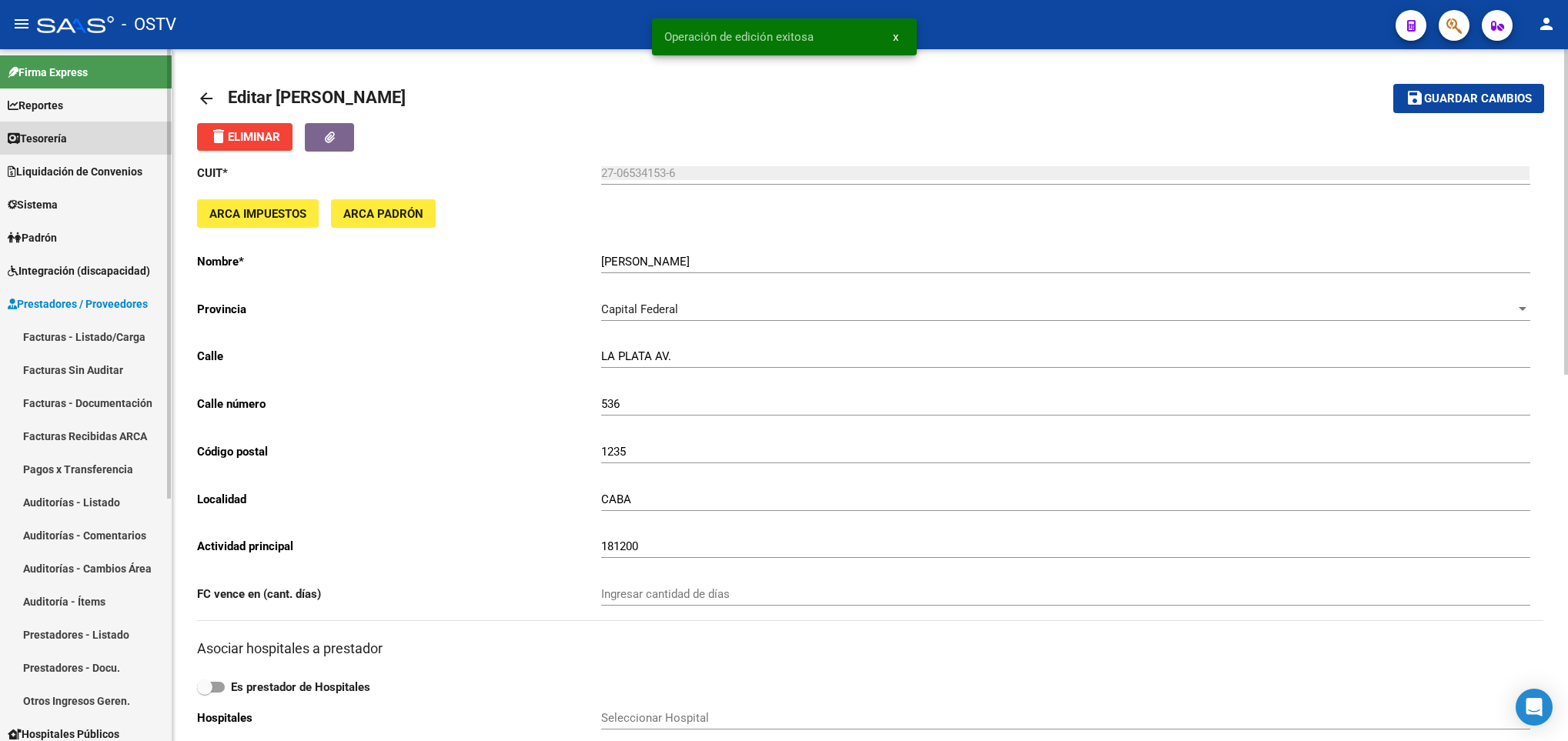
click at [43, 134] on span "Tesorería" at bounding box center [37, 138] width 59 height 17
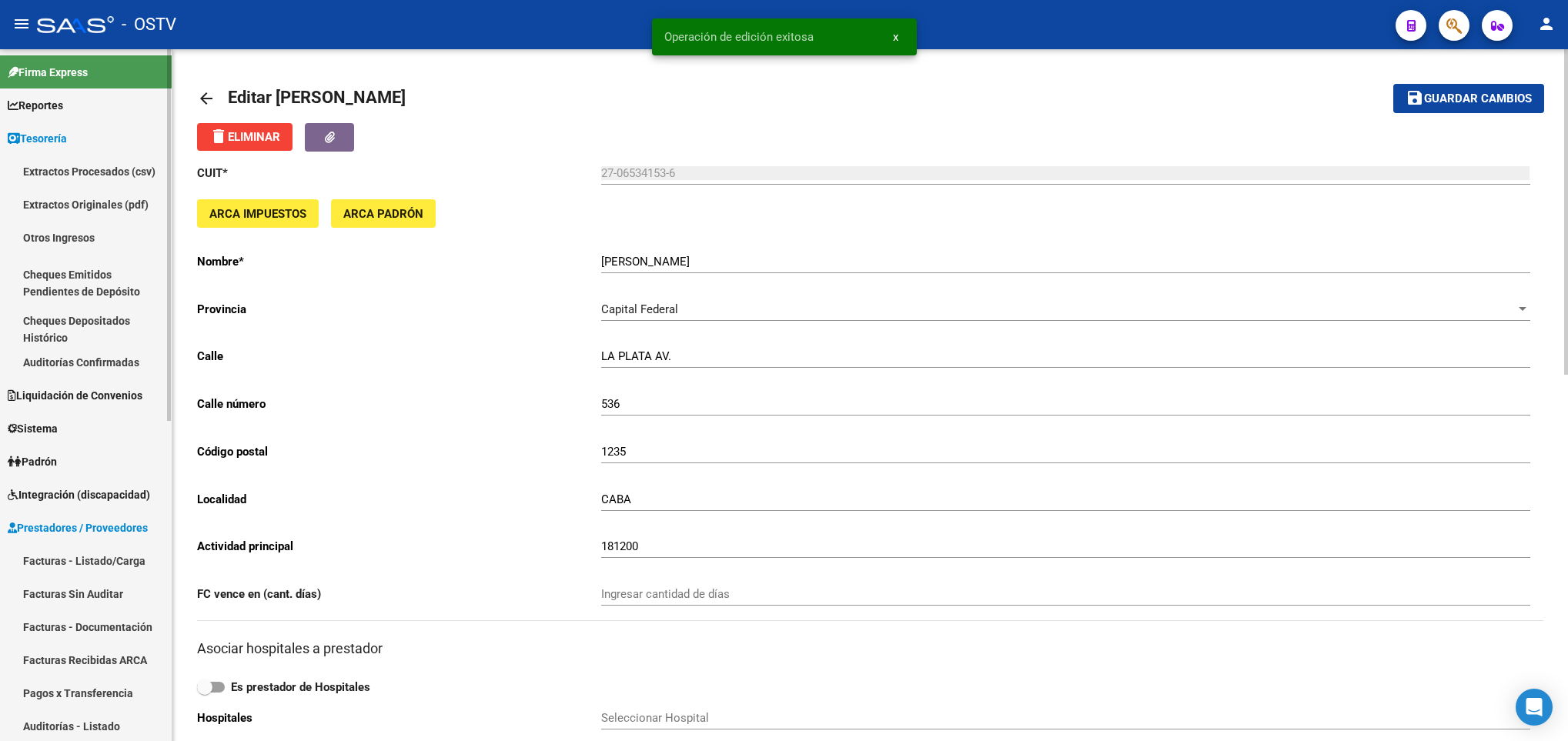
click at [56, 366] on link "Auditorías Confirmadas" at bounding box center [86, 362] width 172 height 33
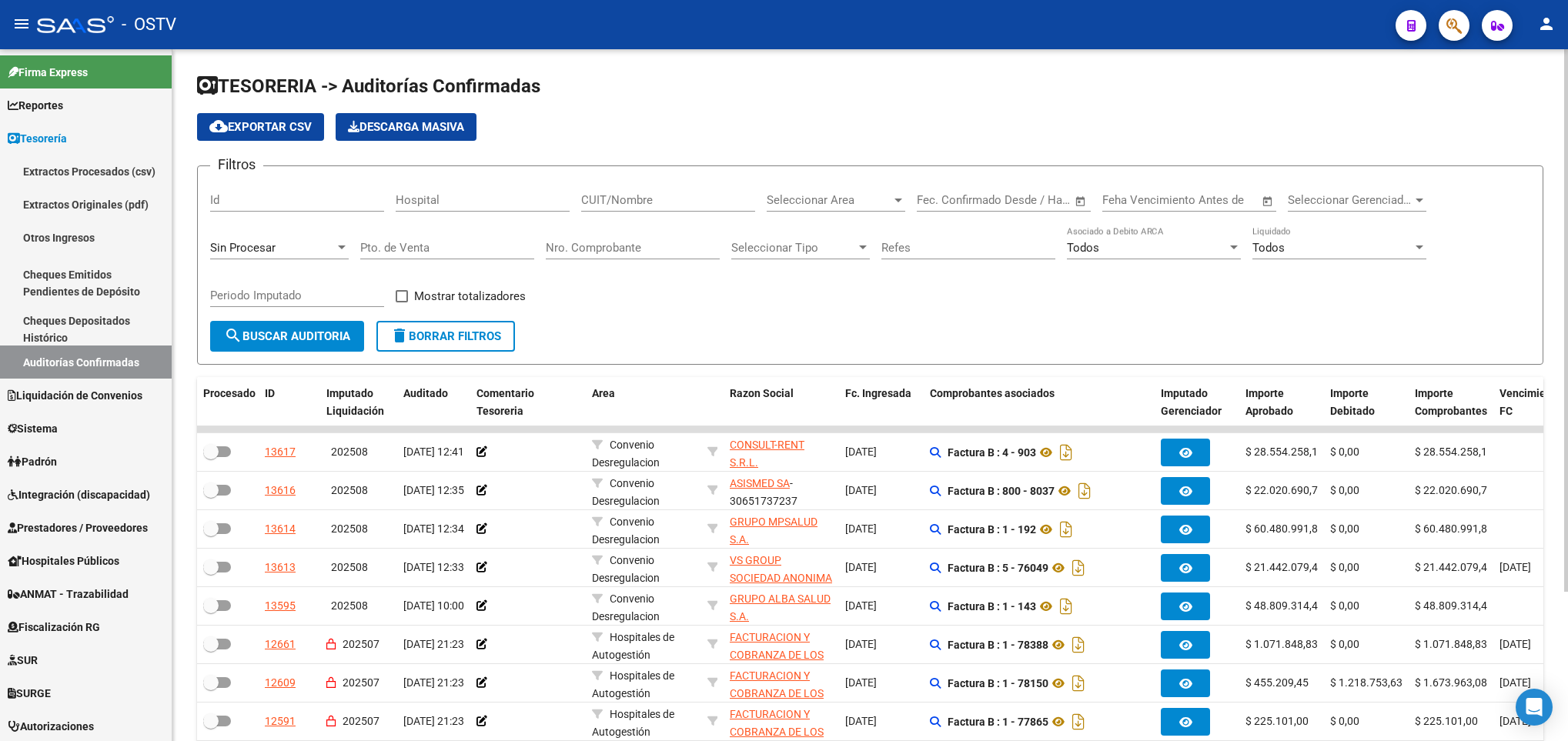
click at [686, 93] on h1 "TESORERIA -> Auditorías Confirmadas" at bounding box center [870, 88] width 1346 height 27
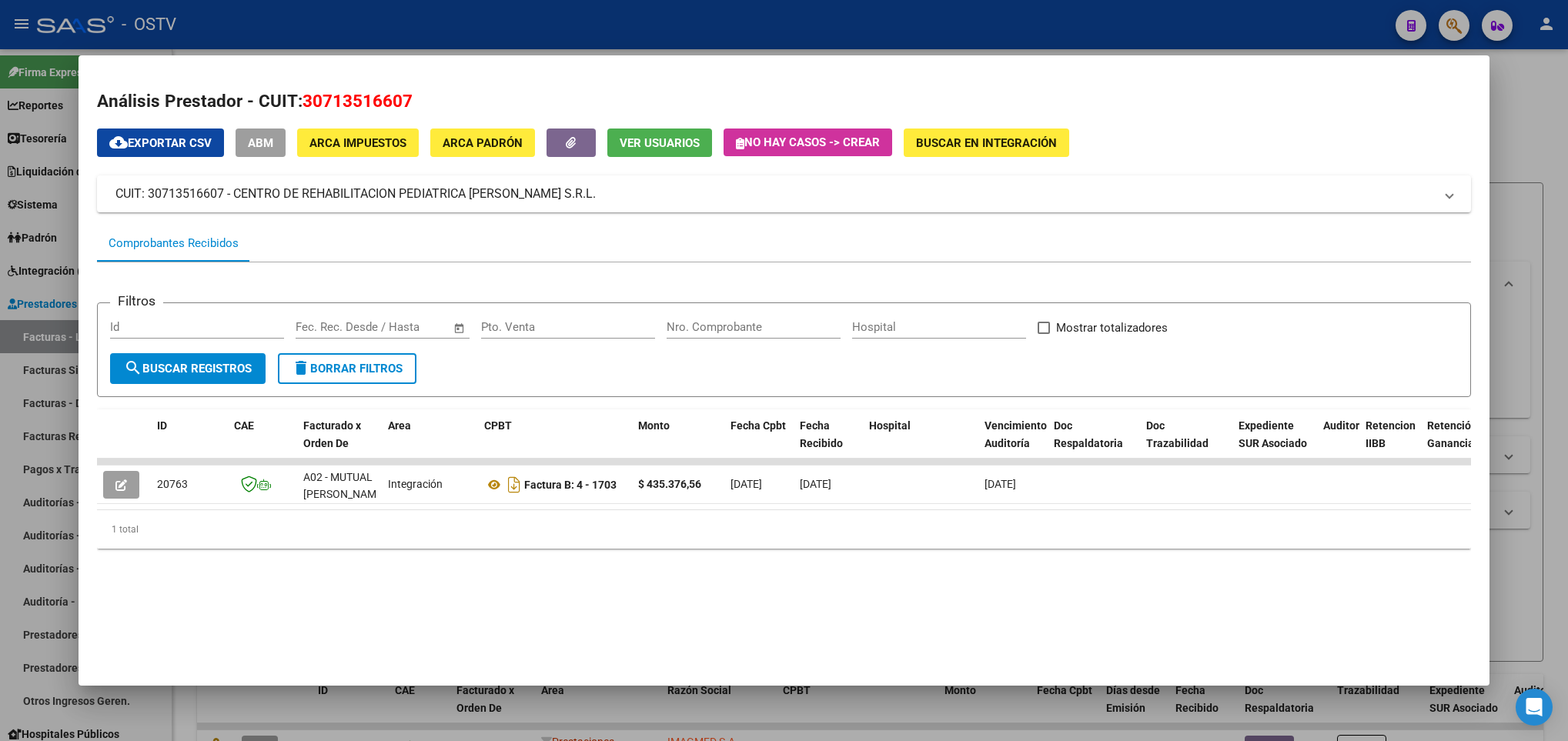
scroll to position [409, 0]
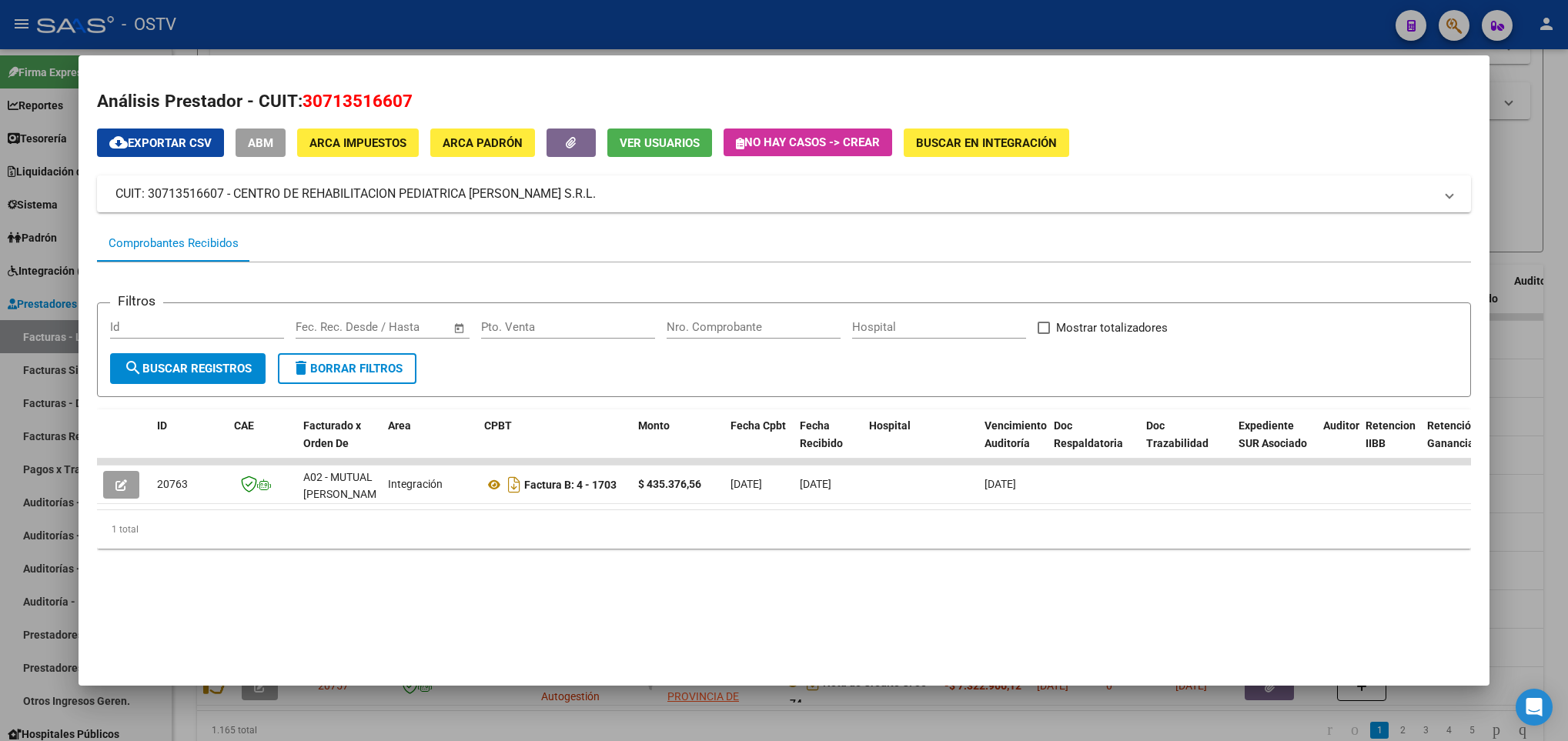
click at [39, 318] on div at bounding box center [784, 370] width 1568 height 741
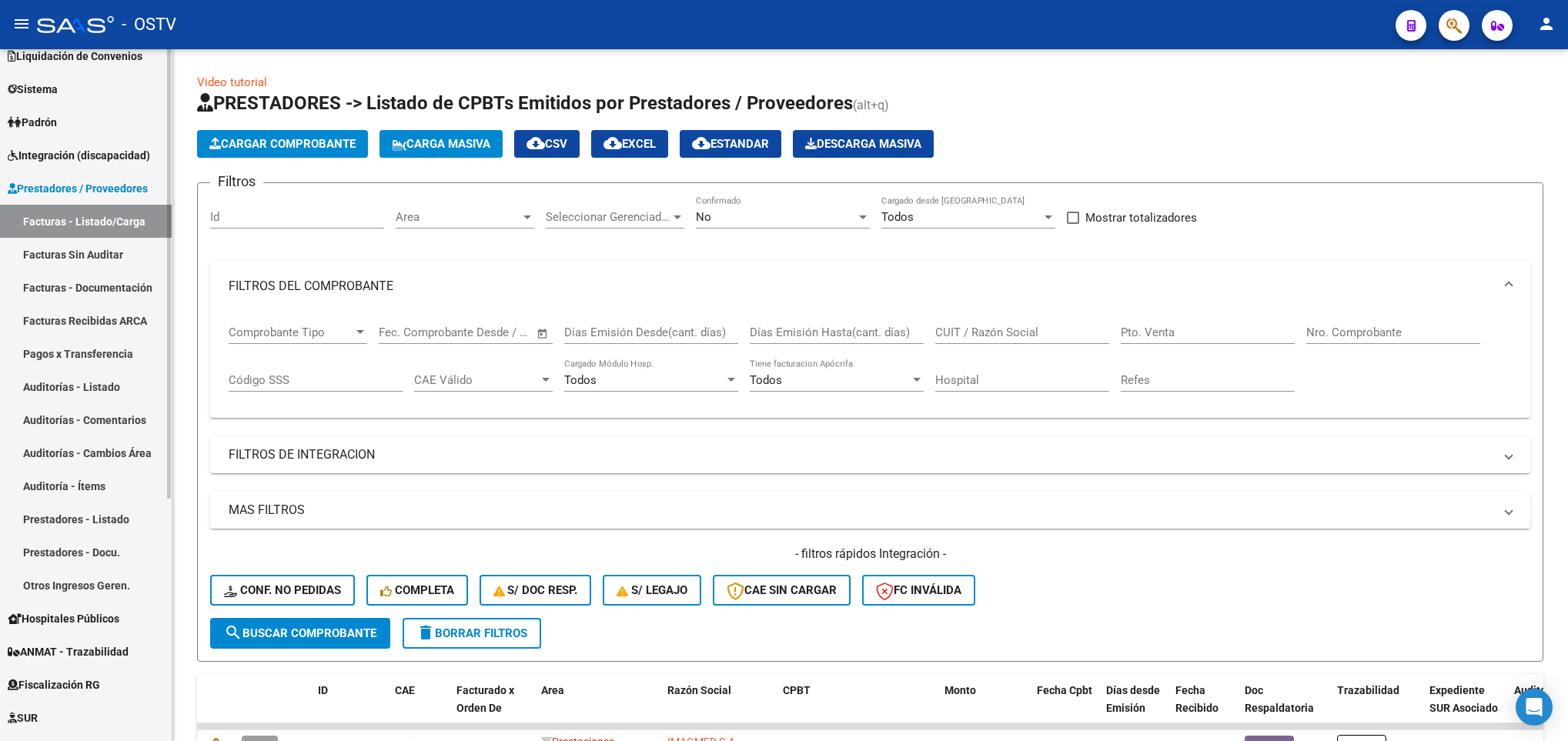
scroll to position [231, 0]
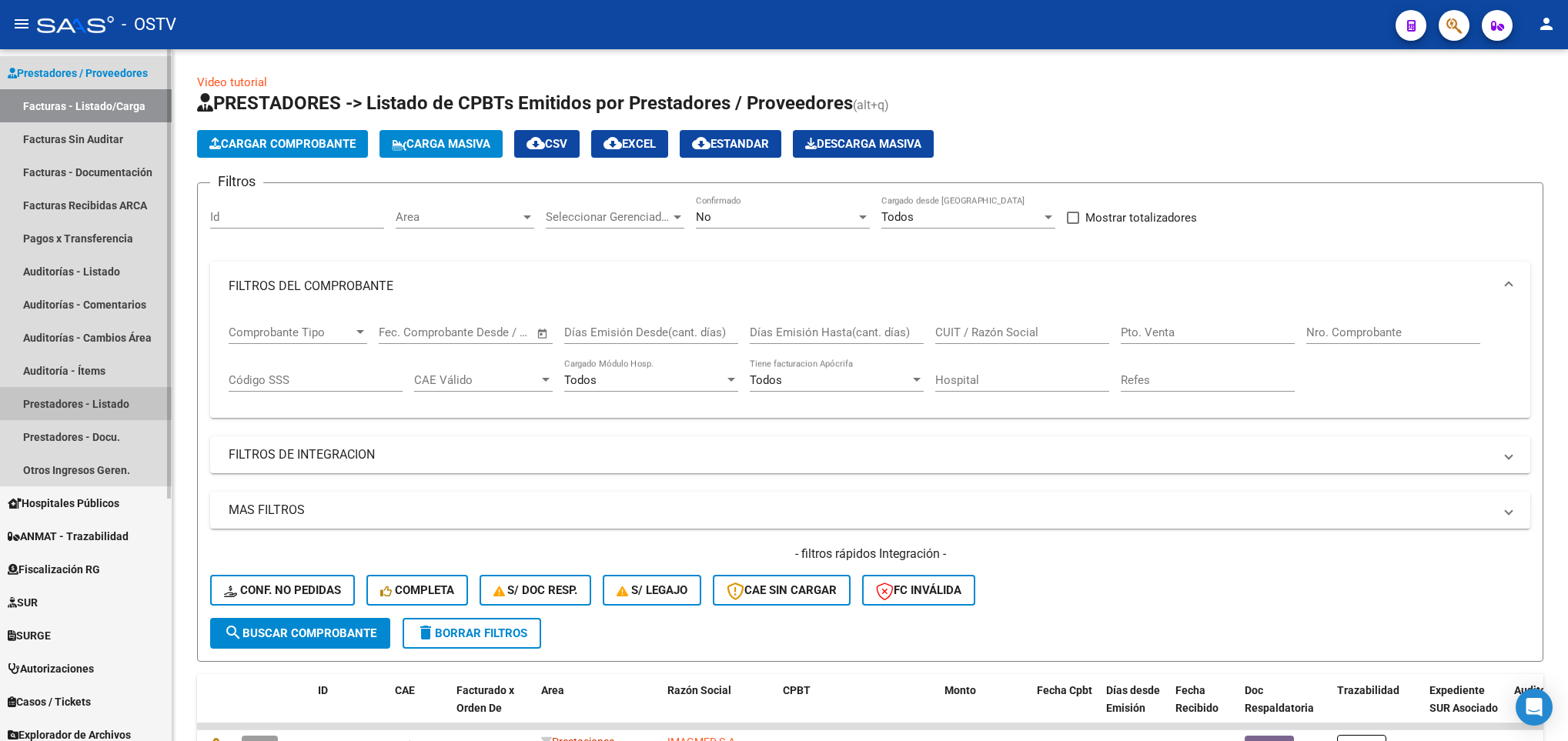
click at [86, 398] on link "Prestadores - Listado" at bounding box center [86, 404] width 172 height 33
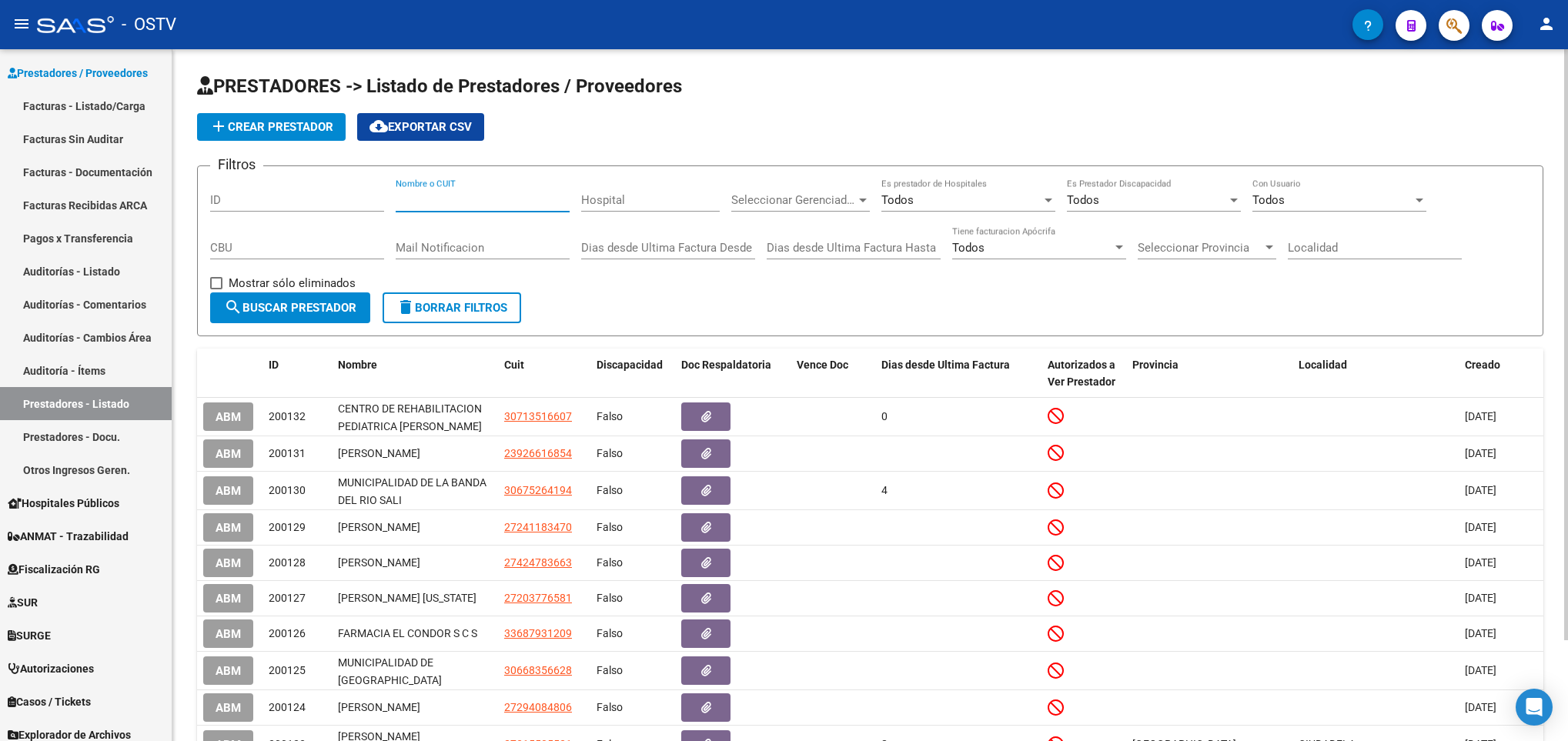
click at [455, 198] on input "Nombre o CUIT" at bounding box center [483, 199] width 174 height 14
type input "[PERSON_NAME]"
click at [296, 306] on span "search Buscar Prestador" at bounding box center [290, 308] width 132 height 14
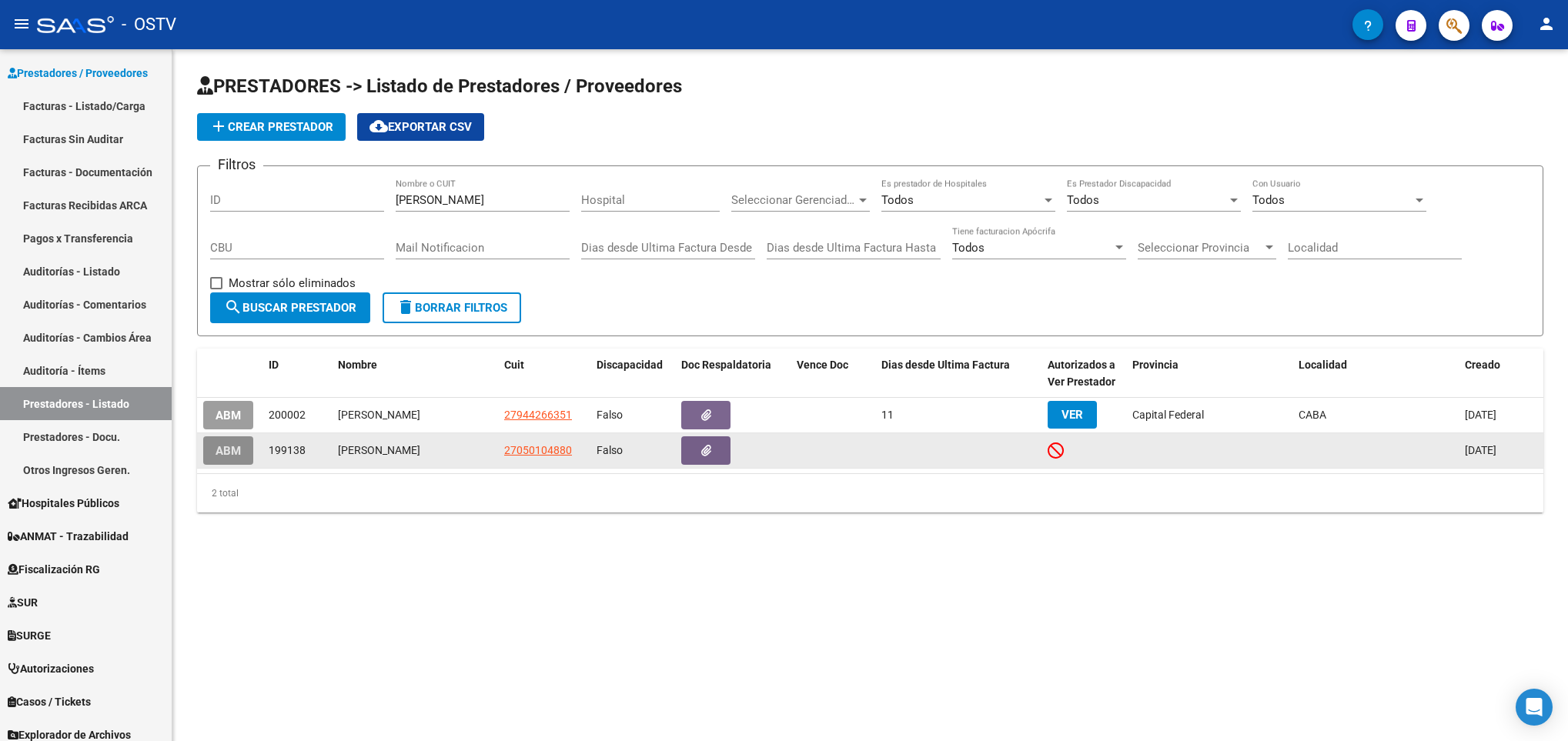
click at [229, 446] on span "ABM" at bounding box center [228, 451] width 25 height 14
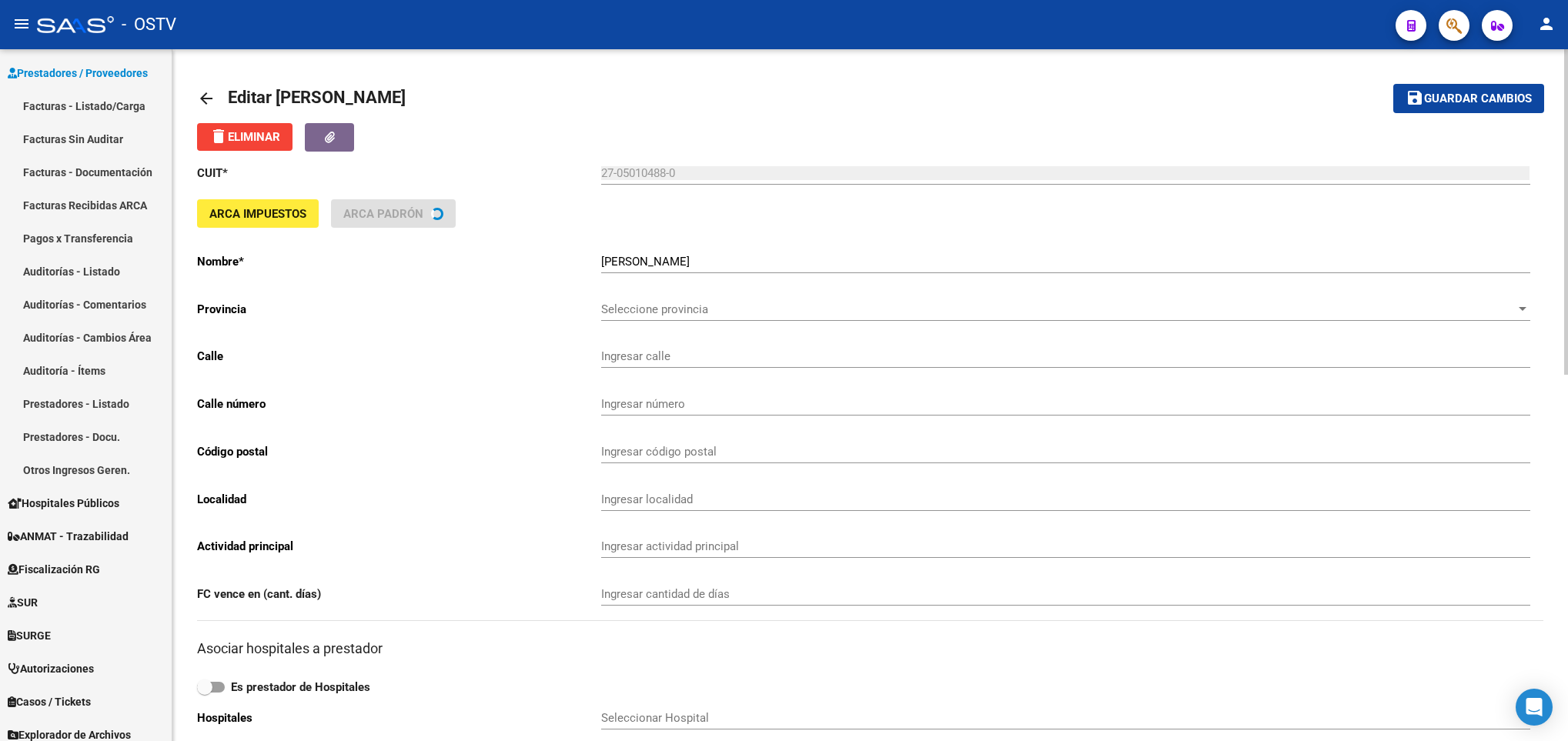
type input "[PERSON_NAME]"
type input "1230"
type input "1270"
type input "CABA"
type input "7"
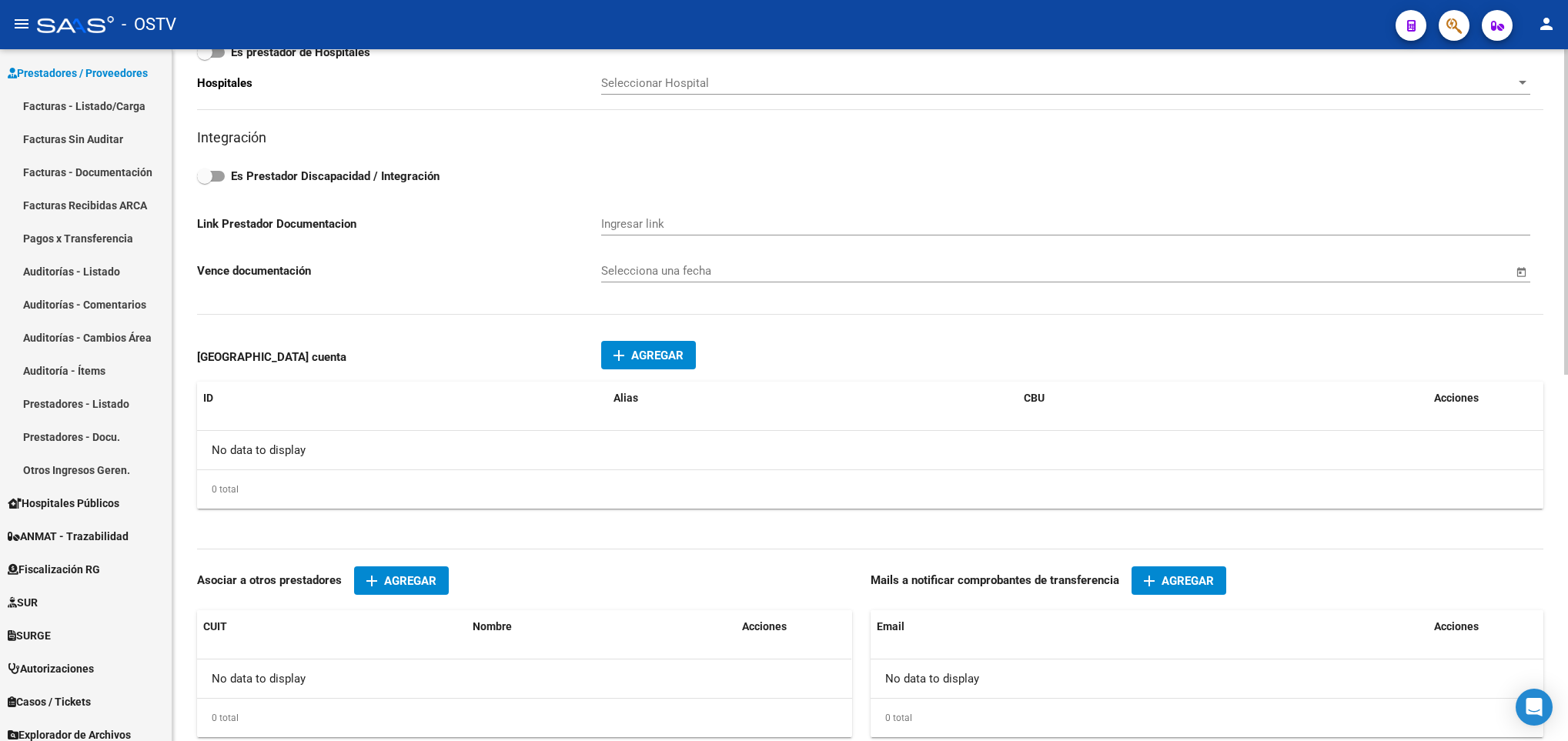
scroll to position [692, 0]
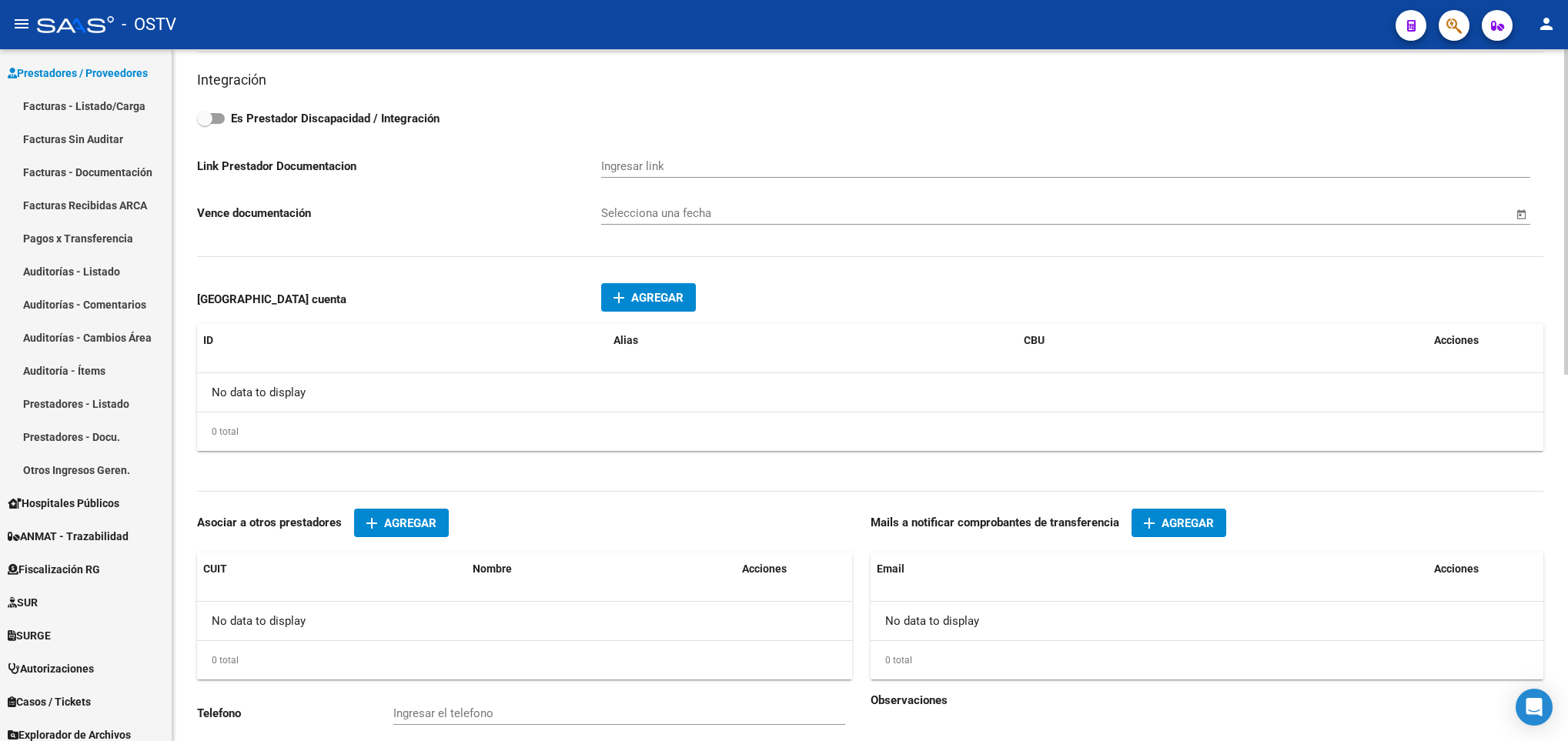
click at [638, 303] on span "Agregar" at bounding box center [657, 297] width 53 height 14
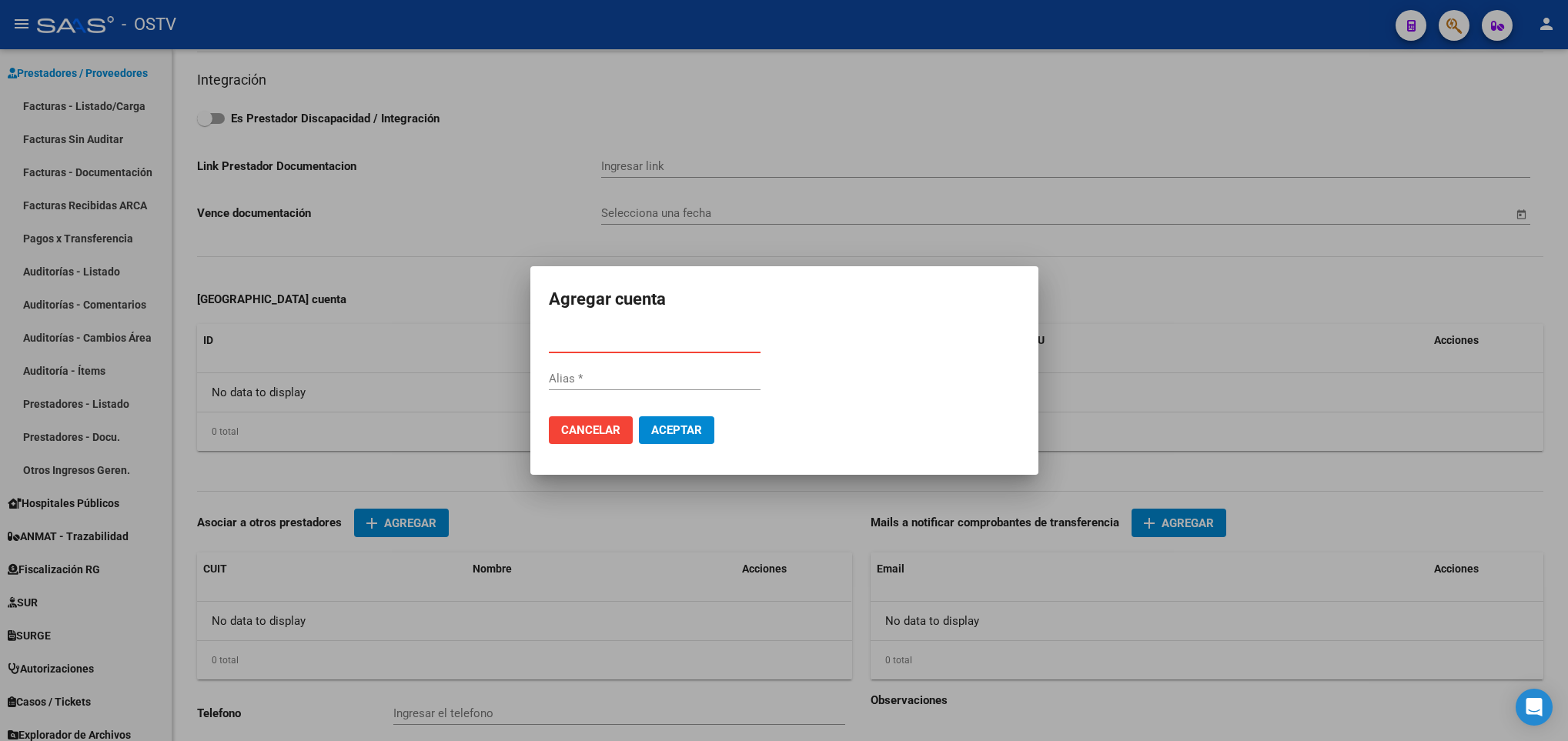
paste input "0340315808315008614008"
type input "0340315808315008614008"
click at [675, 430] on span "Aceptar" at bounding box center [676, 430] width 51 height 14
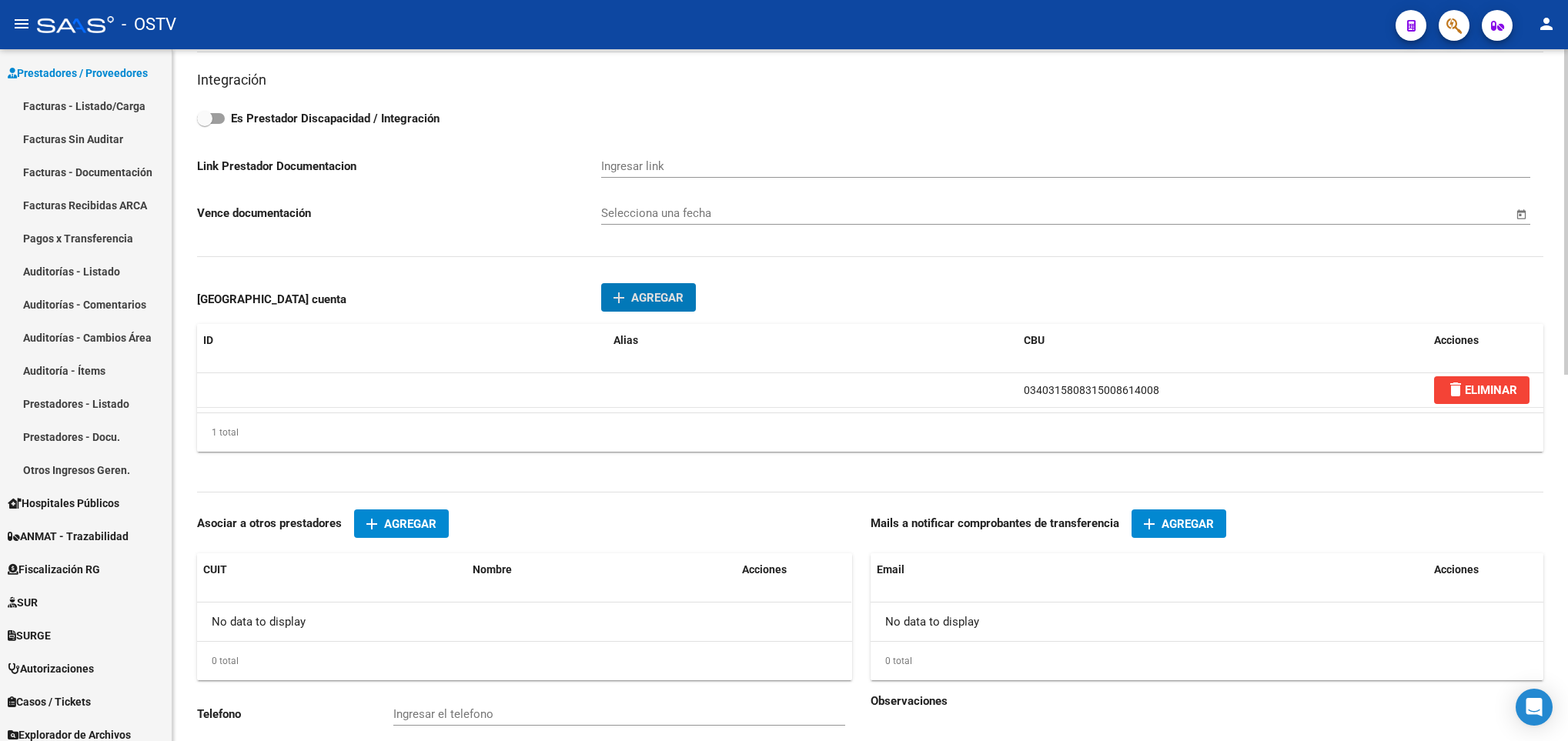
scroll to position [0, 0]
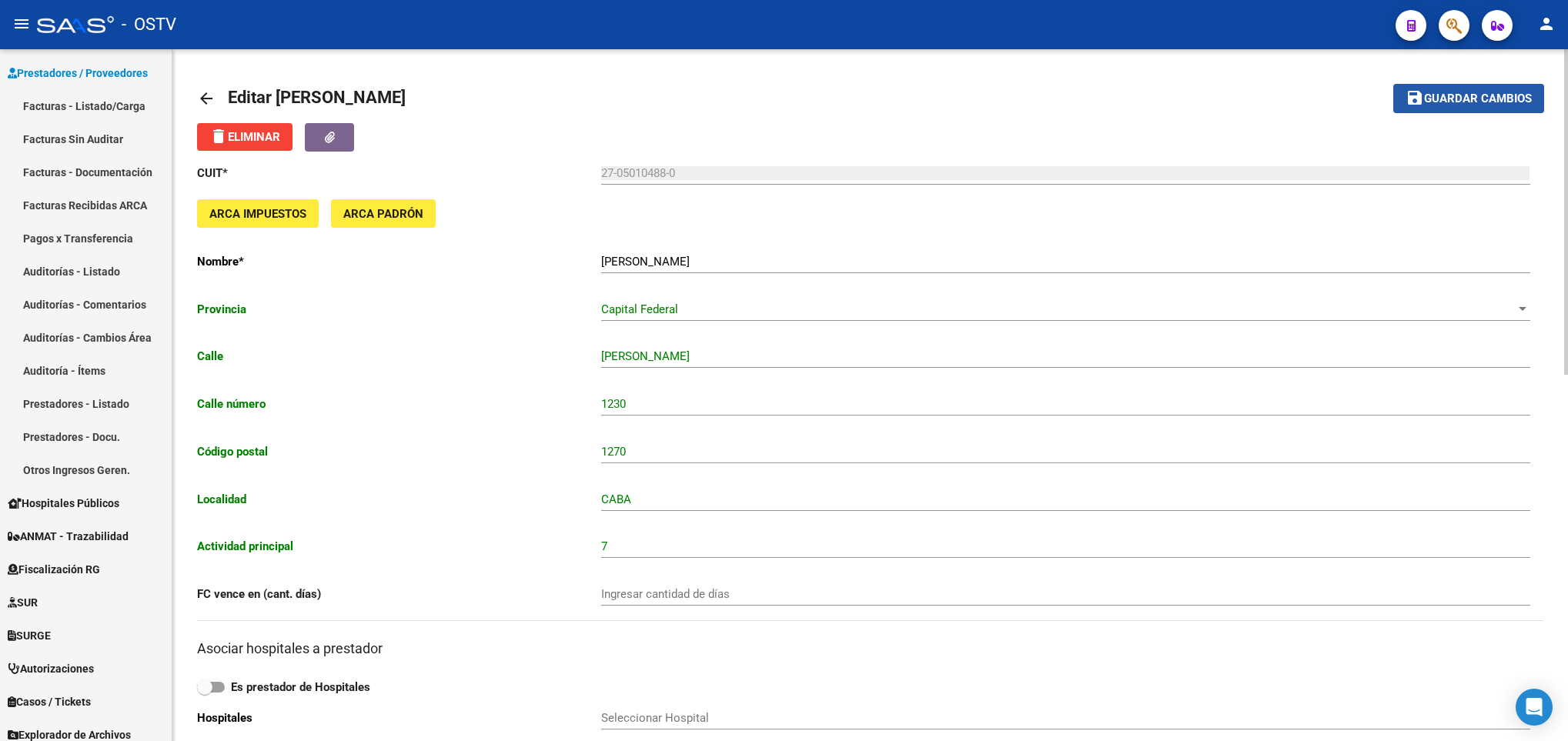
click at [1511, 89] on button "save Guardar cambios" at bounding box center [1468, 98] width 151 height 28
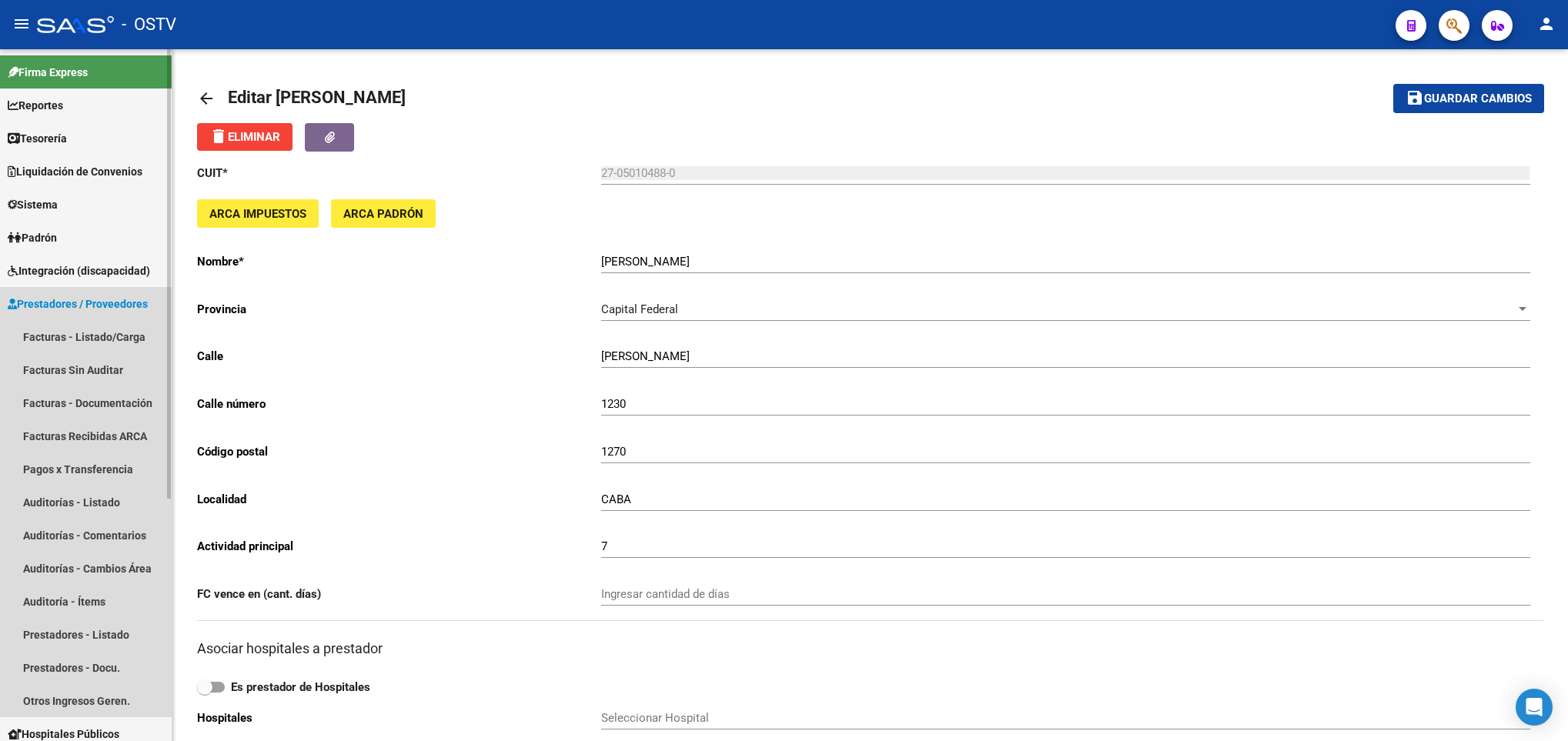
click at [80, 308] on span "Prestadores / Proveedores" at bounding box center [78, 304] width 140 height 17
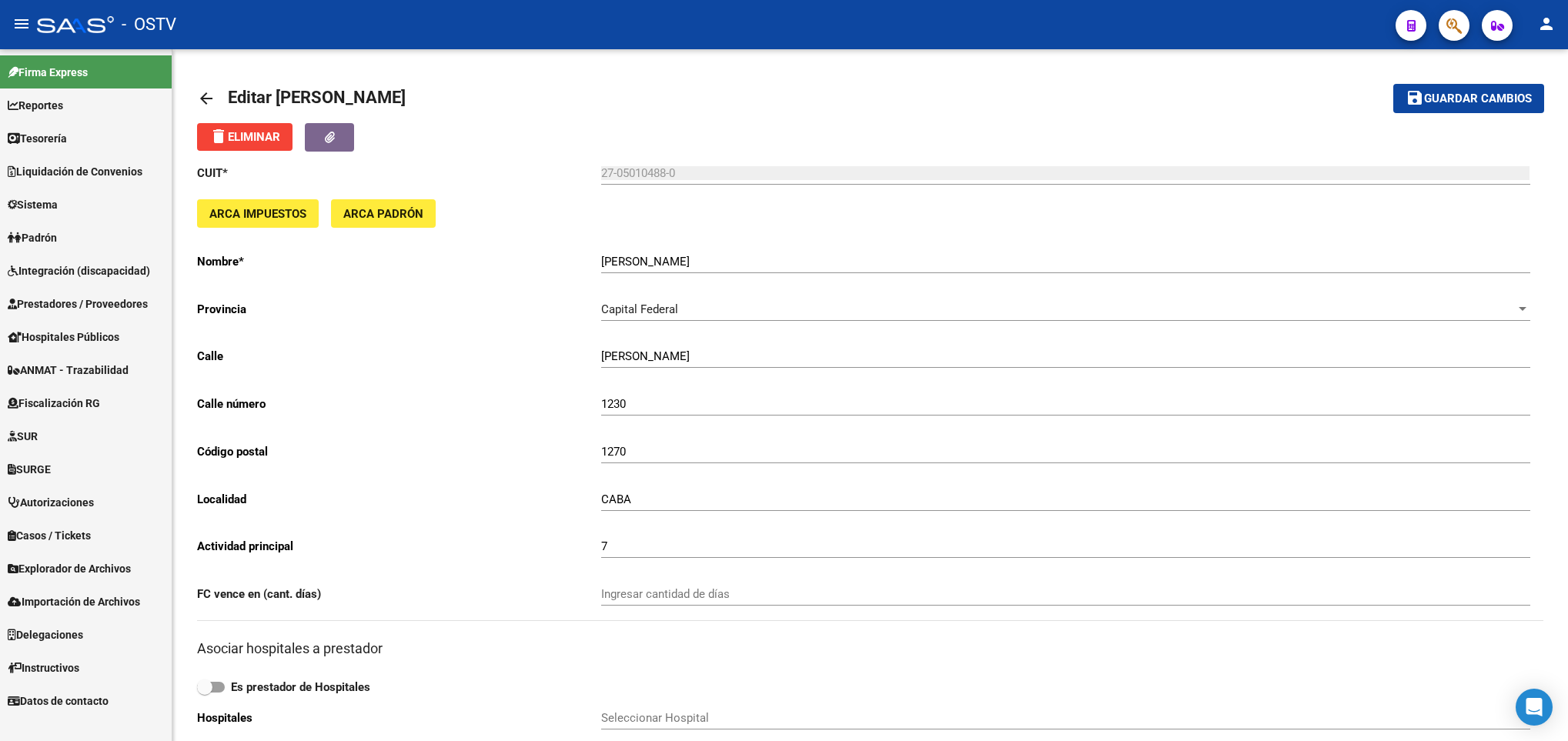
click at [54, 300] on span "Prestadores / Proveedores" at bounding box center [78, 304] width 140 height 17
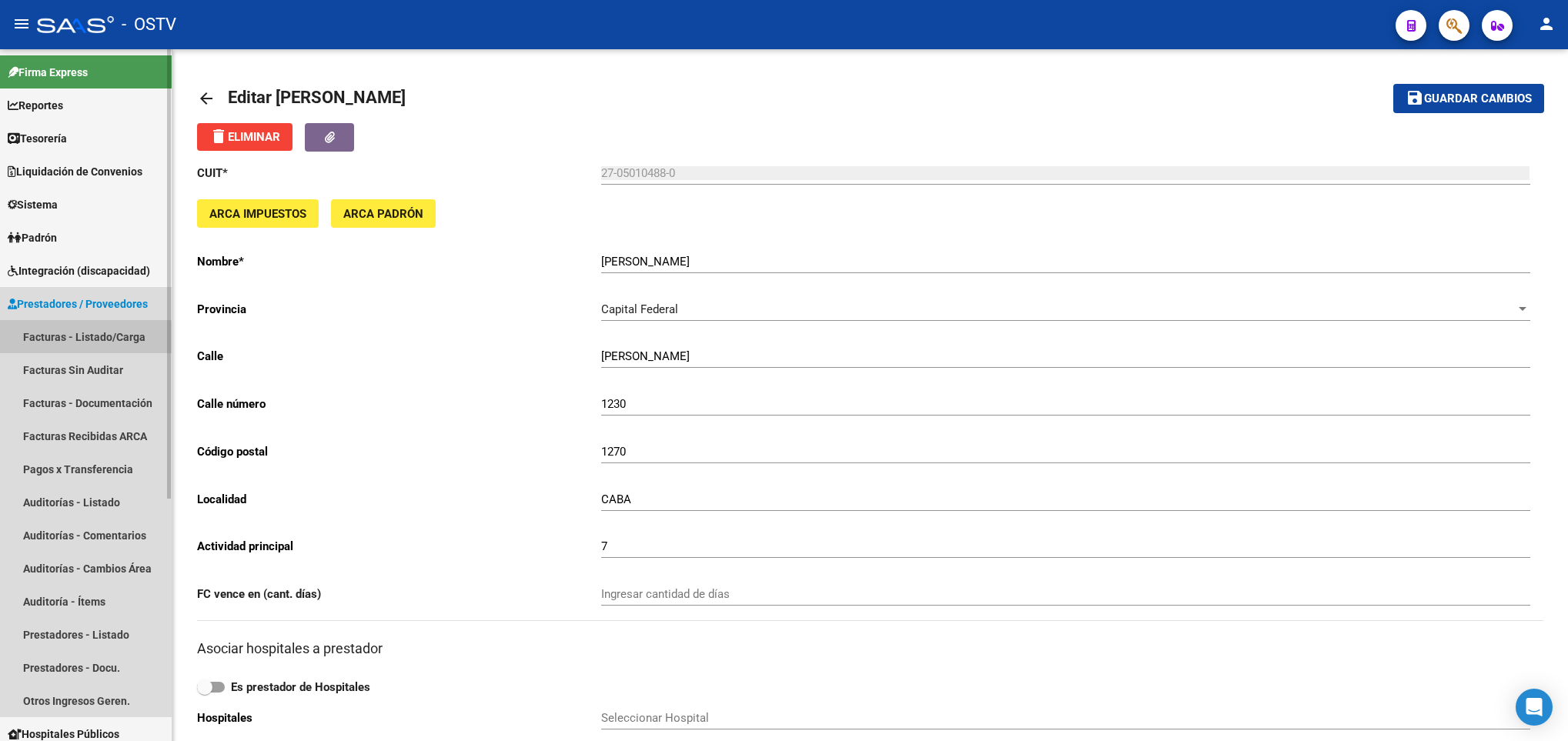
click at [49, 342] on link "Facturas - Listado/Carga" at bounding box center [86, 337] width 172 height 33
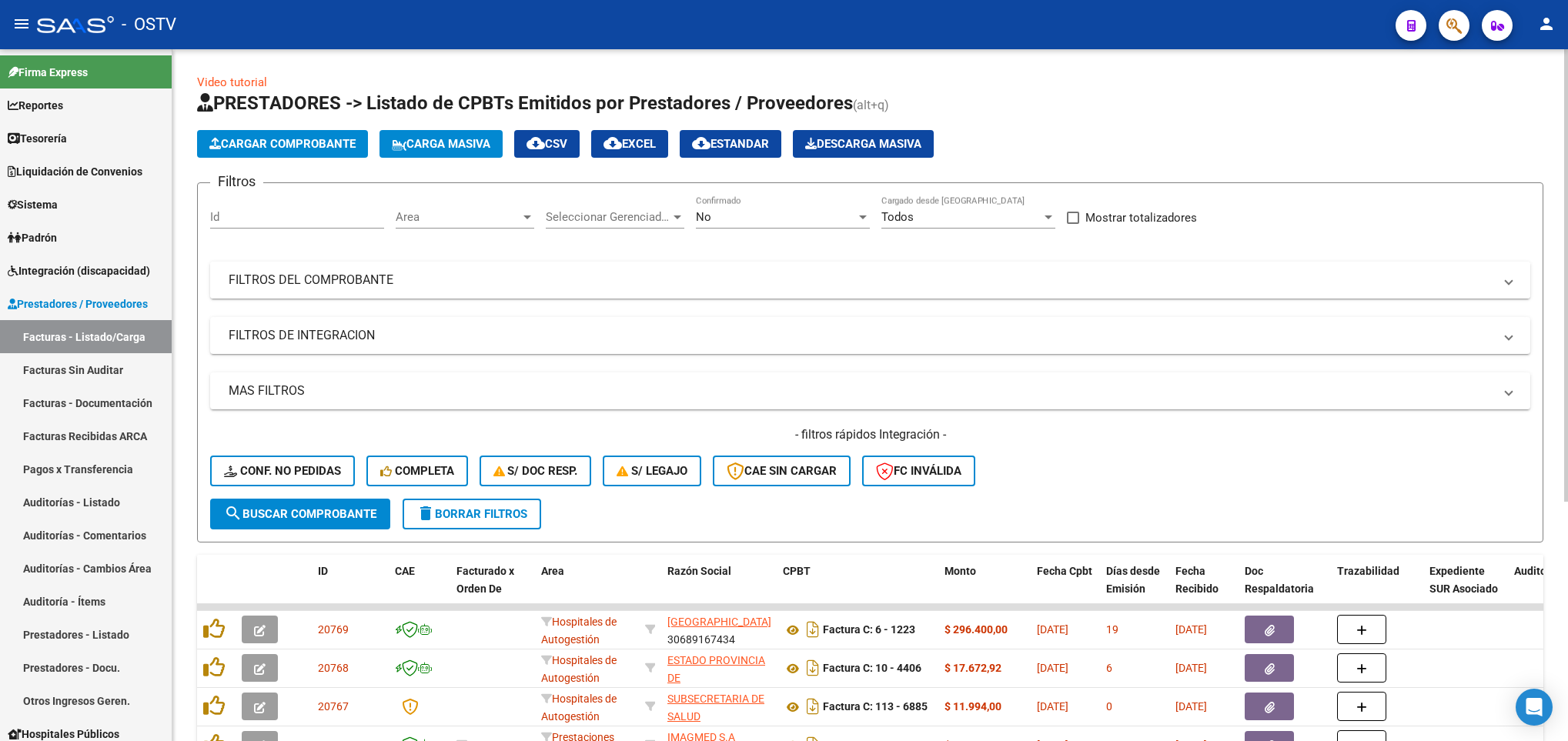
click at [636, 265] on mat-expansion-panel-header "FILTROS DEL COMPROBANTE" at bounding box center [870, 280] width 1321 height 37
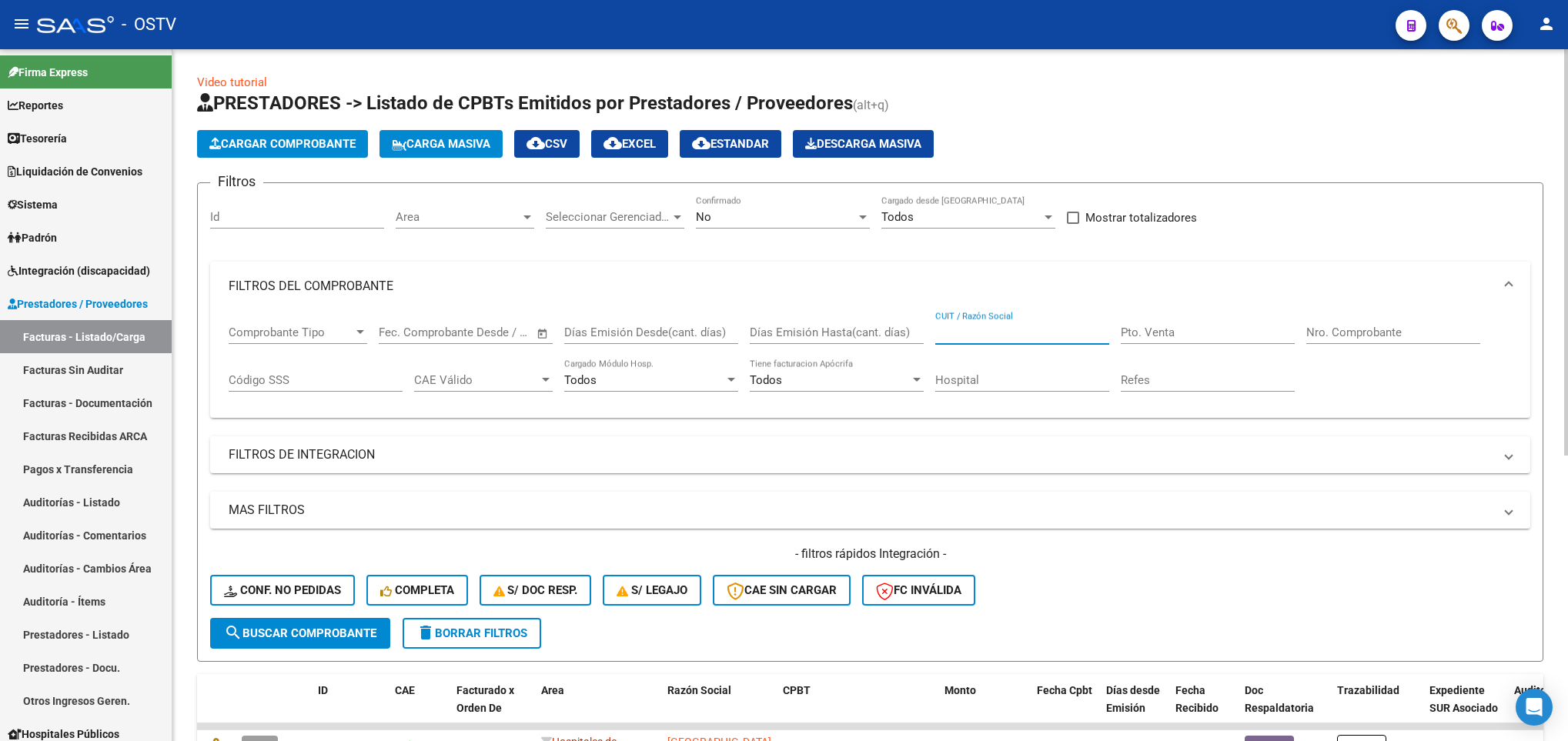
click at [1028, 328] on input "CUIT / Razón Social" at bounding box center [1022, 332] width 174 height 14
drag, startPoint x: 972, startPoint y: 332, endPoint x: 961, endPoint y: 330, distance: 11.2
click at [961, 330] on input "CUIT / Razón Social" at bounding box center [1022, 332] width 174 height 14
type input "6"
type input "30715080156"
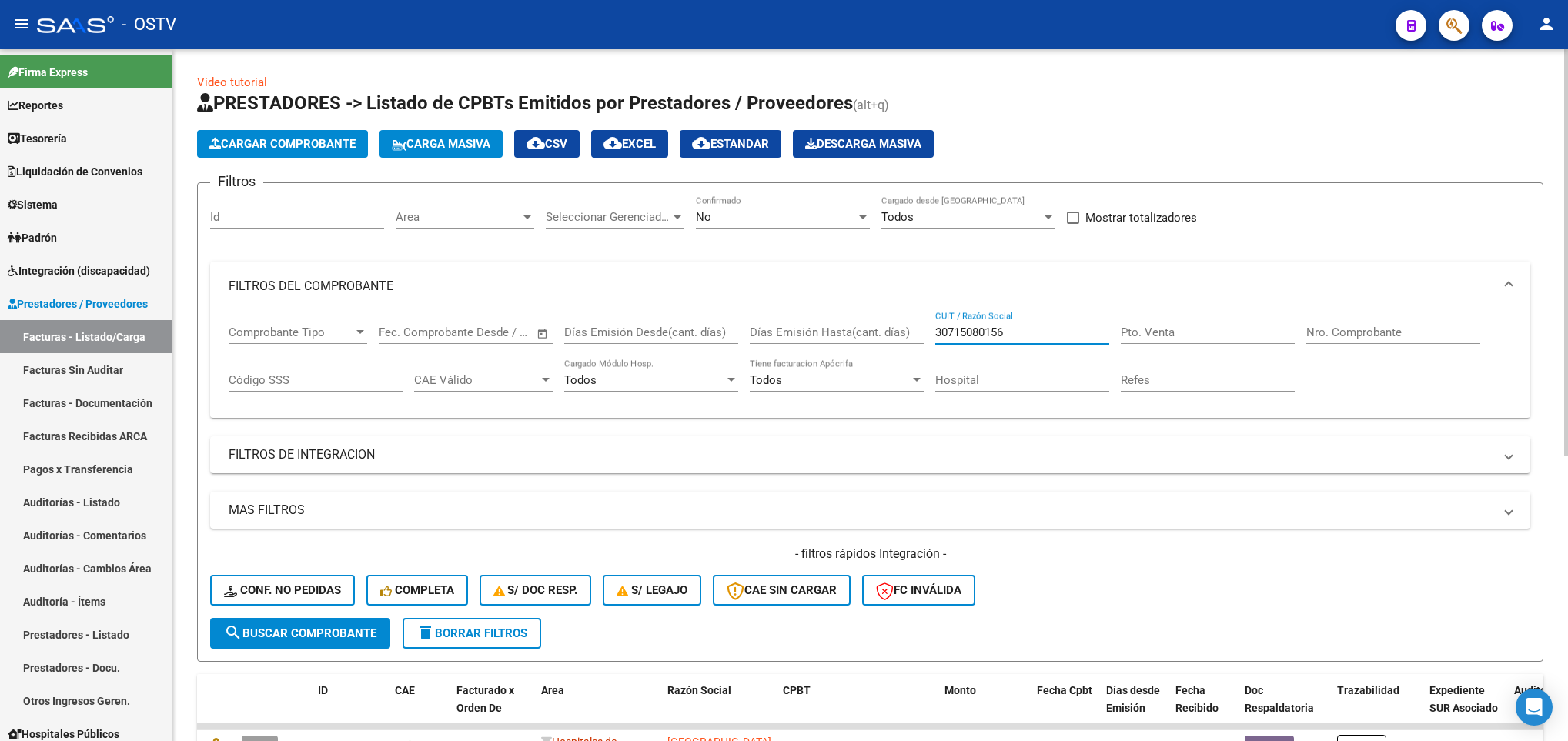
click at [732, 219] on div "No" at bounding box center [776, 216] width 160 height 14
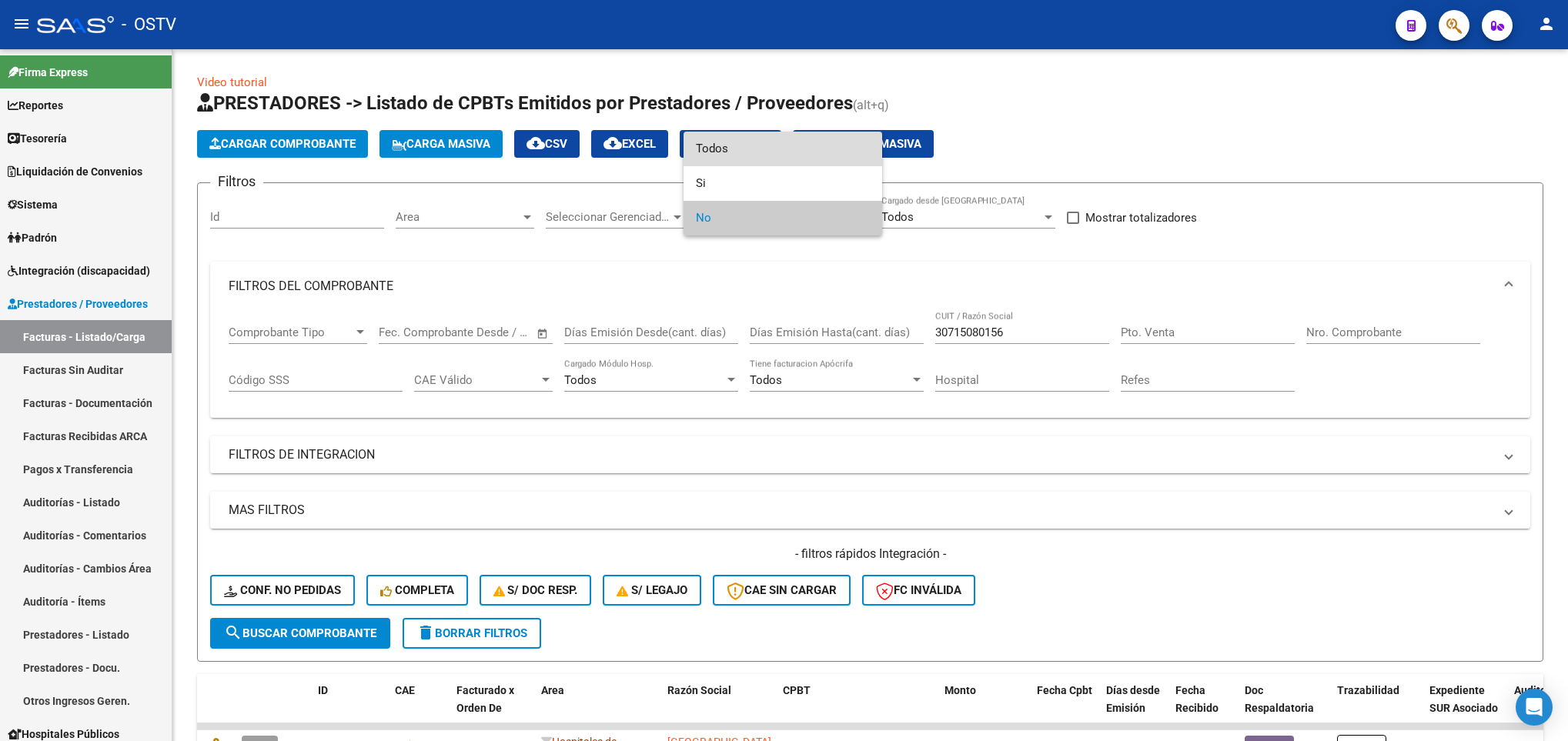
click at [722, 151] on span "Todos" at bounding box center [783, 148] width 174 height 34
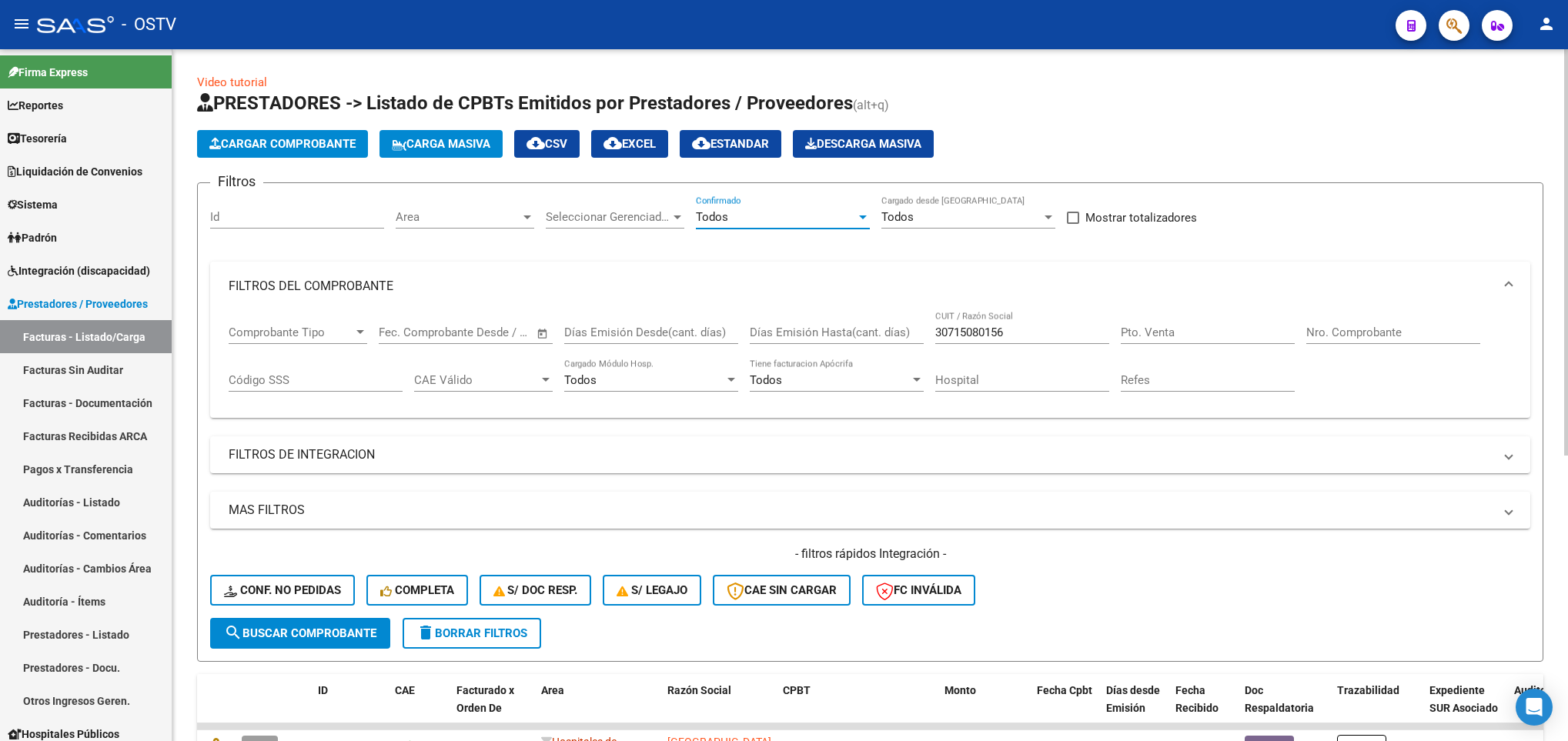
click at [333, 631] on span "search Buscar Comprobante" at bounding box center [300, 632] width 152 height 14
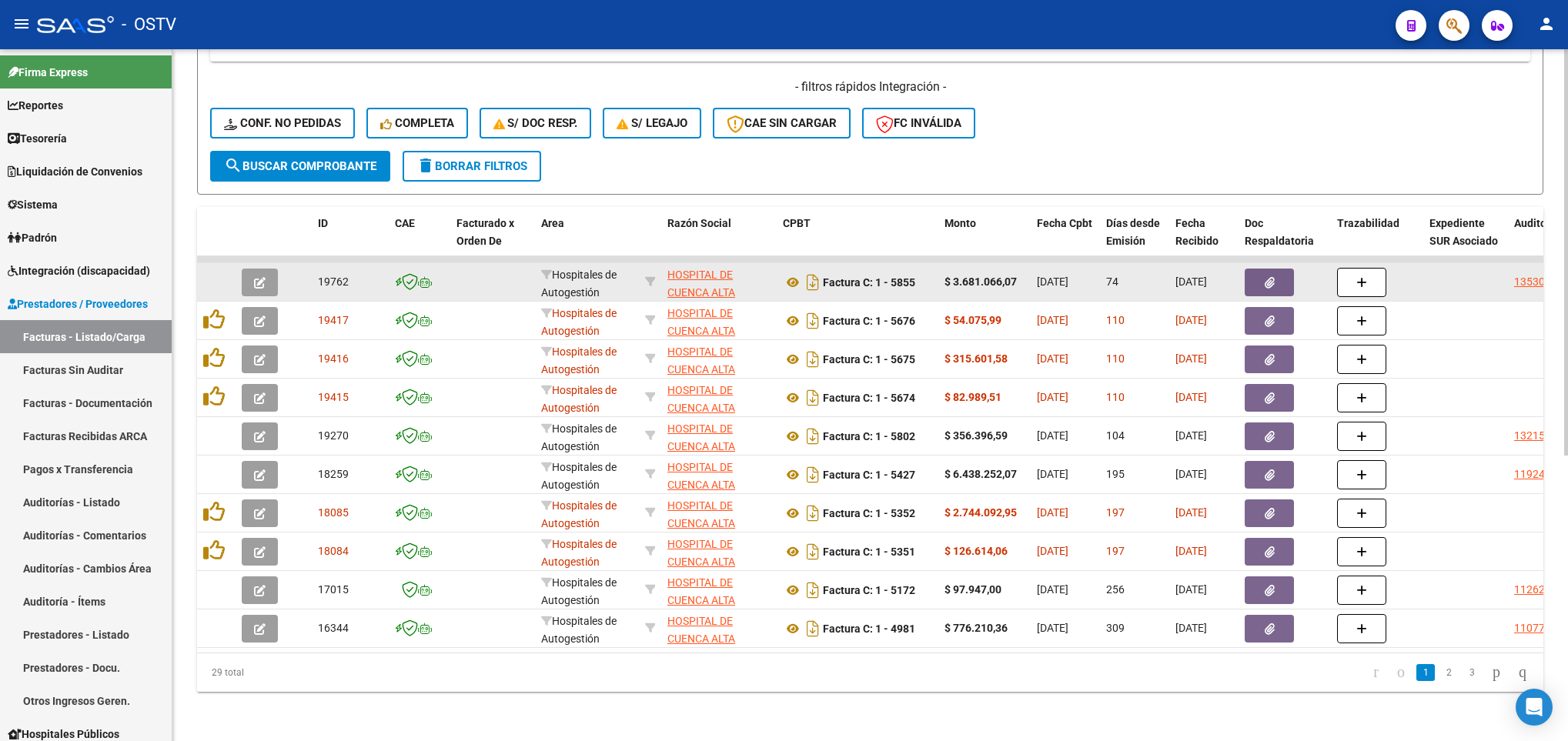
scroll to position [486, 0]
click at [790, 273] on icon at bounding box center [793, 282] width 20 height 18
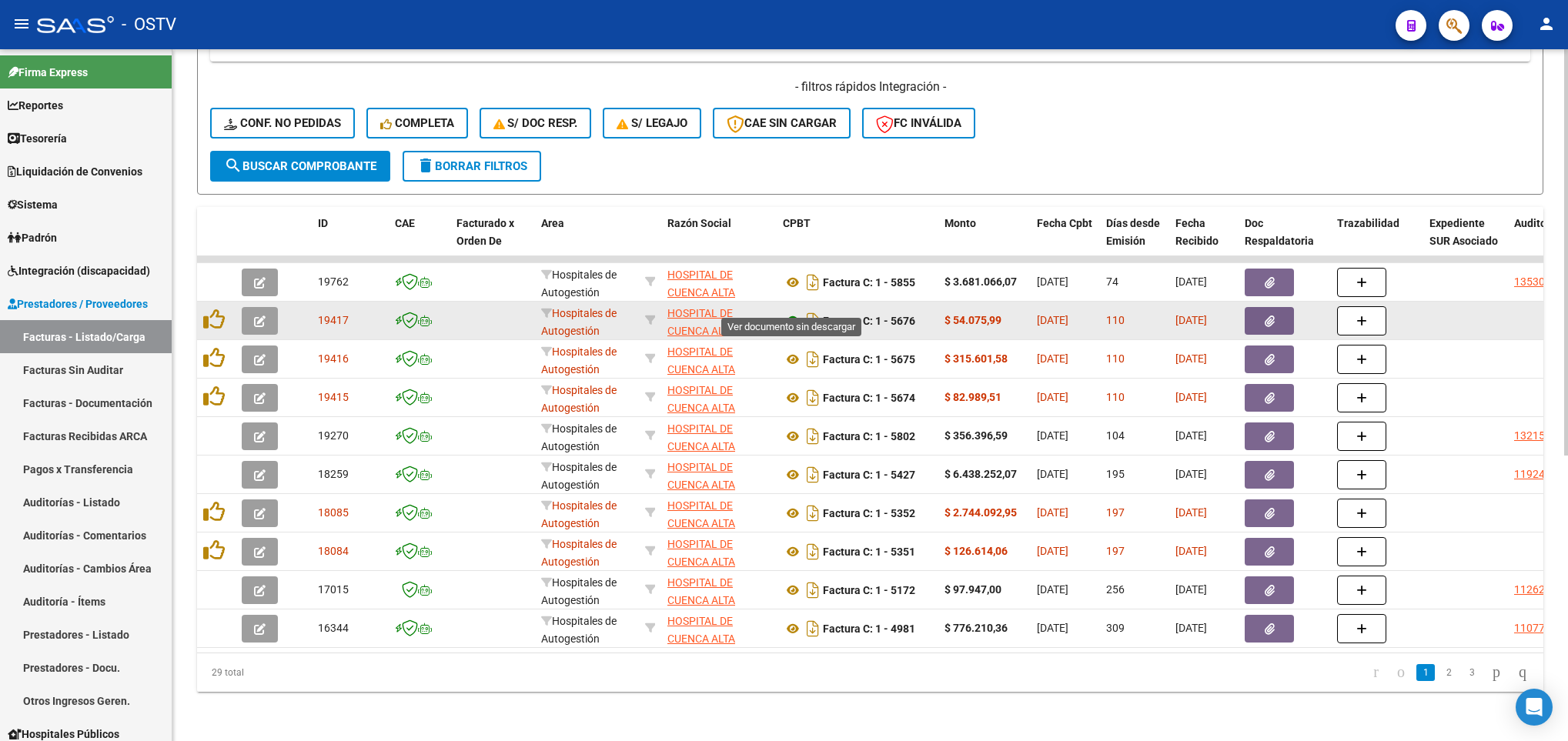
click at [789, 311] on icon at bounding box center [793, 320] width 20 height 18
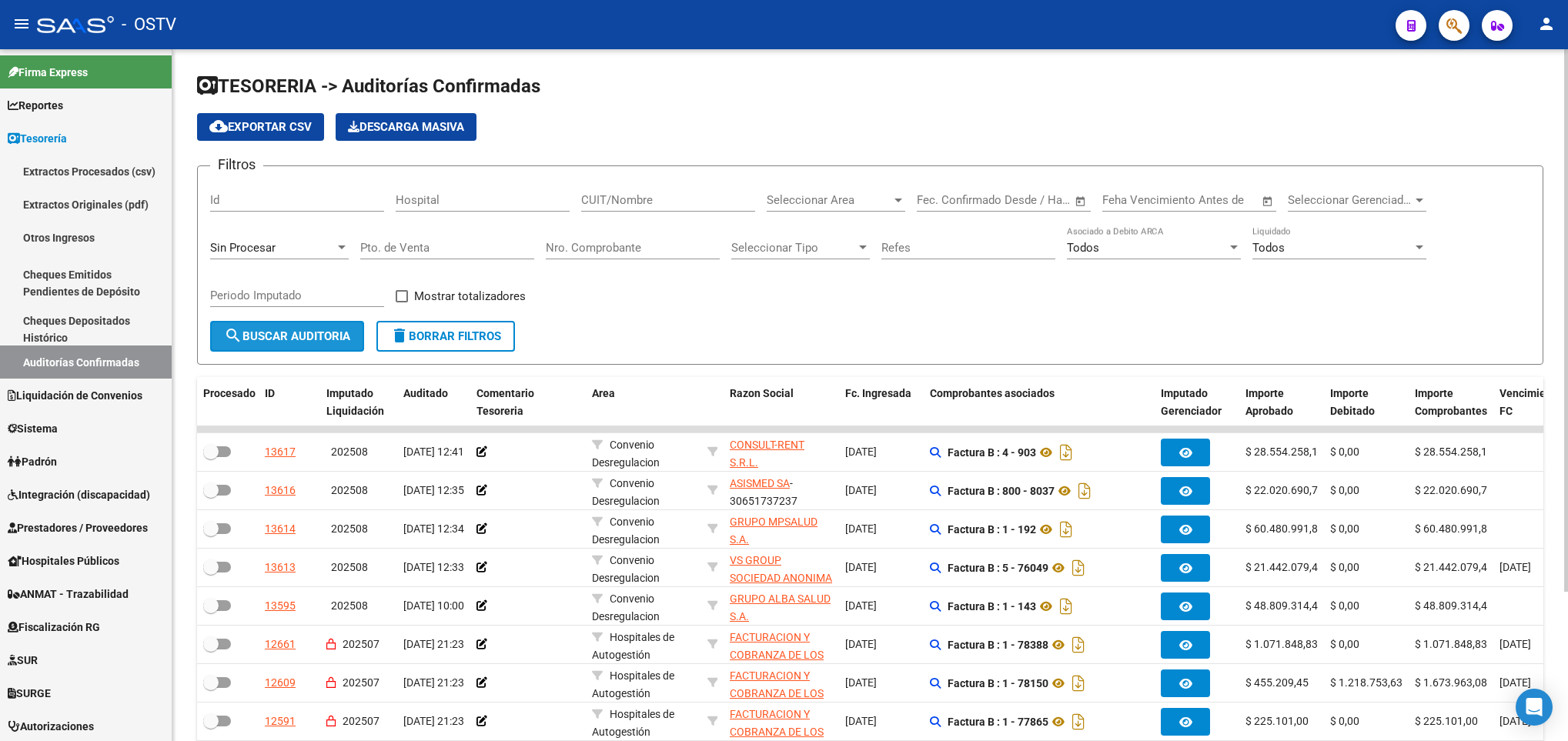
click at [266, 343] on span "search Buscar Auditoria" at bounding box center [286, 336] width 126 height 14
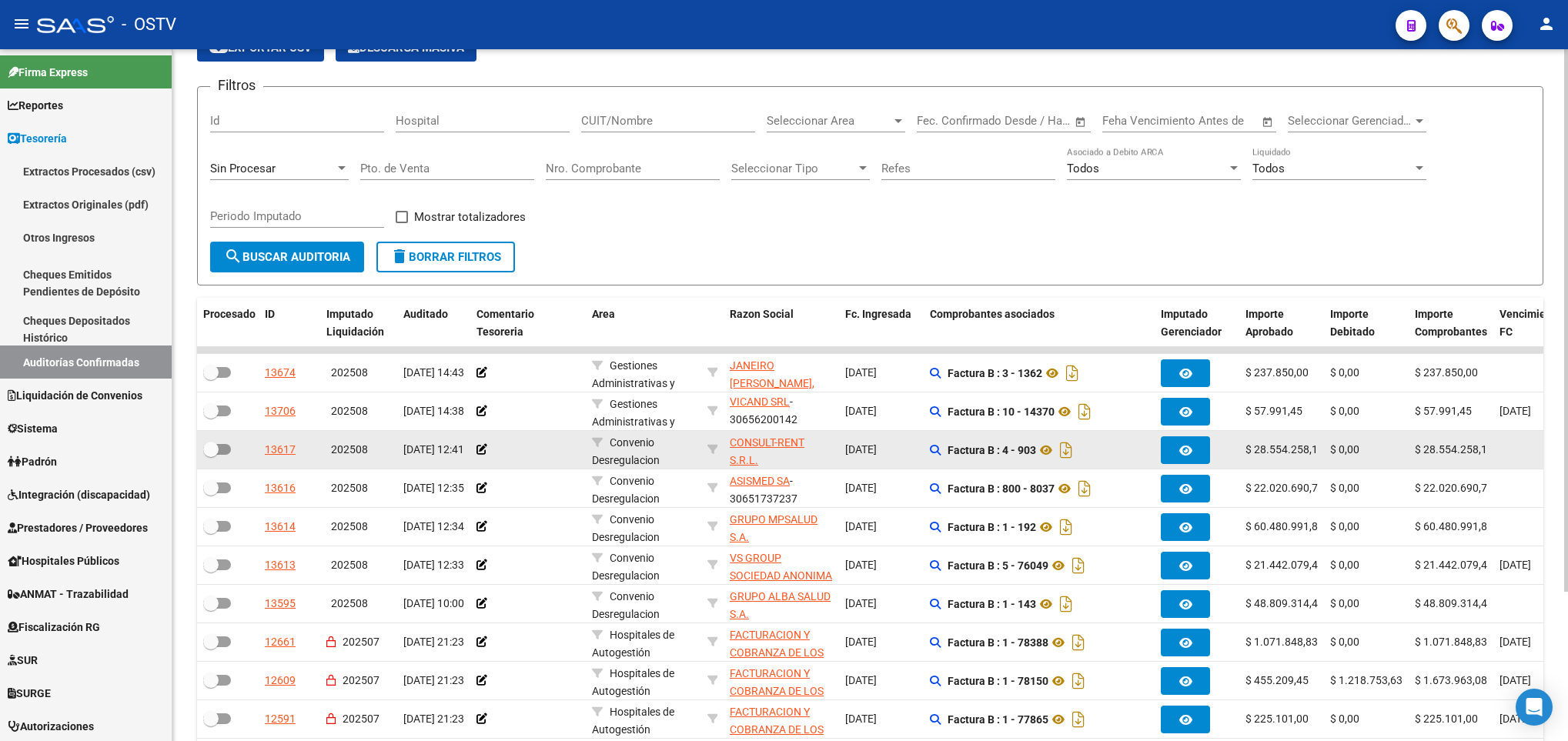
scroll to position [116, 0]
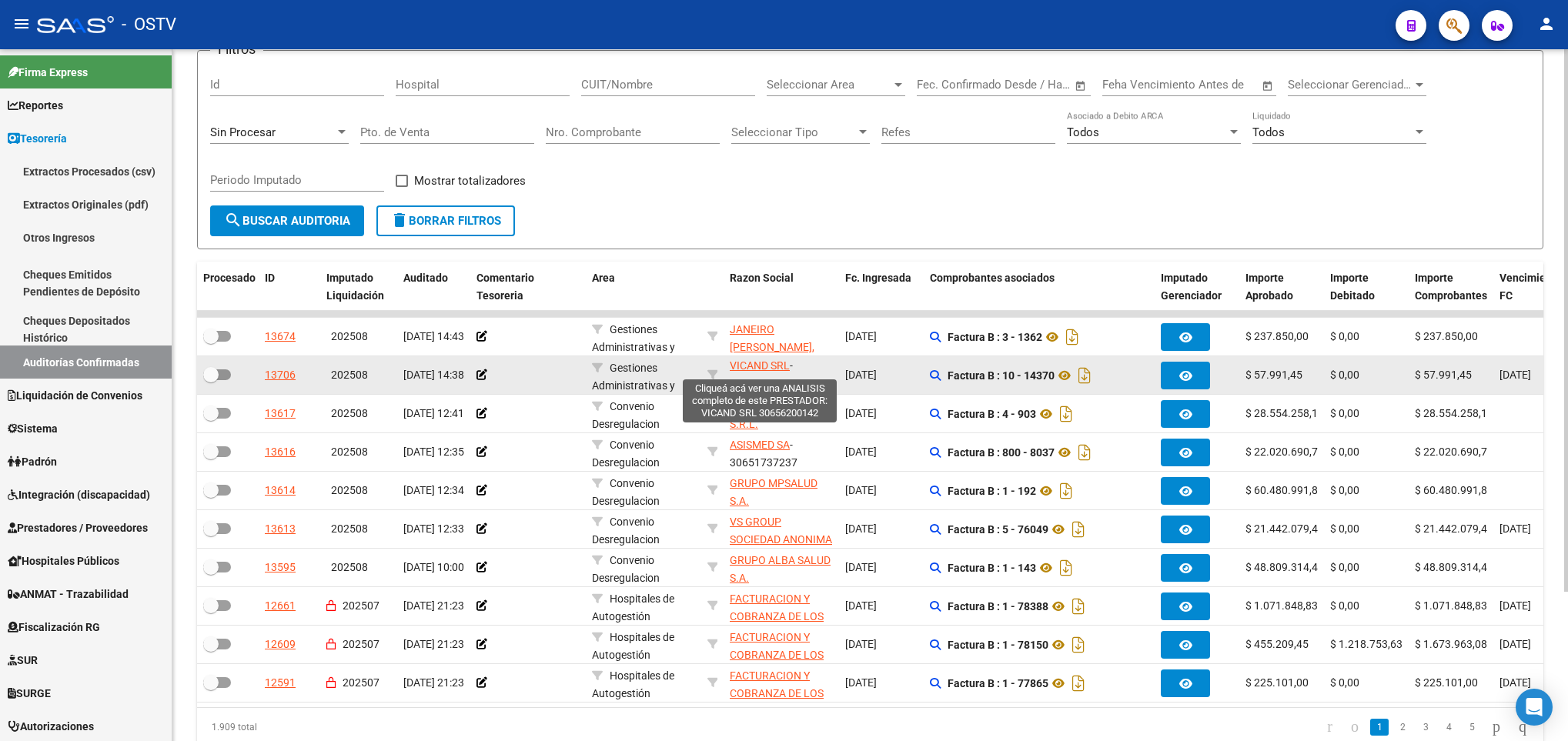
click at [755, 372] on span "VICAND SRL" at bounding box center [760, 366] width 60 height 13
type textarea "30656200142"
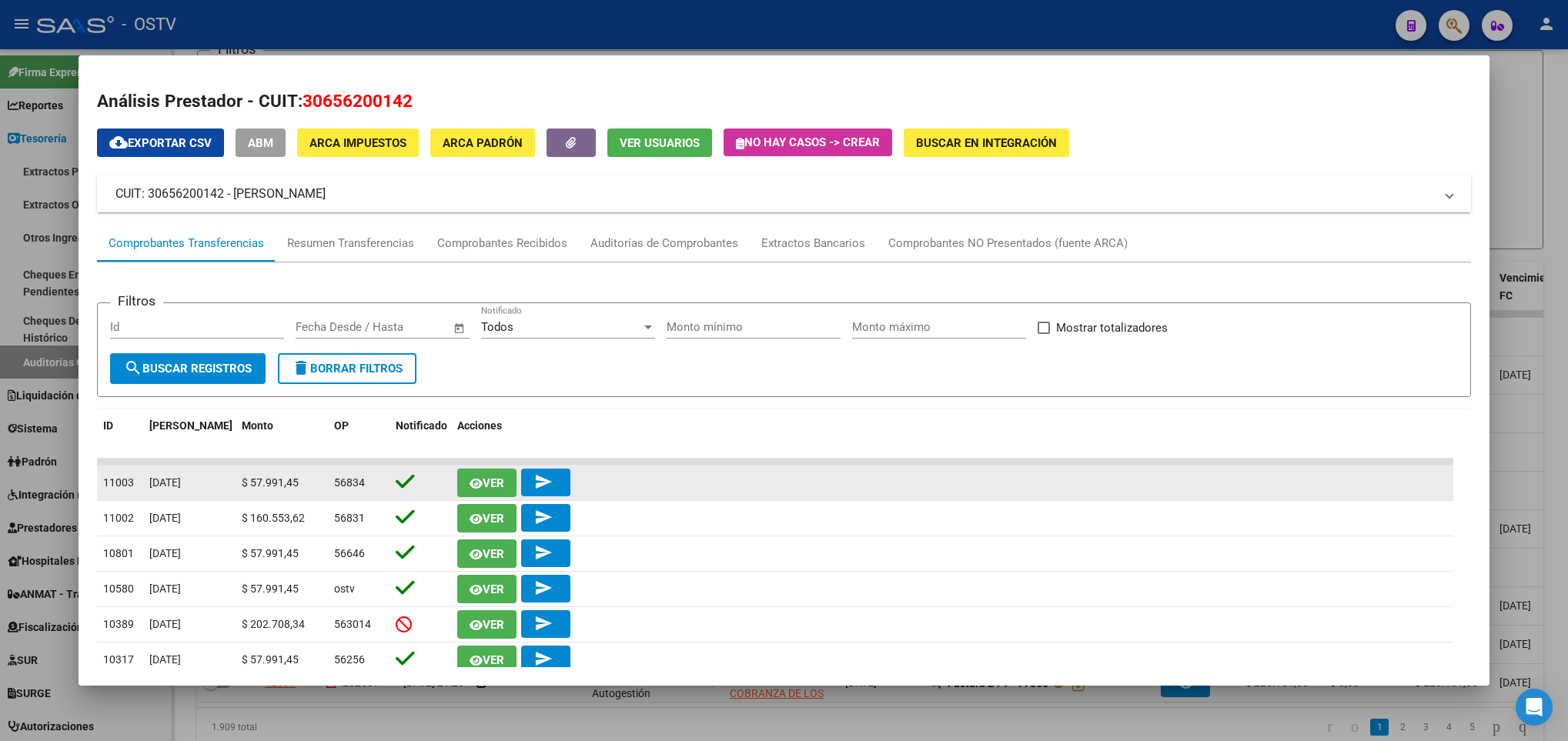
click at [492, 482] on span "Ver" at bounding box center [493, 482] width 22 height 14
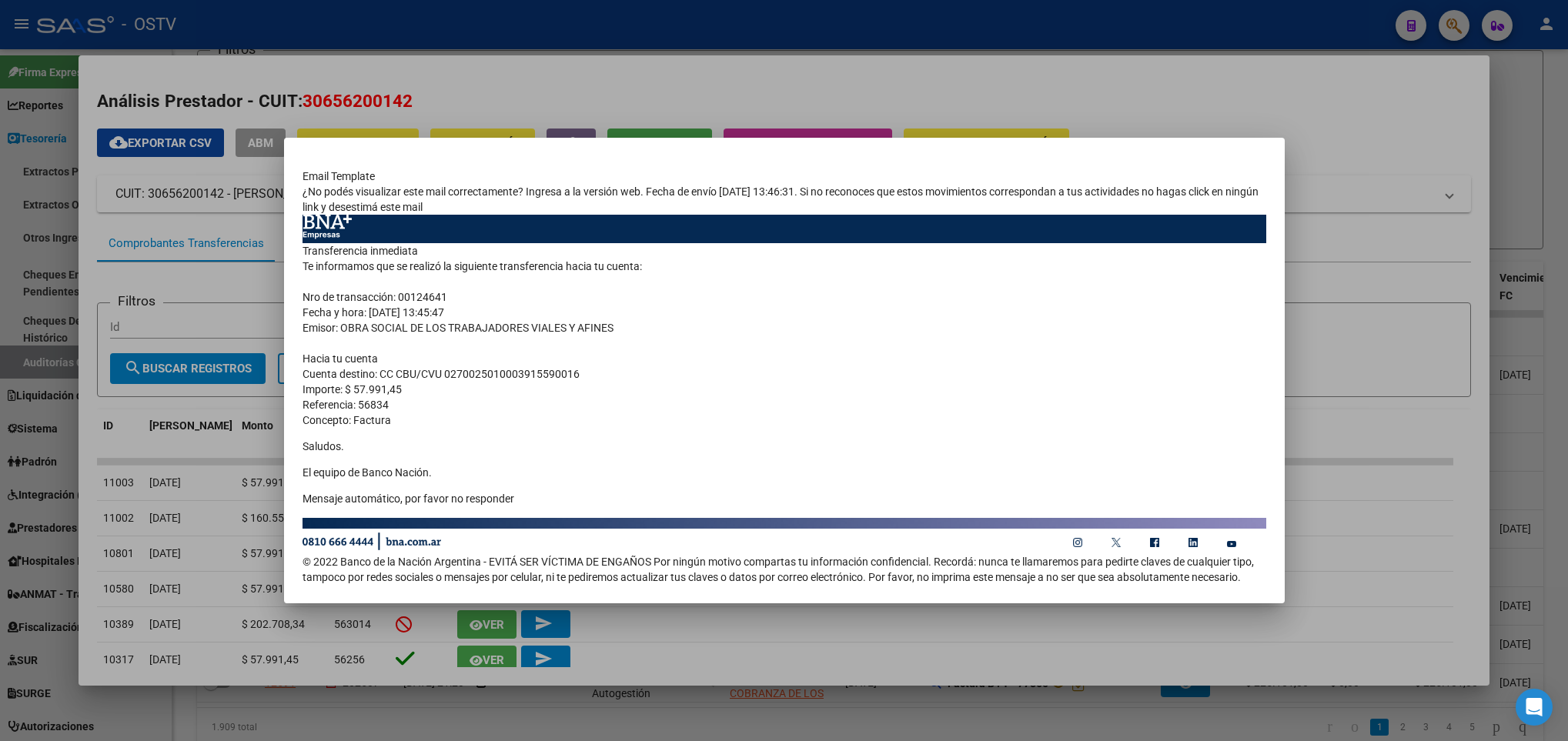
click at [589, 95] on div at bounding box center [784, 370] width 1568 height 741
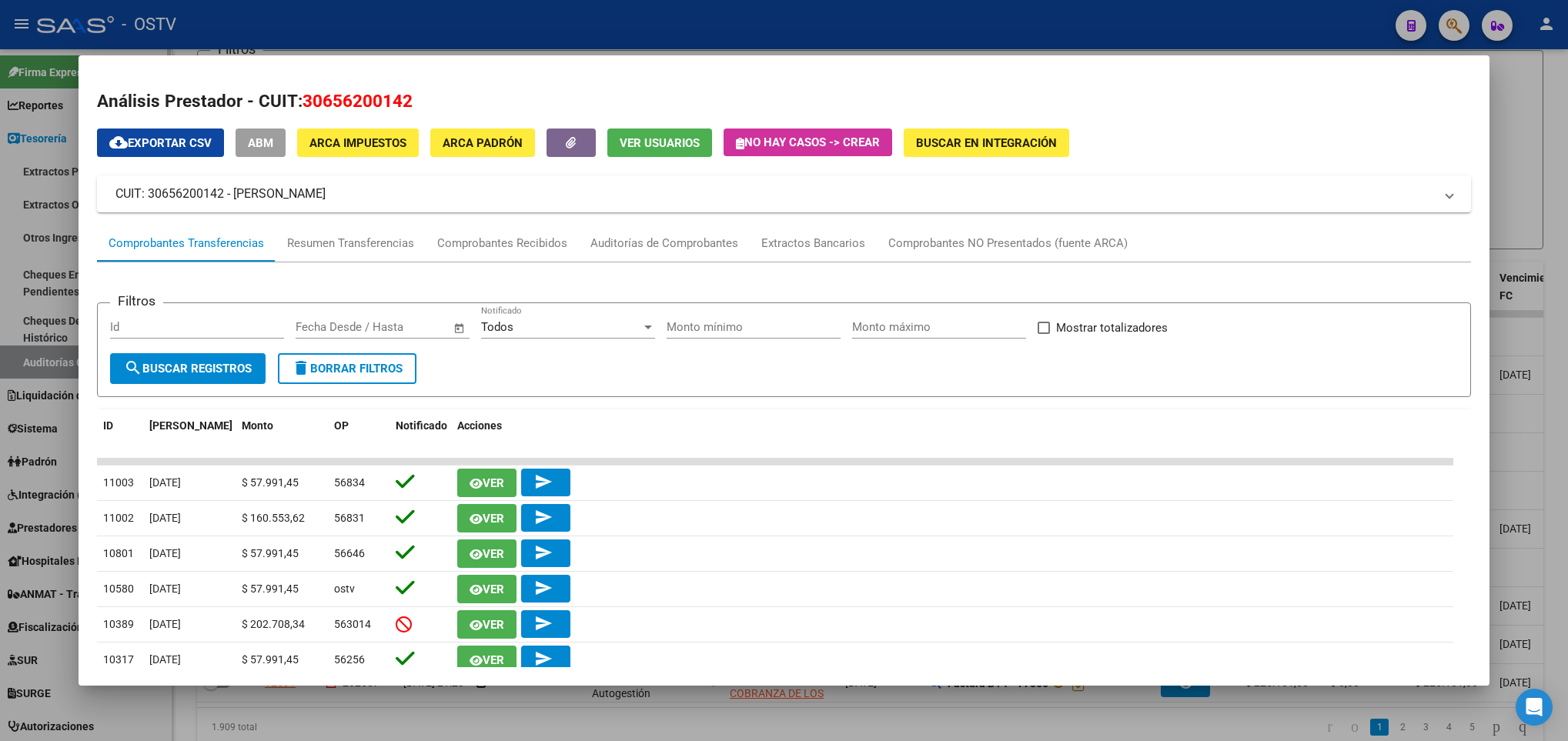
click at [42, 239] on div at bounding box center [784, 370] width 1568 height 741
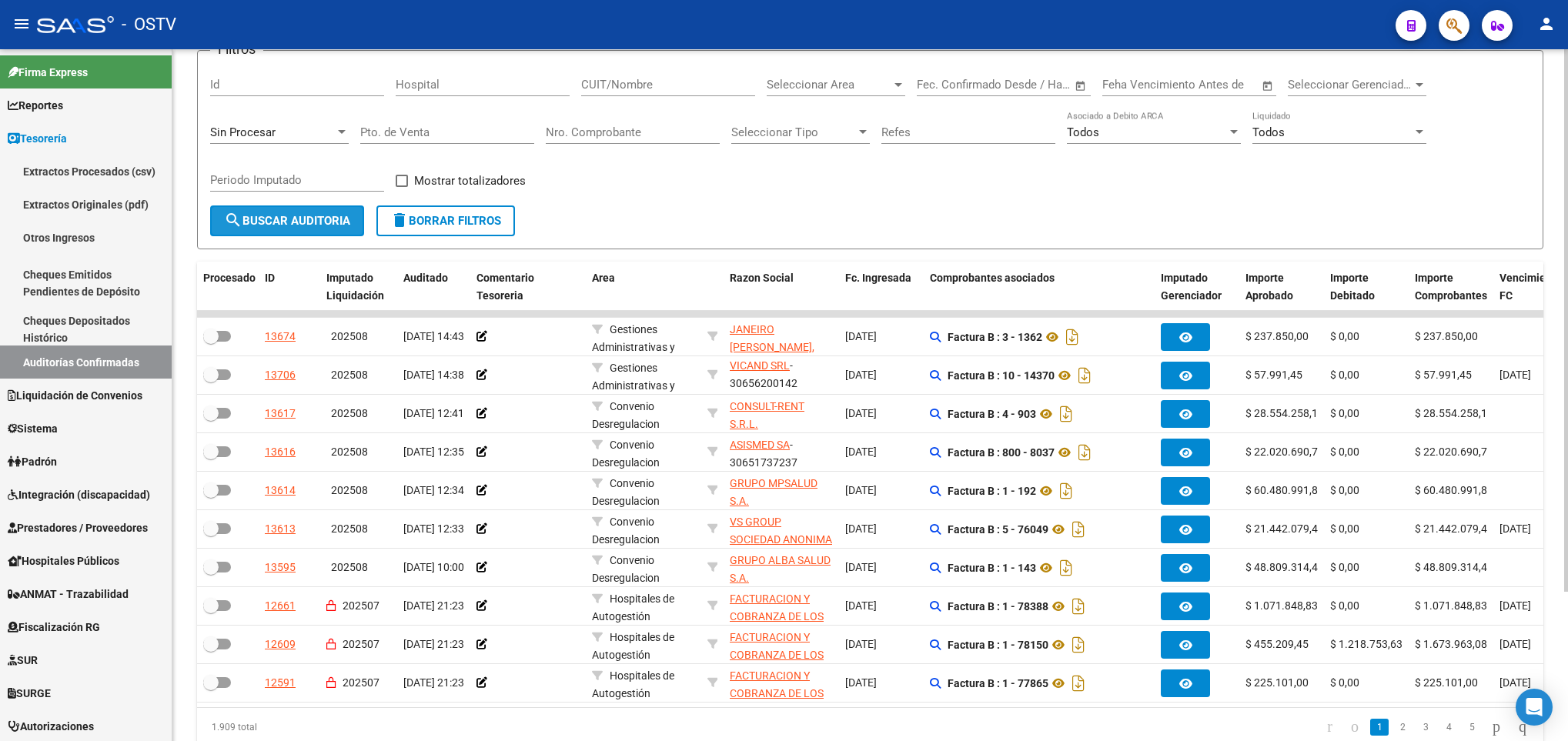
click at [299, 220] on span "search Buscar Auditoria" at bounding box center [286, 220] width 126 height 14
click at [278, 223] on span "search Buscar Auditoria" at bounding box center [286, 220] width 126 height 14
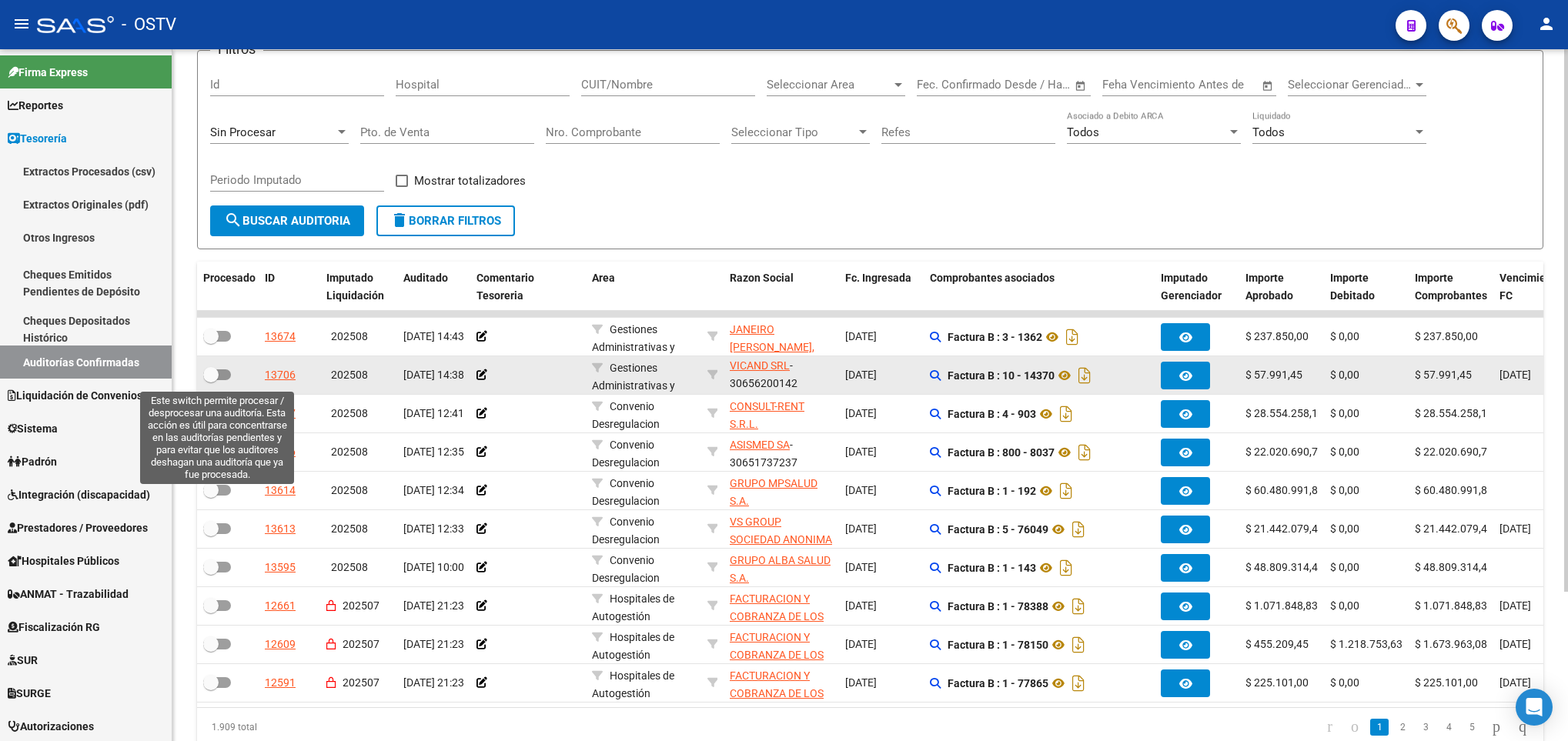
click at [220, 375] on span at bounding box center [217, 375] width 28 height 11
click at [211, 380] on input "checkbox" at bounding box center [210, 380] width 1 height 1
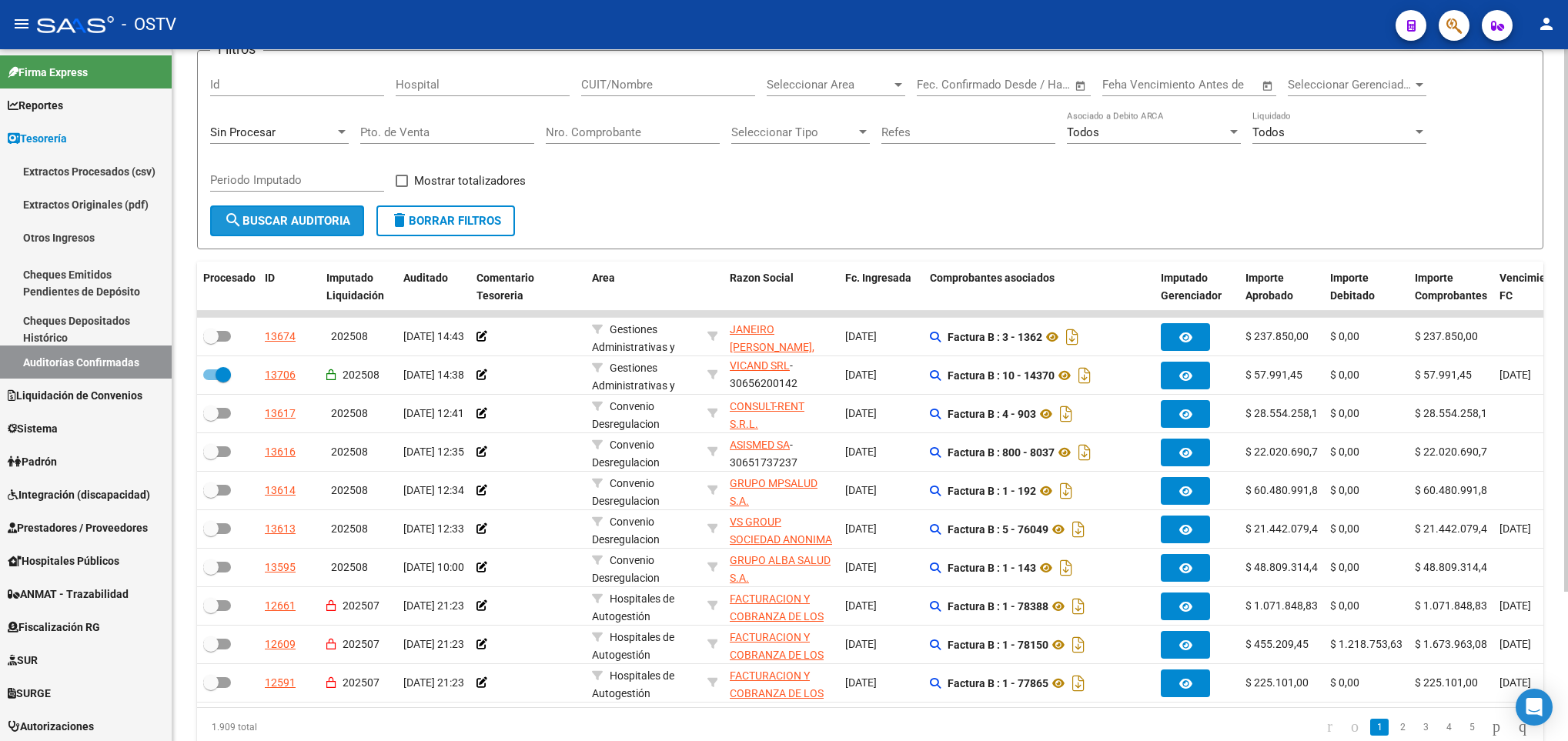
click at [286, 213] on button "search Buscar Auditoria" at bounding box center [287, 221] width 154 height 31
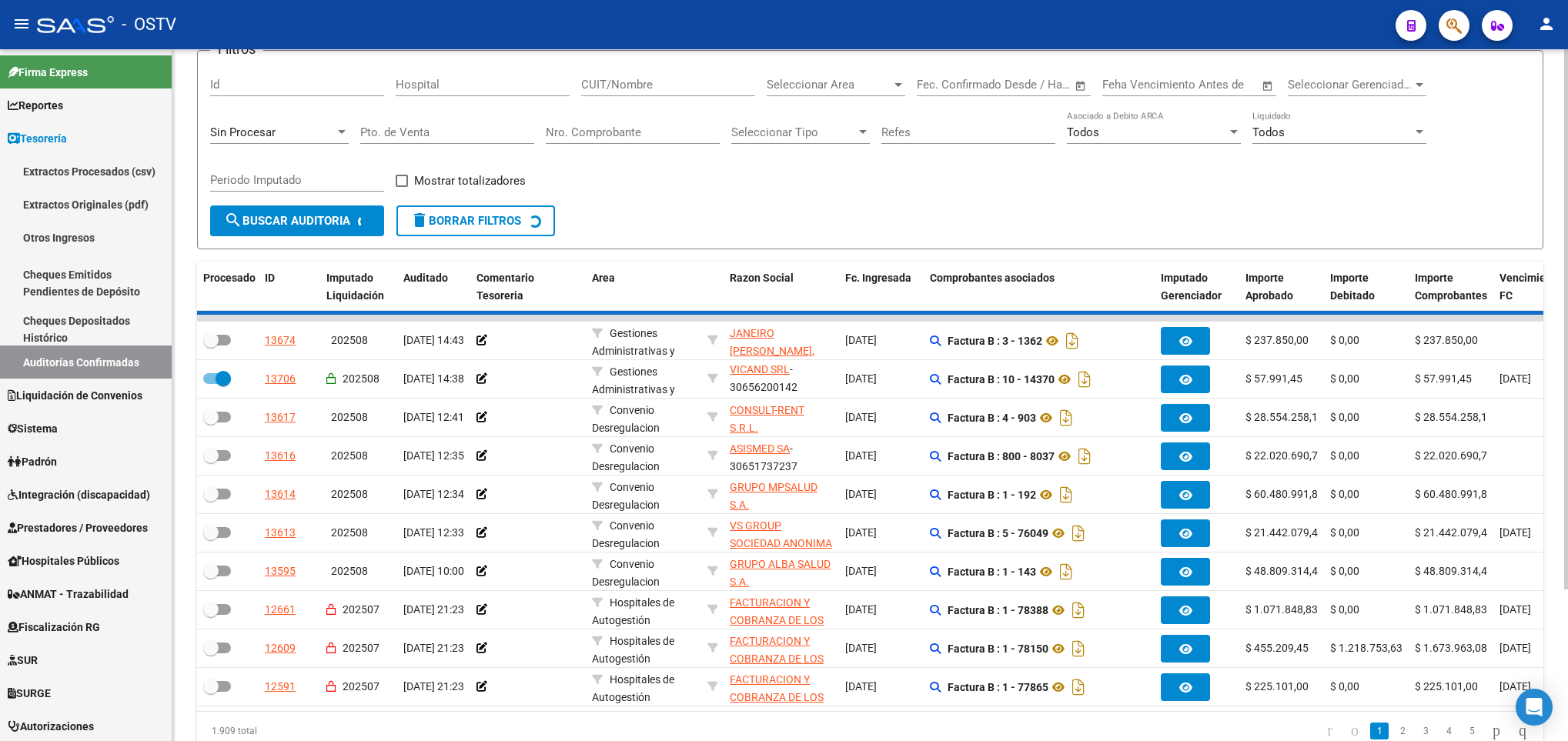
checkbox input "false"
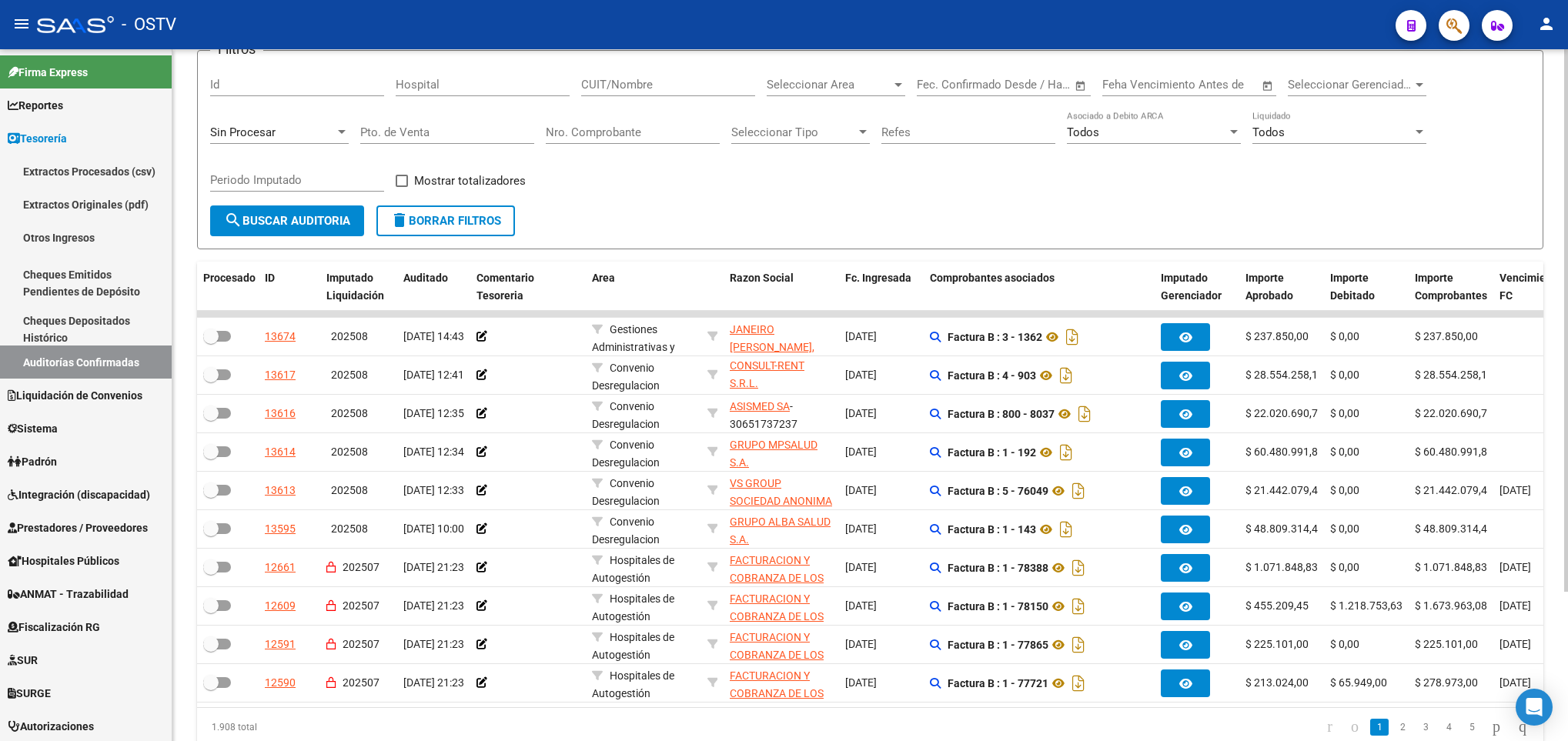
click at [268, 128] on span "Sin Procesar" at bounding box center [243, 132] width 65 height 14
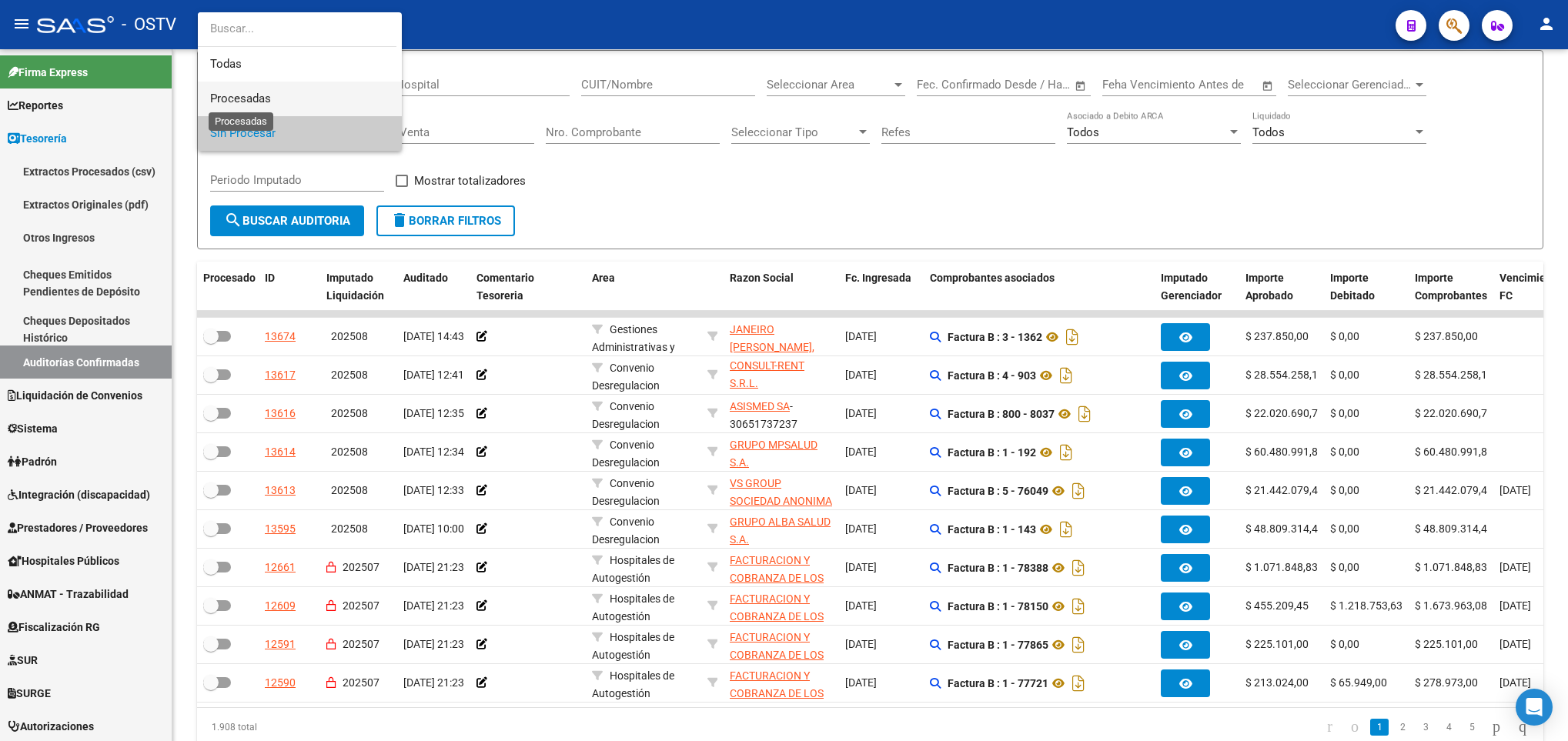
click at [244, 93] on span "Procesadas" at bounding box center [240, 98] width 61 height 14
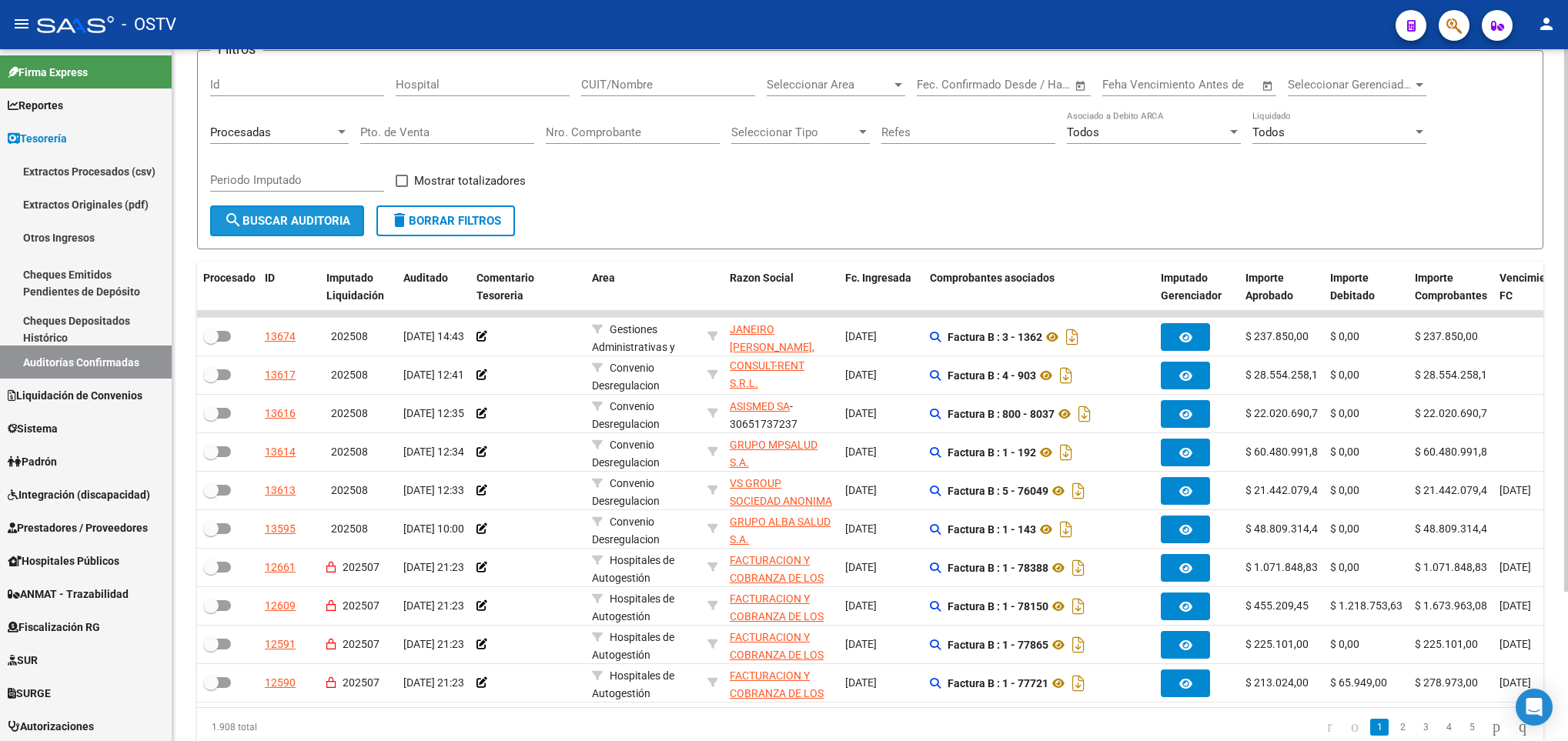
click at [277, 224] on span "search Buscar Auditoria" at bounding box center [286, 220] width 126 height 14
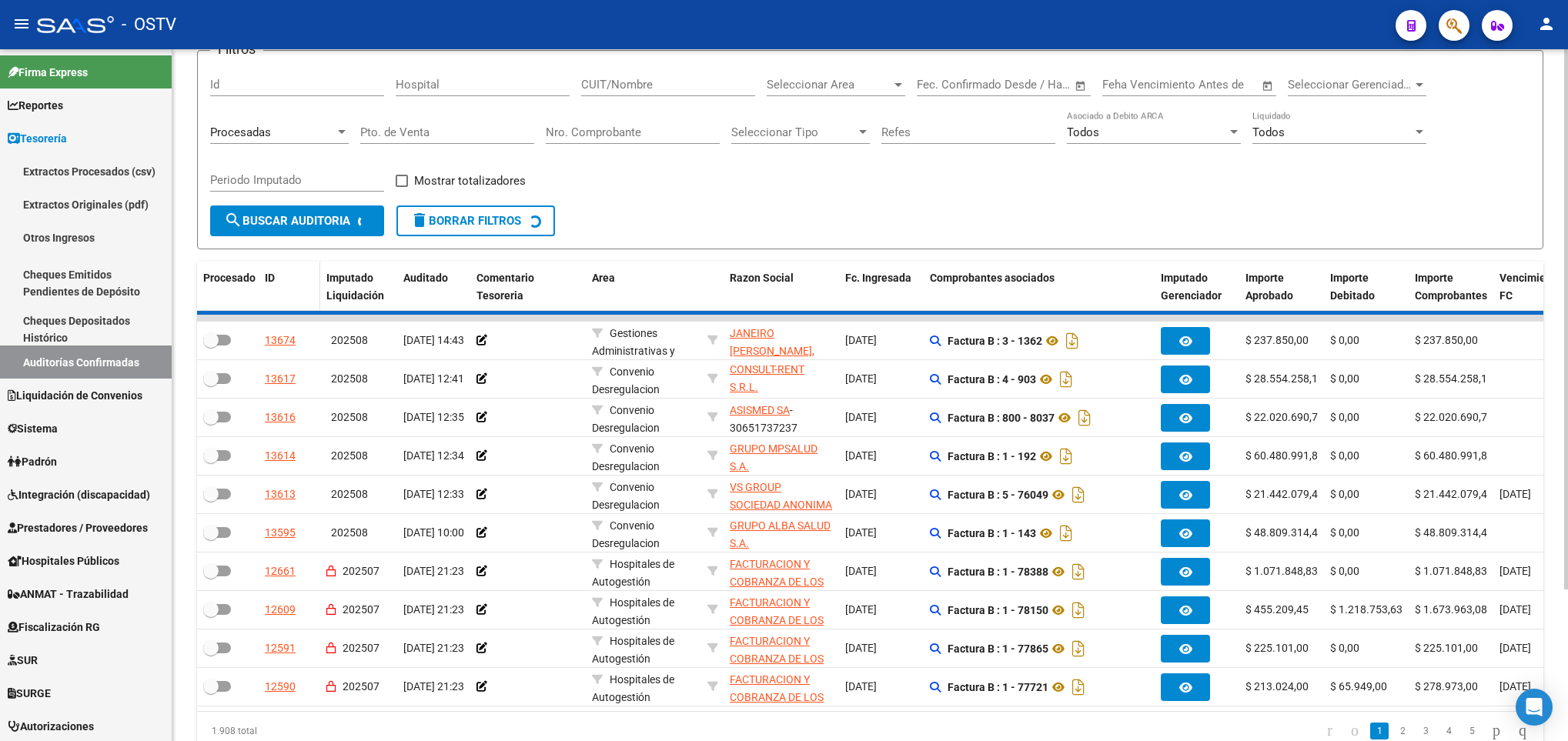
checkbox input "true"
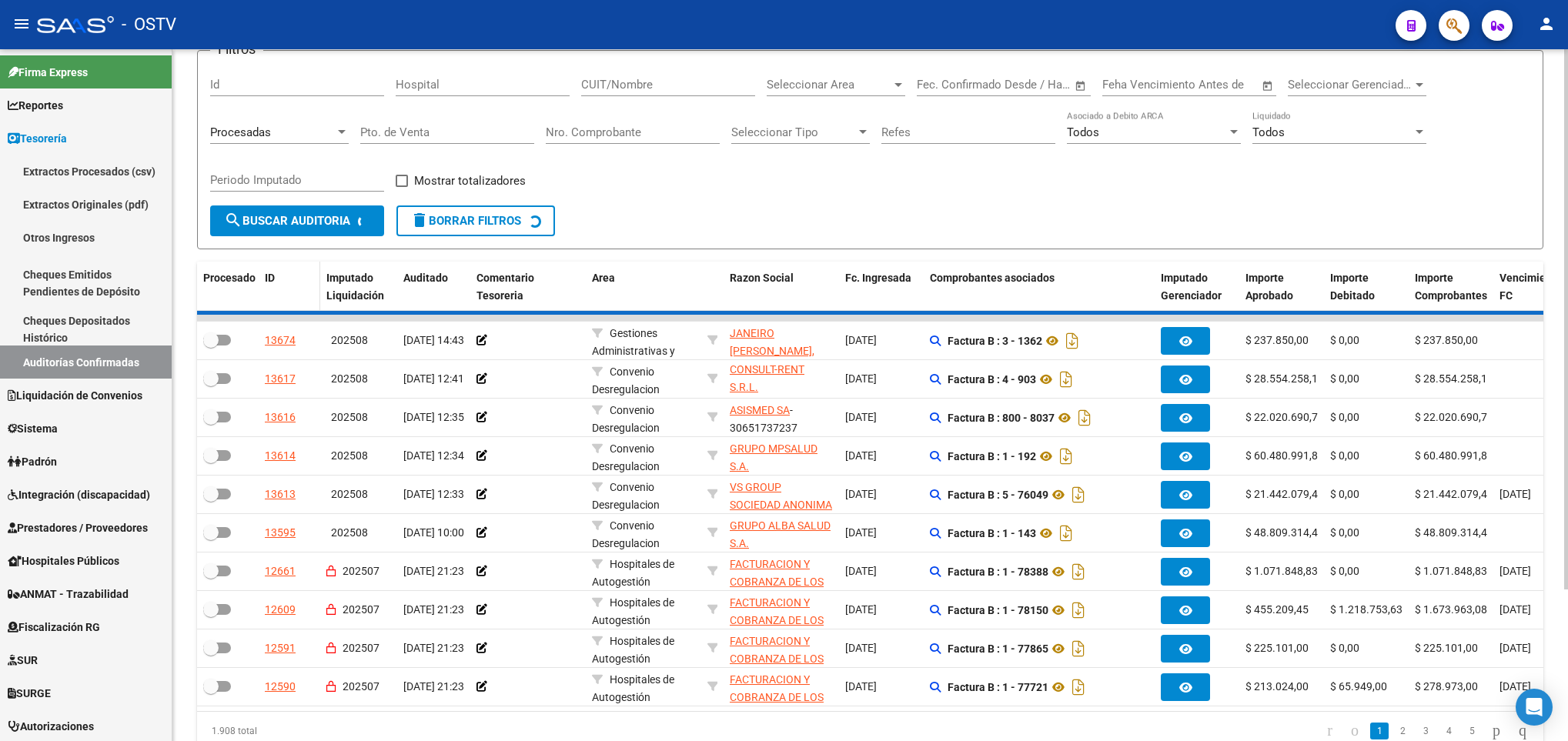
checkbox input "true"
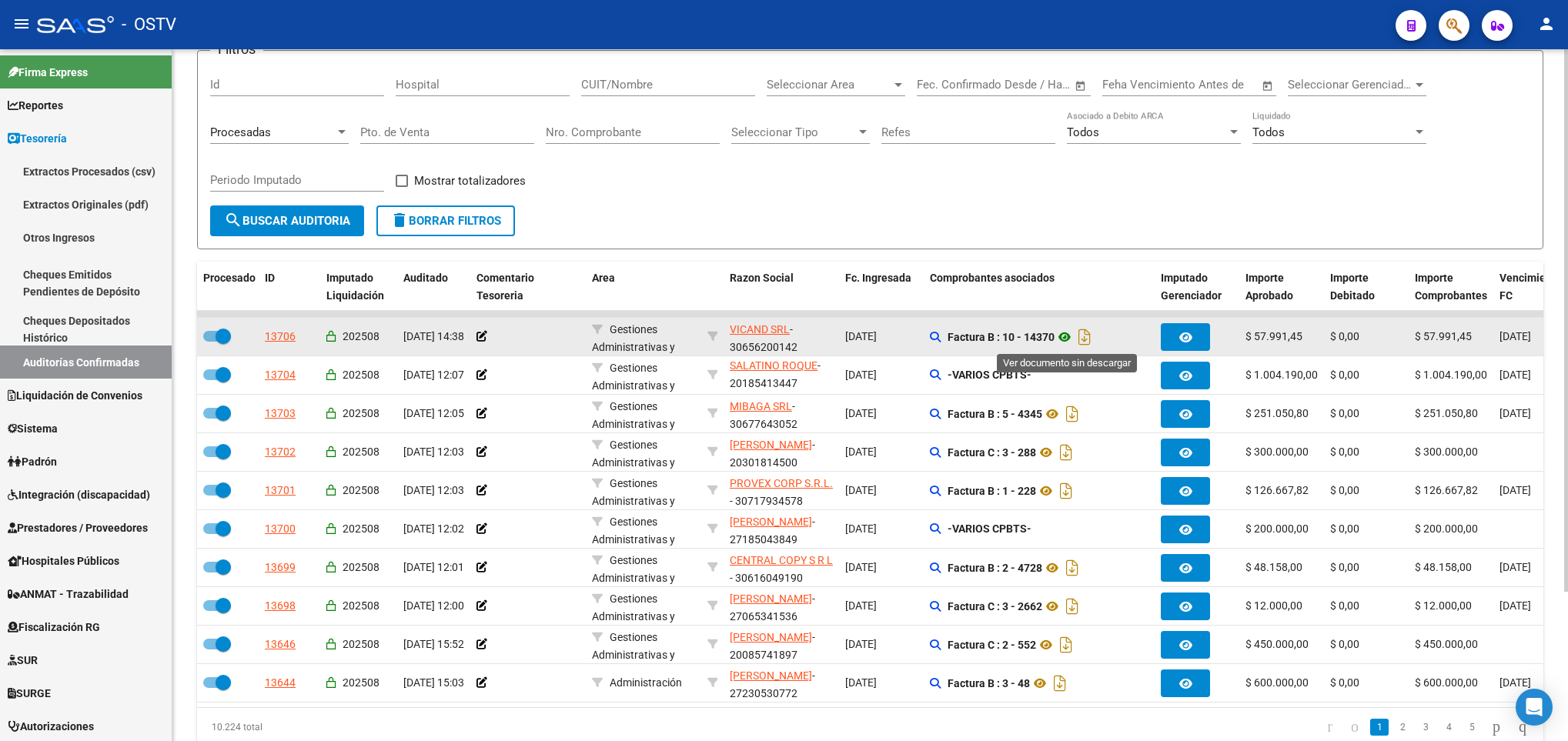
click at [1063, 336] on icon at bounding box center [1065, 337] width 20 height 18
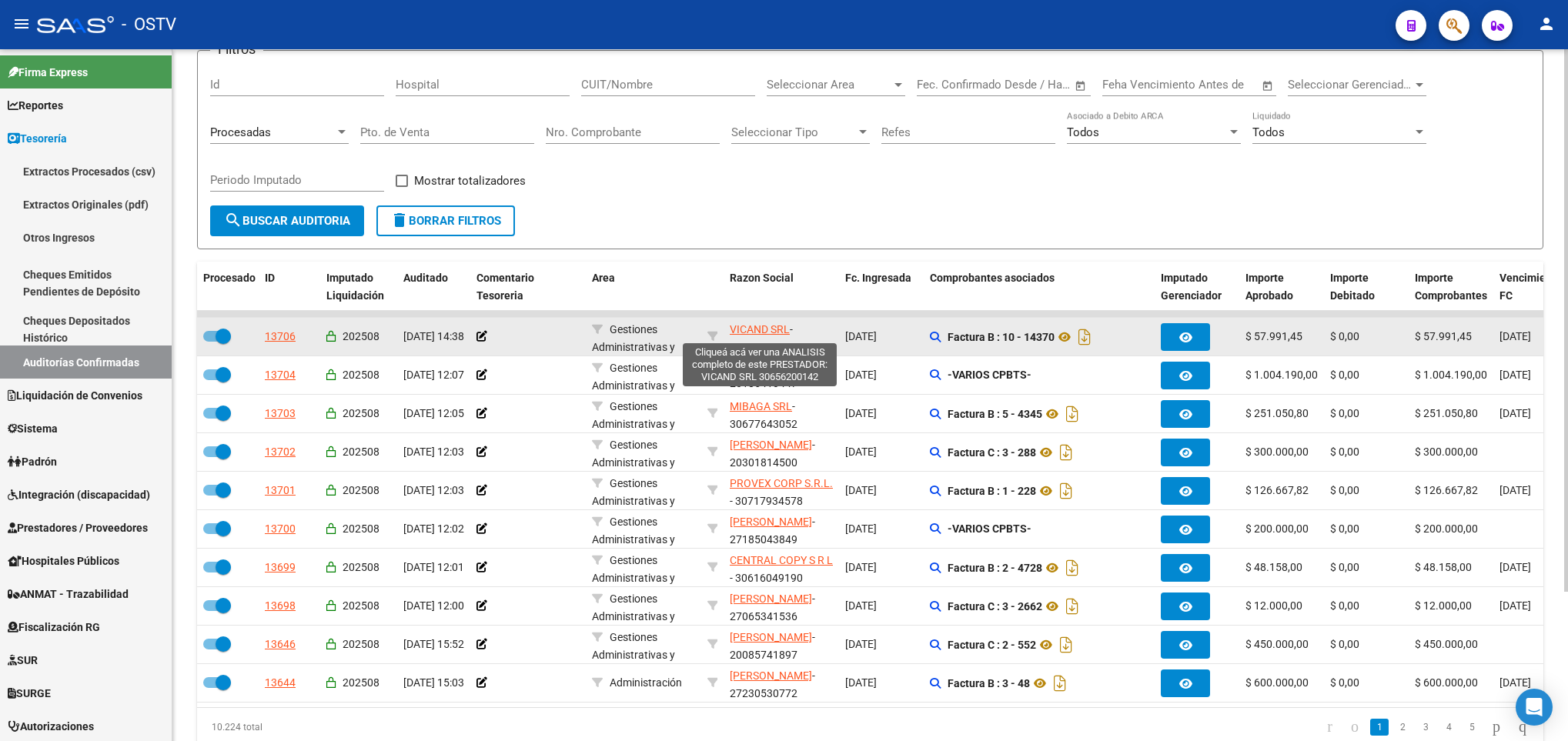
click at [771, 330] on span "VICAND SRL" at bounding box center [760, 329] width 60 height 13
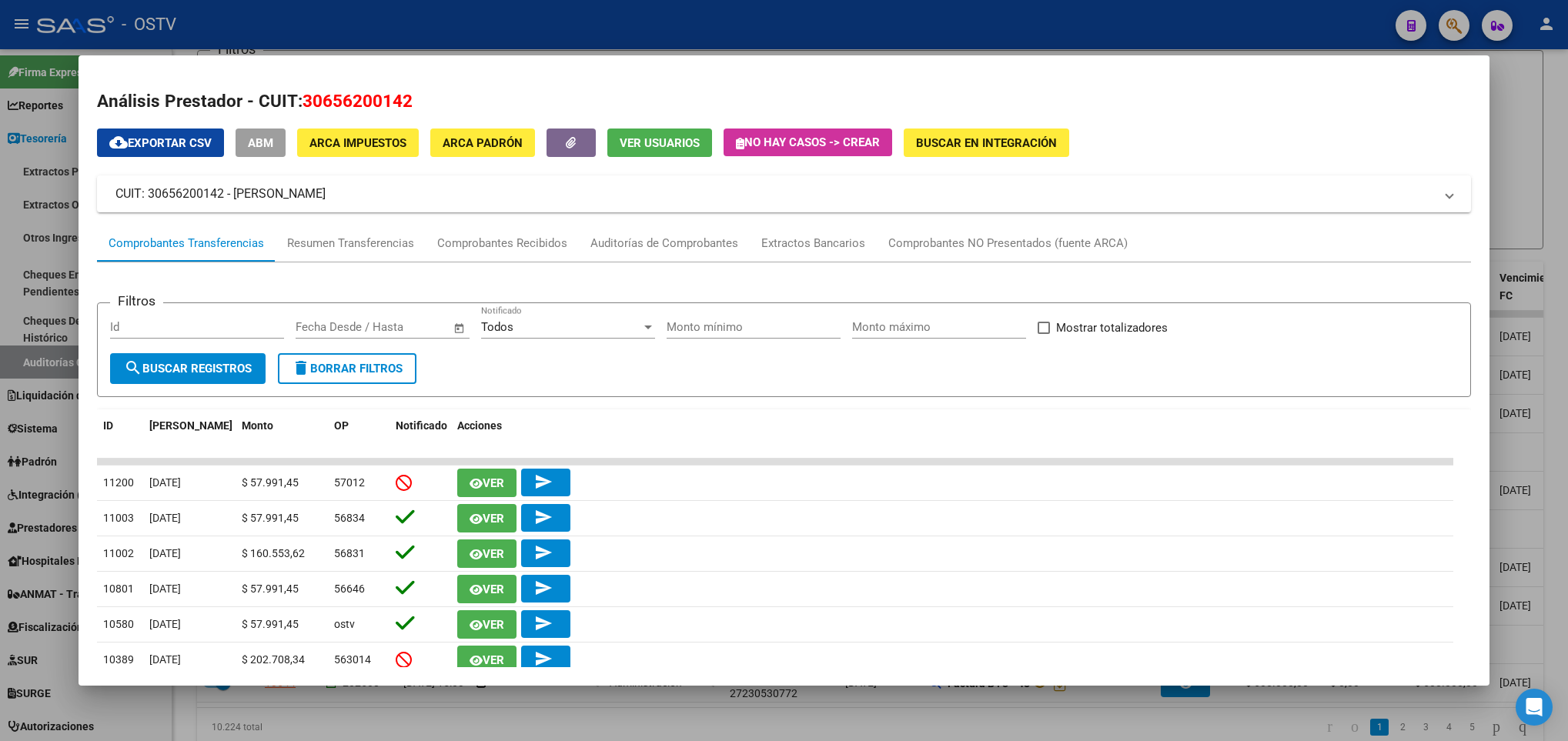
click at [266, 143] on span "ABM" at bounding box center [261, 143] width 25 height 14
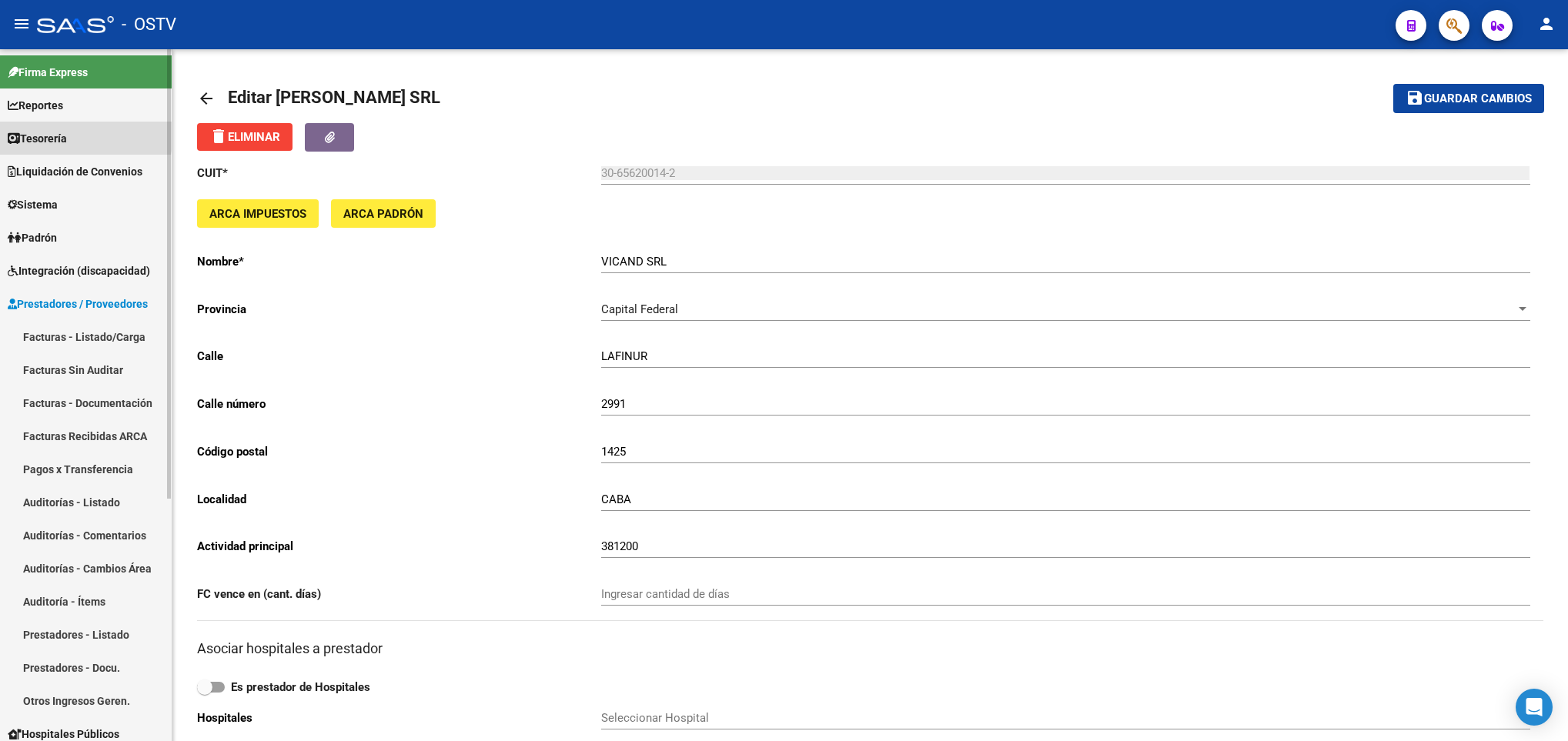
click at [55, 132] on span "Tesorería" at bounding box center [37, 138] width 59 height 17
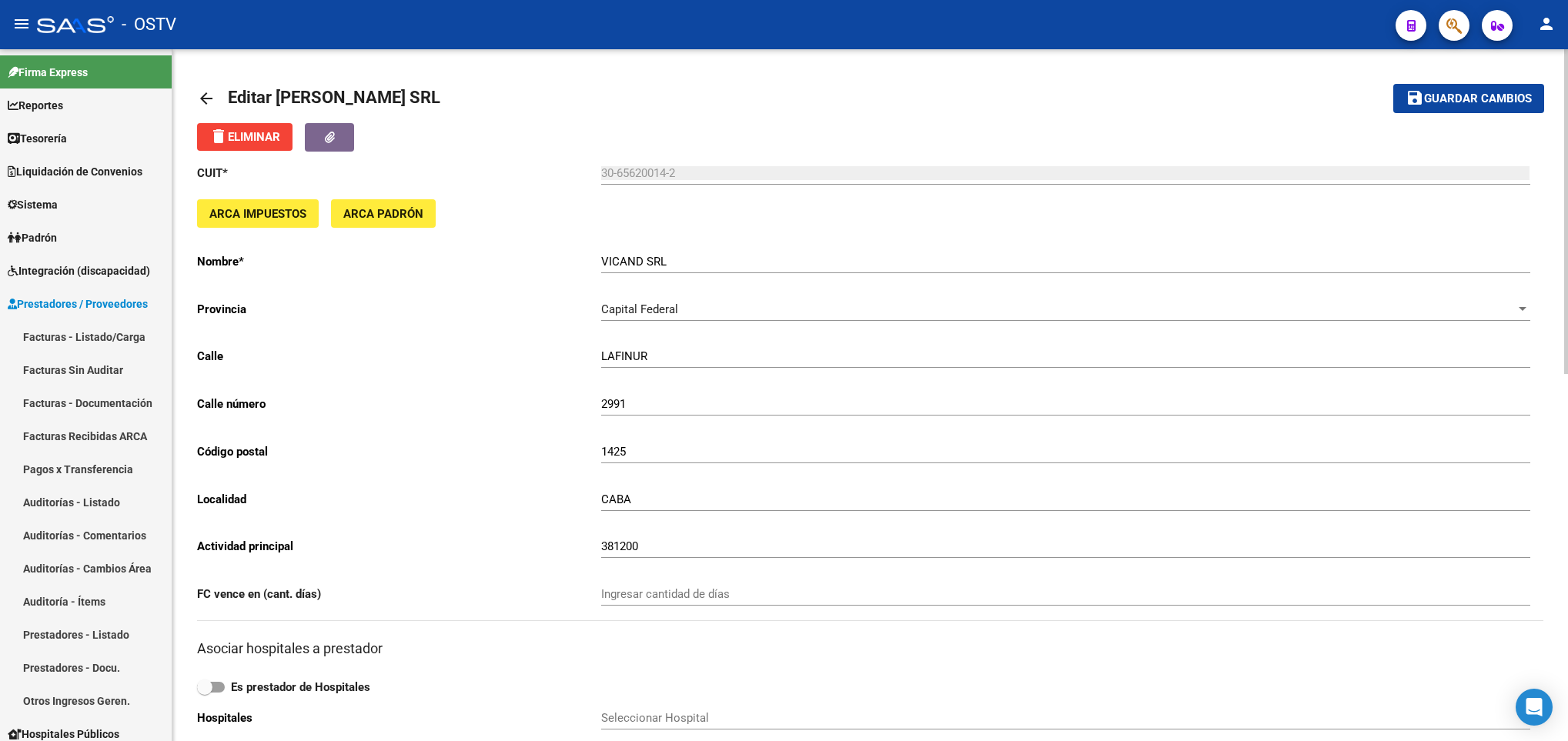
click at [202, 90] on mat-icon "arrow_back" at bounding box center [206, 99] width 18 height 18
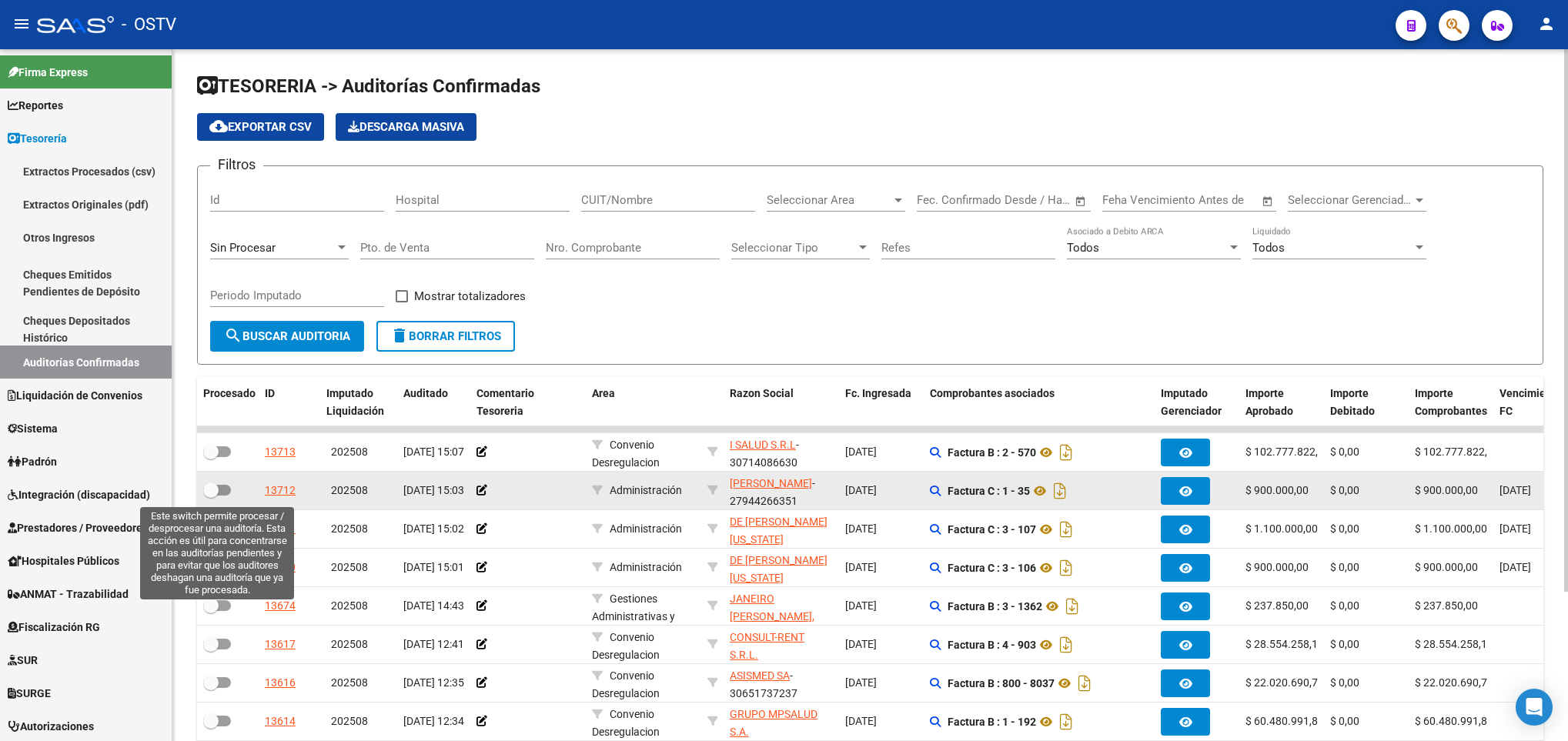
click at [223, 488] on span at bounding box center [217, 490] width 28 height 11
click at [211, 496] on input "checkbox" at bounding box center [210, 496] width 1 height 1
checkbox input "true"
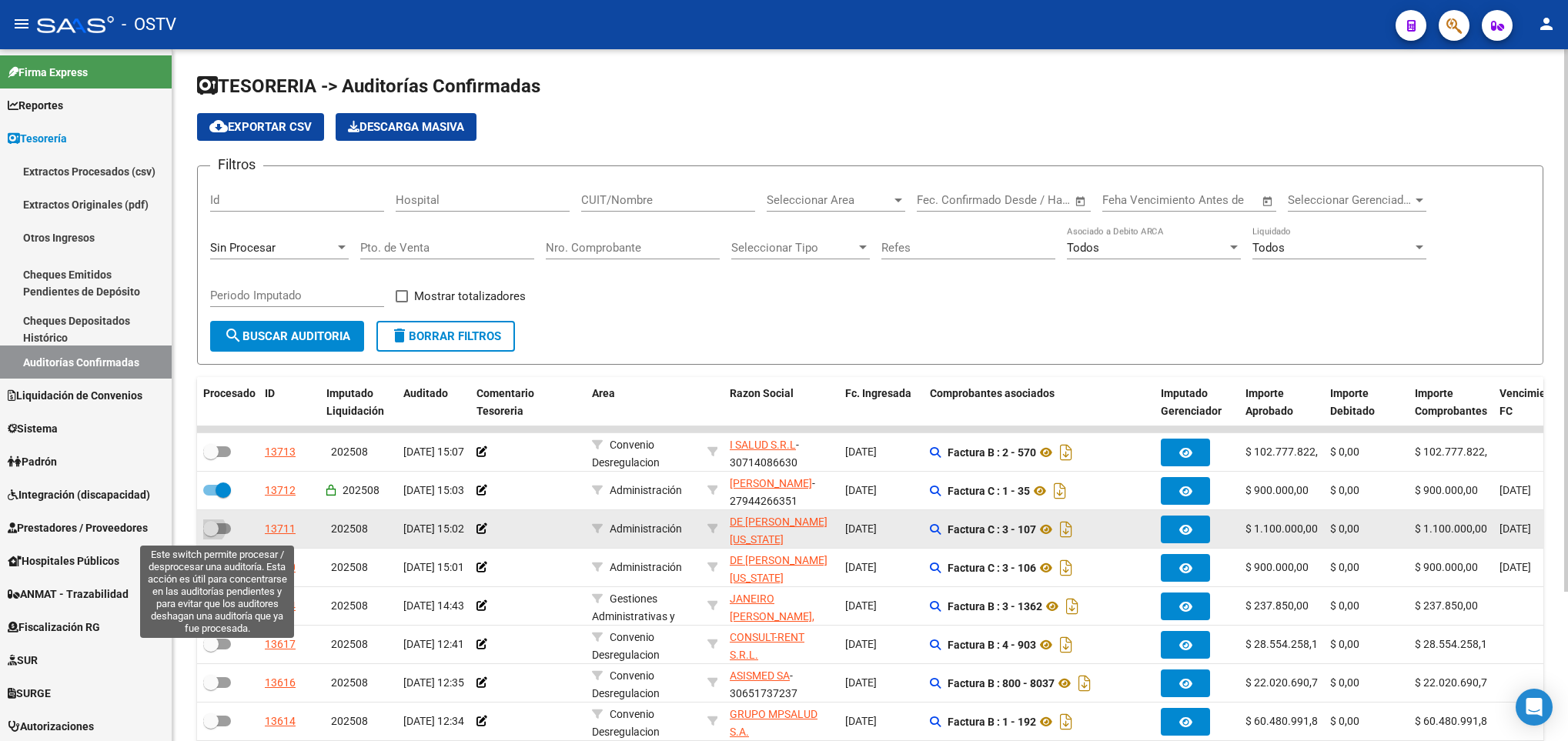
click at [219, 520] on label at bounding box center [217, 528] width 28 height 18
click at [211, 534] on input "checkbox" at bounding box center [210, 534] width 1 height 1
checkbox input "true"
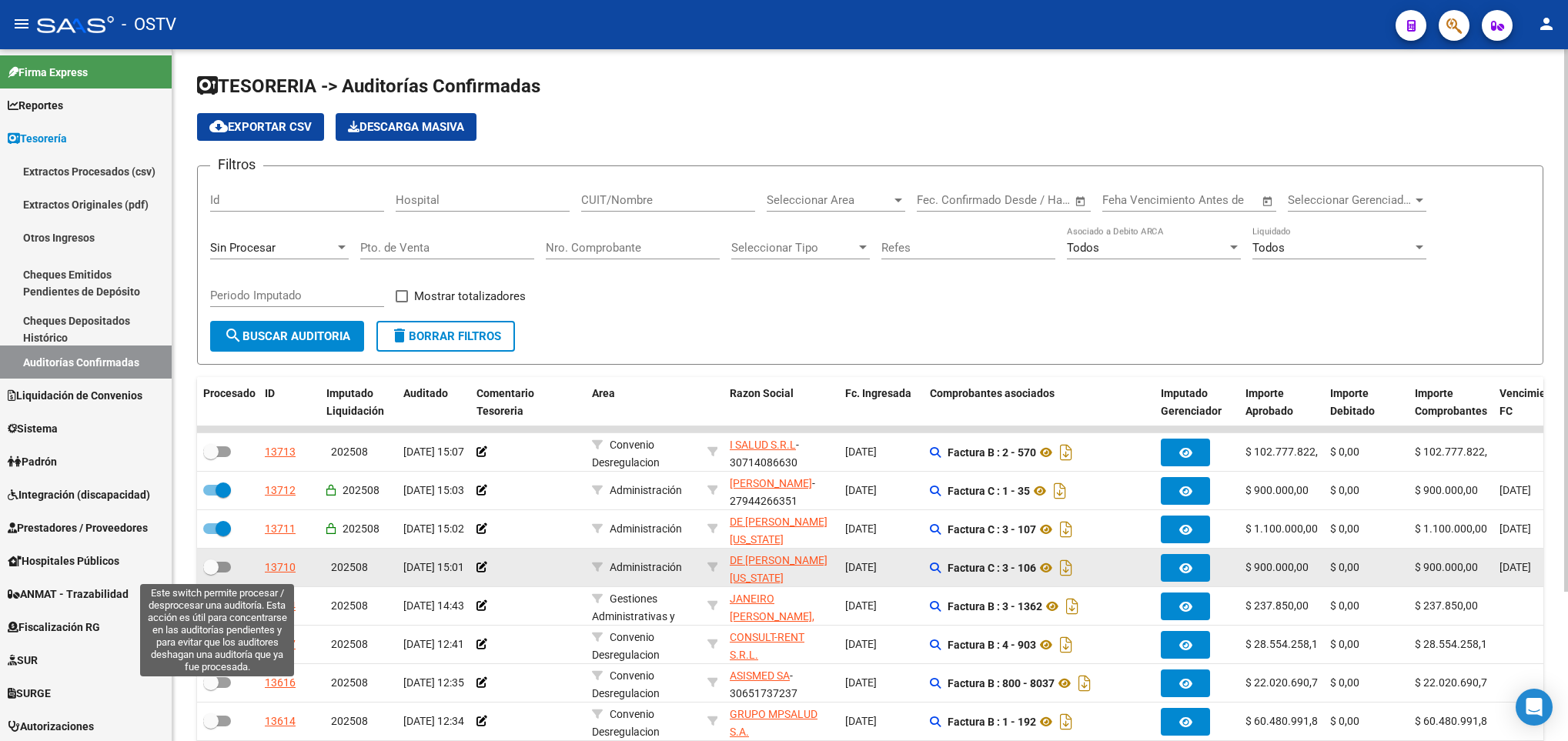
click at [215, 568] on span at bounding box center [211, 566] width 15 height 15
click at [211, 573] on input "checkbox" at bounding box center [210, 573] width 1 height 1
checkbox input "true"
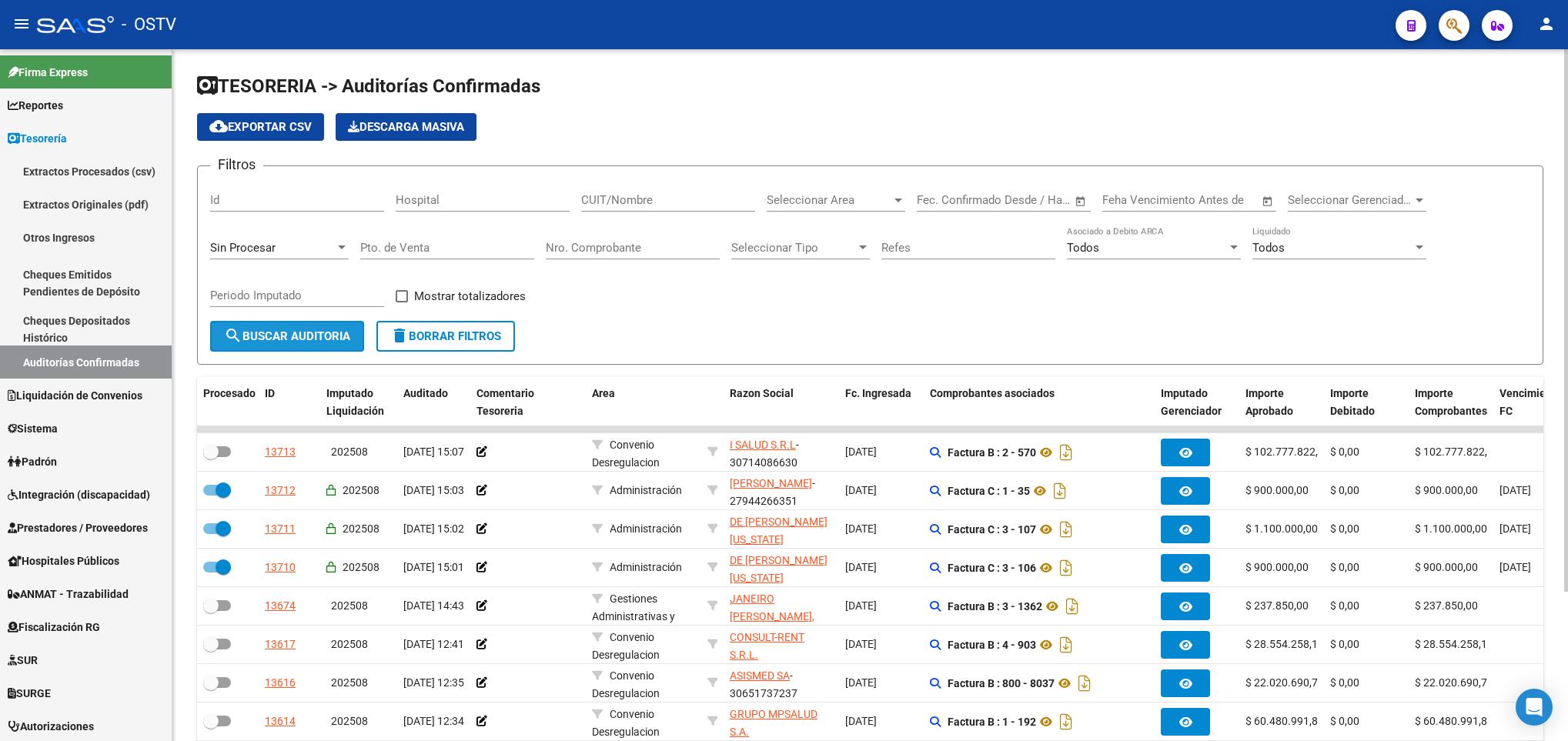
click at [278, 342] on span "search Buscar Auditoria" at bounding box center [286, 336] width 126 height 14
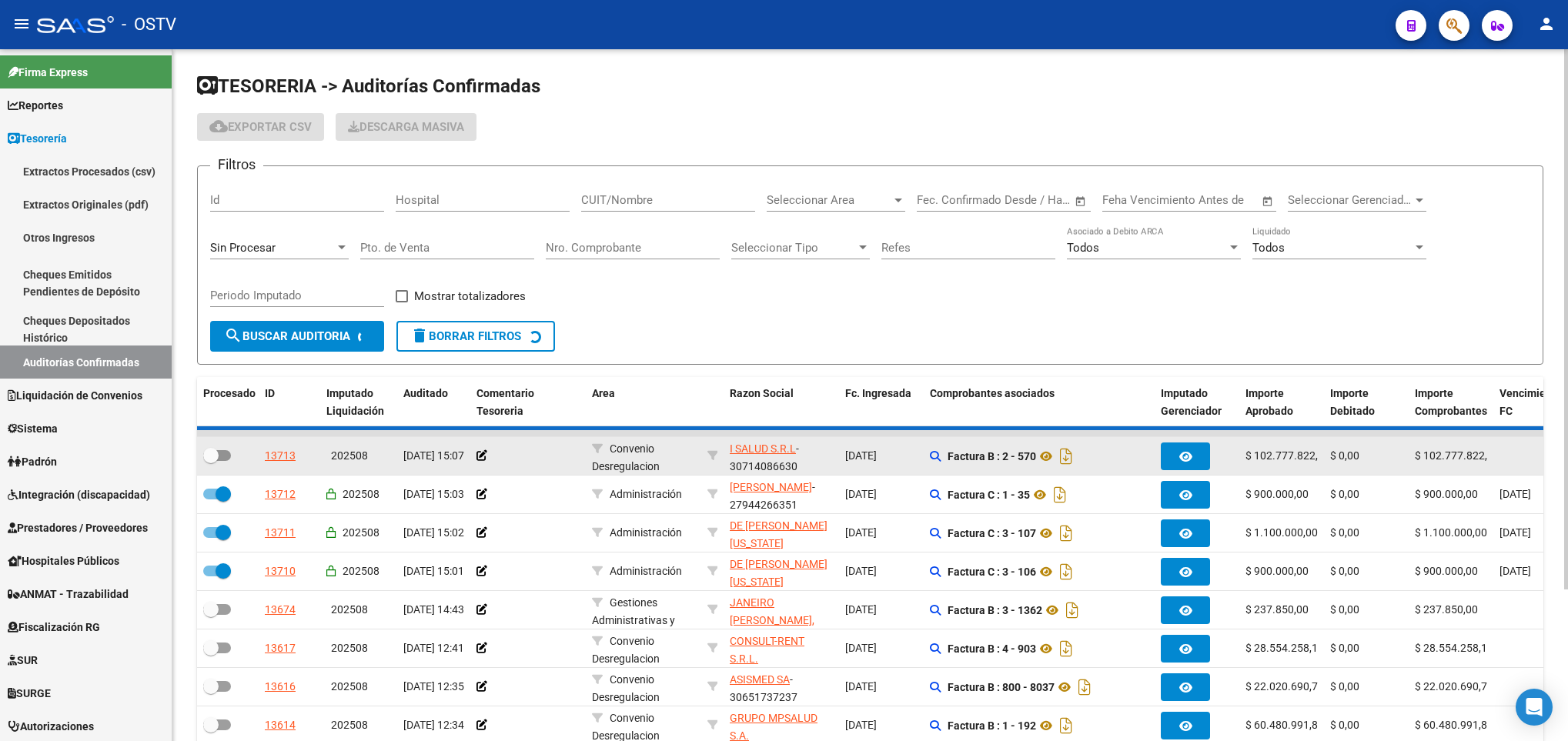
checkbox input "false"
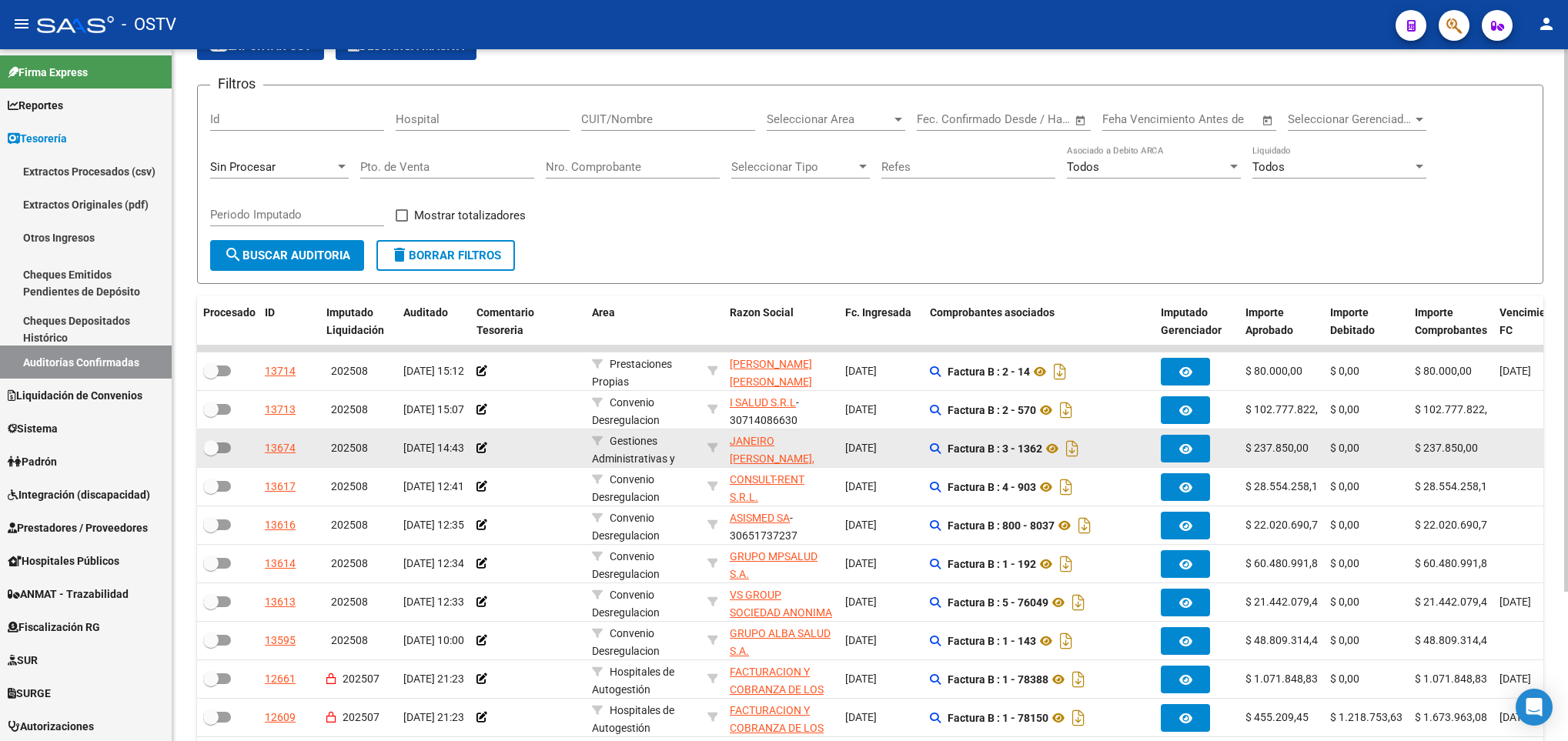
scroll to position [116, 0]
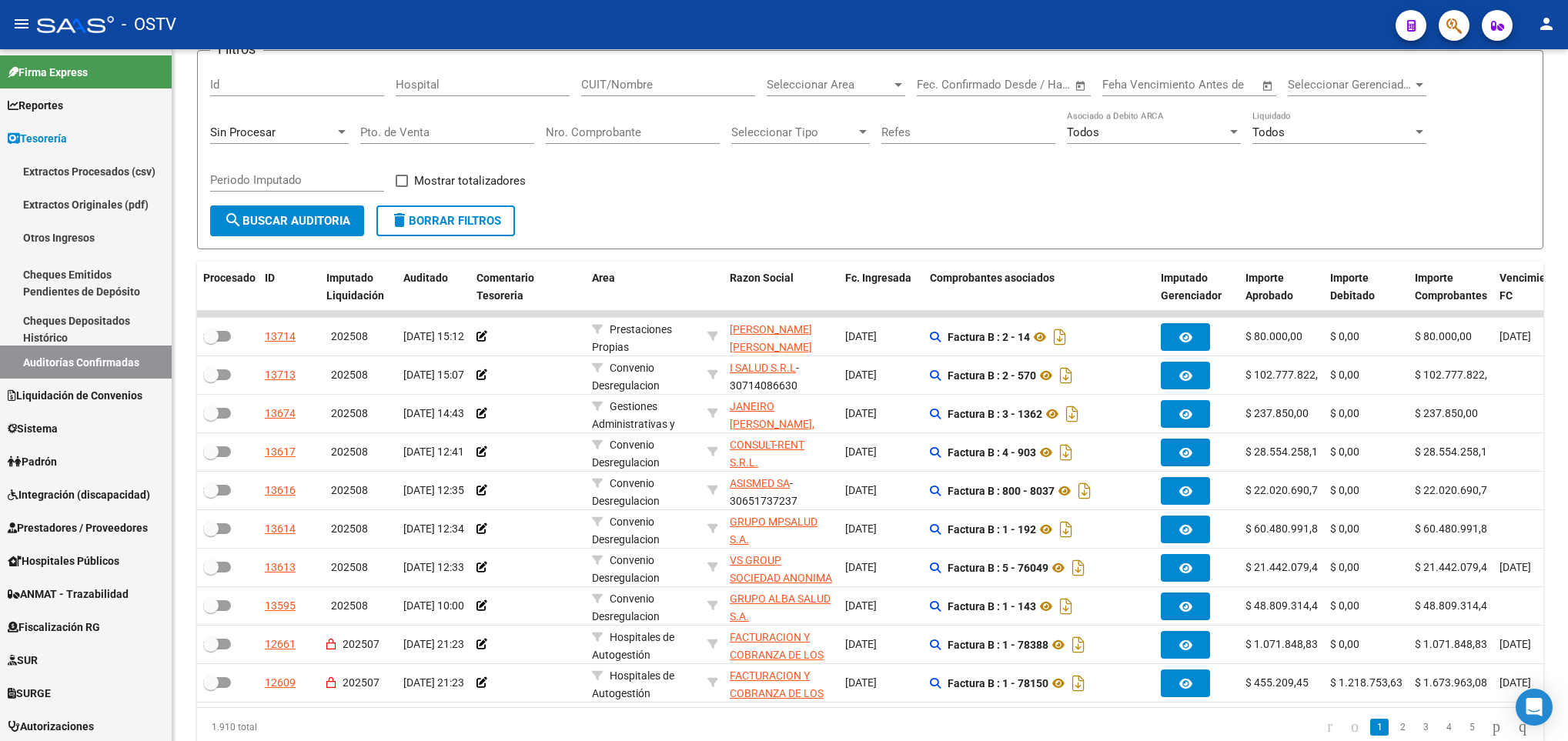
drag, startPoint x: 964, startPoint y: 727, endPoint x: 1572, endPoint y: 698, distance: 608.7
click at [1568, 698] on html "menu - OSTV person Firma Express Reportes Tablero de Control Ingresos Percibido…" at bounding box center [784, 370] width 1568 height 741
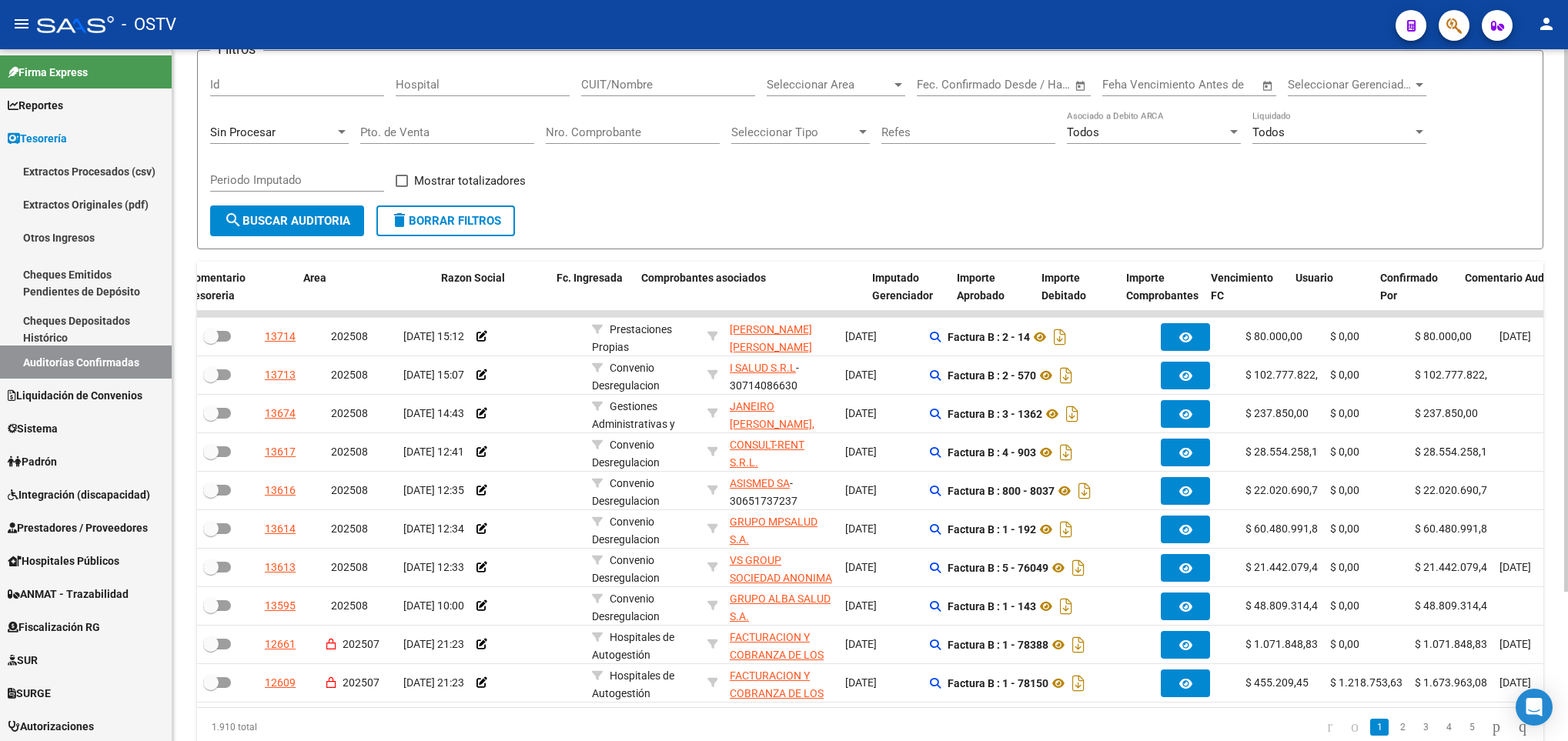
scroll to position [0, 332]
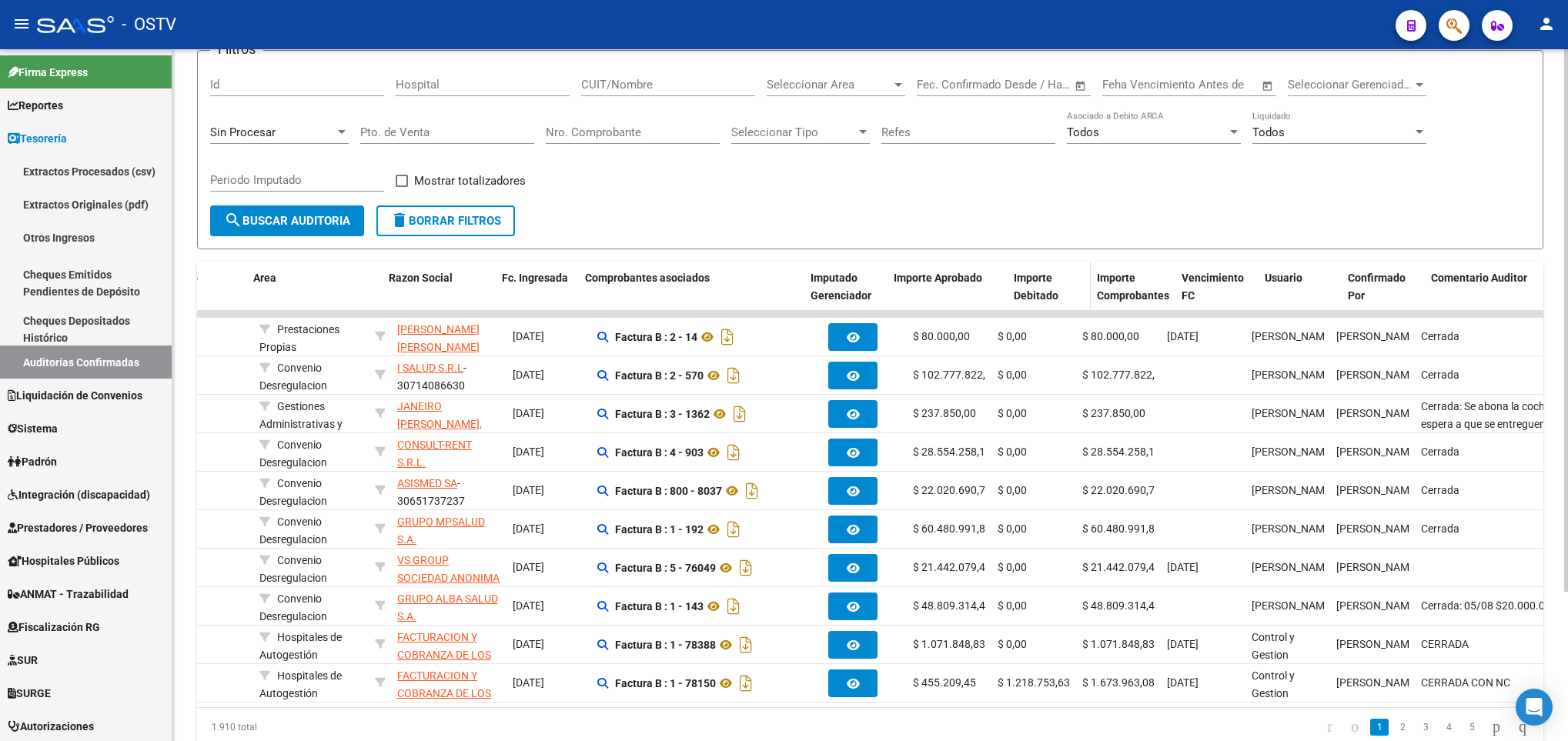
drag, startPoint x: 990, startPoint y: 286, endPoint x: 1047, endPoint y: 290, distance: 57.1
click at [1047, 290] on div "Procesado ID Imputado Liquidación Auditado Comentario Tesoreria Area Razon Soci…" at bounding box center [882, 287] width 2036 height 51
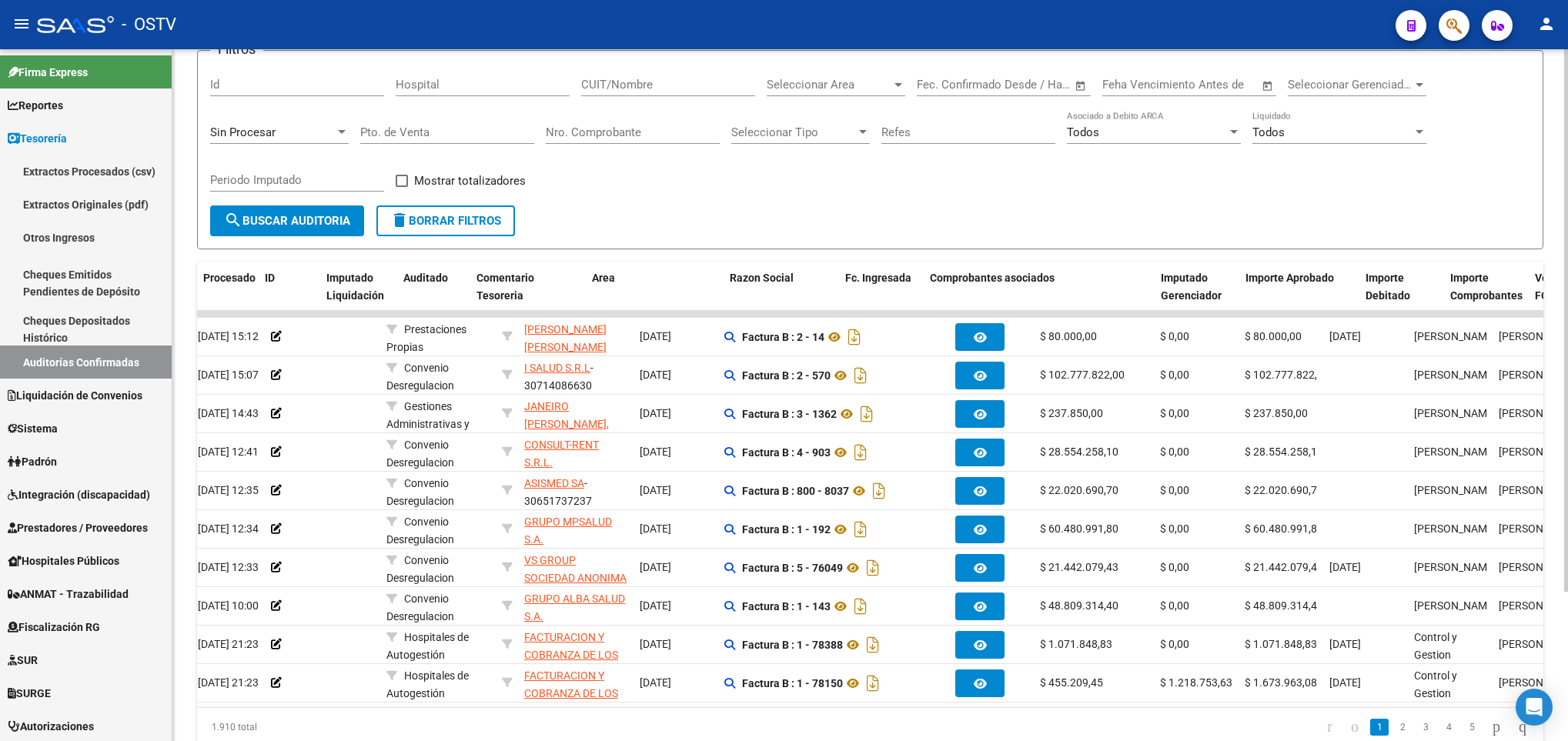
scroll to position [0, 0]
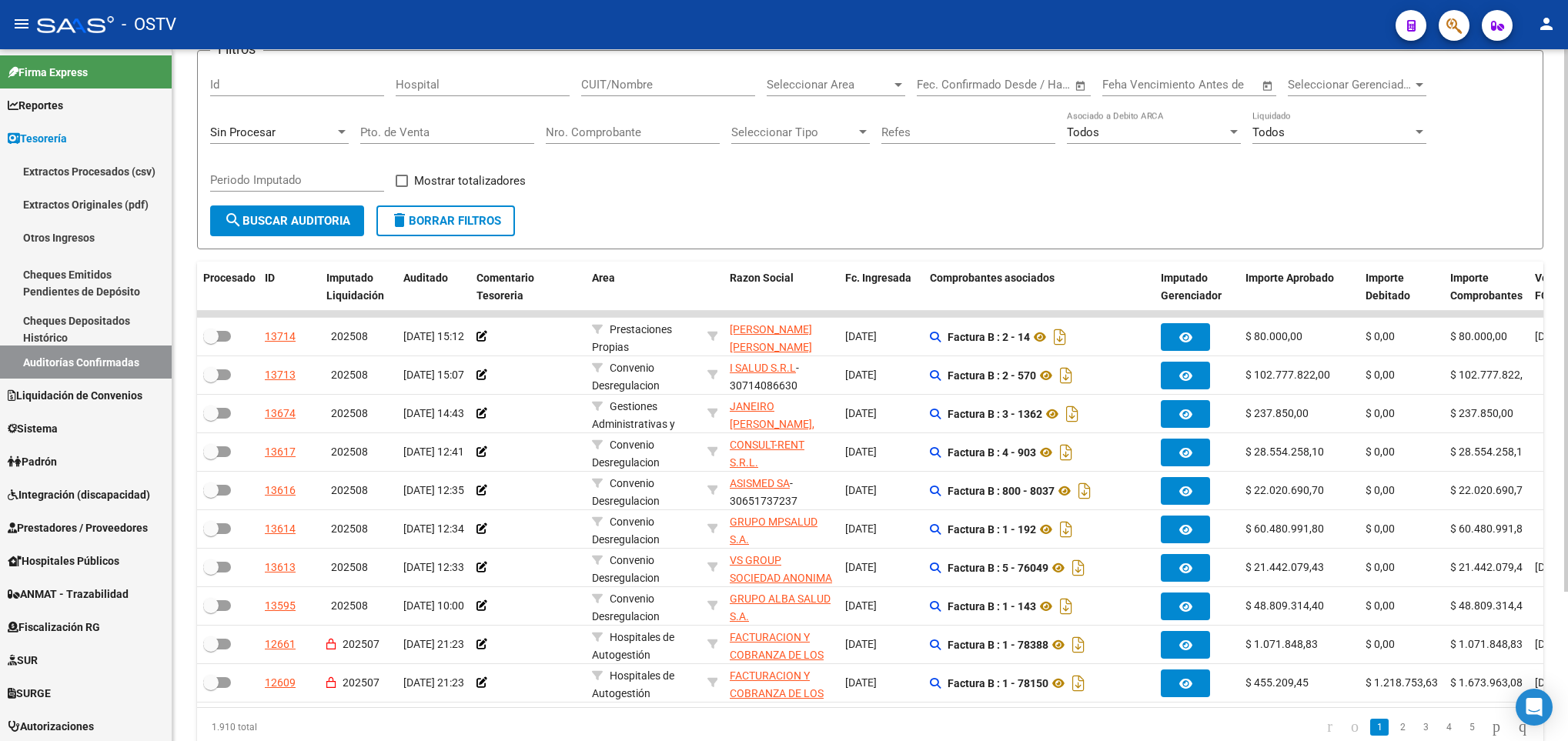
click at [282, 238] on form "Filtros Id Hospital CUIT/Nombre Seleccionar Area Seleccionar Area Start date – …" at bounding box center [870, 149] width 1346 height 199
click at [278, 220] on span "search Buscar Auditoria" at bounding box center [286, 220] width 126 height 14
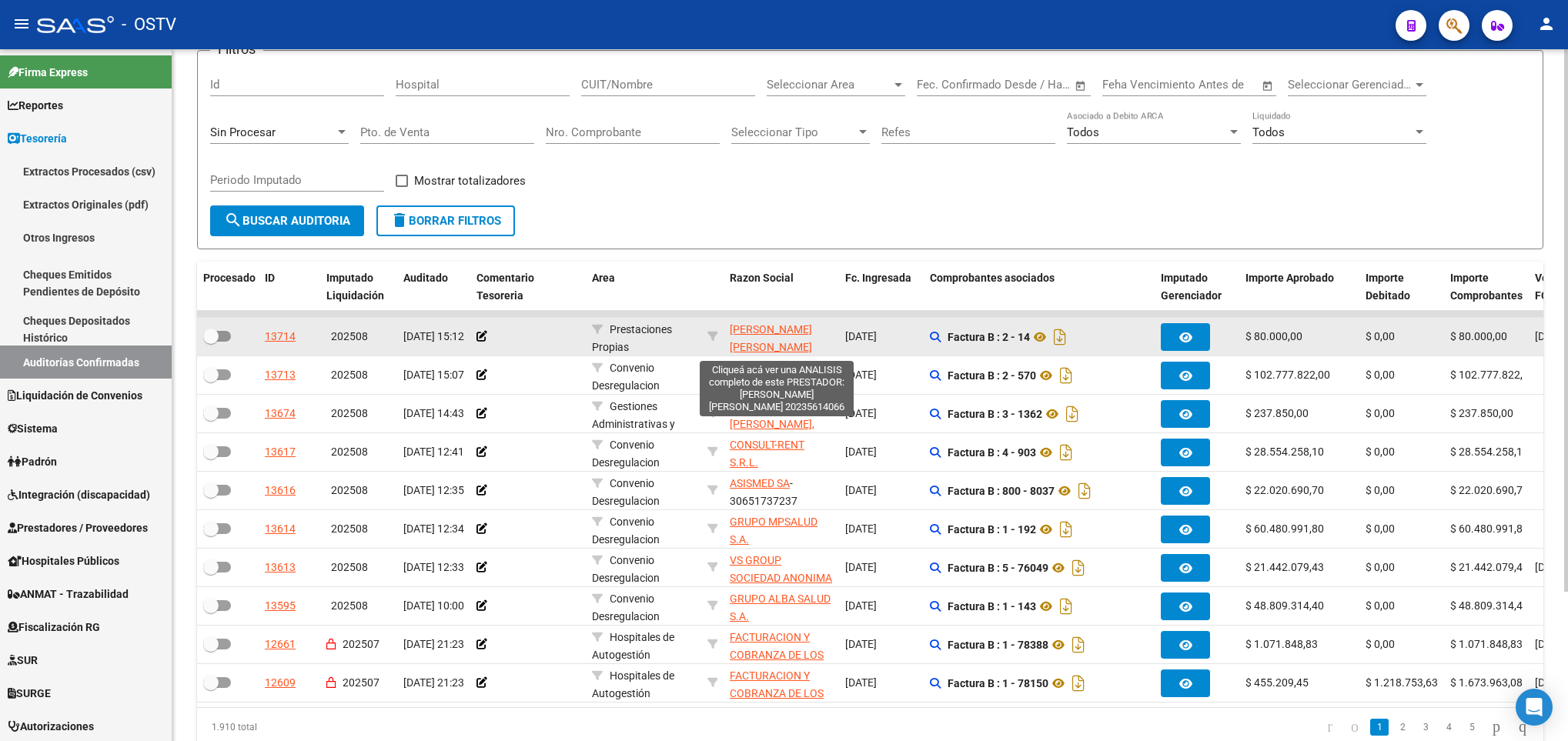
click at [775, 331] on span "FIGUEROA ARTURO ALEJANDRO" at bounding box center [770, 337] width 82 height 30
type textarea "20235614066"
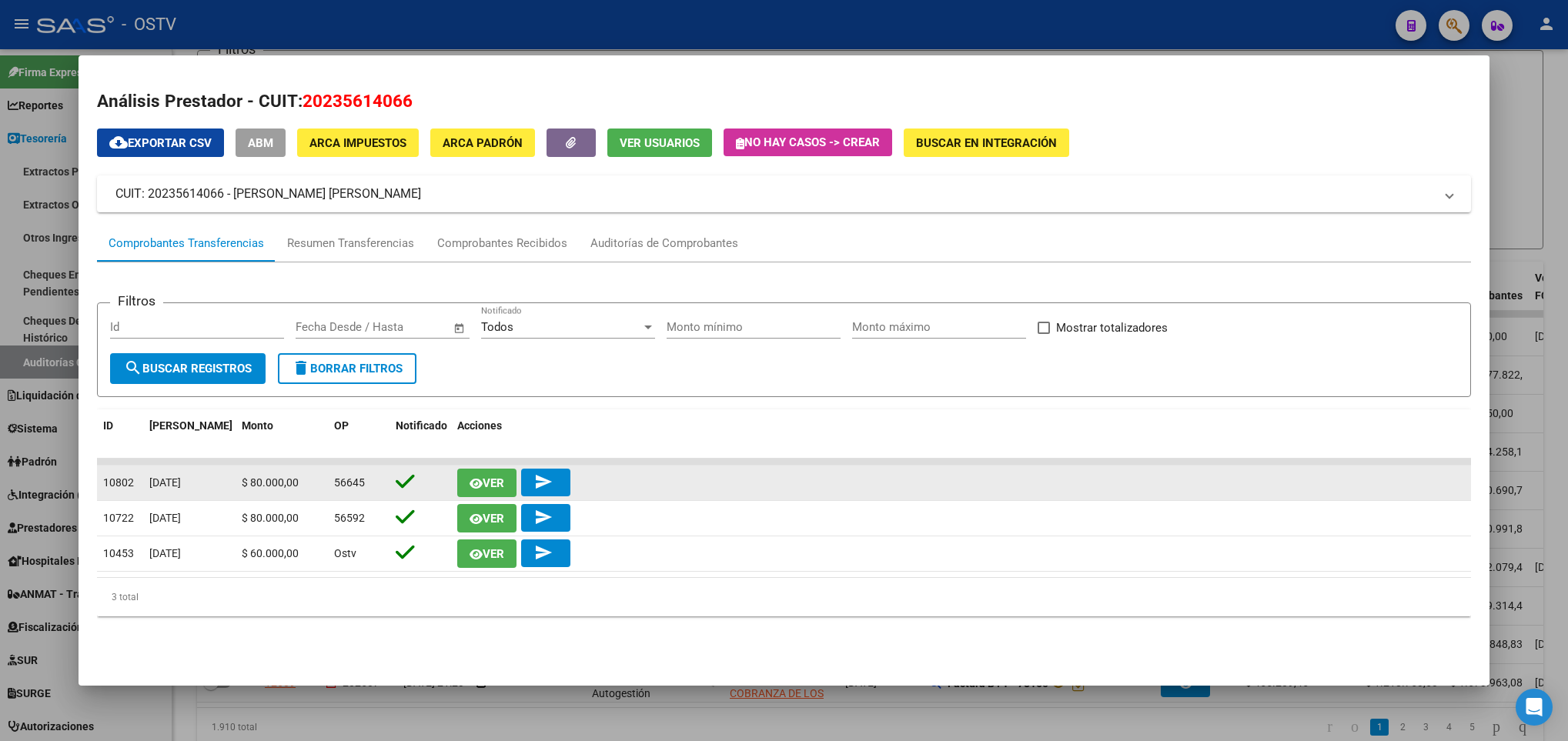
click at [486, 476] on span "Ver" at bounding box center [493, 482] width 22 height 14
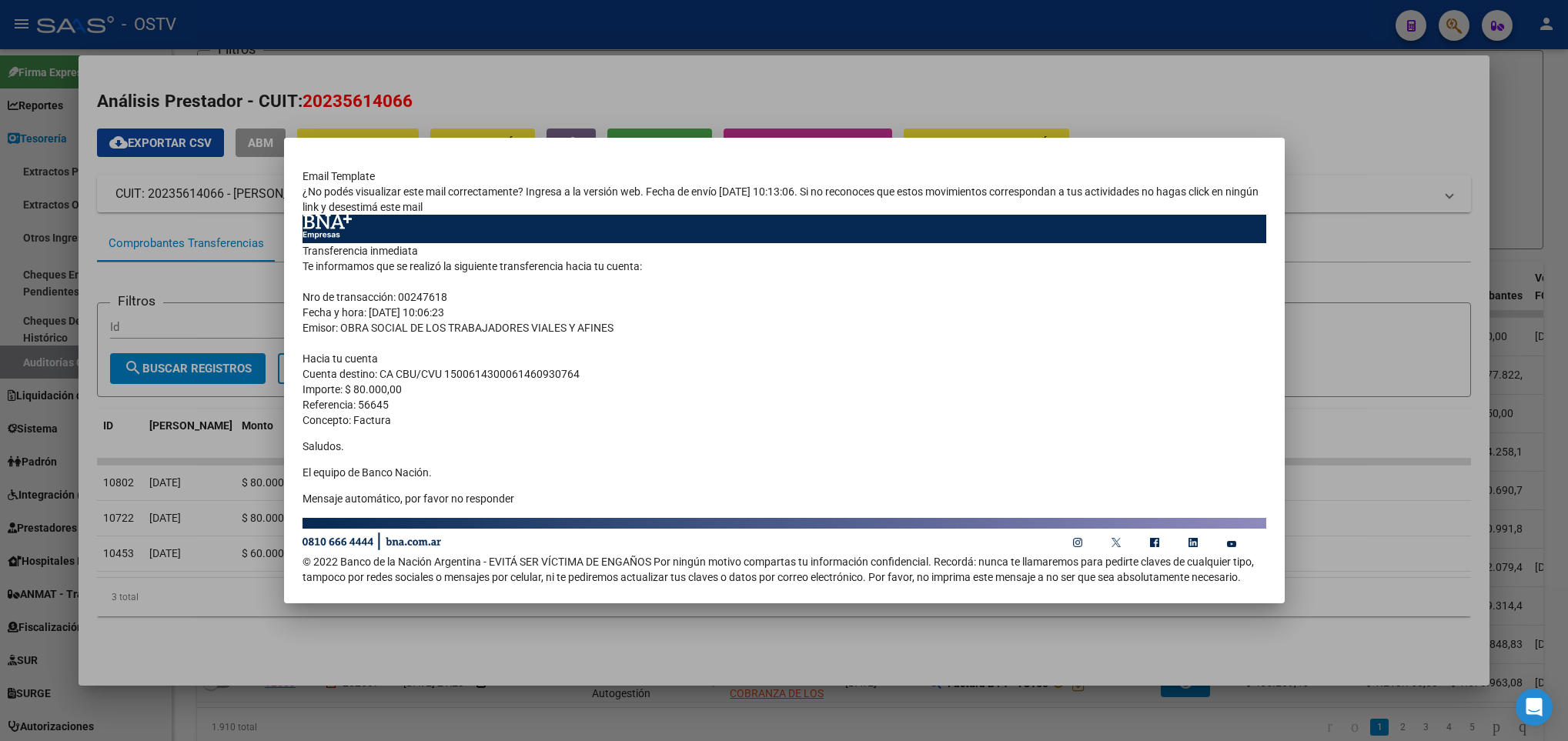
click at [235, 550] on div at bounding box center [784, 370] width 1568 height 741
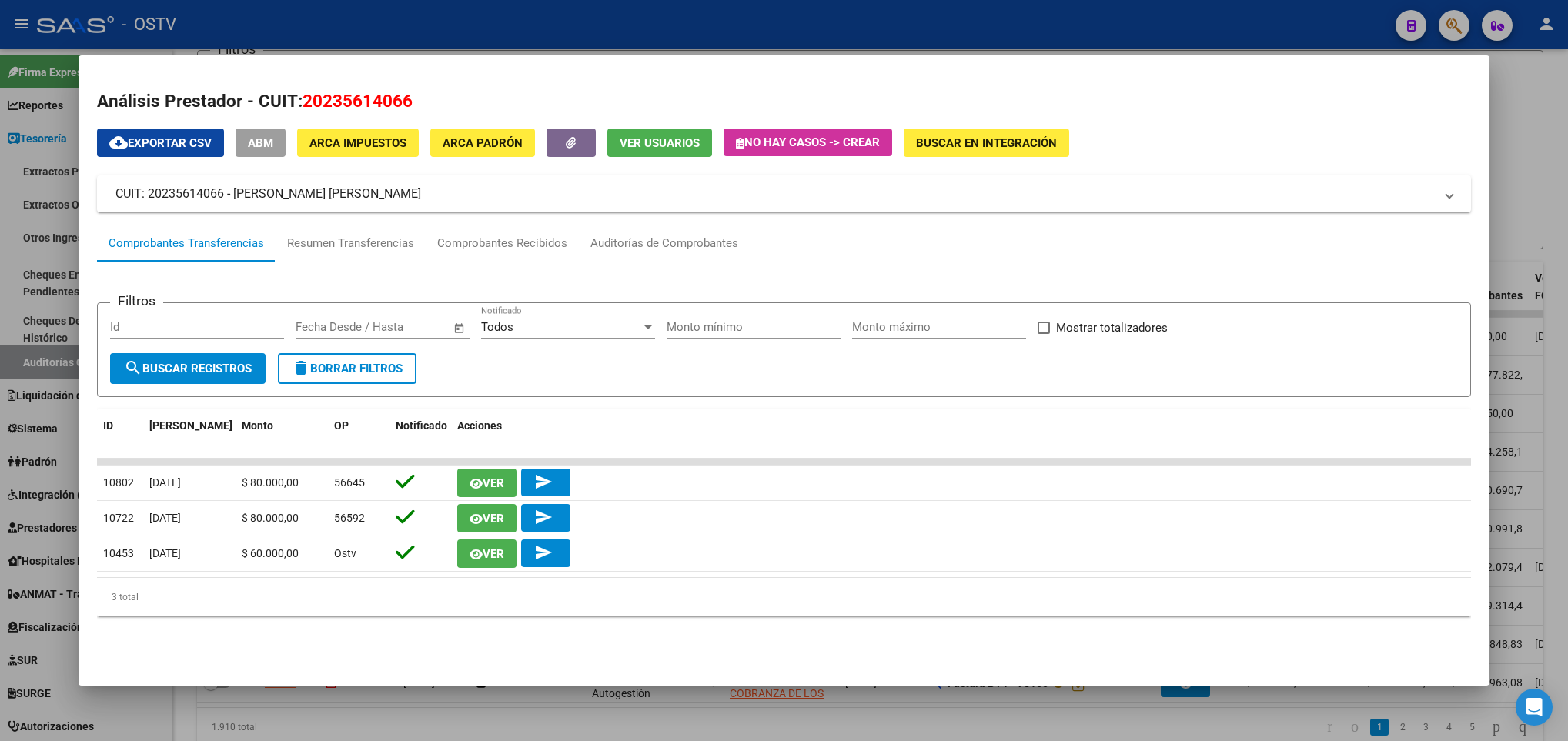
click at [54, 393] on div at bounding box center [784, 370] width 1568 height 741
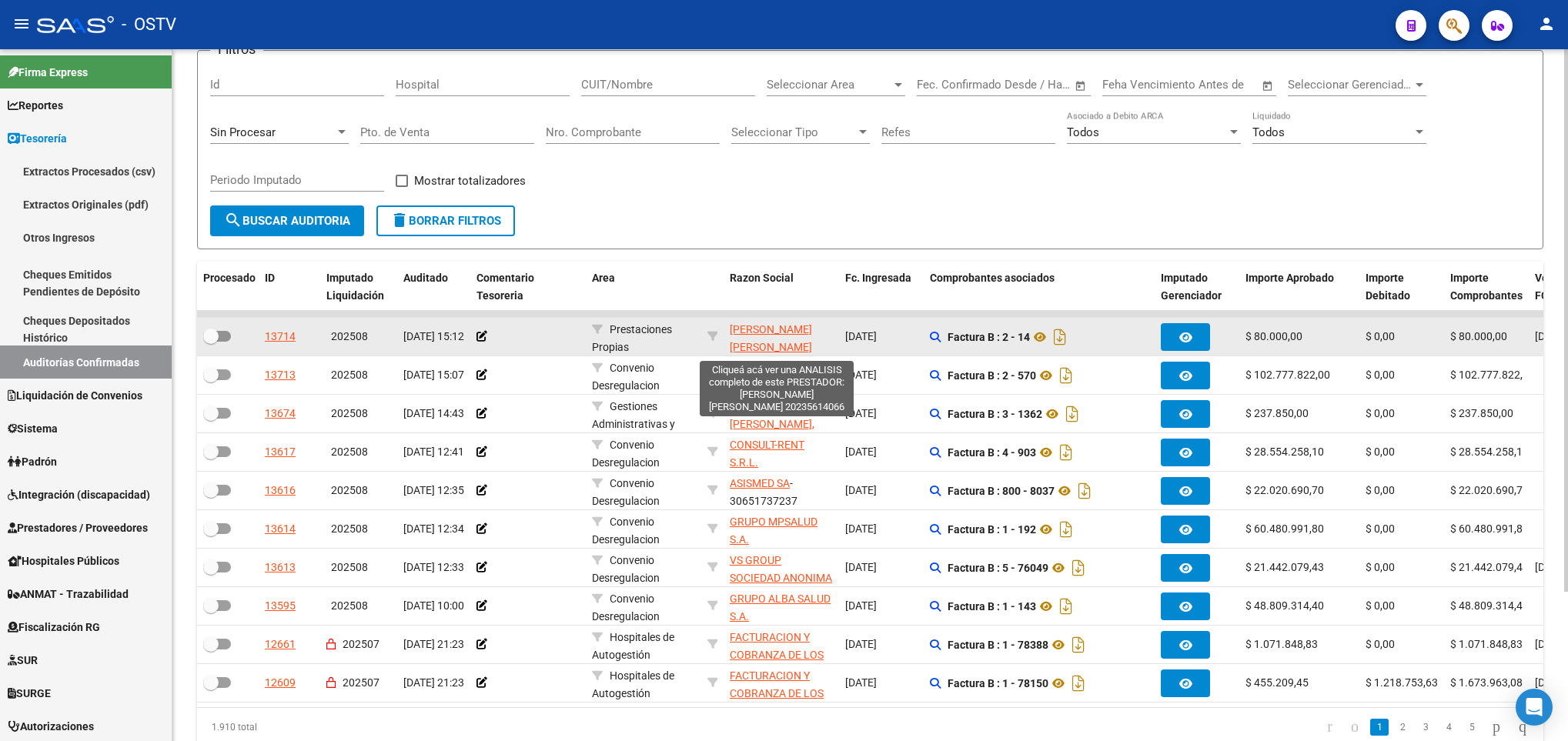
click at [767, 328] on span "FIGUEROA ARTURO ALEJANDRO" at bounding box center [770, 337] width 82 height 30
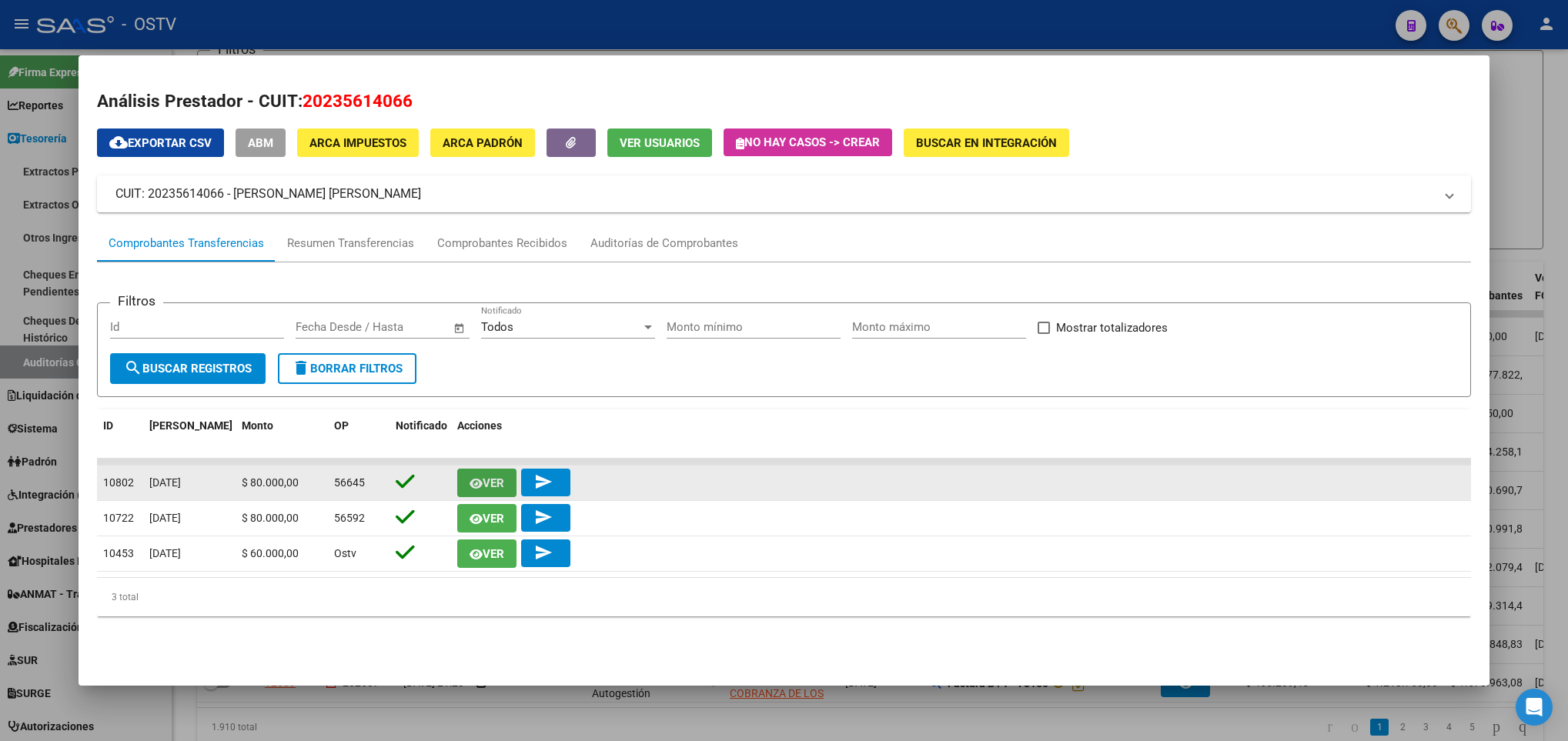
click at [491, 473] on button "Ver" at bounding box center [486, 482] width 59 height 28
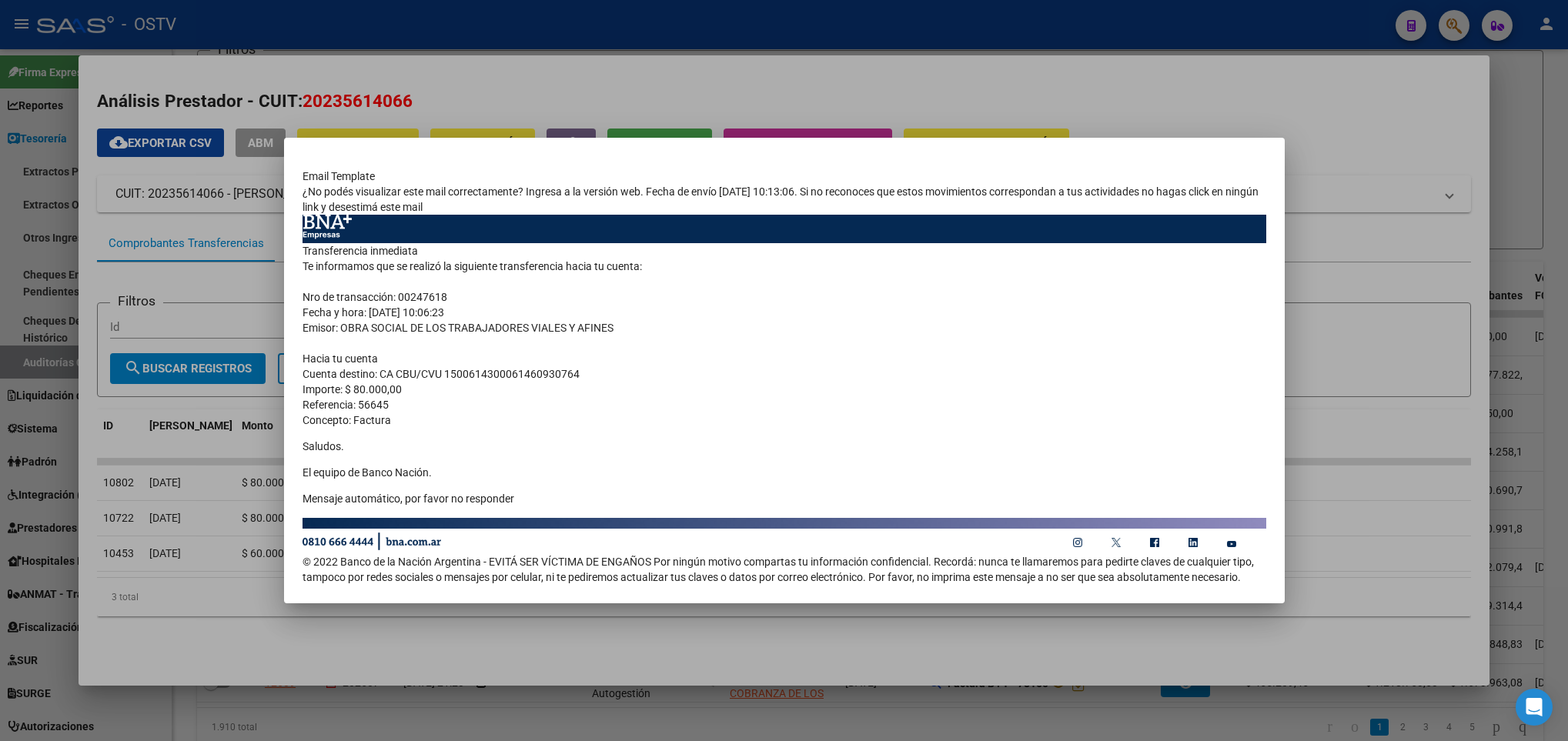
click at [569, 107] on div at bounding box center [784, 370] width 1568 height 741
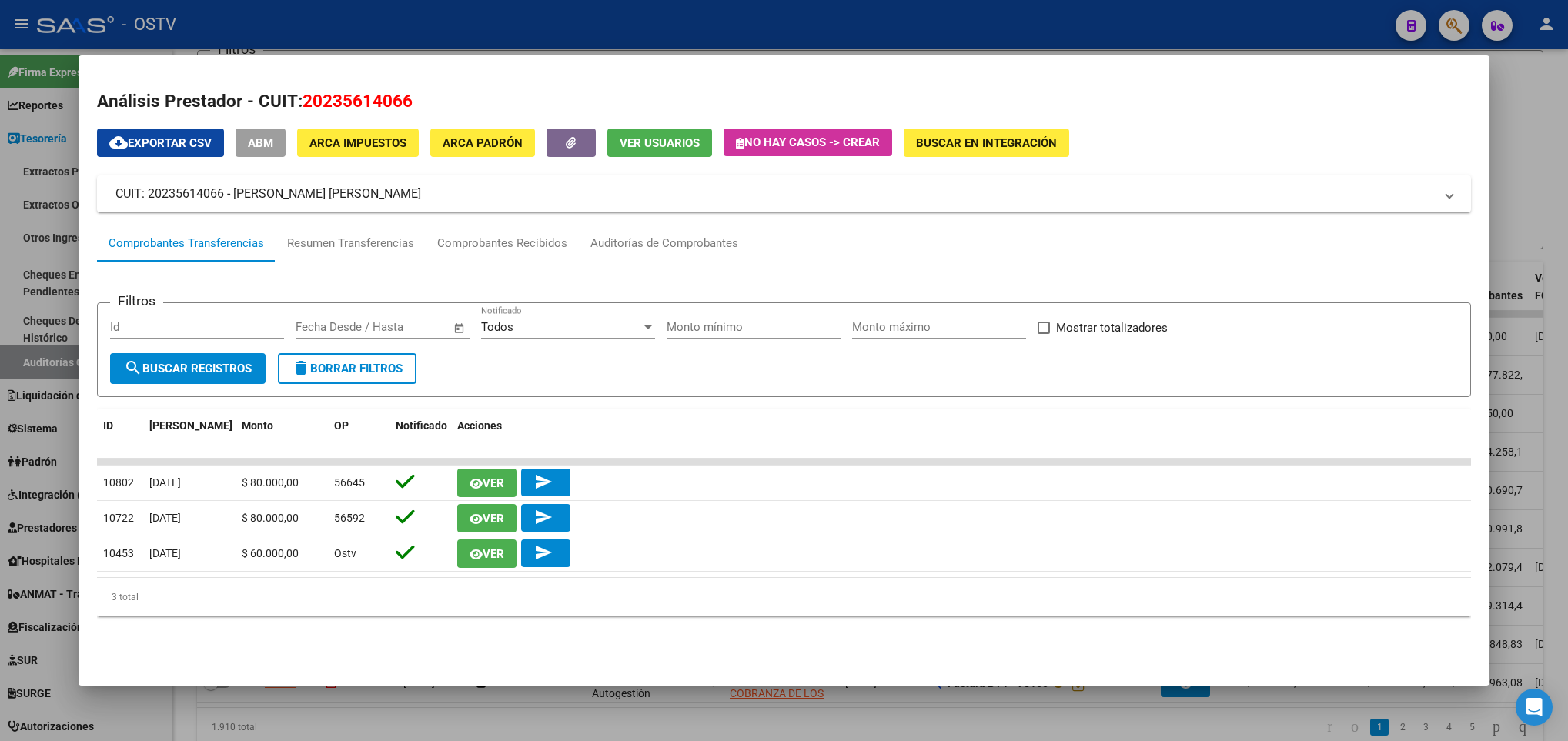
click at [54, 337] on div at bounding box center [784, 370] width 1568 height 741
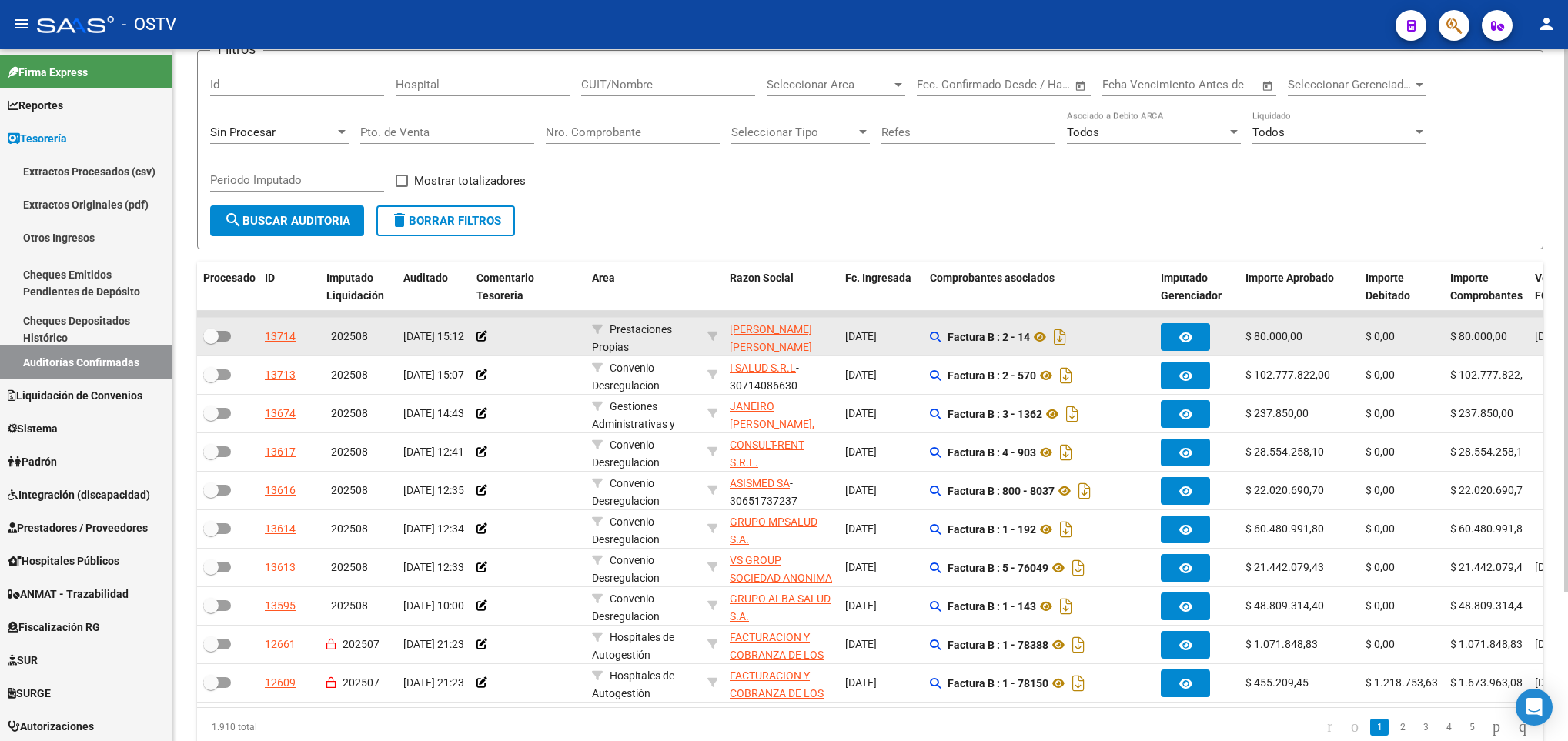
click at [231, 337] on div at bounding box center [228, 337] width 49 height 20
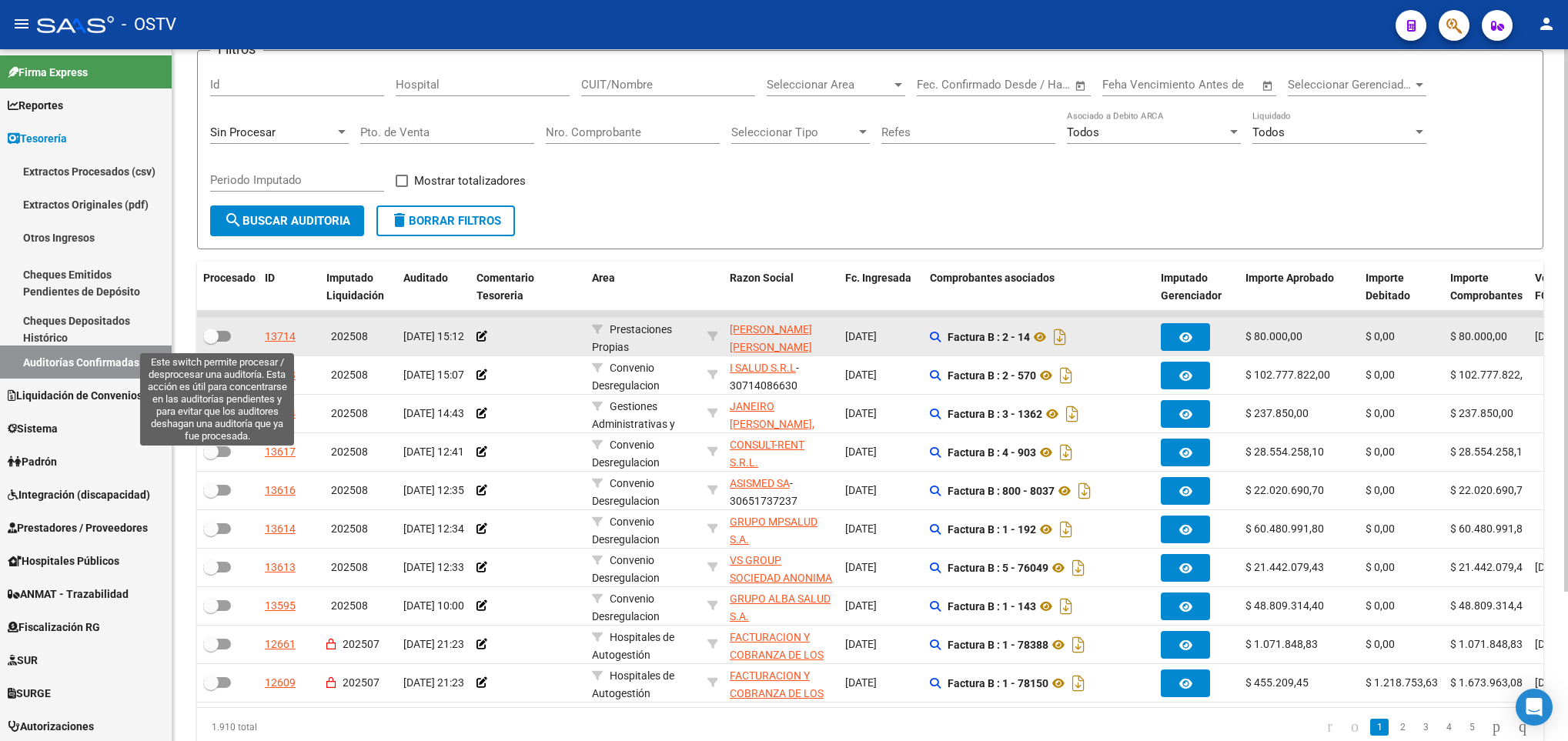
click at [218, 342] on span at bounding box center [217, 337] width 28 height 11
click at [211, 342] on input "checkbox" at bounding box center [210, 342] width 1 height 1
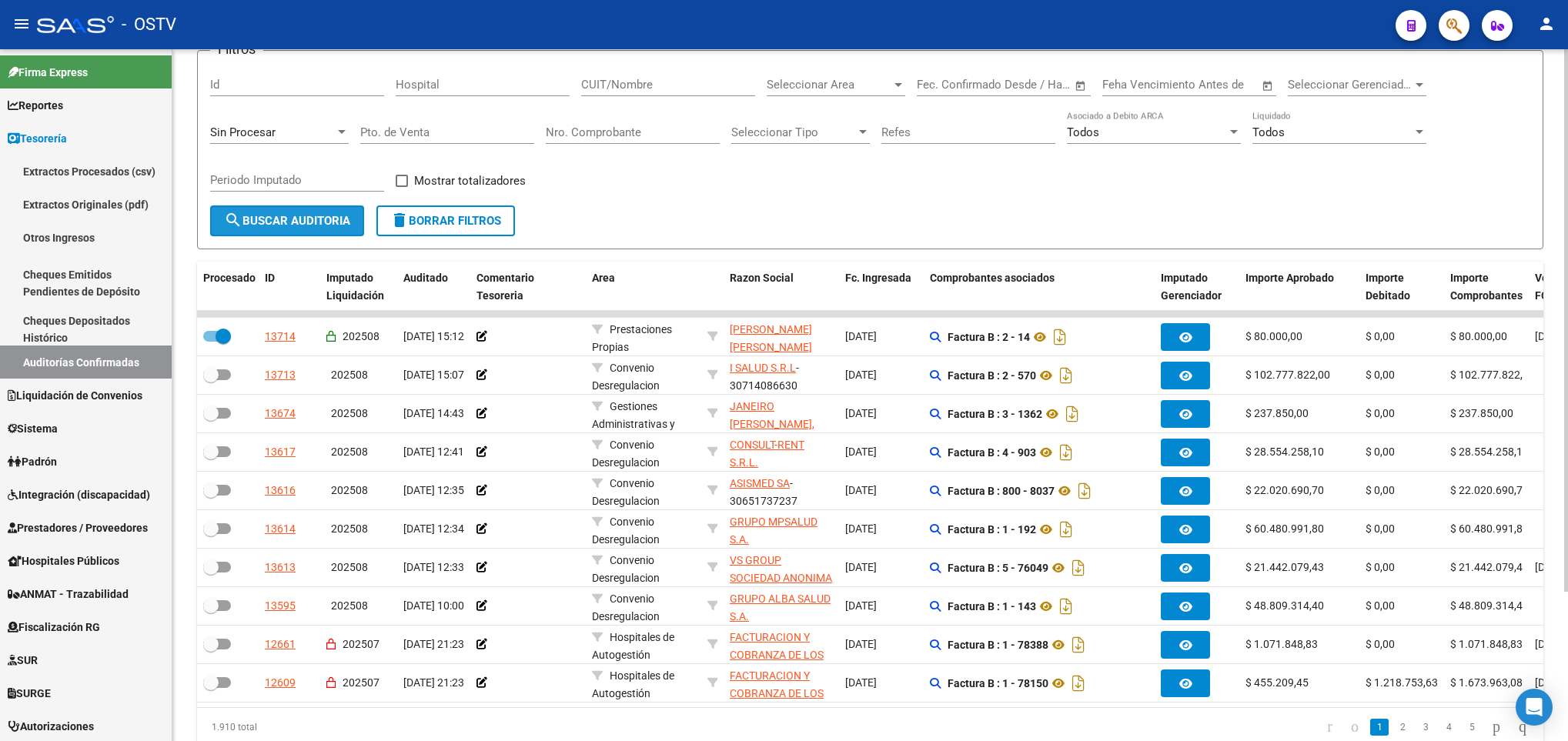
click at [273, 208] on button "search Buscar Auditoria" at bounding box center [287, 221] width 154 height 31
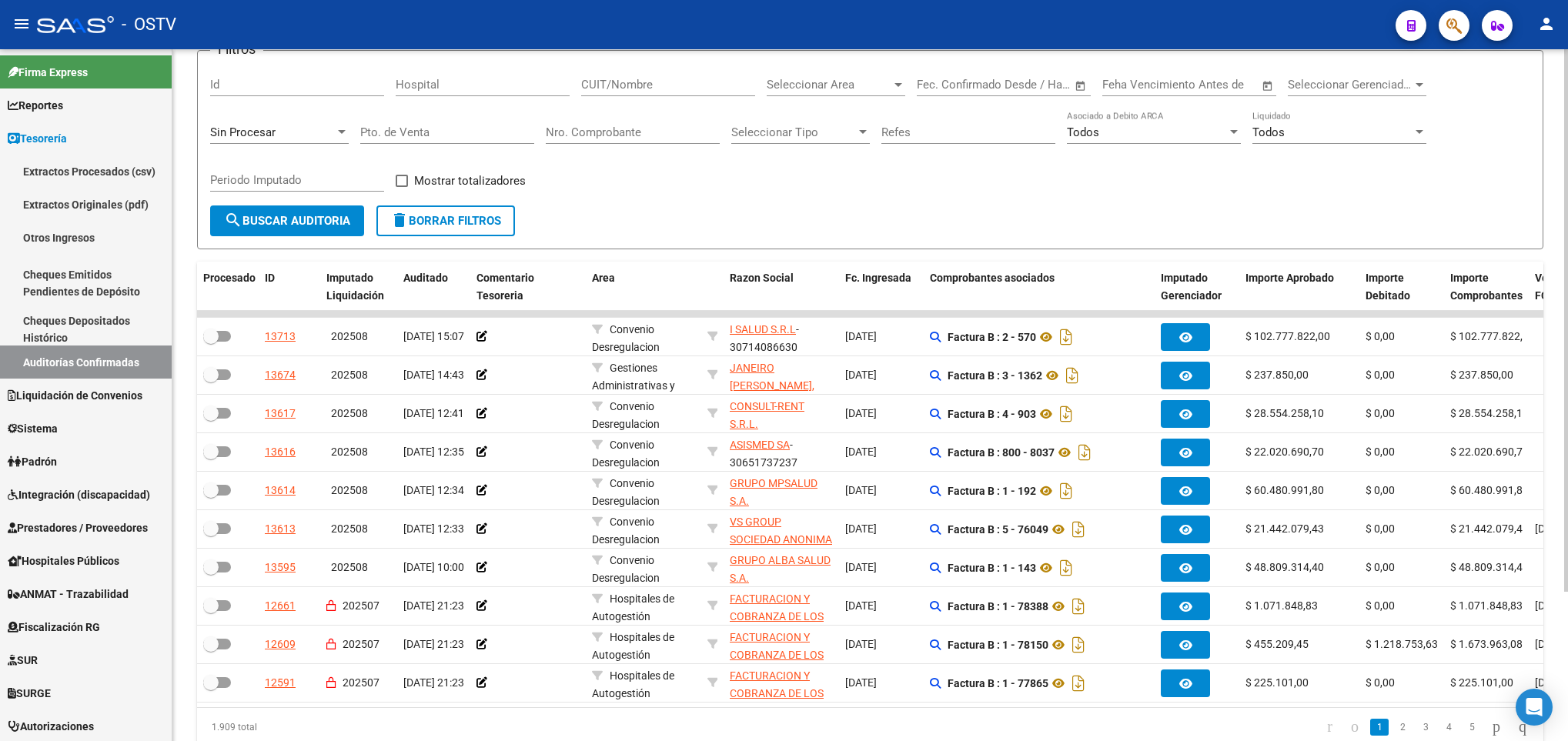
click at [257, 125] on div "Sin Procesar" at bounding box center [279, 127] width 139 height 33
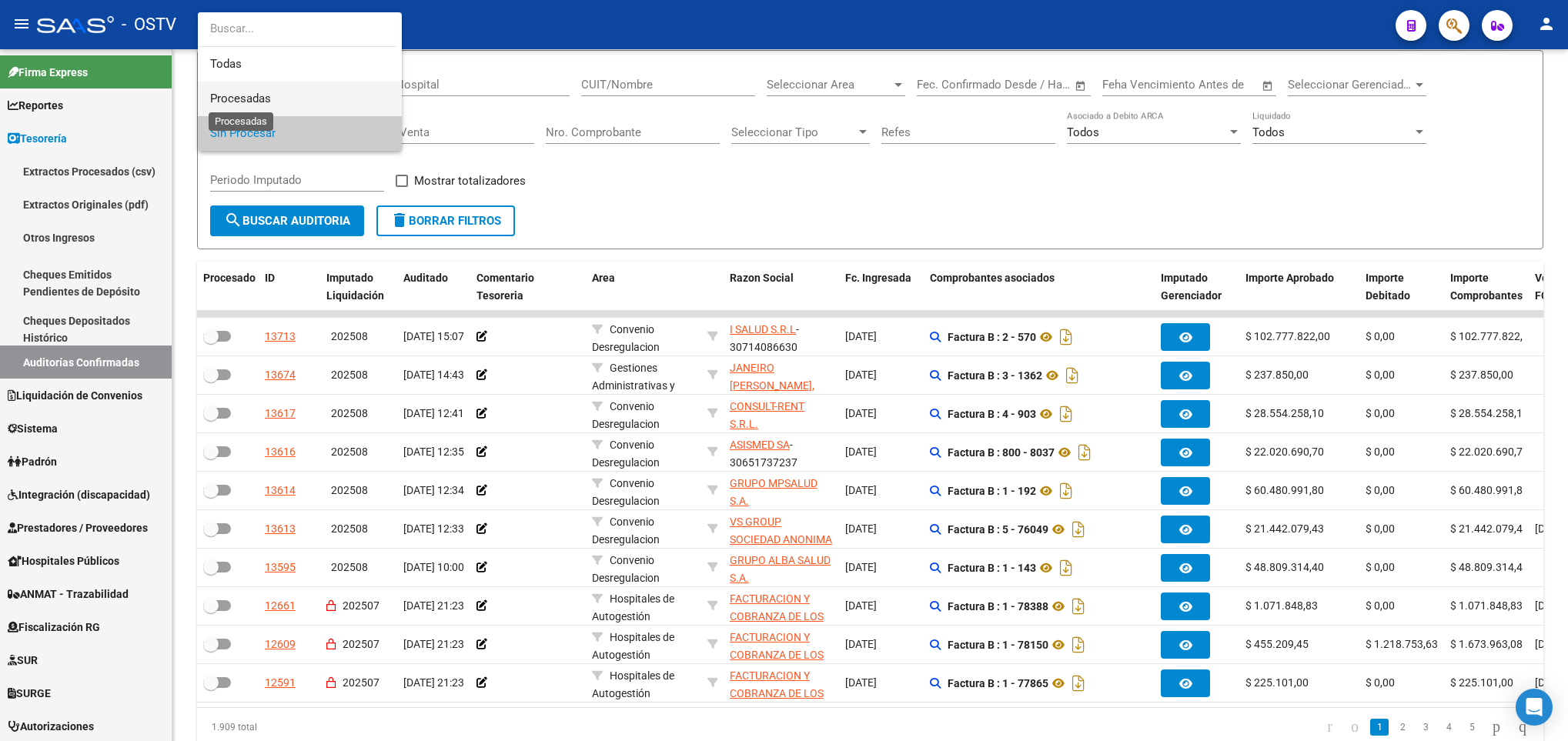
click at [250, 98] on span "Procesadas" at bounding box center [240, 98] width 61 height 14
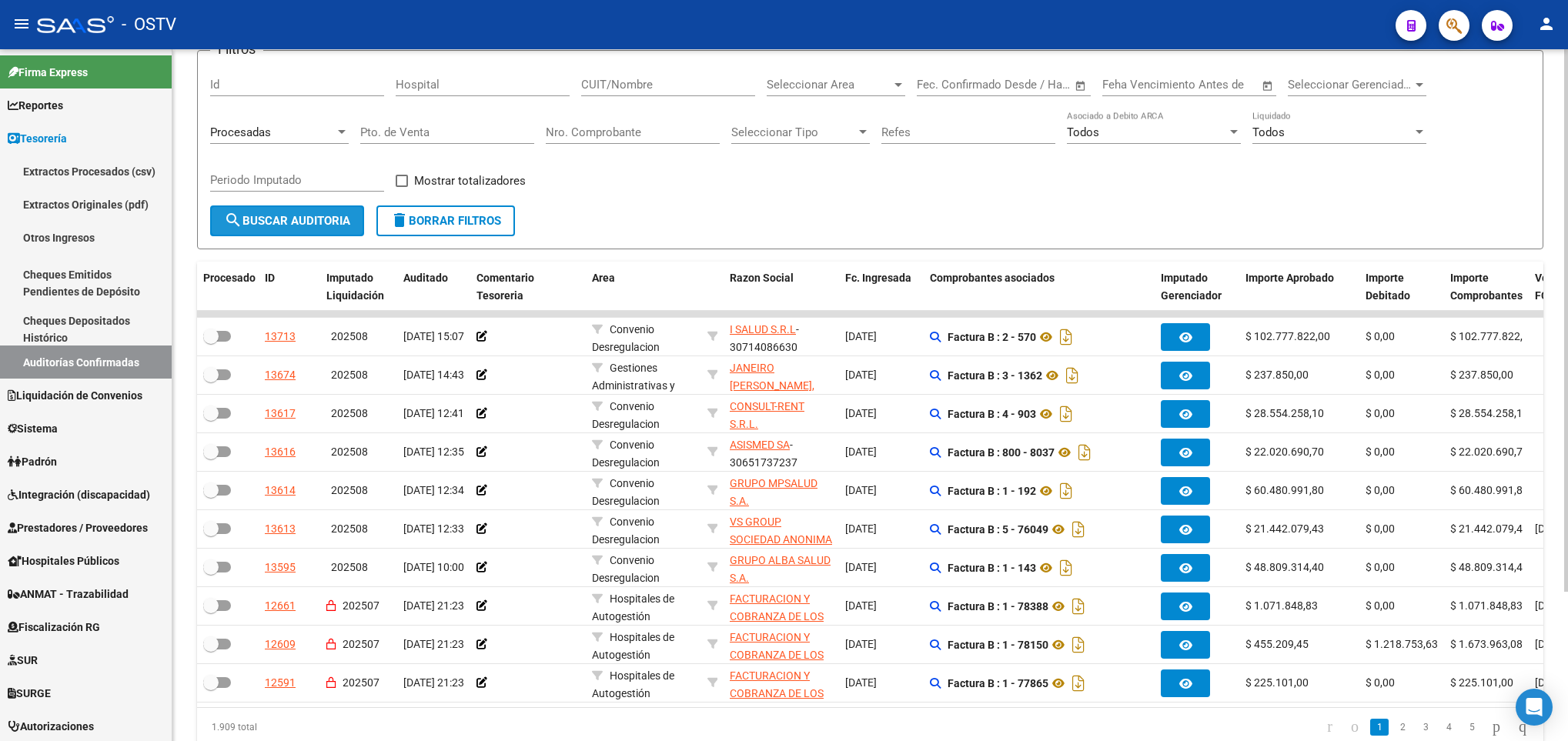
click at [307, 210] on button "search Buscar Auditoria" at bounding box center [287, 221] width 154 height 31
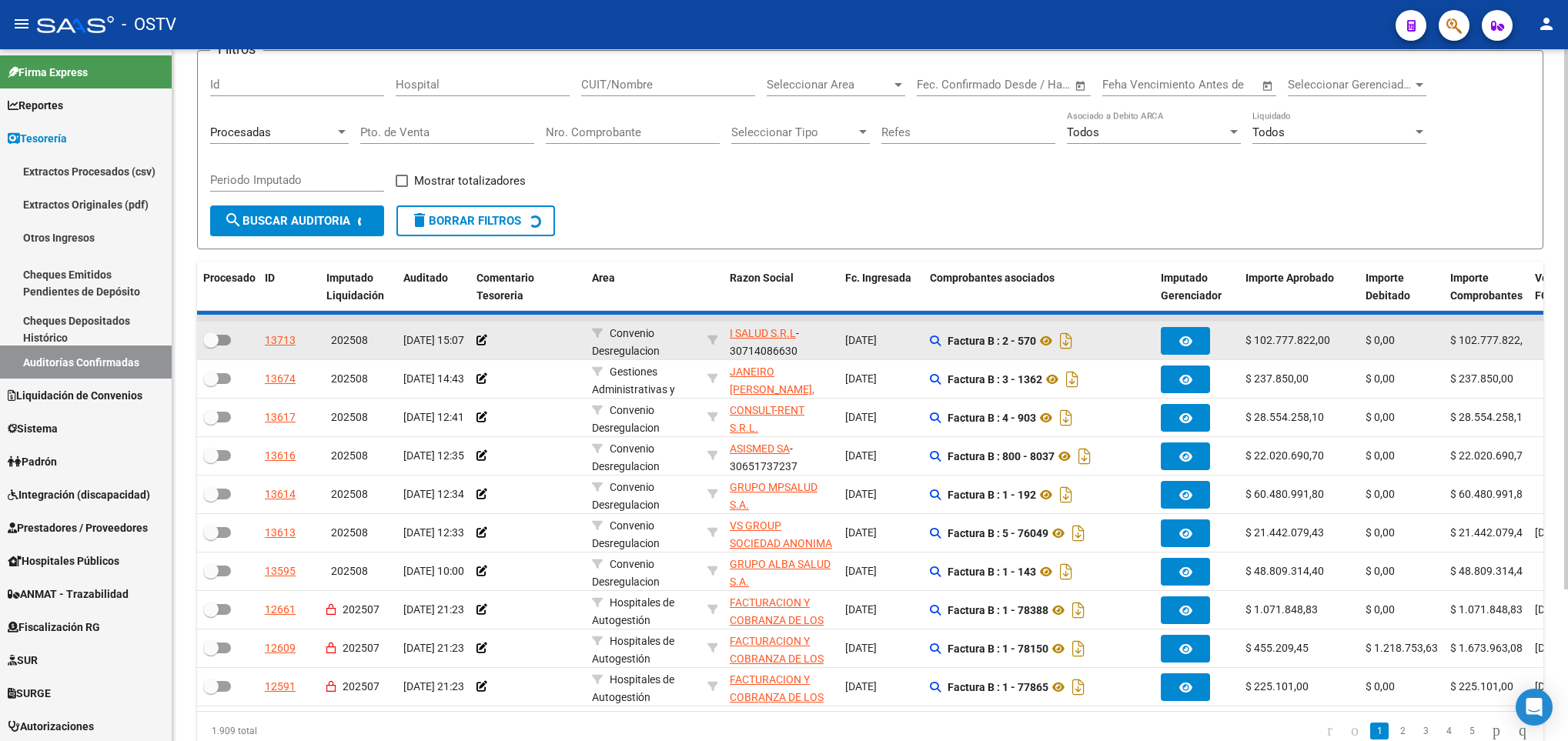
checkbox input "true"
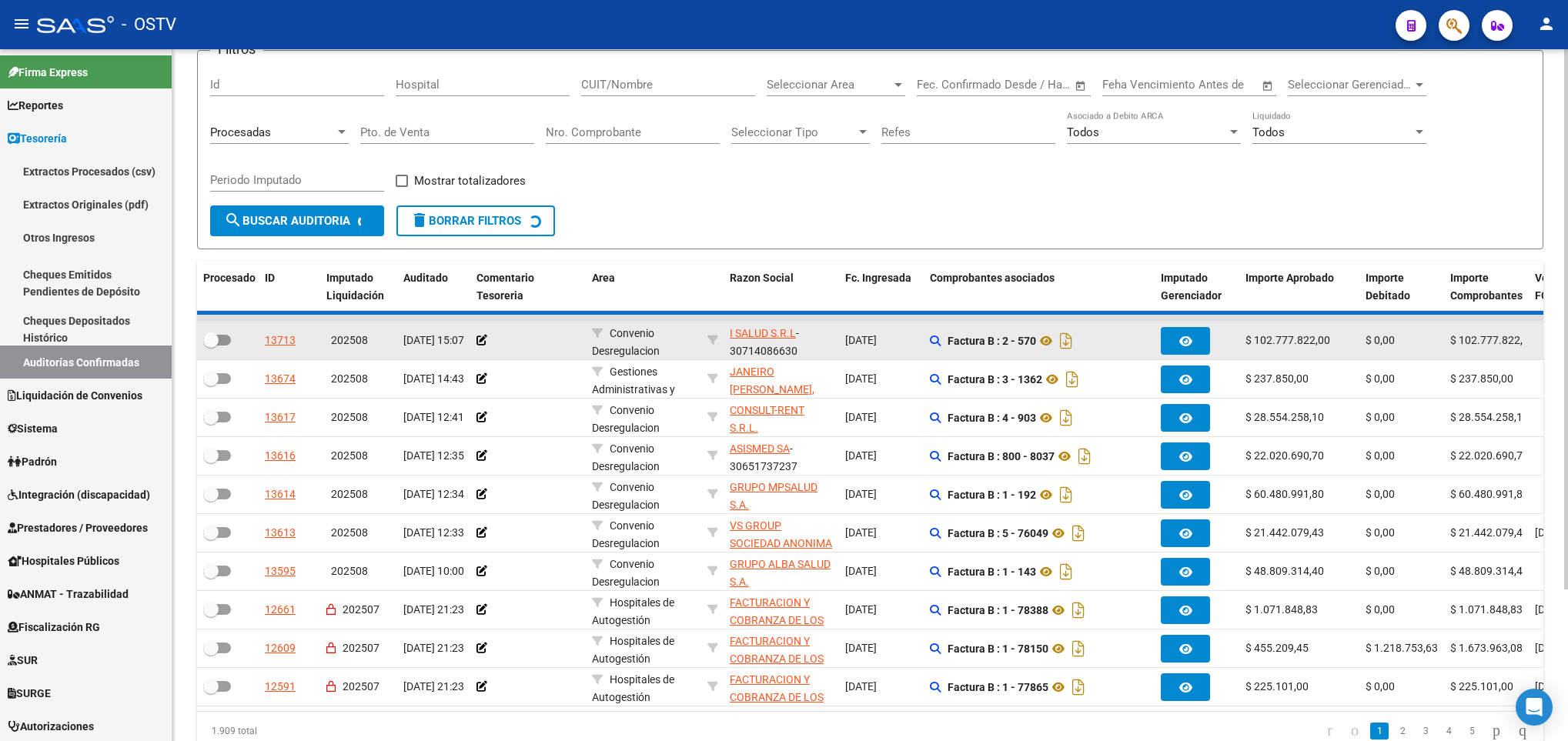
checkbox input "true"
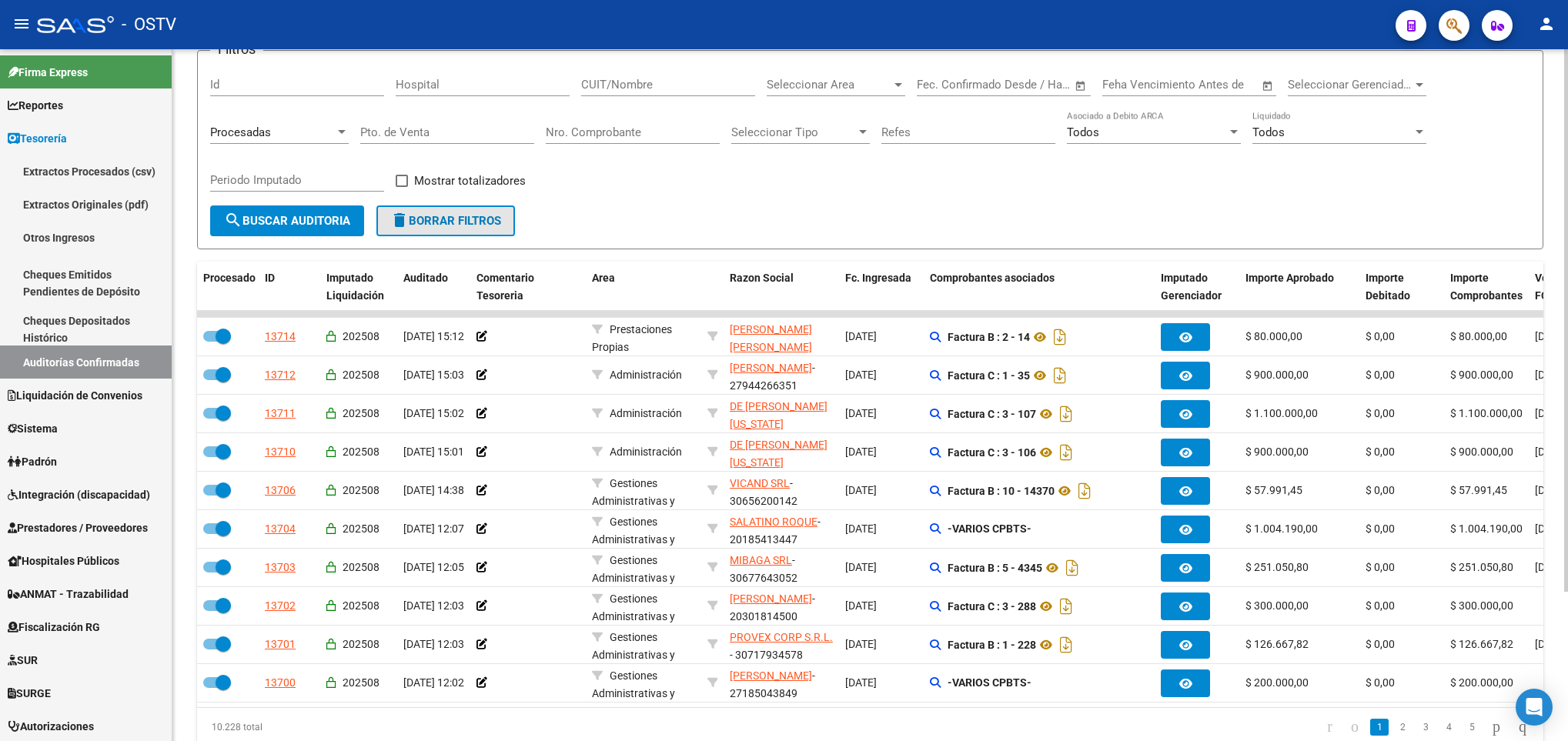
click at [421, 224] on span "delete Borrar Filtros" at bounding box center [445, 220] width 110 height 14
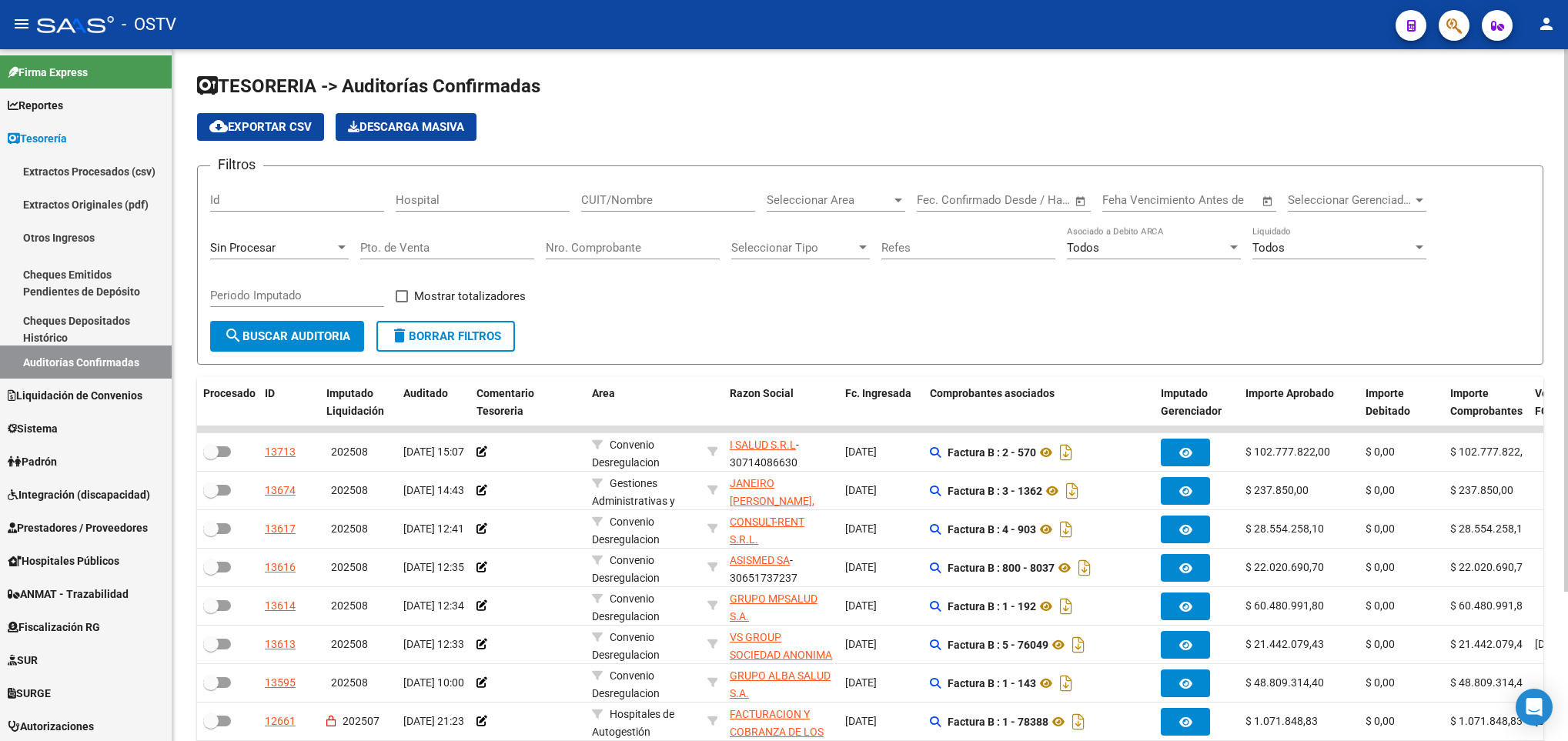
click at [285, 235] on div "Sin Procesar" at bounding box center [279, 242] width 139 height 33
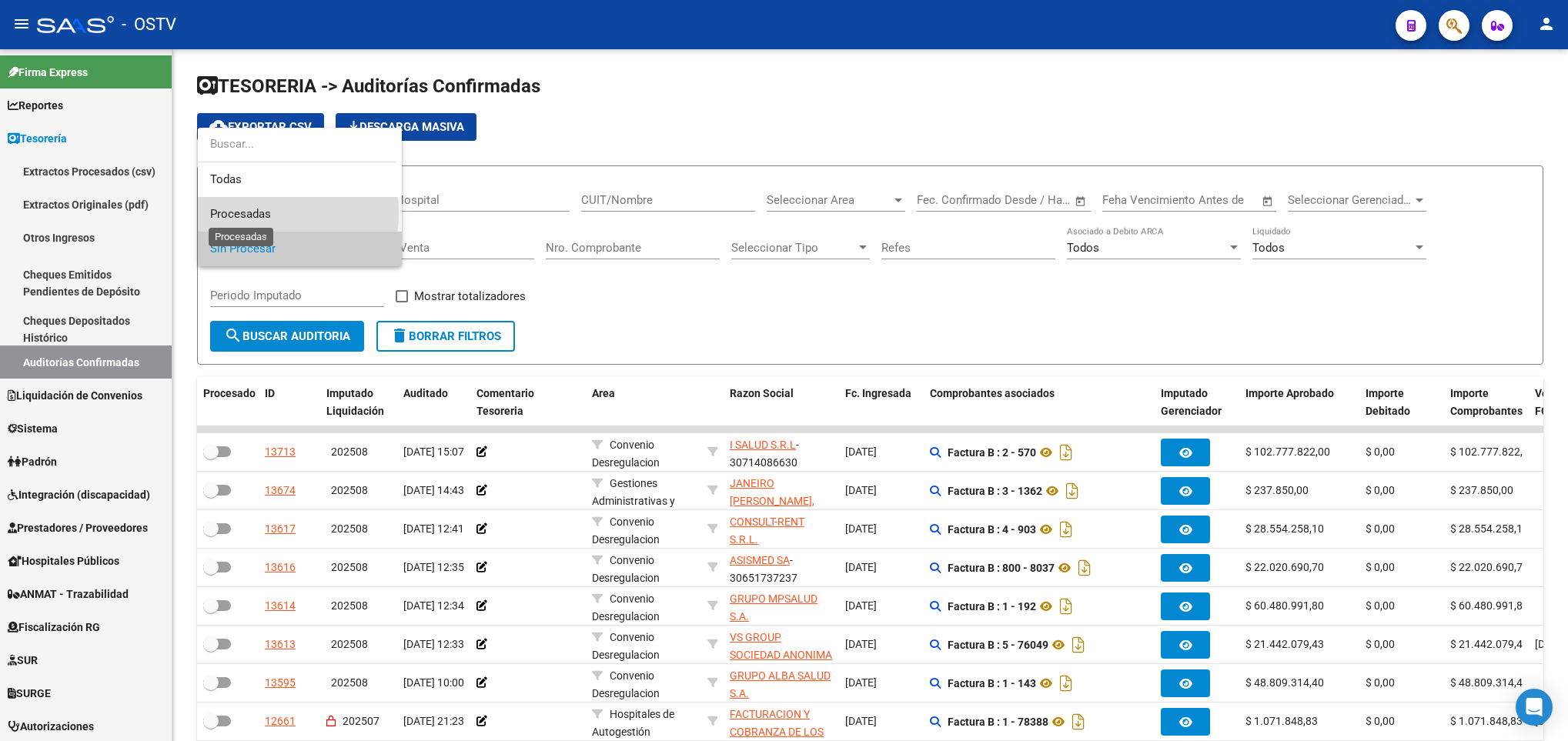
click at [254, 214] on span "Procesadas" at bounding box center [240, 214] width 61 height 14
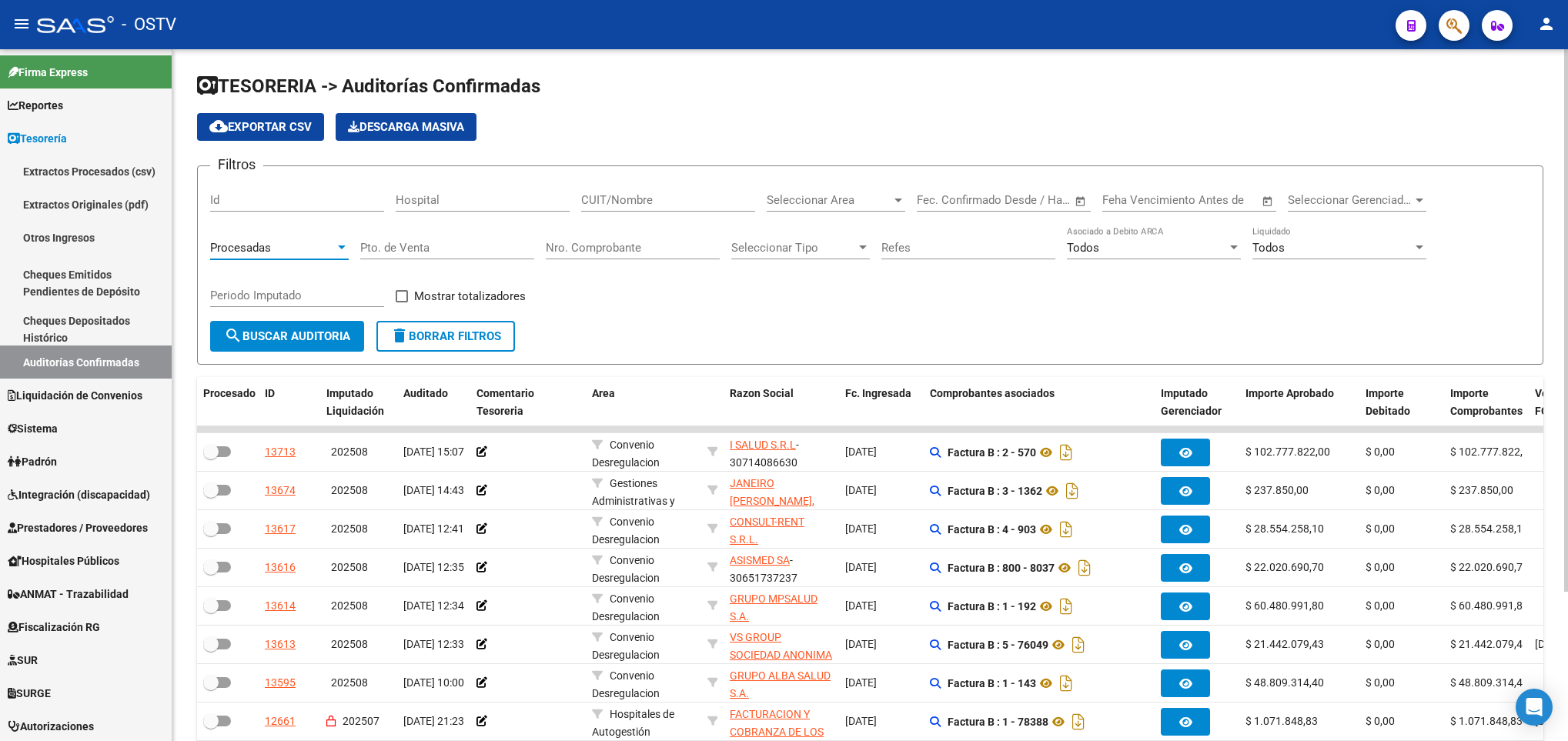
click at [271, 333] on span "search Buscar Auditoria" at bounding box center [286, 336] width 126 height 14
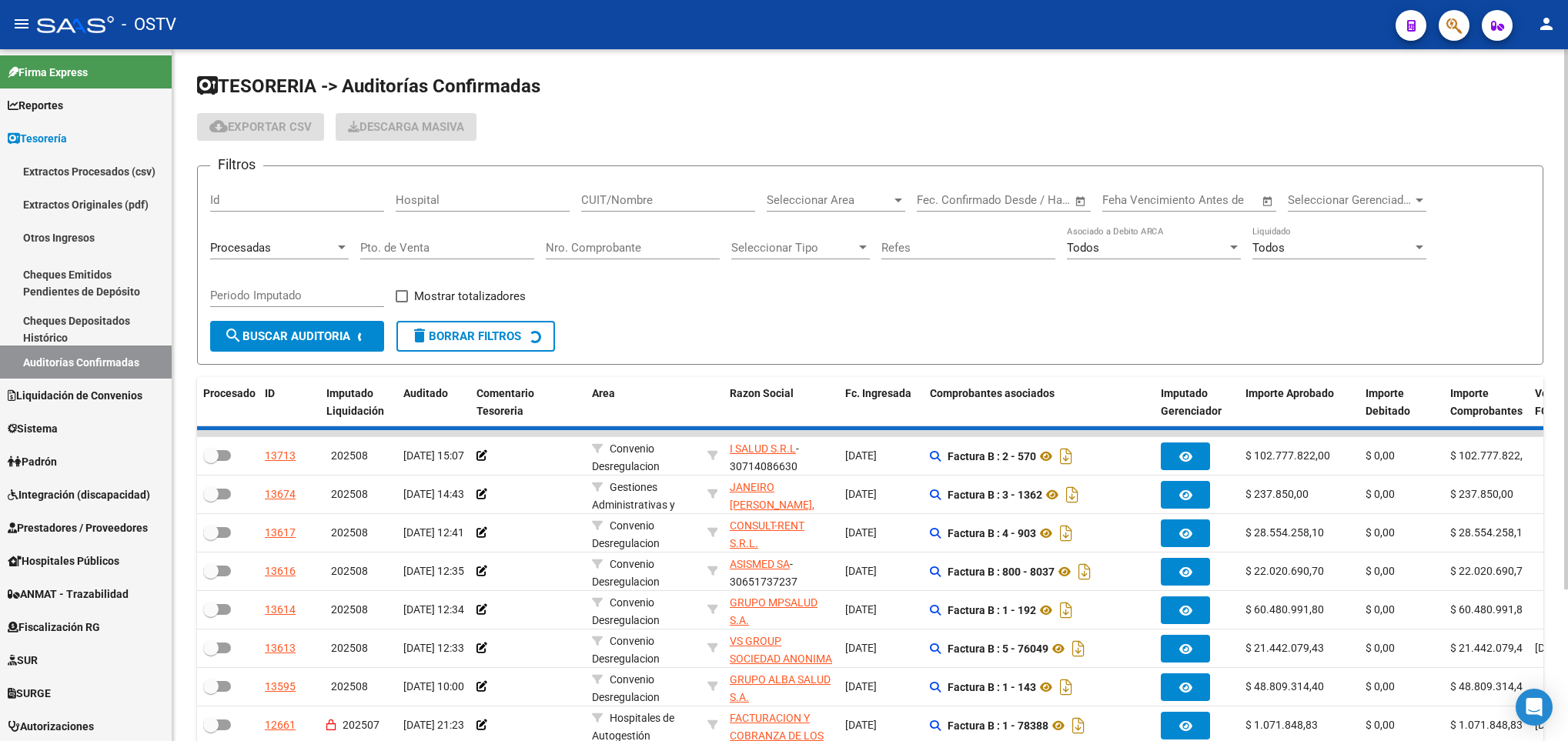
checkbox input "true"
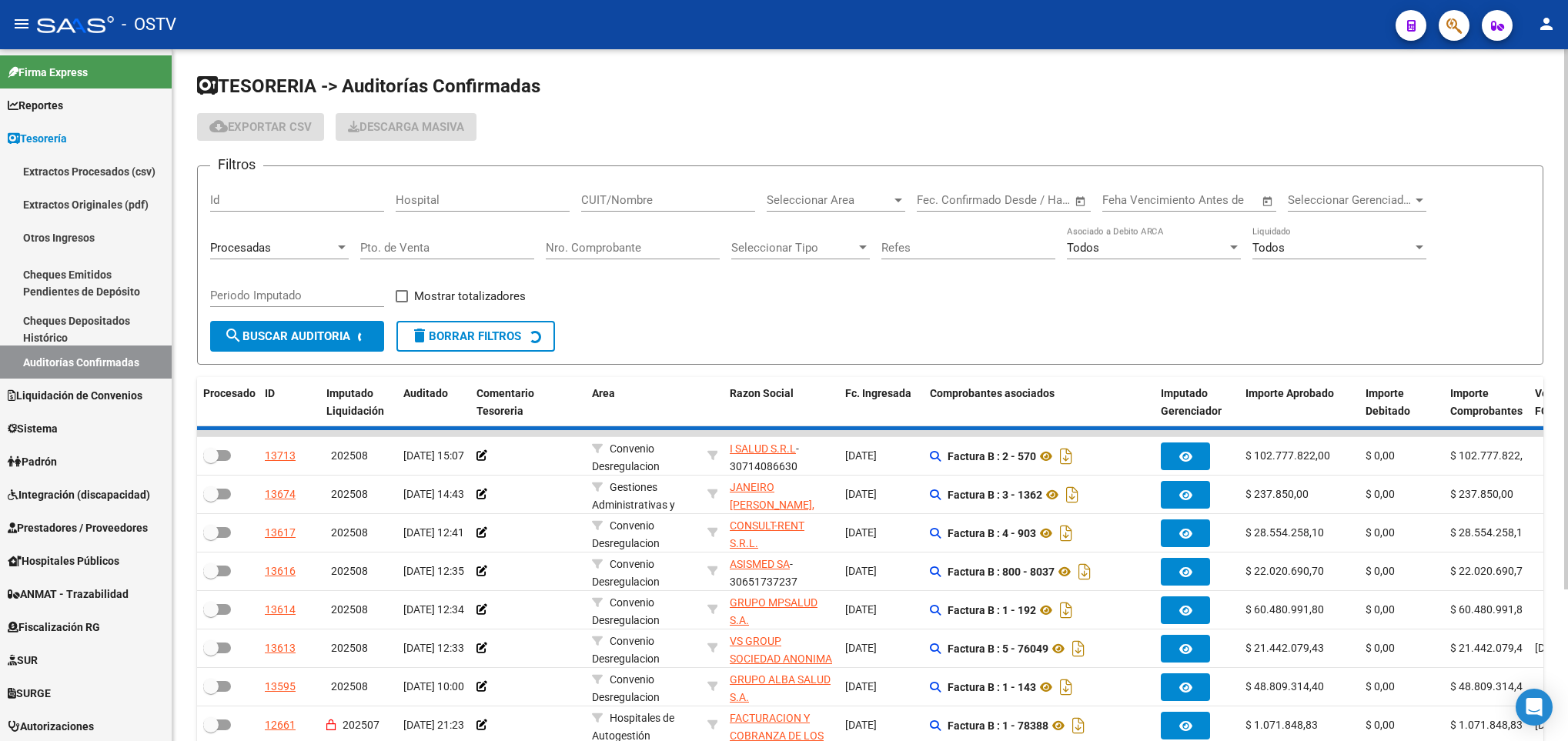
checkbox input "true"
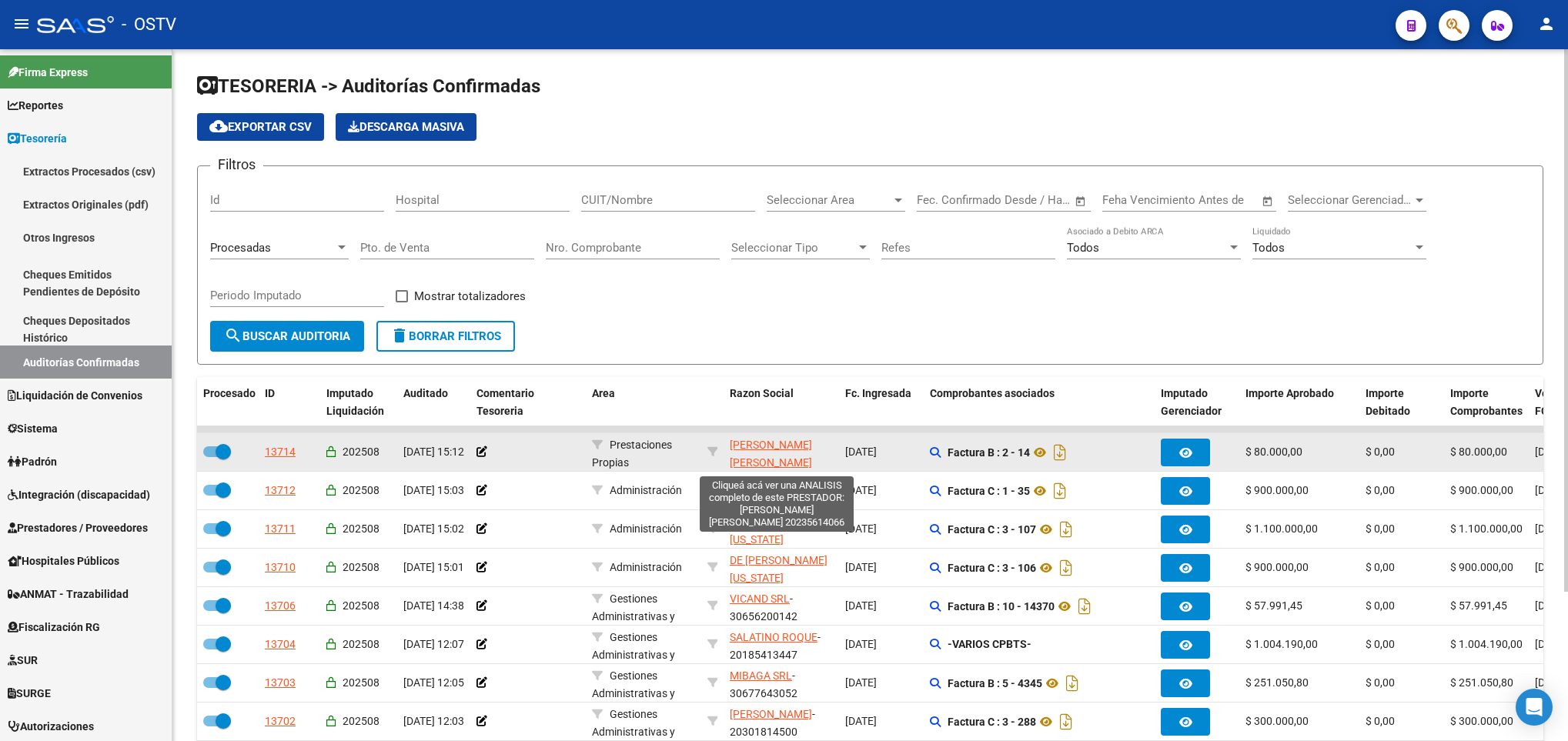
click at [746, 449] on span "FIGUEROA ARTURO ALEJANDRO" at bounding box center [770, 453] width 82 height 30
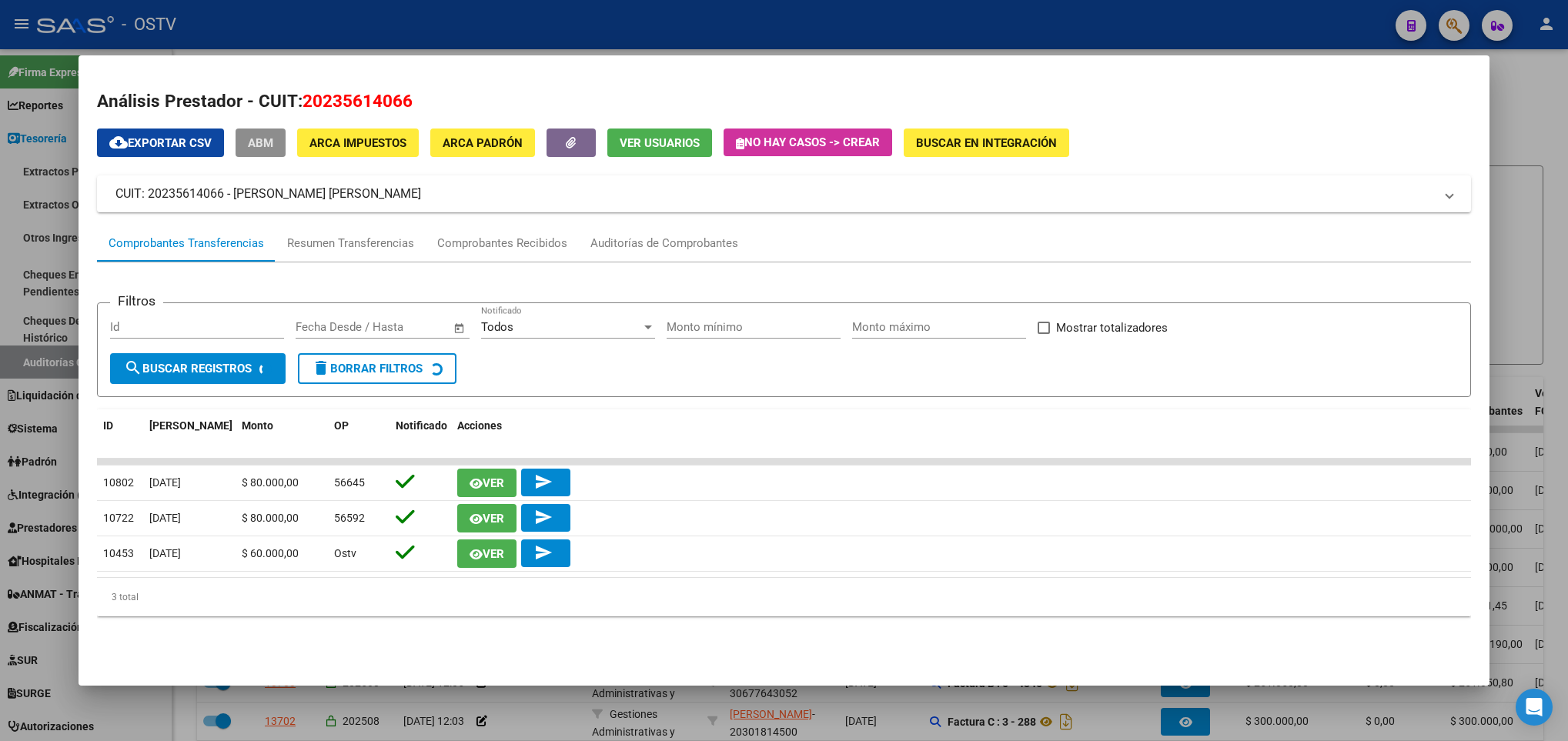
click at [273, 137] on span "ABM" at bounding box center [261, 143] width 25 height 14
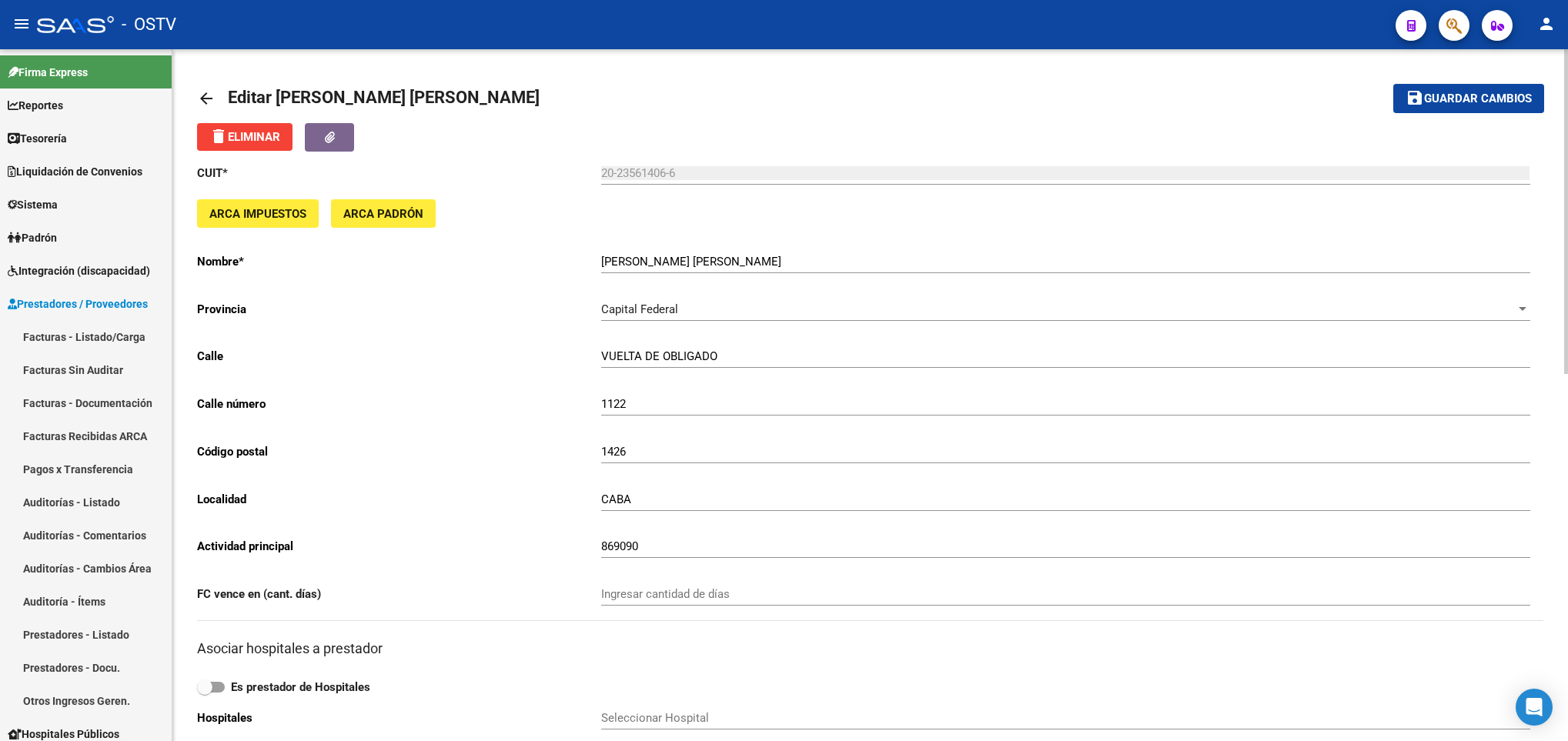
click at [201, 92] on mat-icon "arrow_back" at bounding box center [206, 99] width 18 height 18
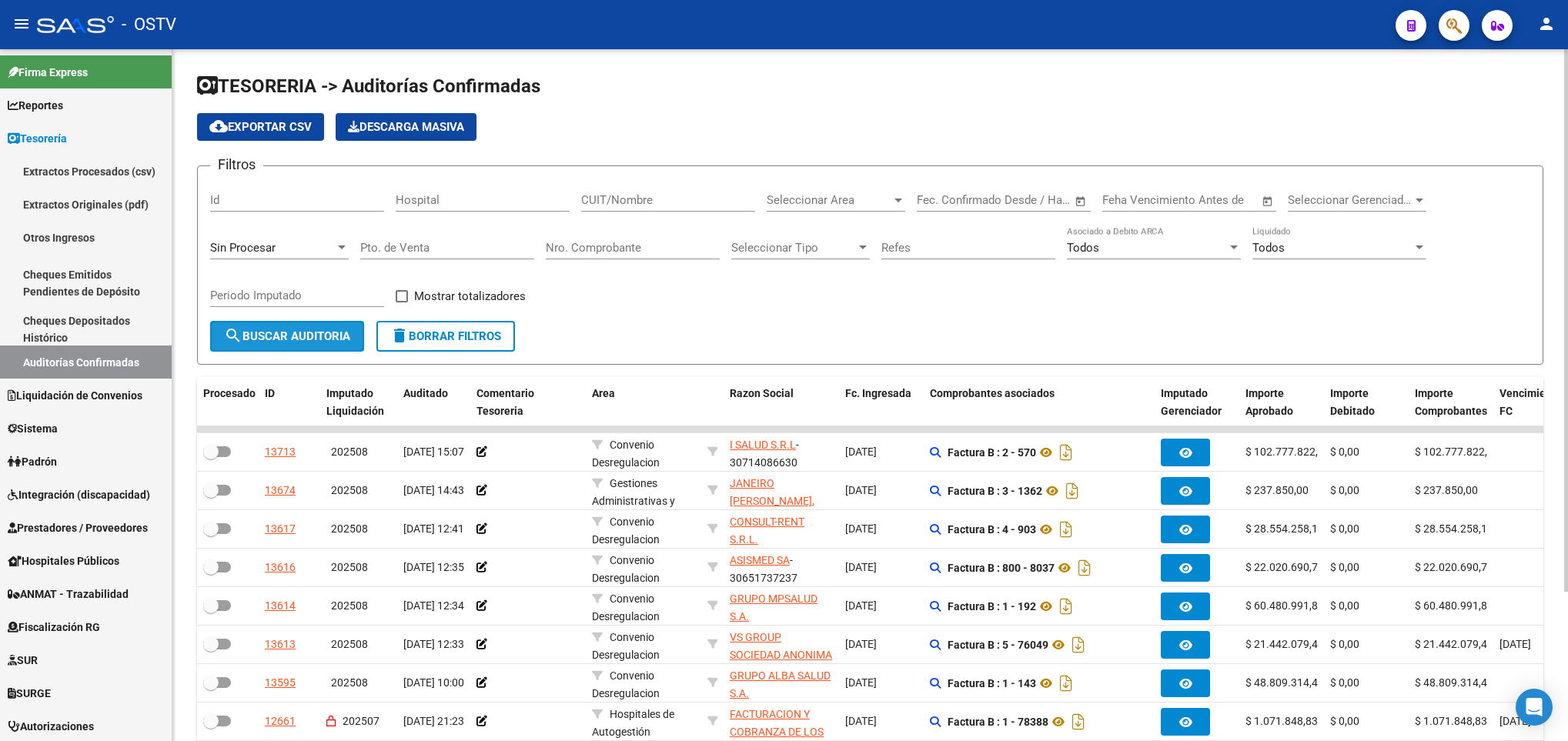
click at [310, 342] on span "search Buscar Auditoria" at bounding box center [286, 336] width 126 height 14
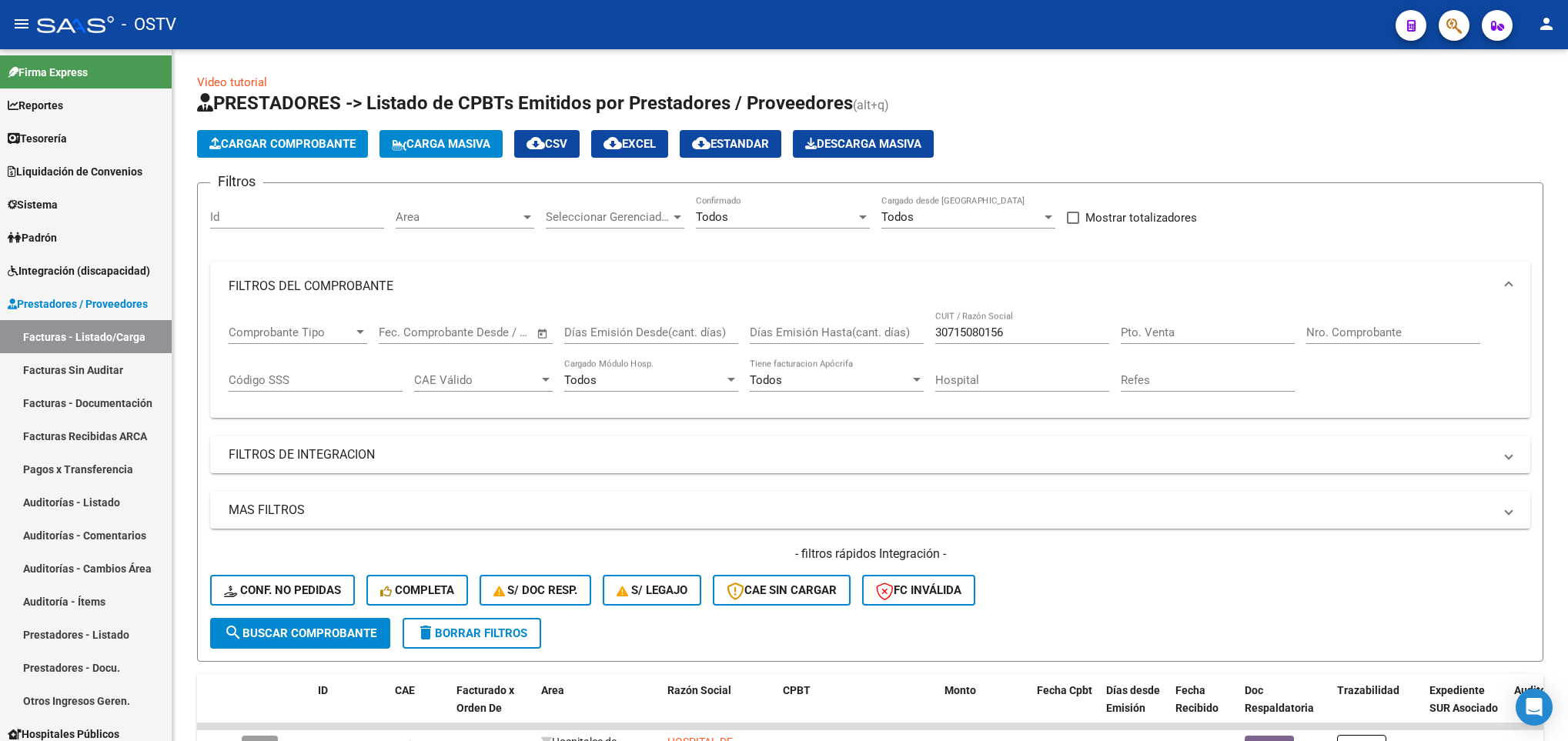
scroll to position [486, 0]
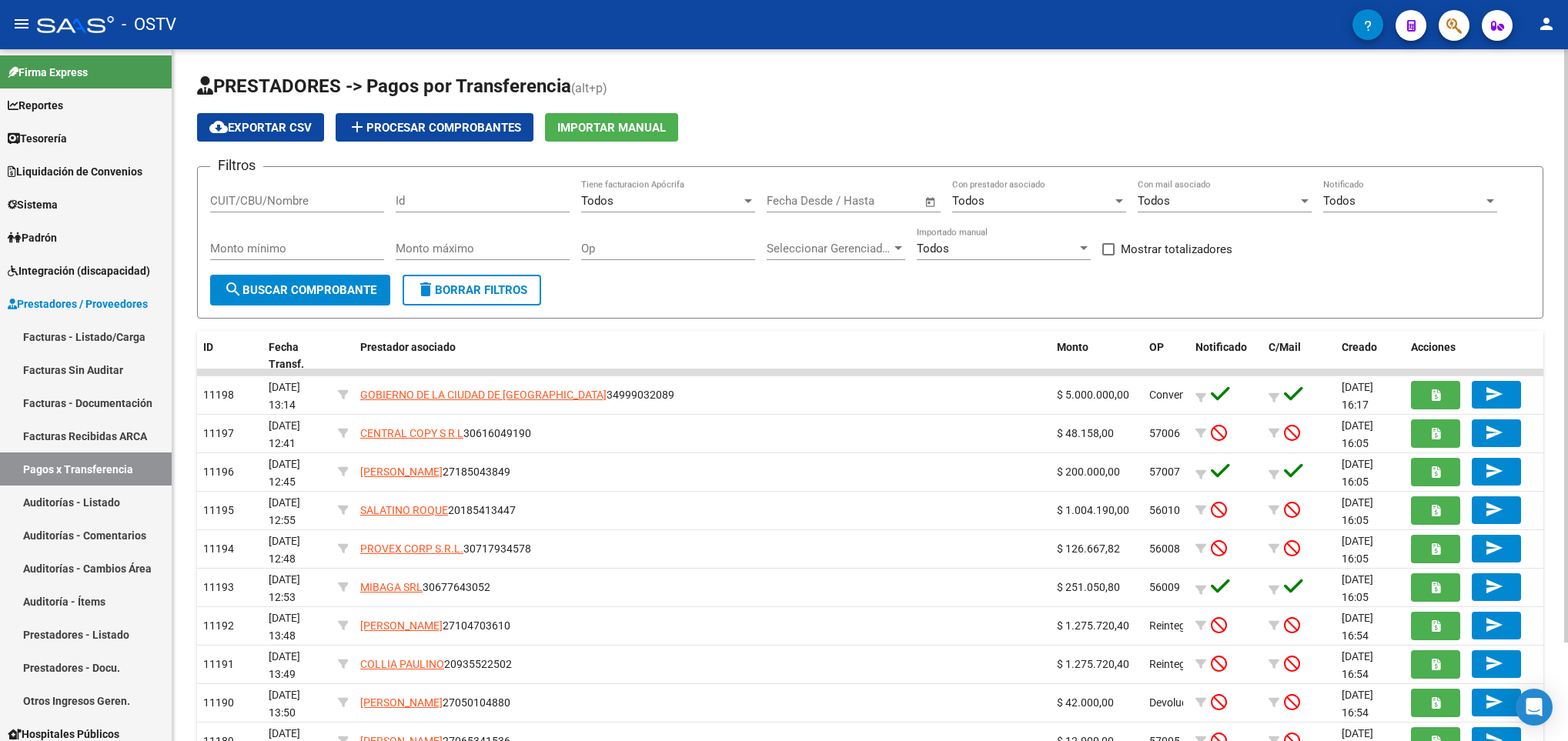
scroll to position [116, 0]
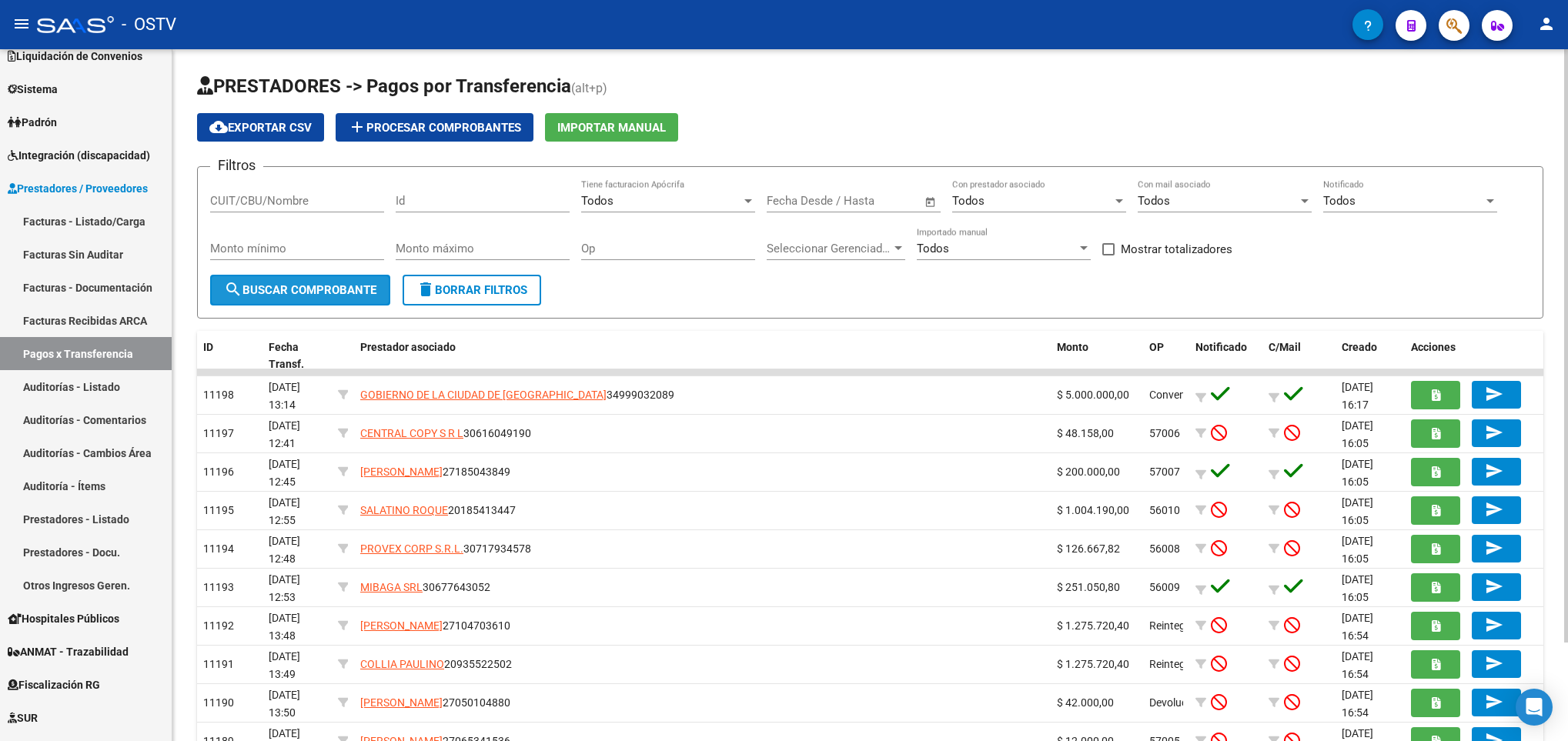
click at [305, 287] on span "search Buscar Comprobante" at bounding box center [300, 290] width 152 height 14
